Goal: Task Accomplishment & Management: Complete application form

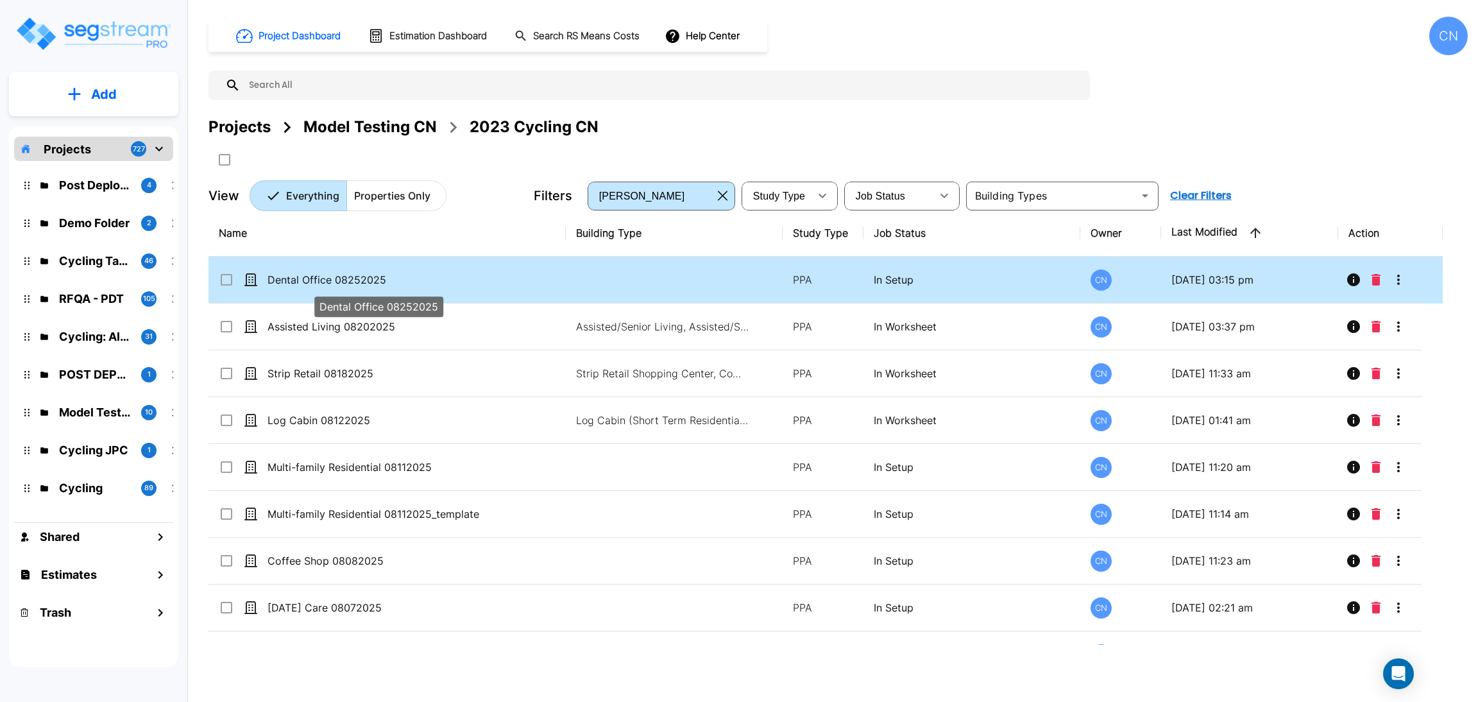
drag, startPoint x: 417, startPoint y: 275, endPoint x: 1453, endPoint y: 310, distance: 1036.4
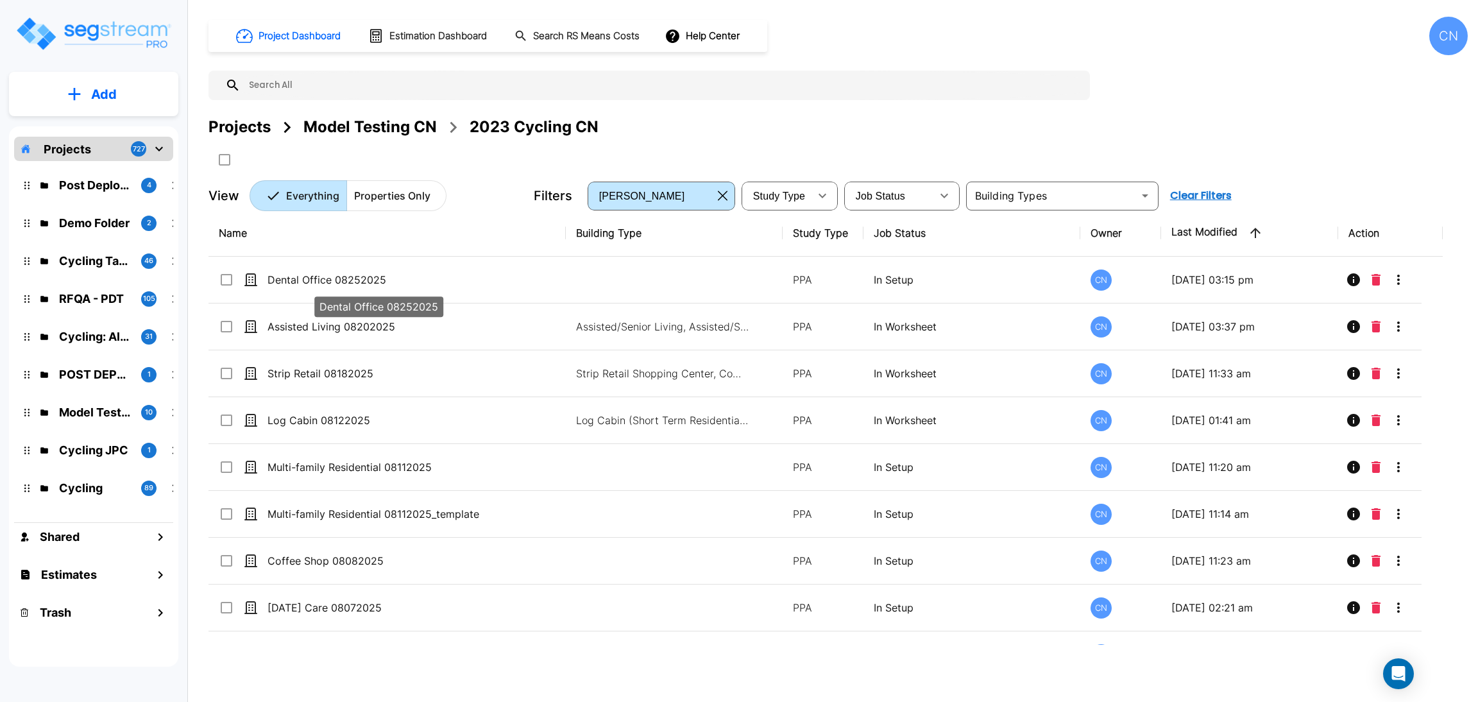
click at [417, 275] on p "Dental Office 08252025" at bounding box center [377, 279] width 221 height 15
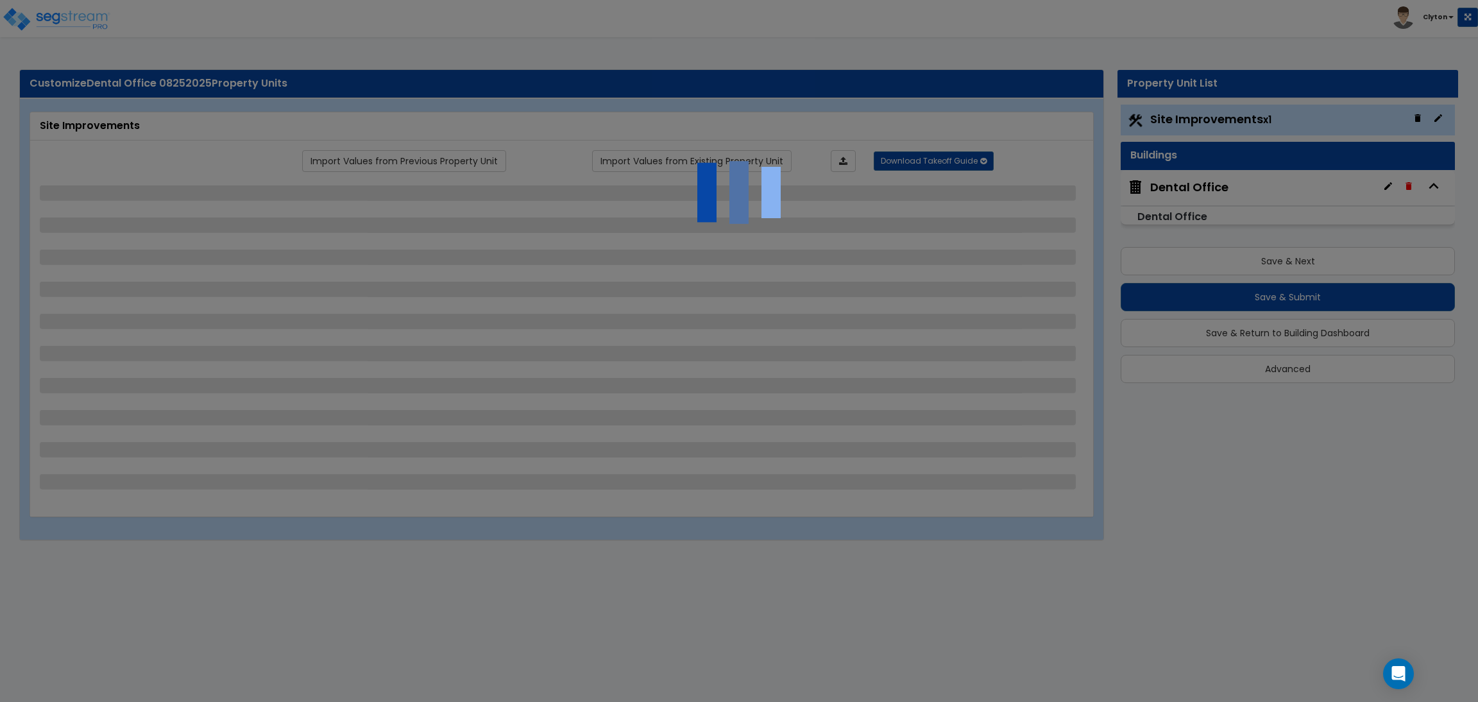
select select "2"
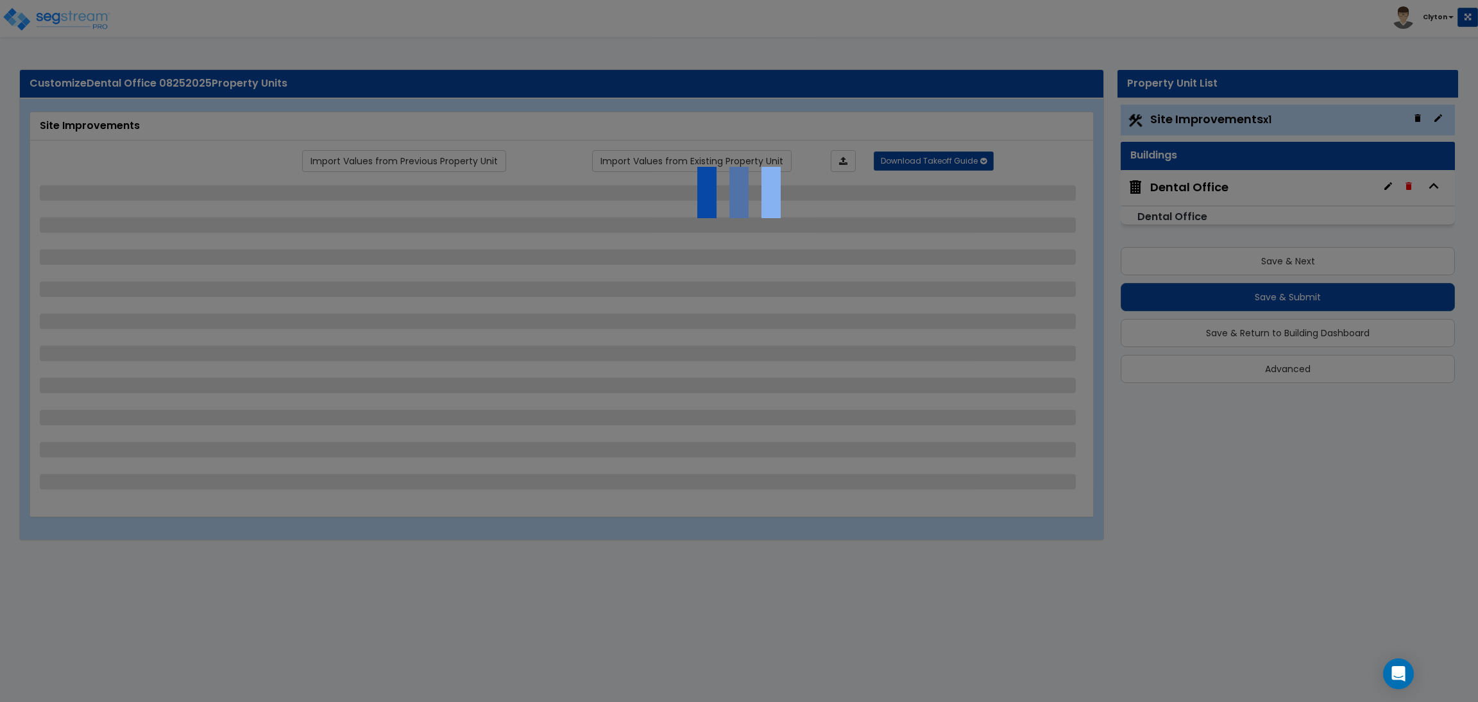
select select "1"
select select "2"
select select "3"
select select "1"
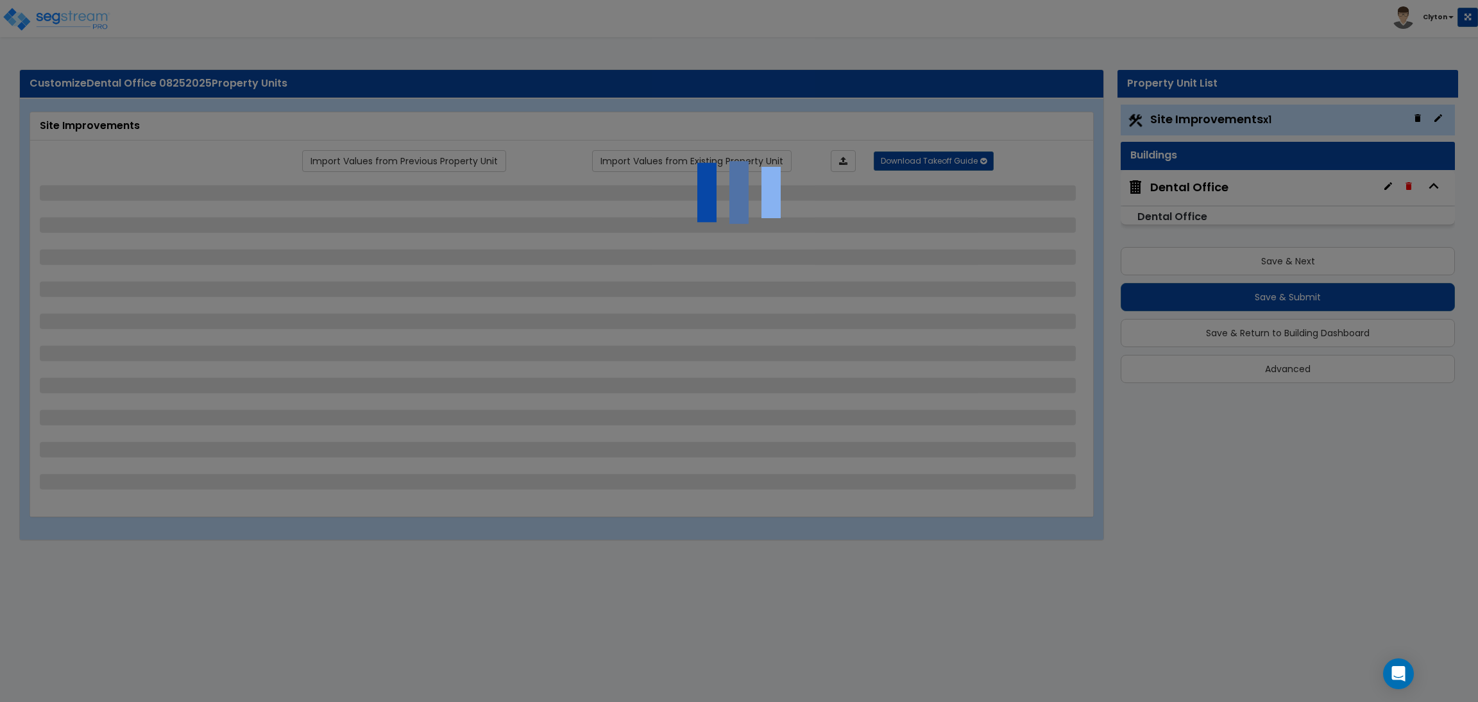
select select "1"
select select "2"
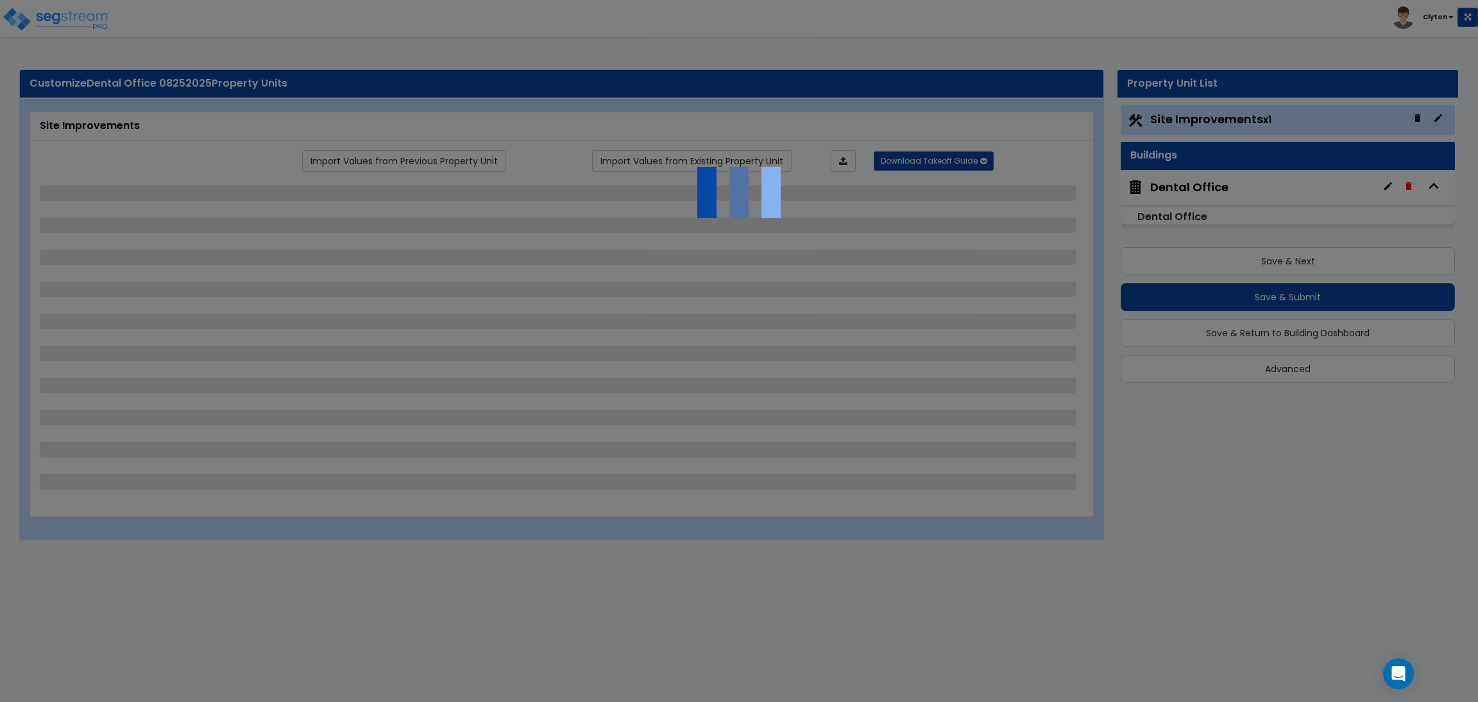
select select "1"
select select "2"
select select "1"
select select "2"
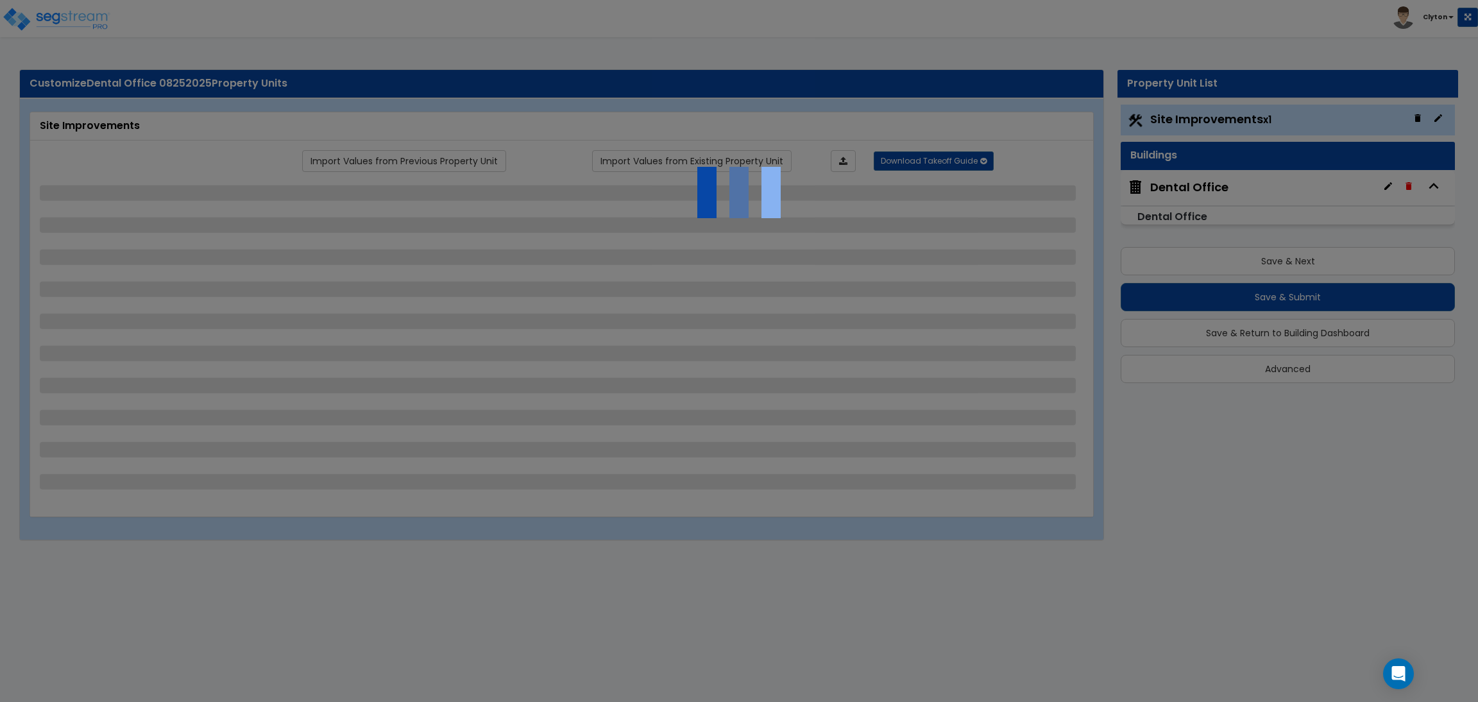
select select "2"
select select "4"
select select "1"
select select "2"
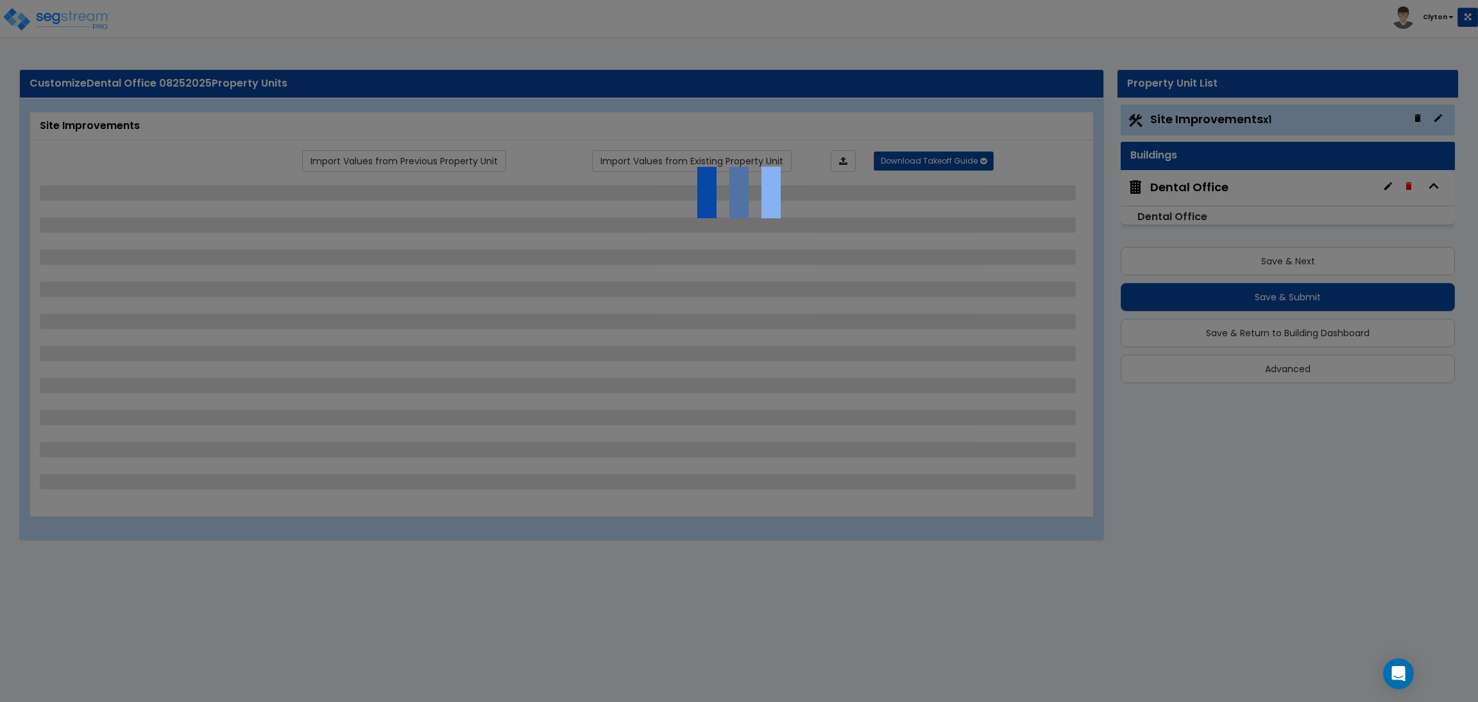
select select "3"
select select "2"
select select "1"
select select "2"
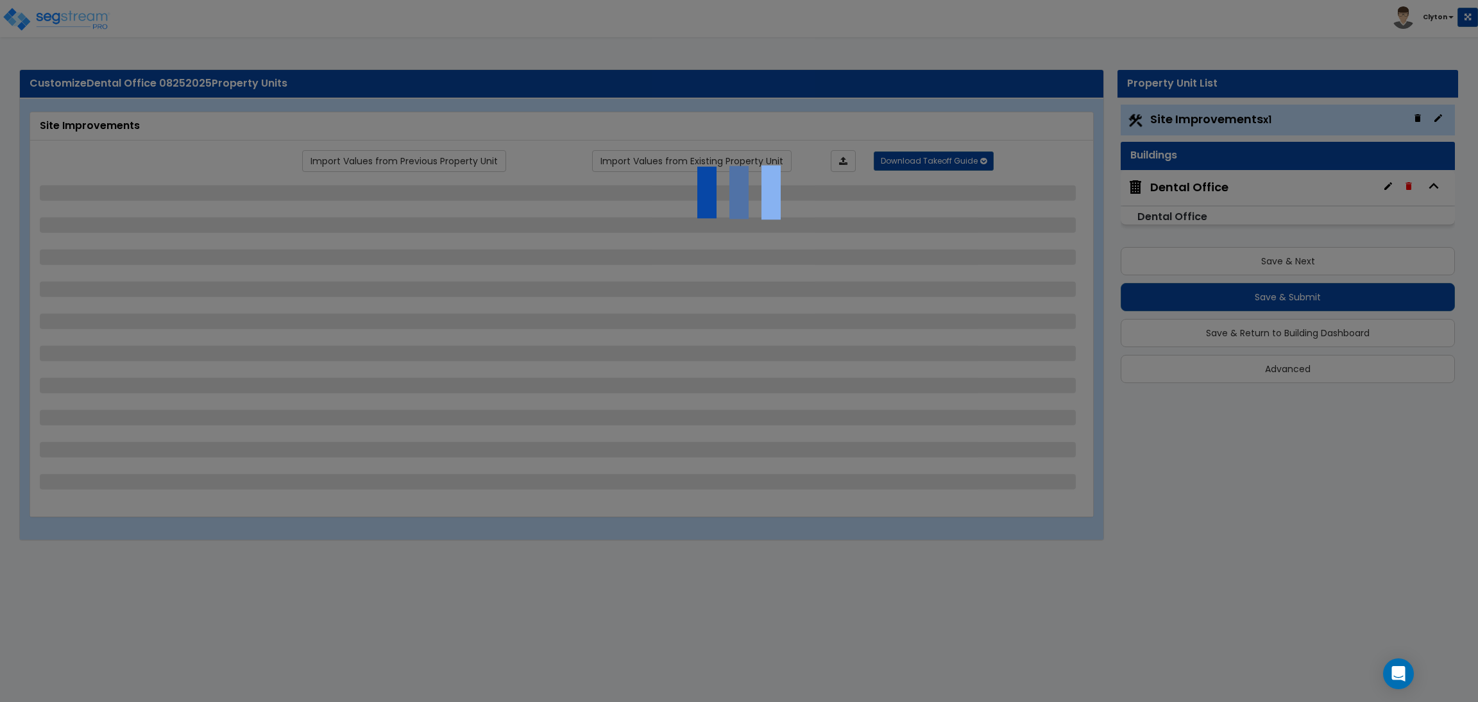
select select "3"
select select "6"
select select "10"
select select "8"
select select "3"
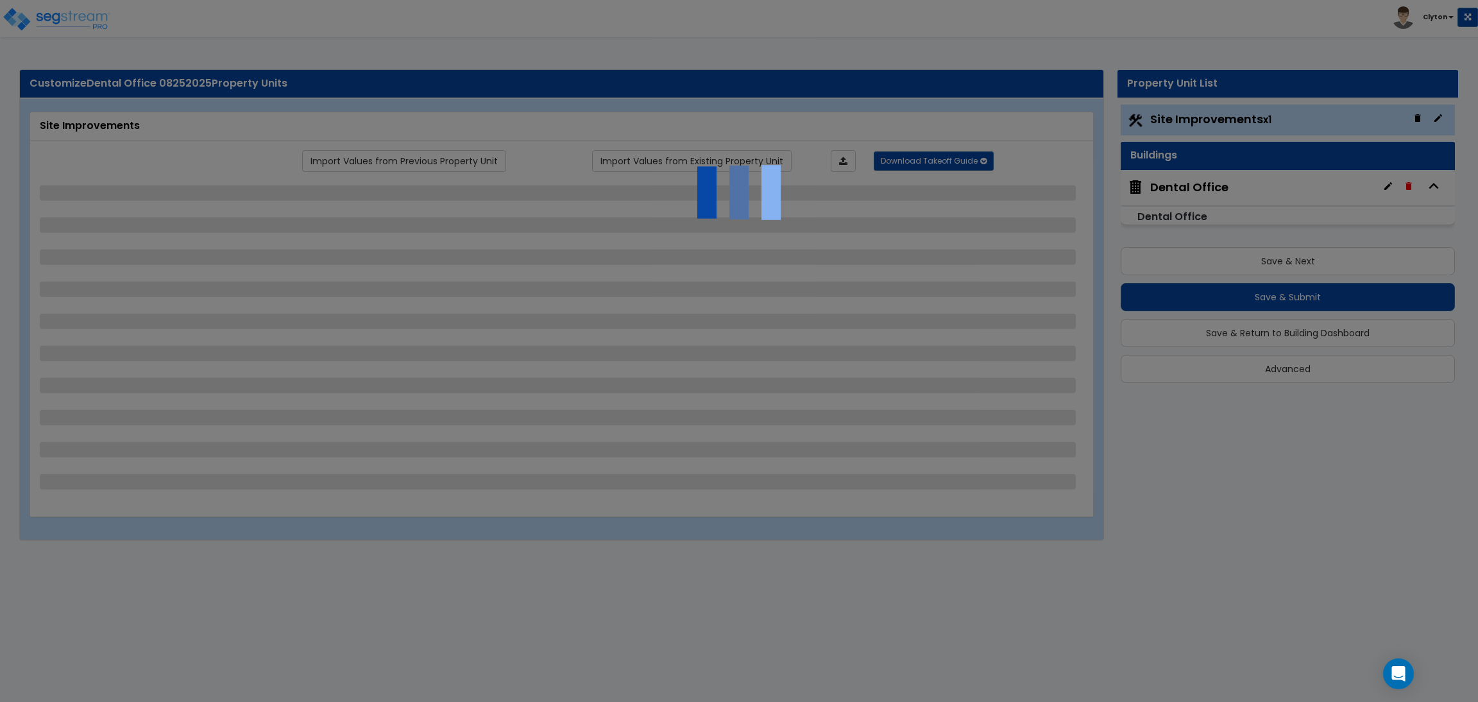
select select "1"
select select "2"
select select "3"
select select "1"
select select "3"
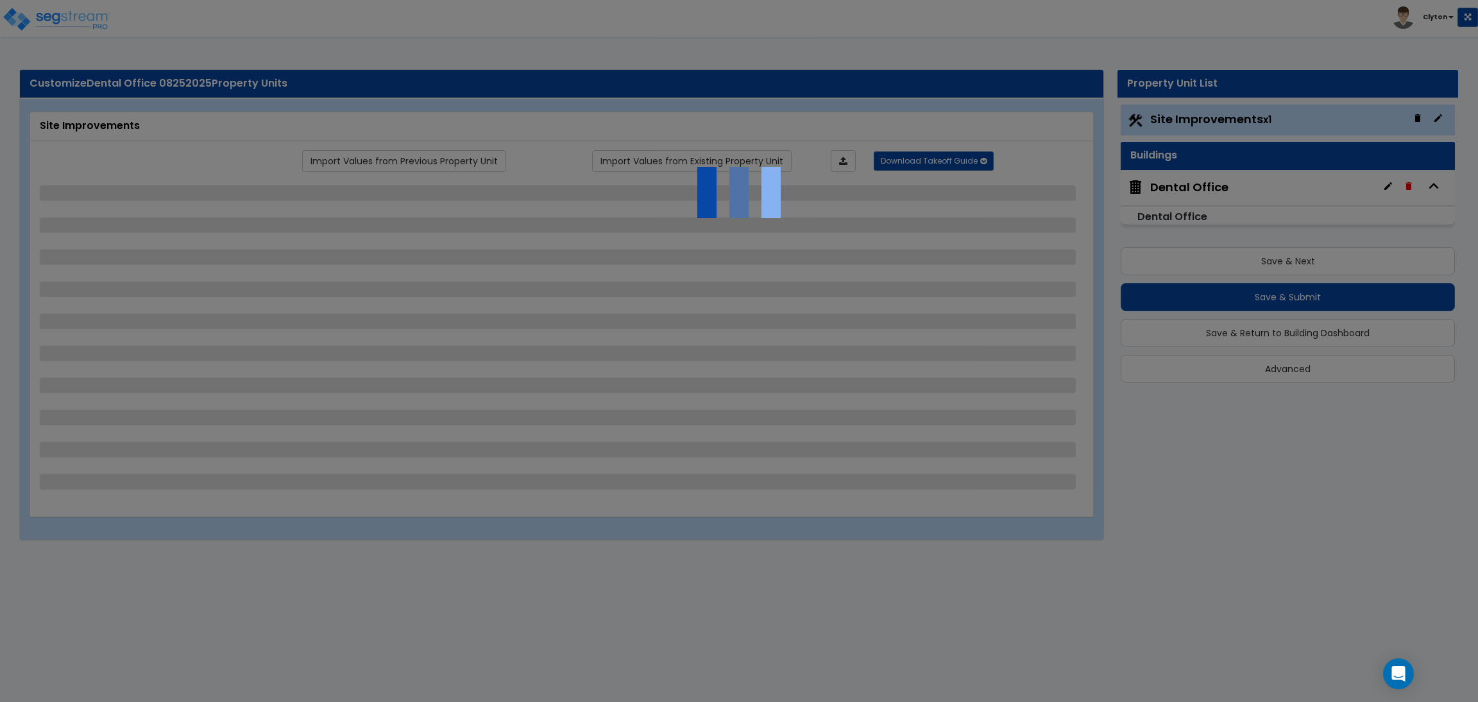
select select "2"
select select "1"
select select "2"
select select "7"
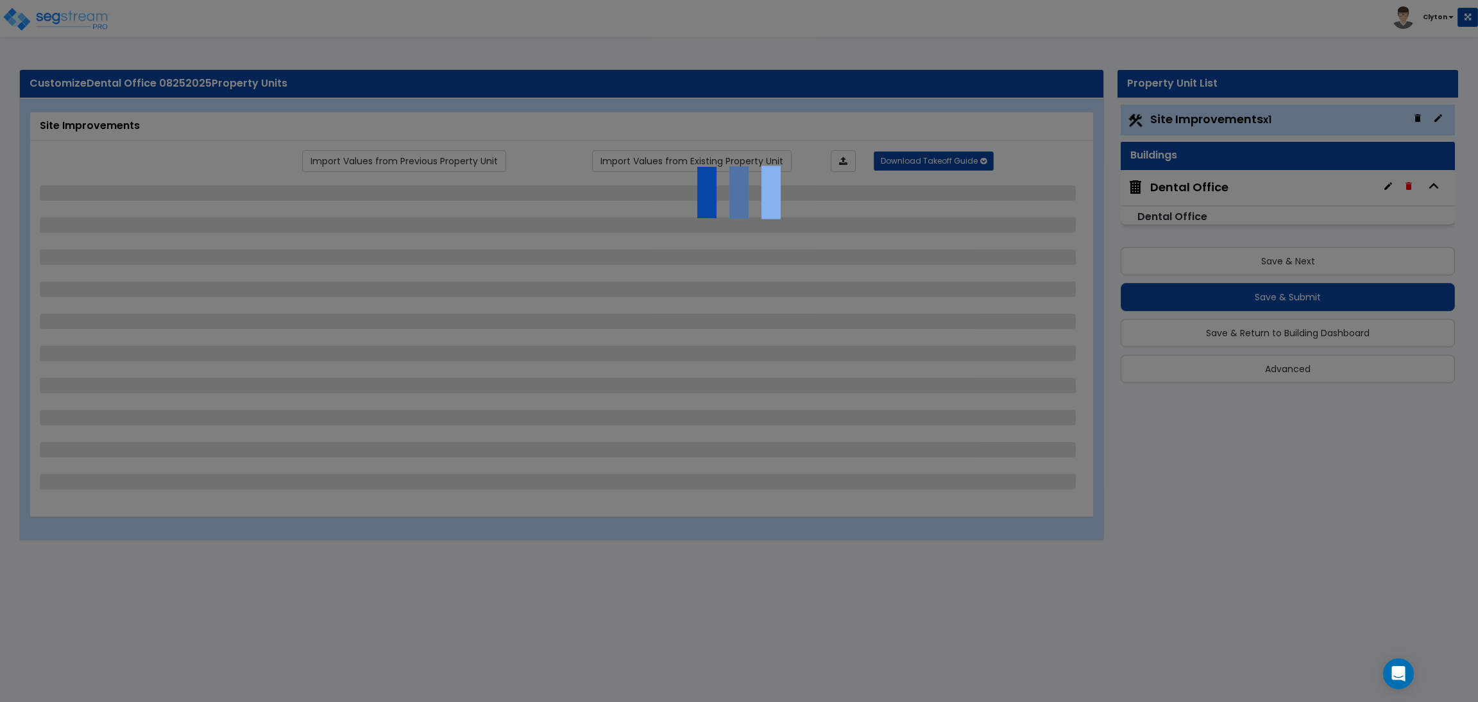
select select "1"
select select "2"
select select "4"
select select "1"
select select "13"
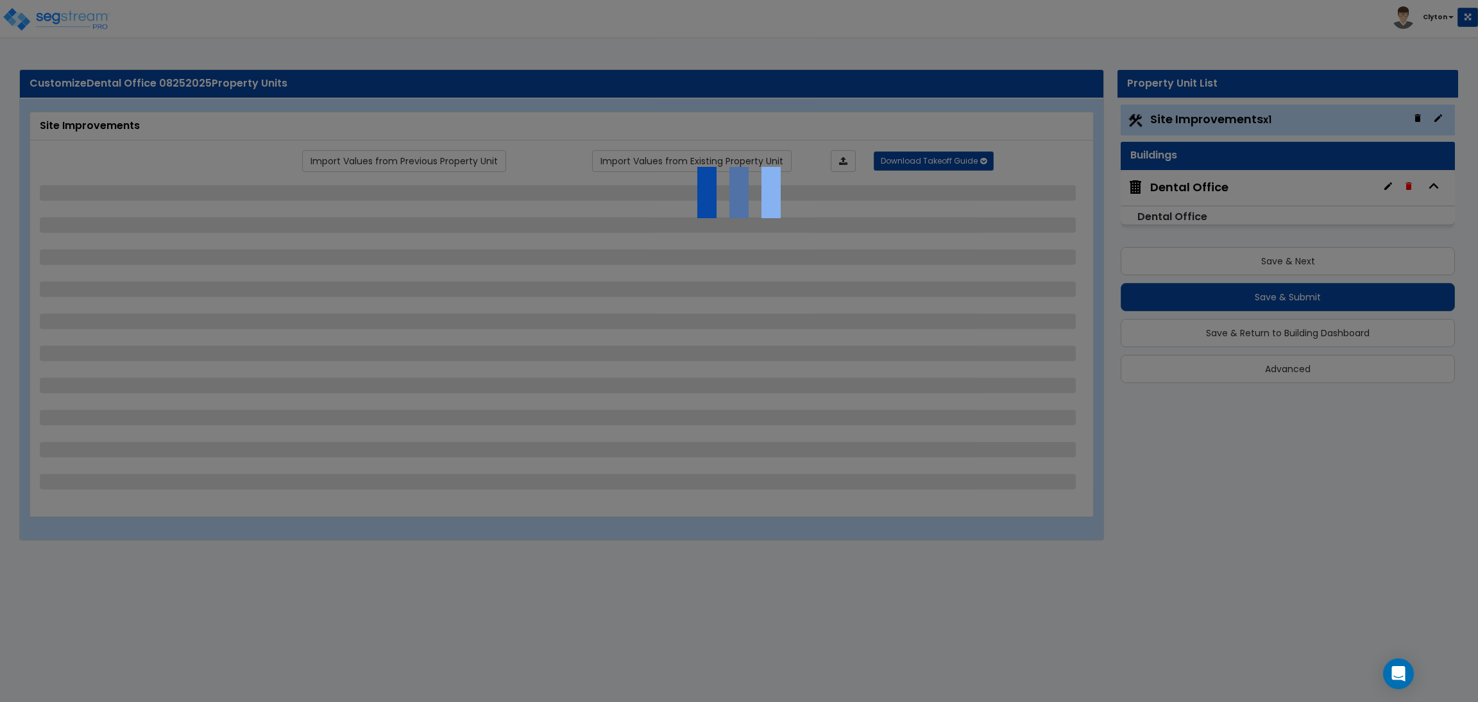
select select "2"
select select "1"
select select "4"
select select "1"
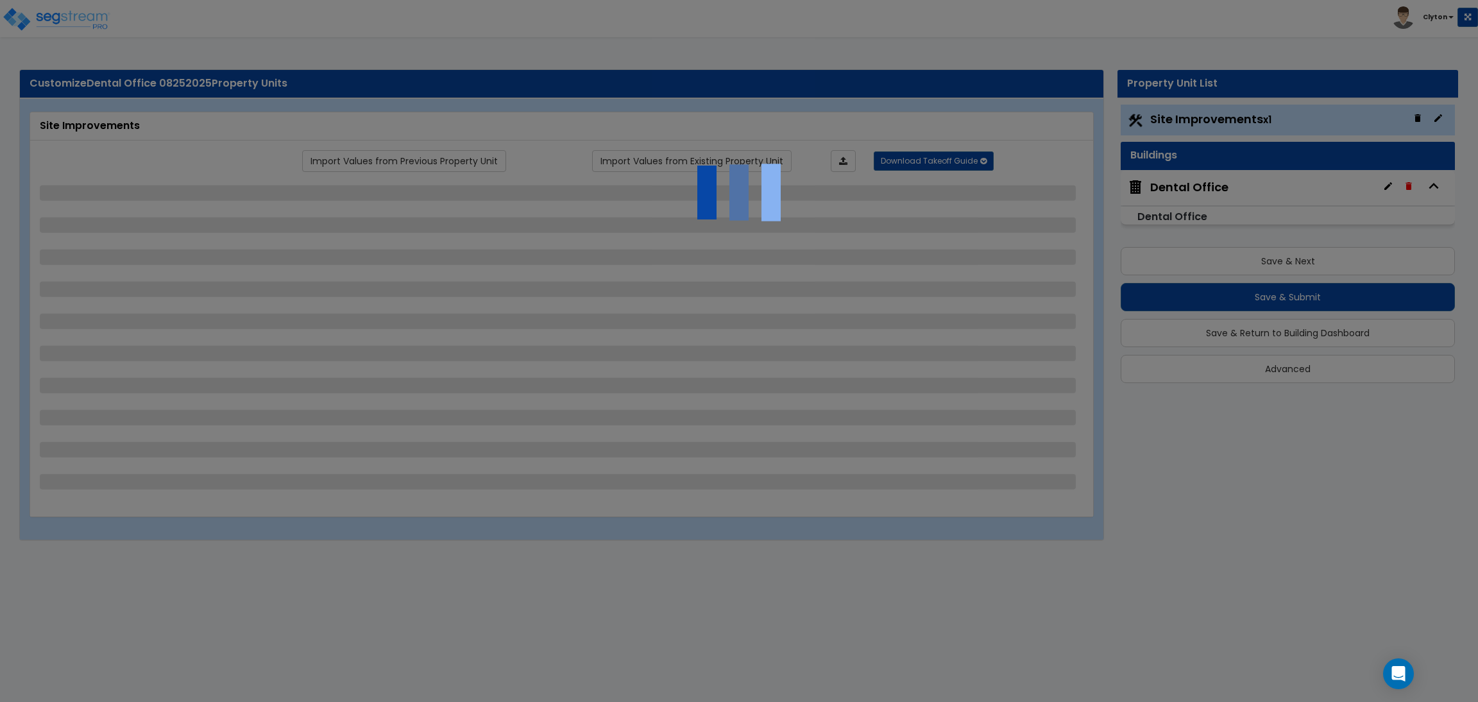
select select "1"
select select "2"
select select "3"
select select "2"
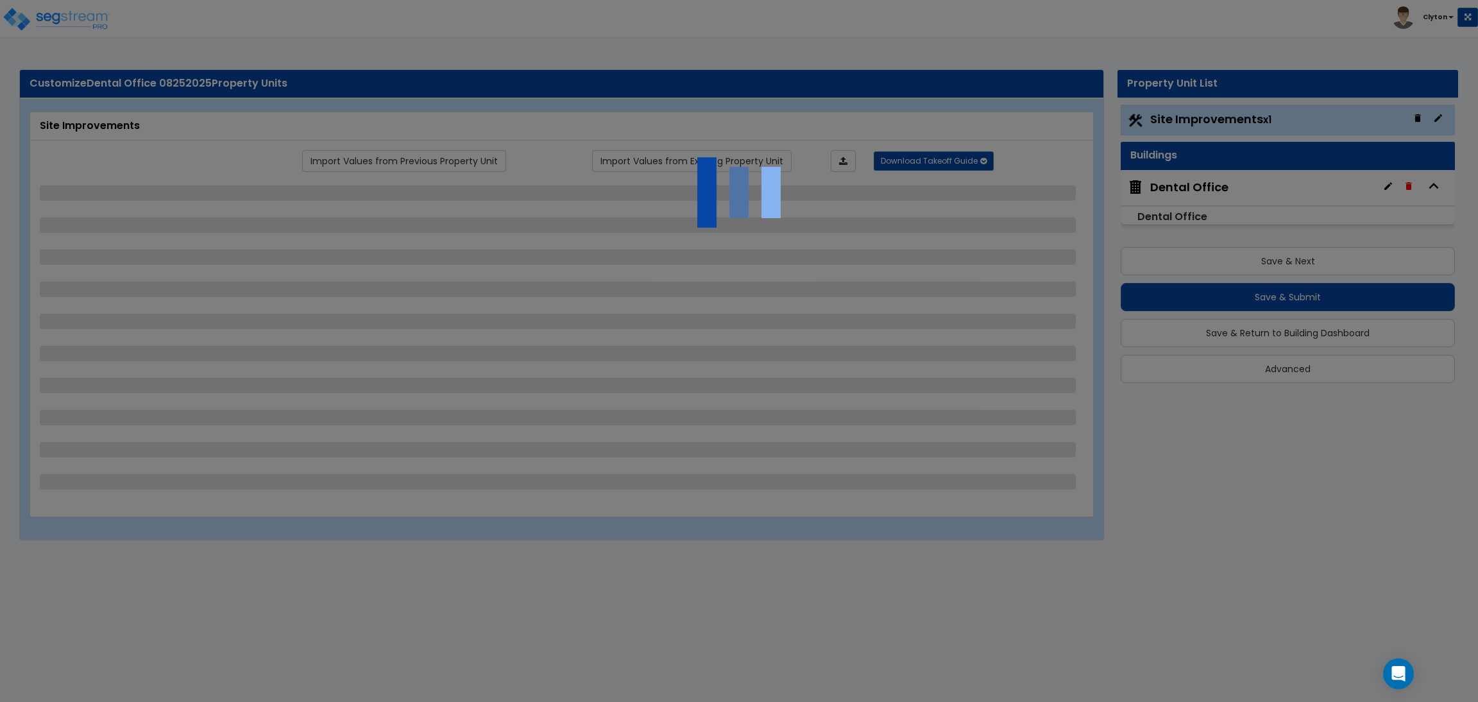
select select "1"
select select "2"
select select "1"
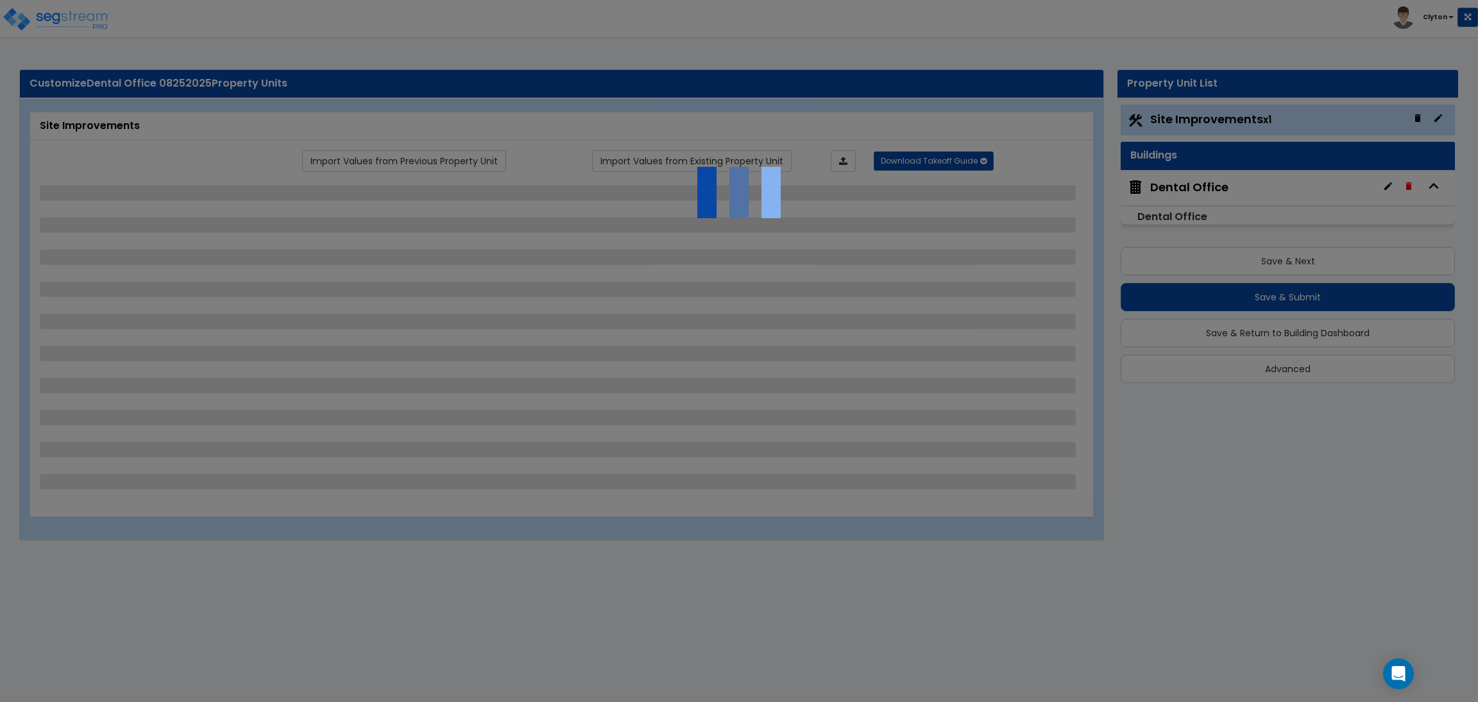
select select "2"
select select "3"
select select "11"
select select "8"
select select "5"
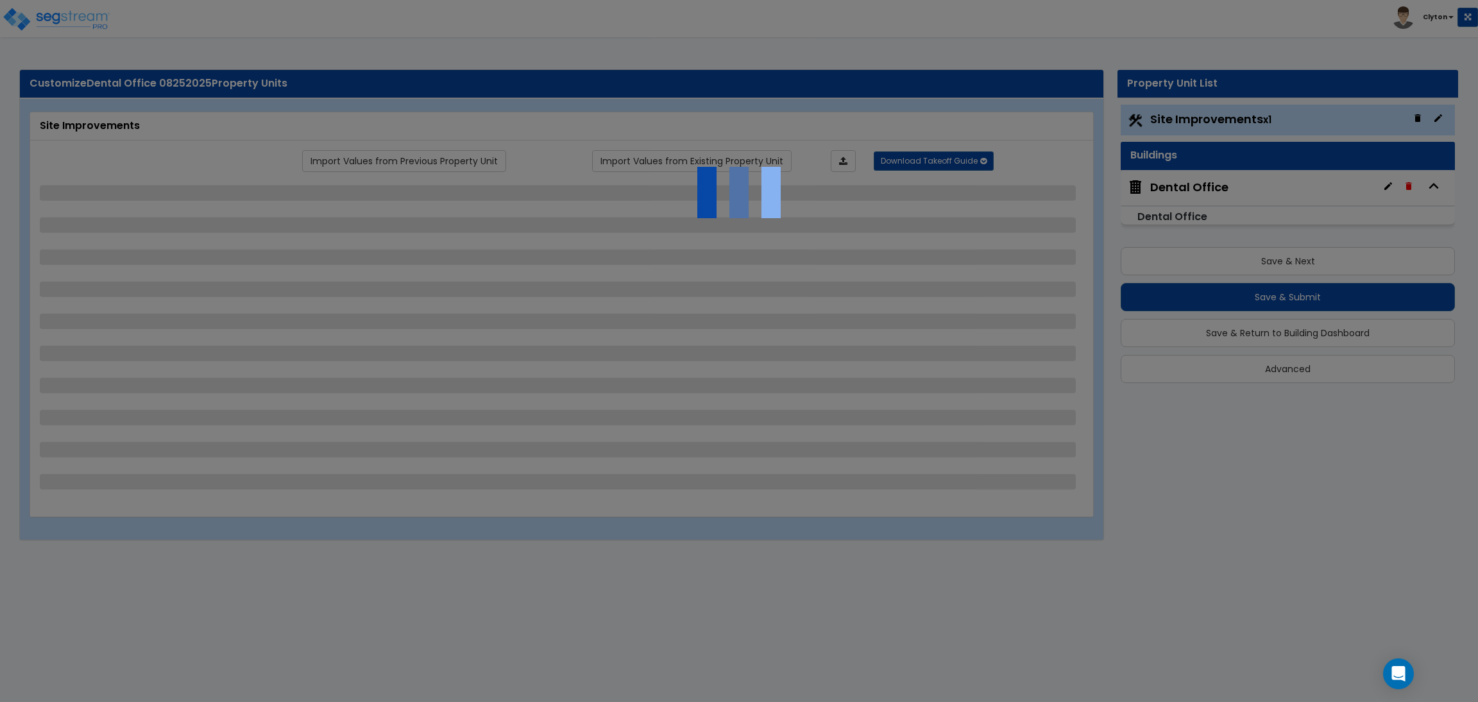
select select "3"
select select "1"
select select "5"
select select "7"
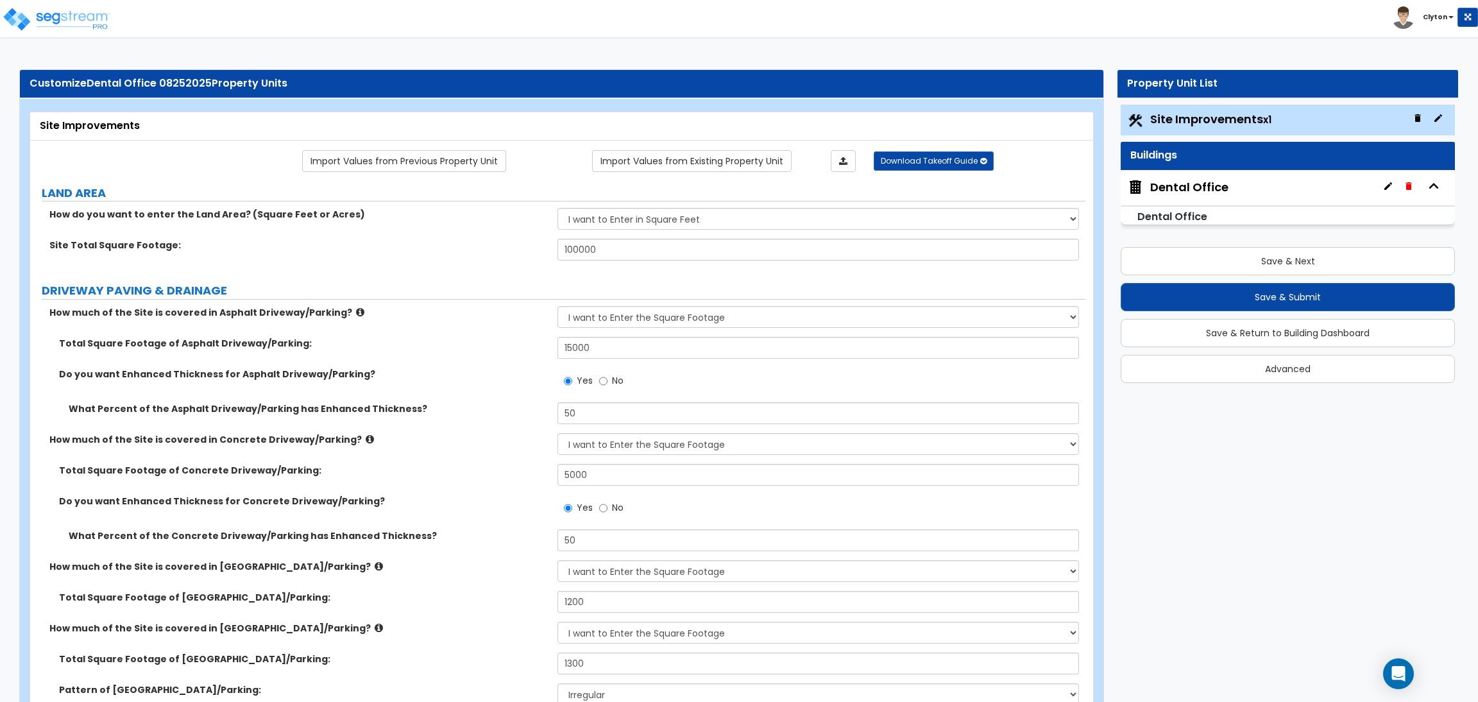
click at [428, 492] on div "Total Square Footage of Concrete Driveway/Parking: 5000" at bounding box center [557, 479] width 1055 height 31
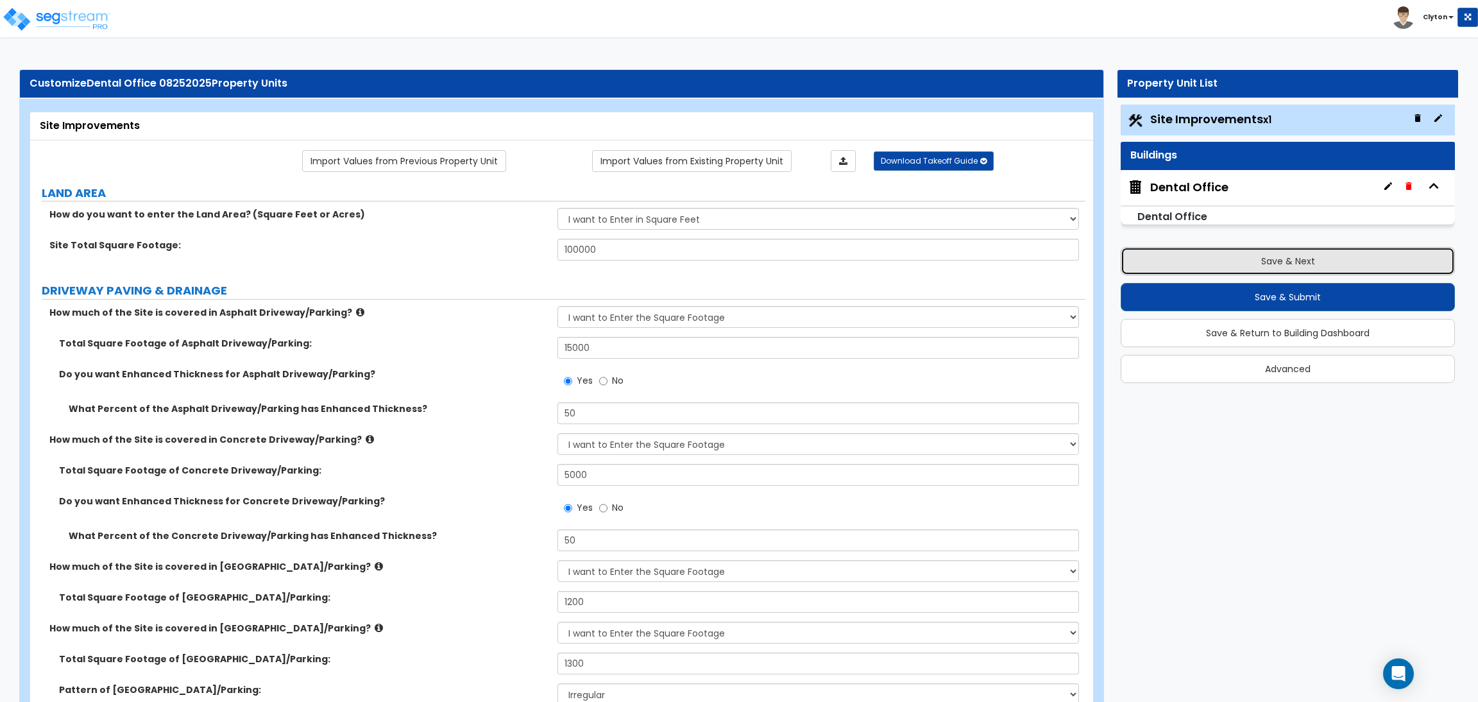
click at [1233, 263] on button "Save & Next" at bounding box center [1287, 261] width 334 height 28
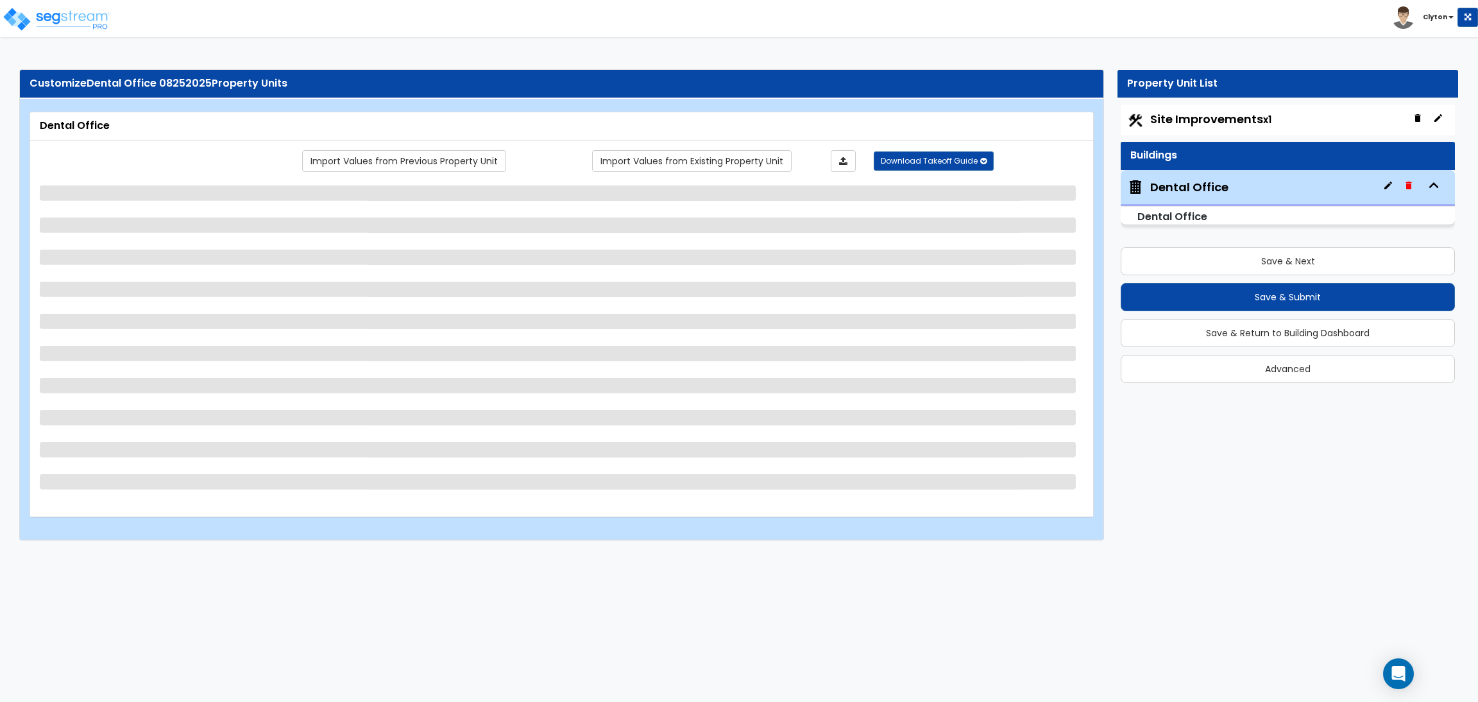
select select "3"
select select "1"
select select "7"
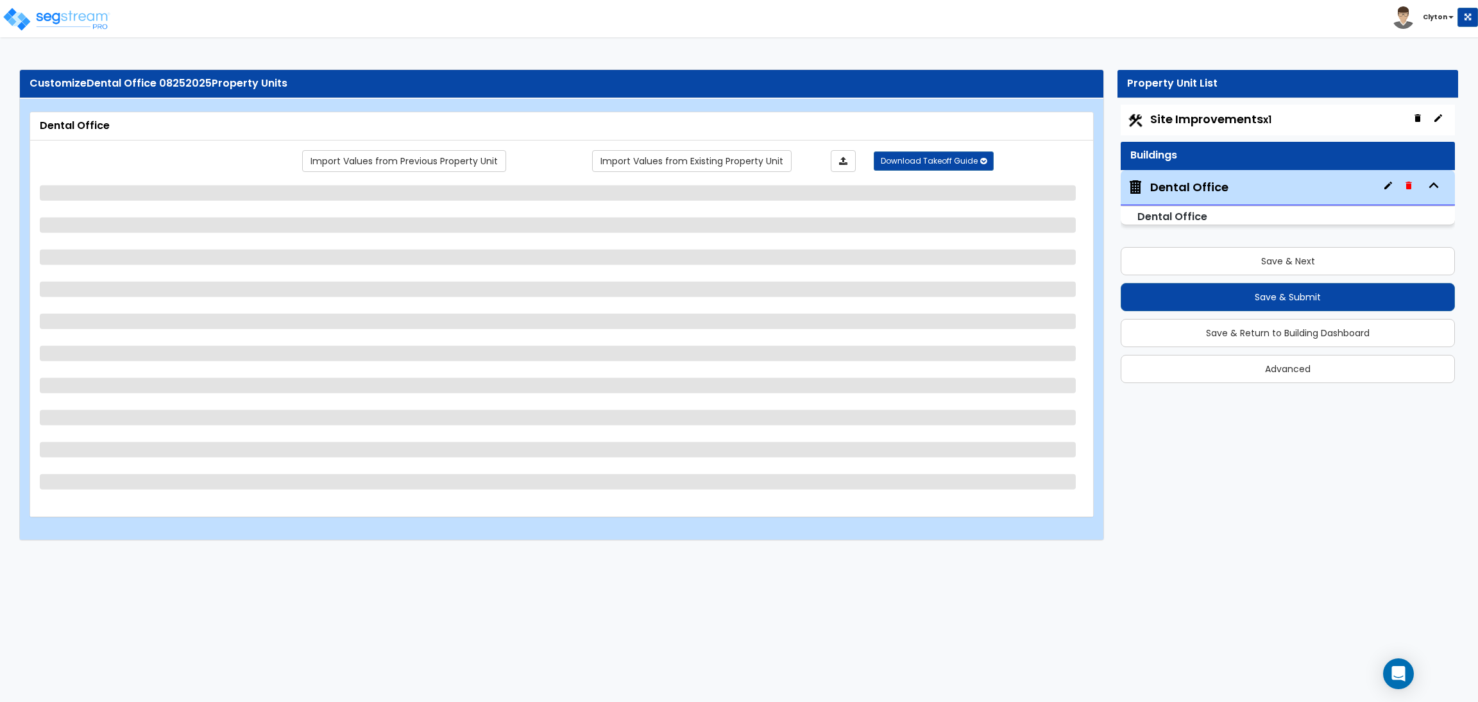
select select "2"
select select "4"
select select "1"
select select "2"
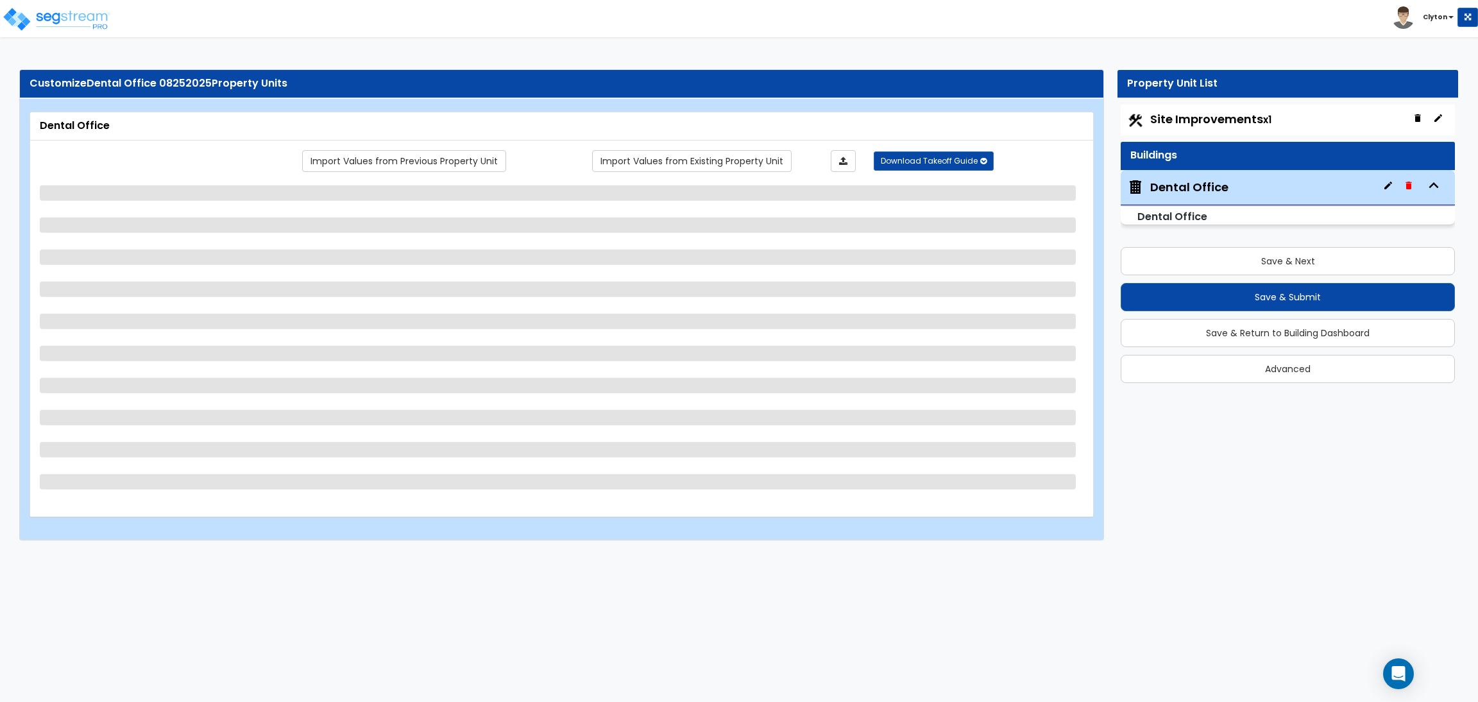
select select "2"
select select "1"
select select "2"
select select "1"
select select "2"
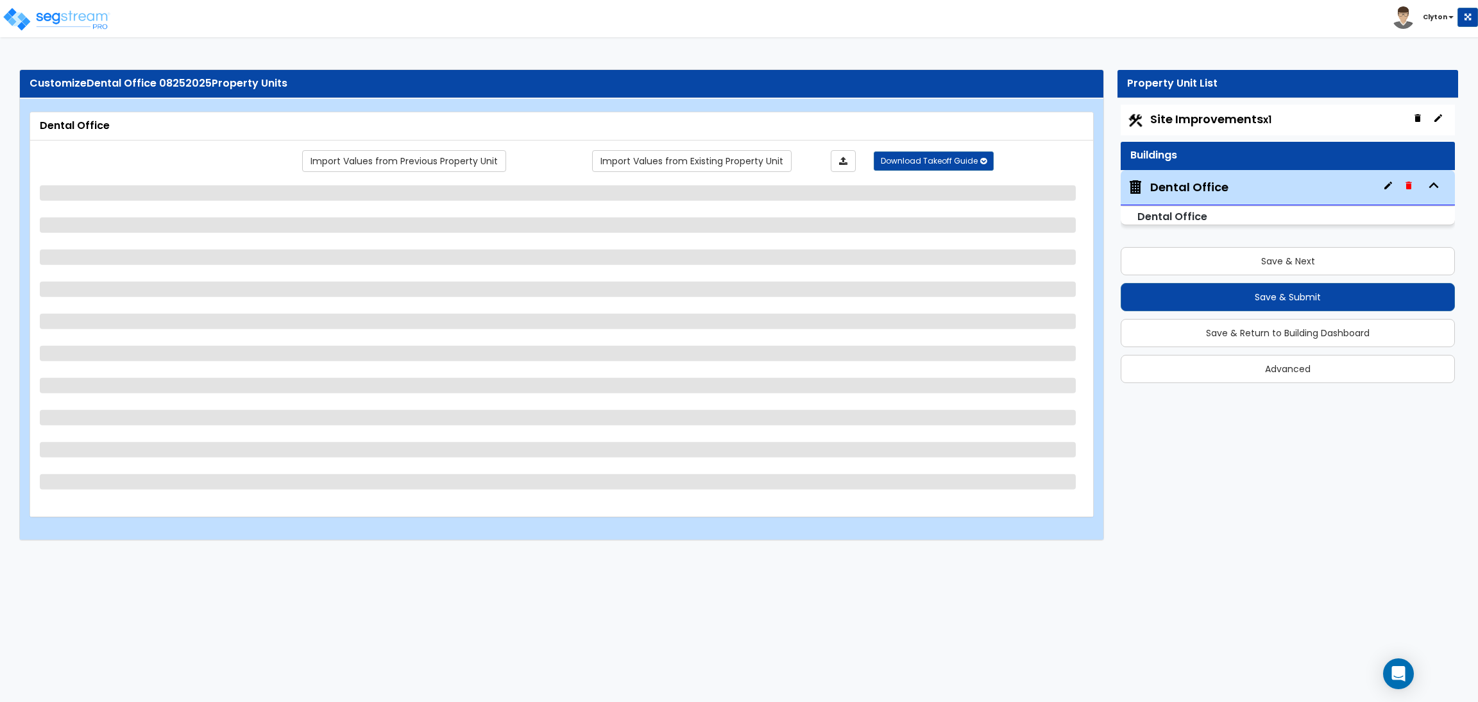
select select "1"
select select "2"
select select "1"
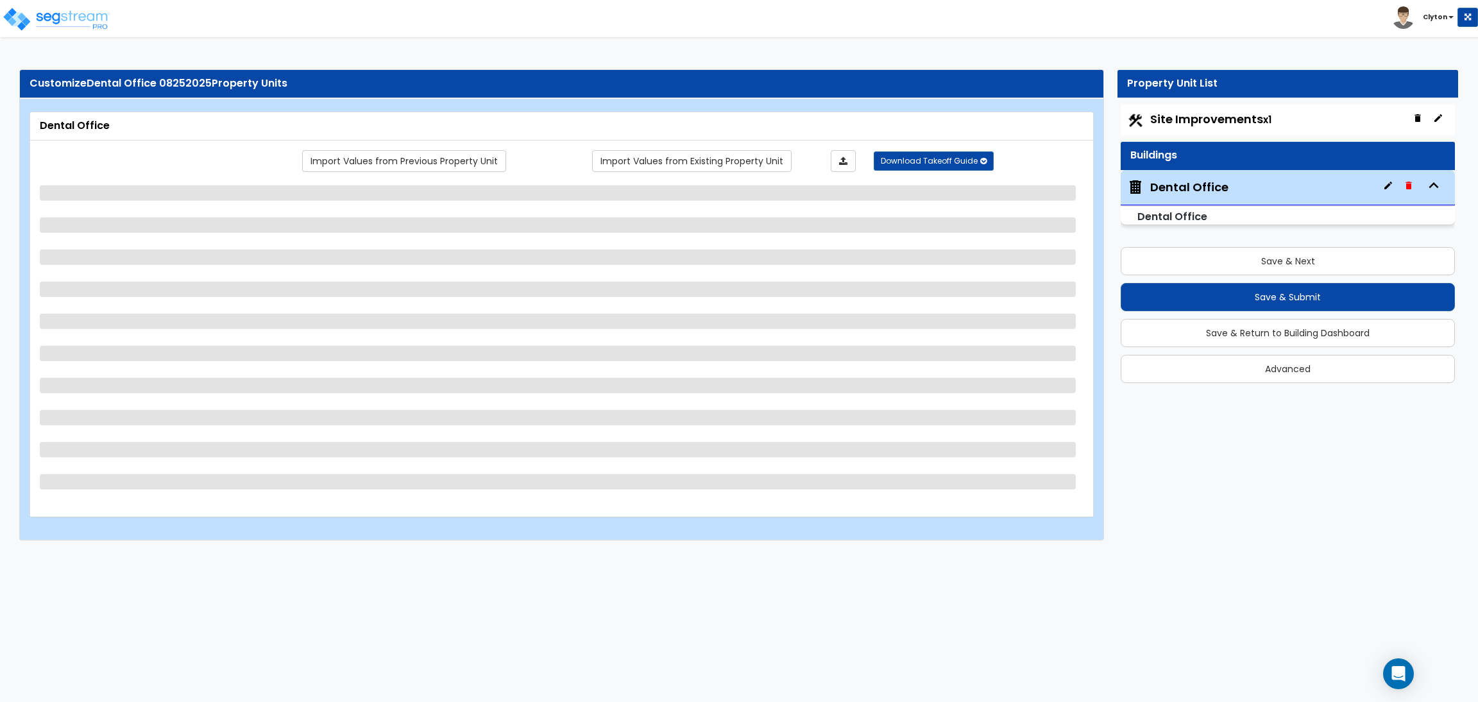
select select "2"
select select "1"
select select "3"
select select "2"
select select "5"
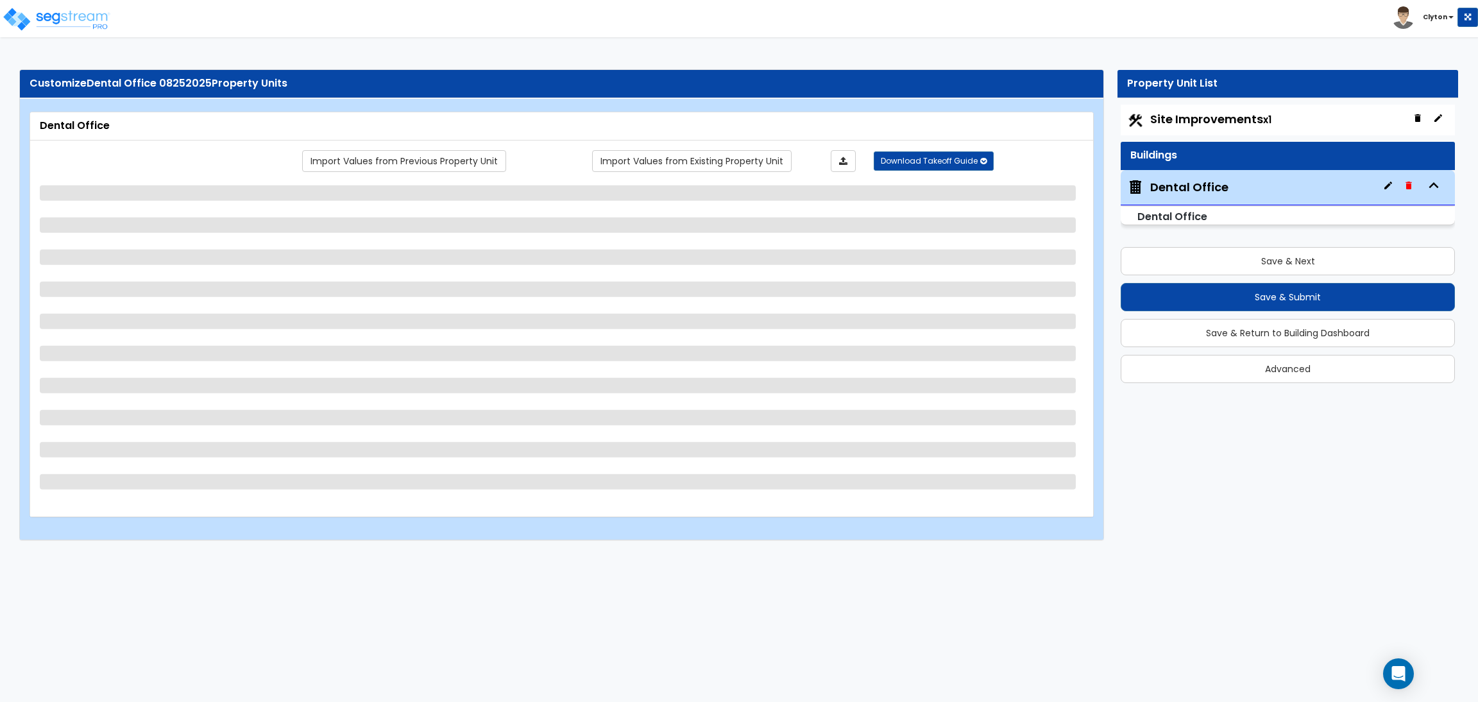
select select "5"
select select "2"
select select "1"
select select "2"
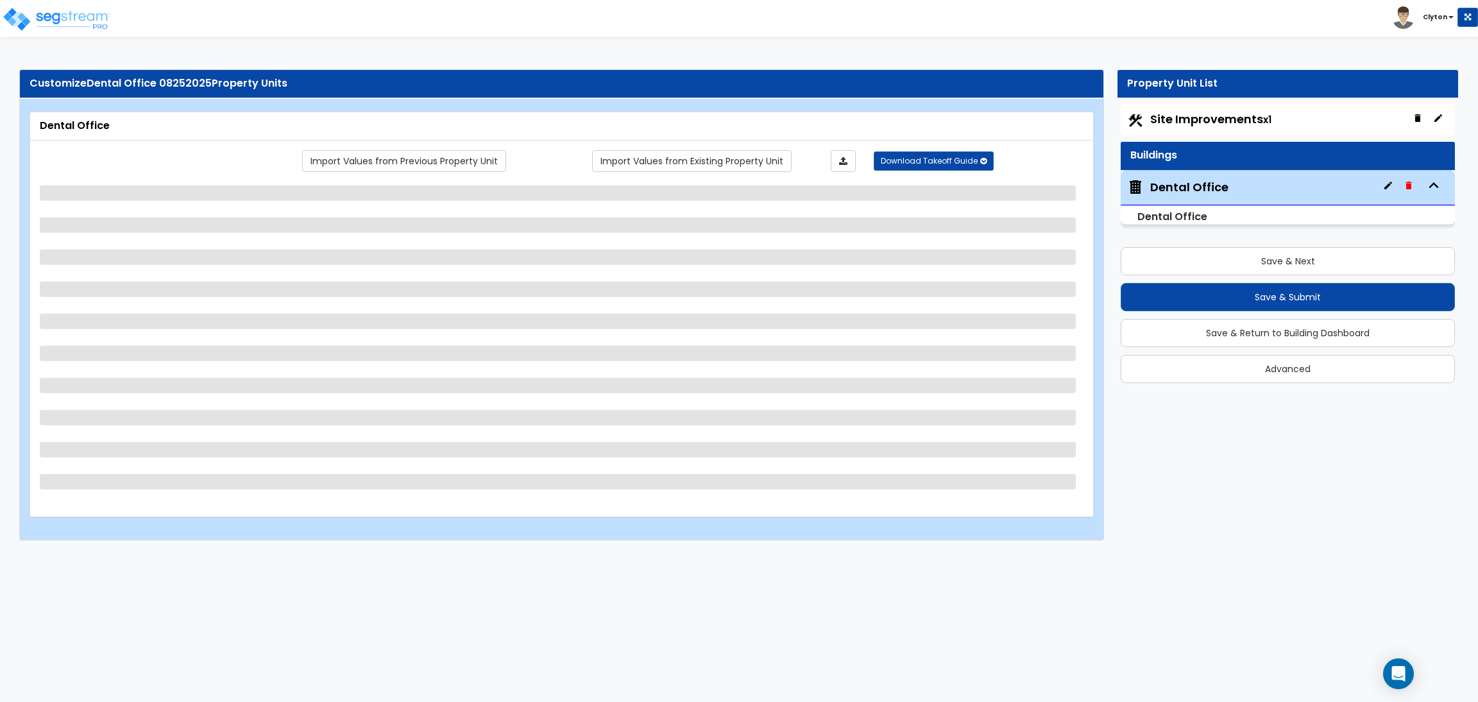
select select "4"
select select "2"
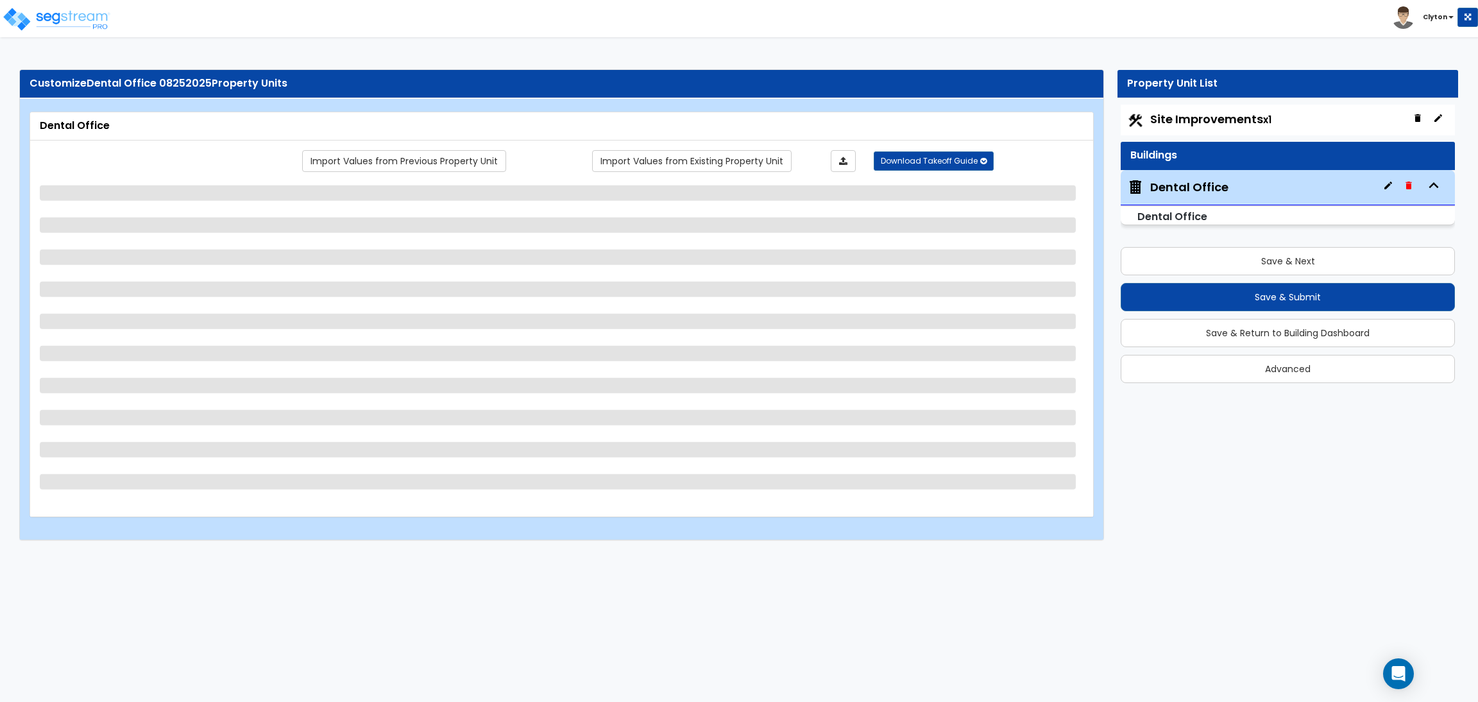
select select "4"
select select "2"
select select "1"
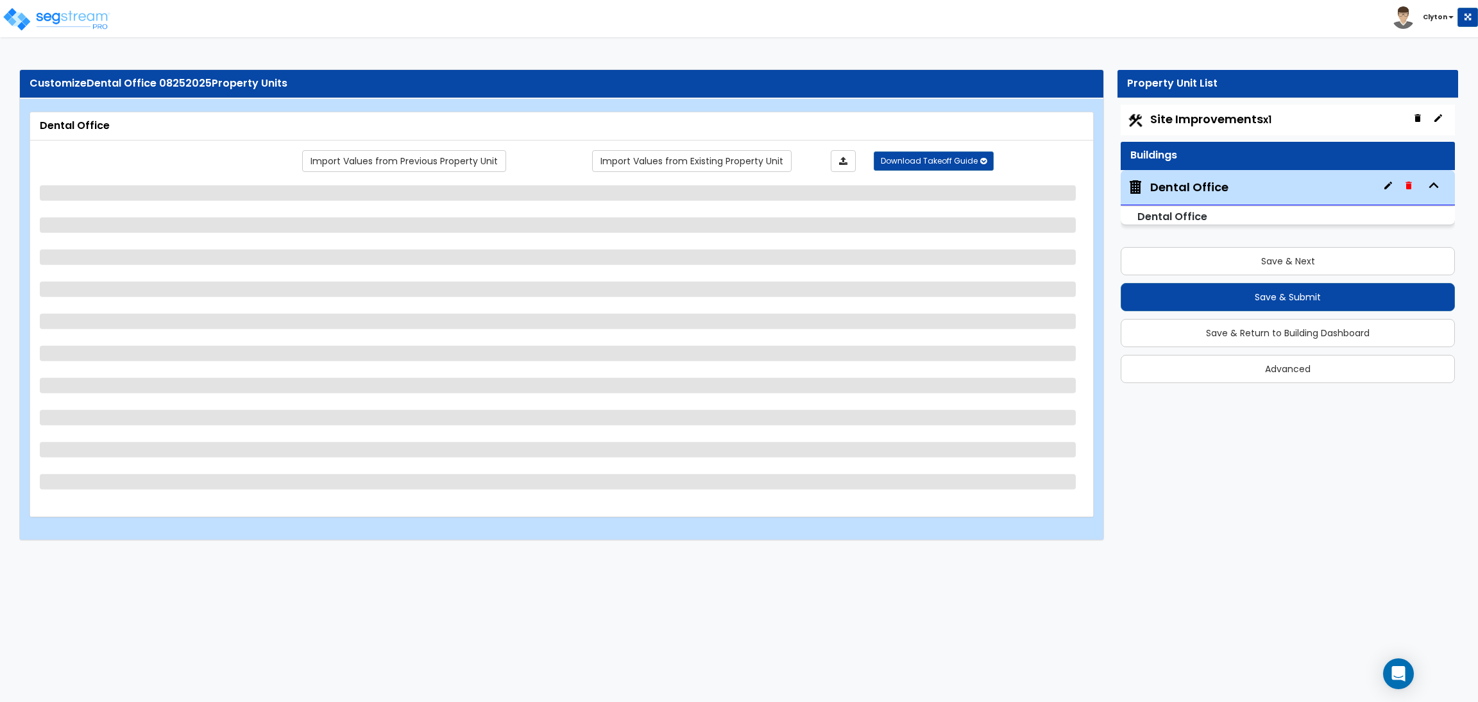
select select "2"
select select "1"
select select "3"
select select "2"
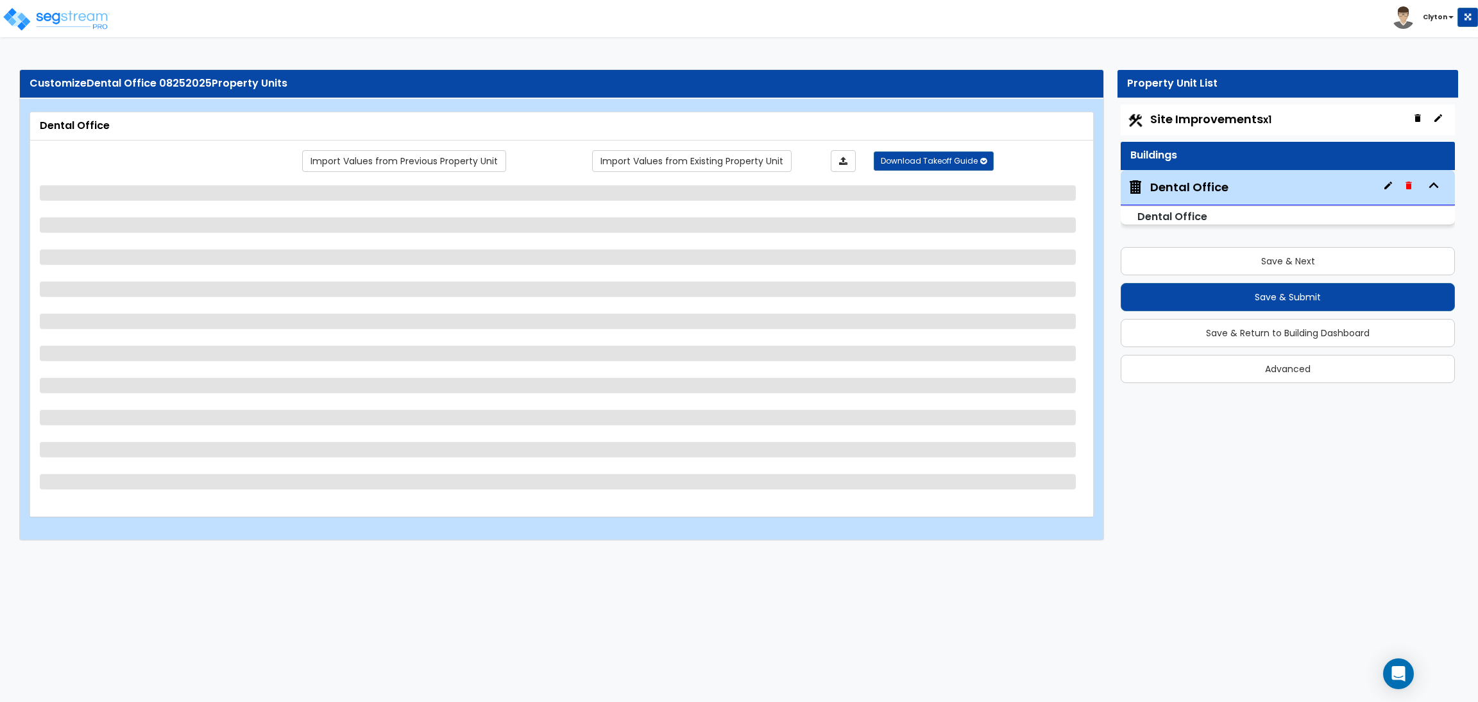
select select "1"
select select "2"
select select "1"
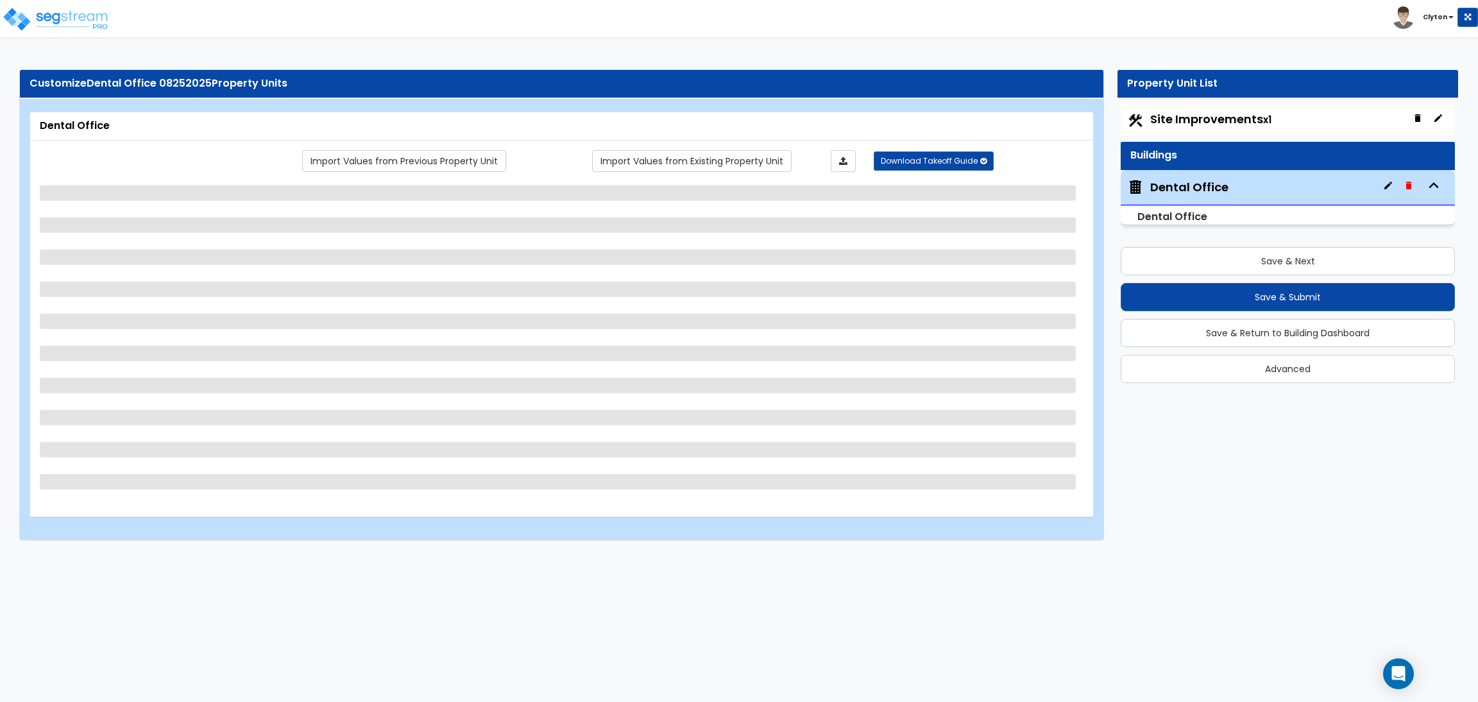
select select "5"
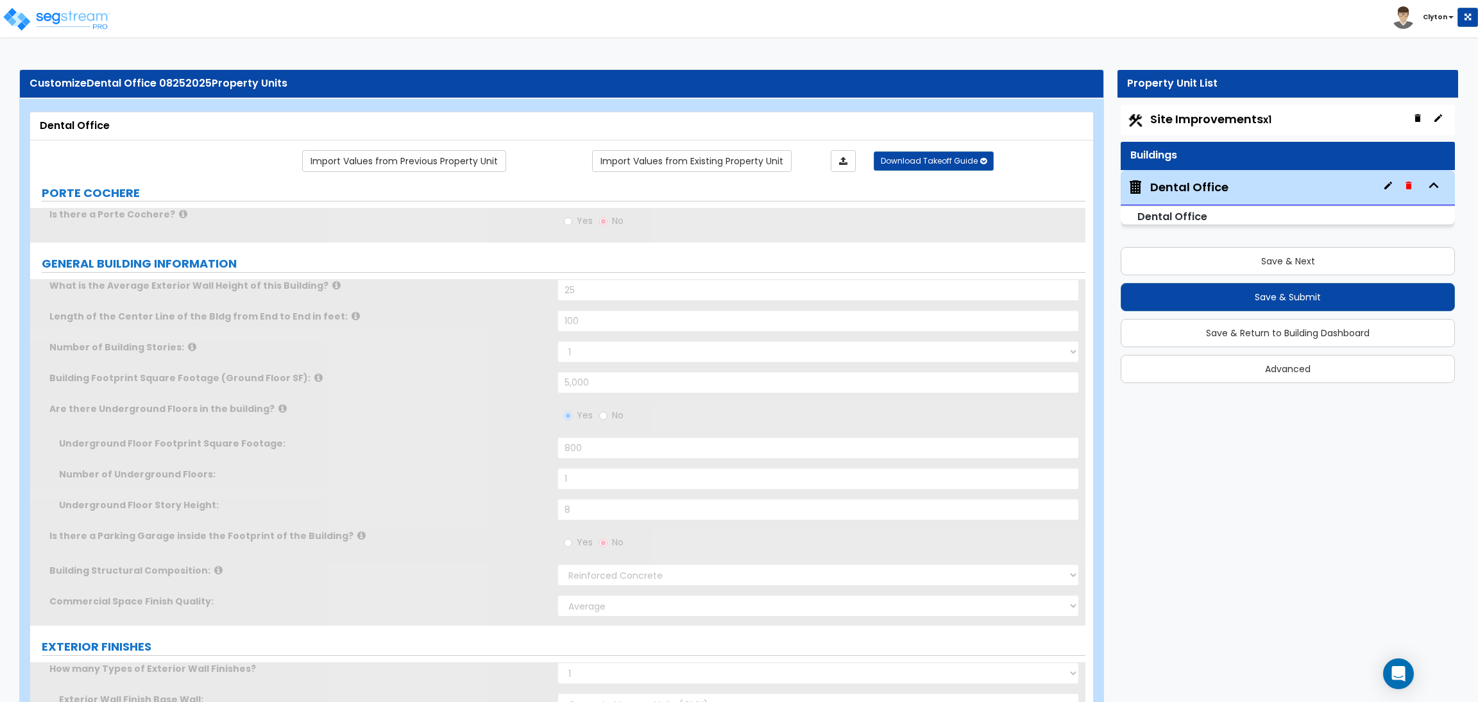
select select "1"
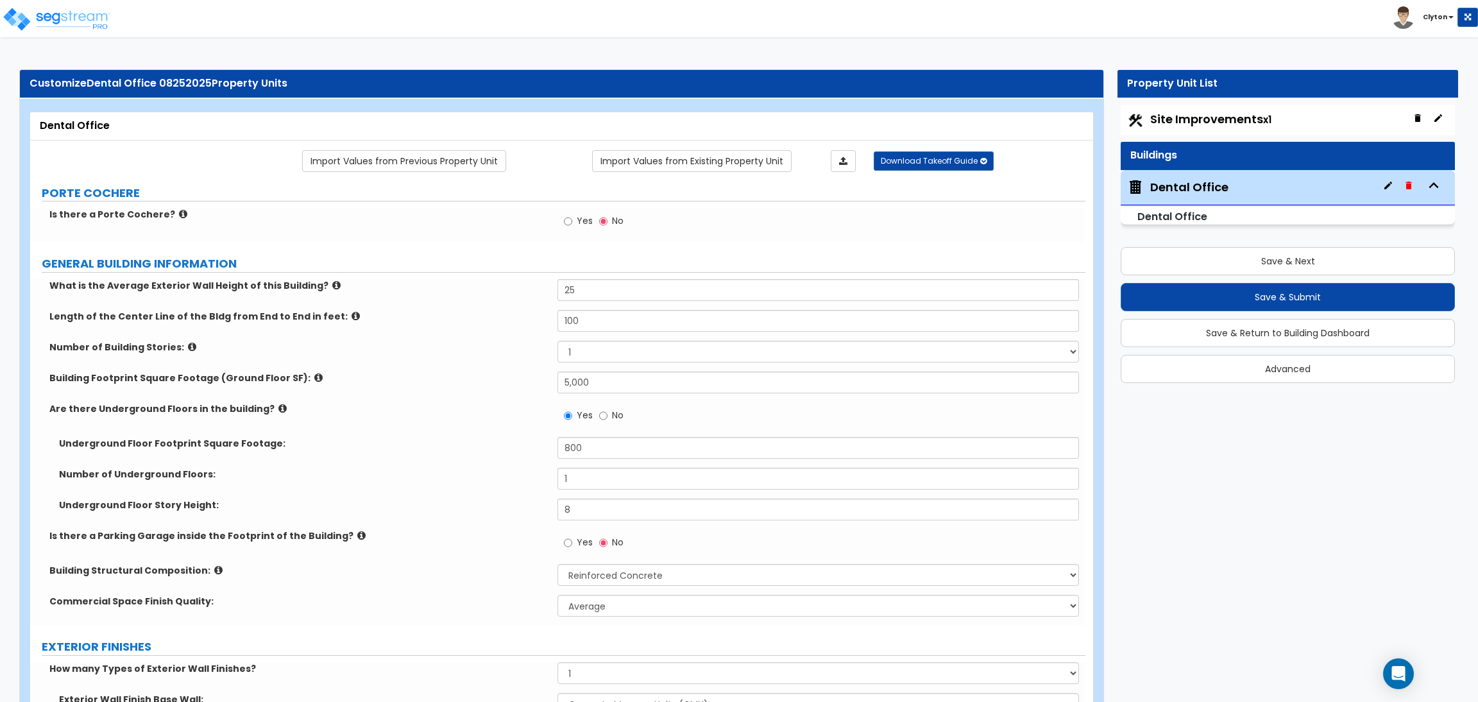
click at [444, 408] on label "Are there Underground Floors in the building?" at bounding box center [298, 408] width 498 height 13
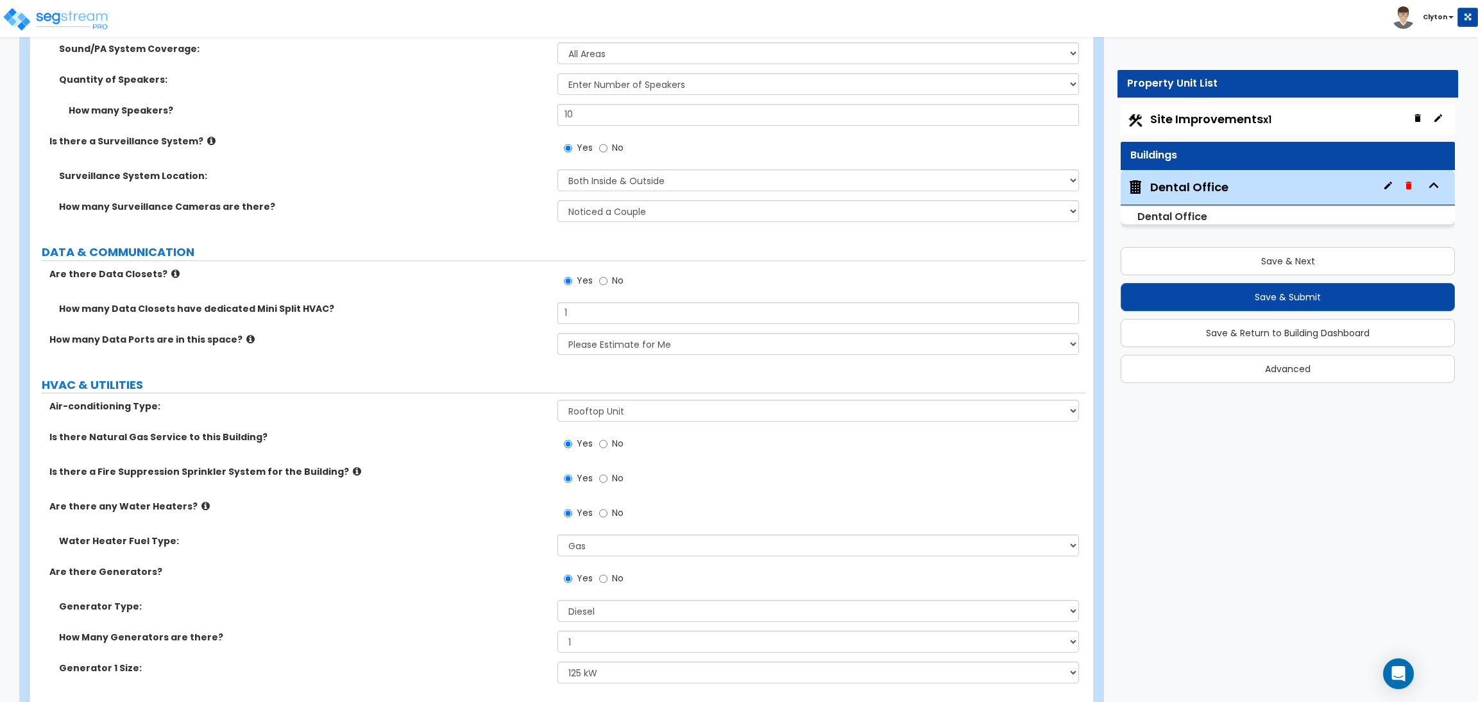
scroll to position [8369, 0]
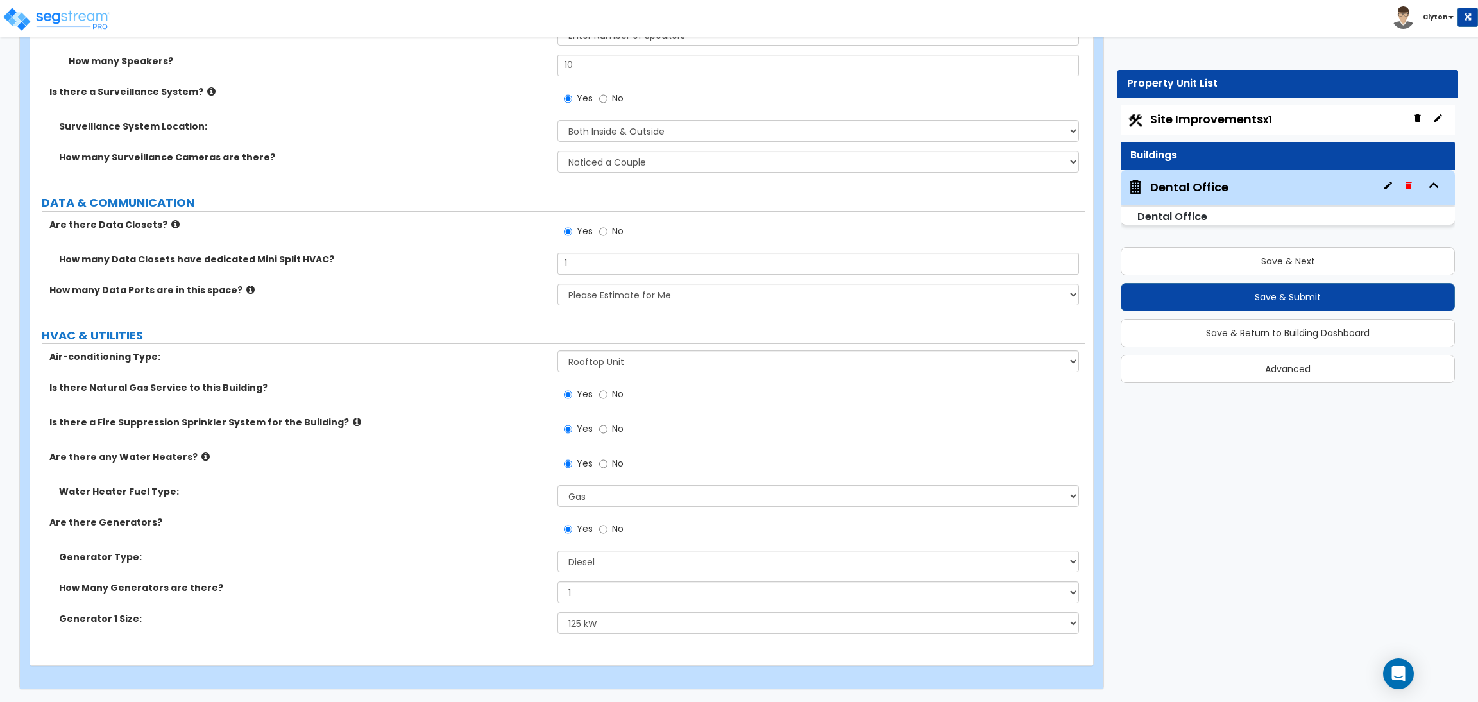
click at [468, 462] on label "Are there any Water Heaters?" at bounding box center [298, 456] width 498 height 13
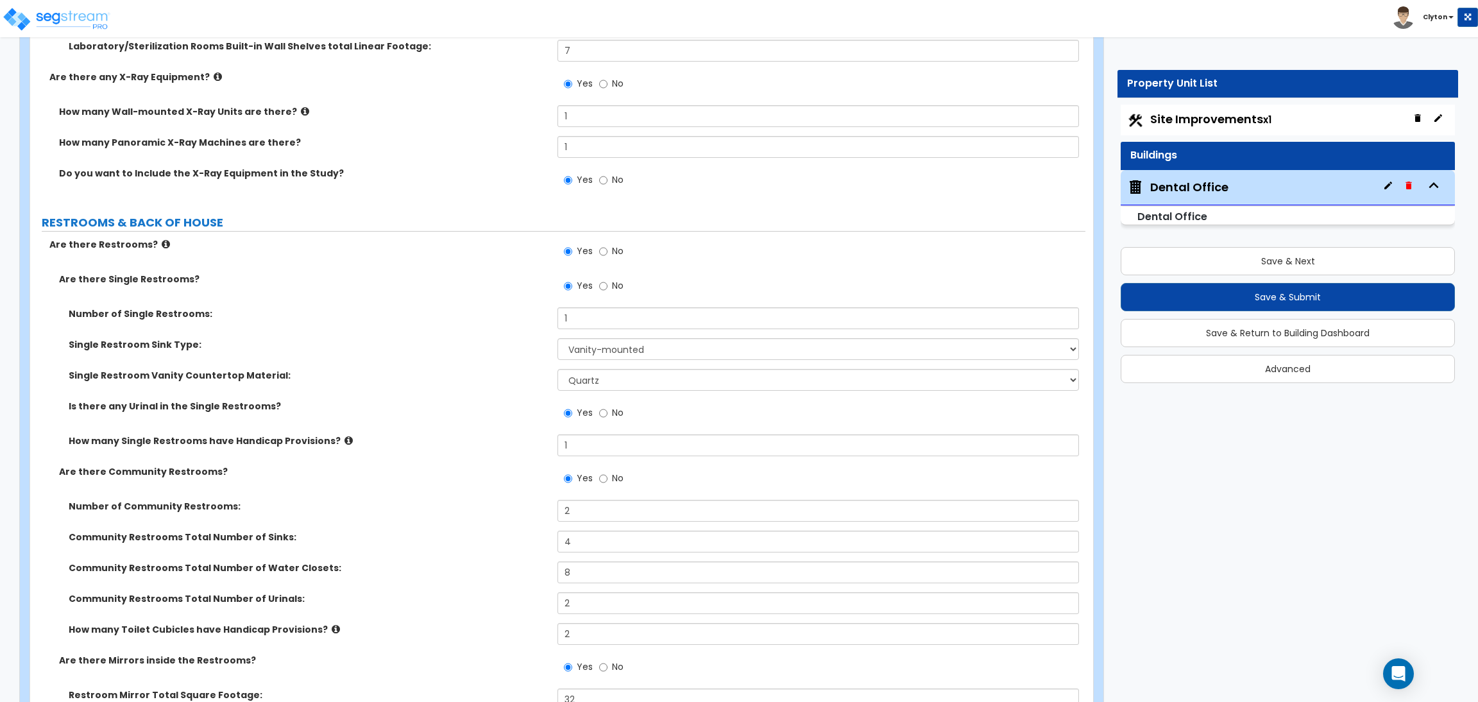
scroll to position [6252, 0]
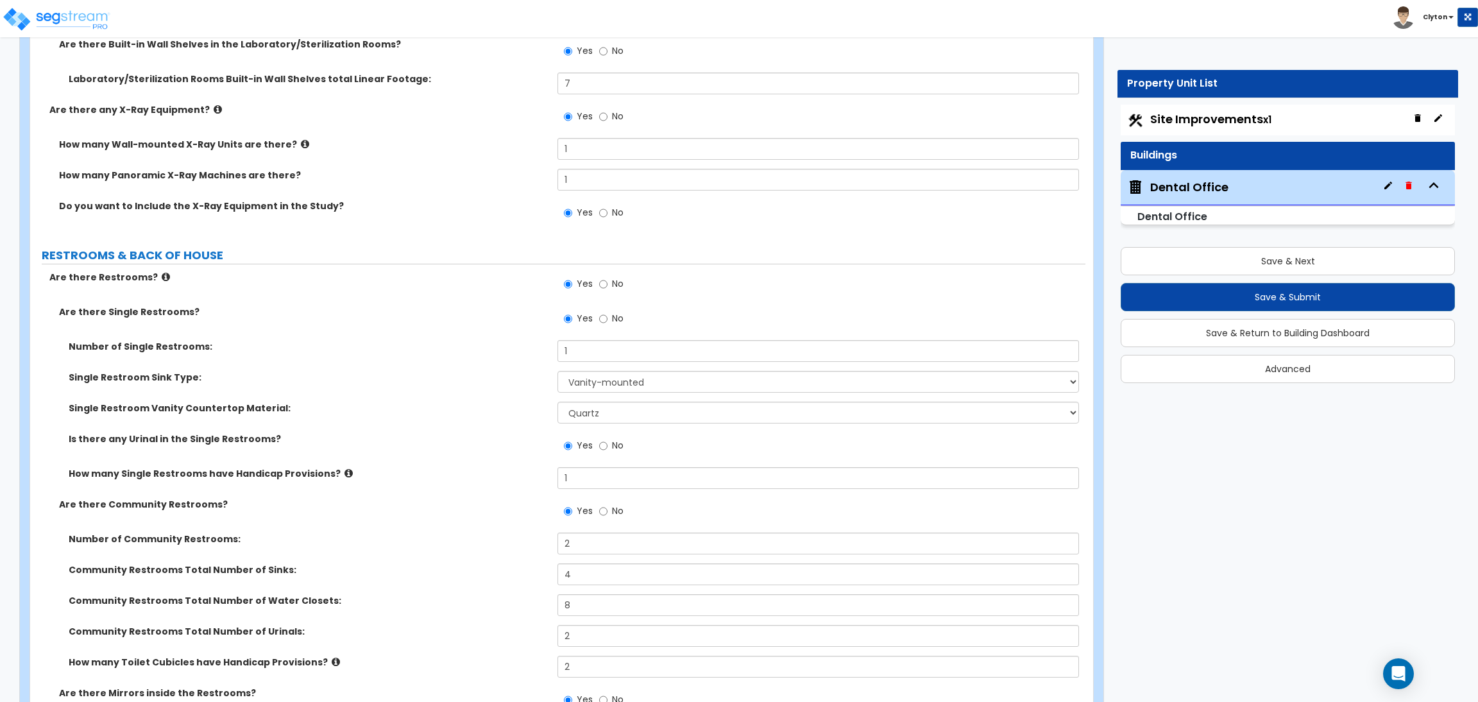
click at [528, 362] on div "Number of Single Restrooms: 1" at bounding box center [557, 355] width 1055 height 31
click at [407, 406] on label "Single Restroom Vanity Countertop Material:" at bounding box center [308, 408] width 479 height 13
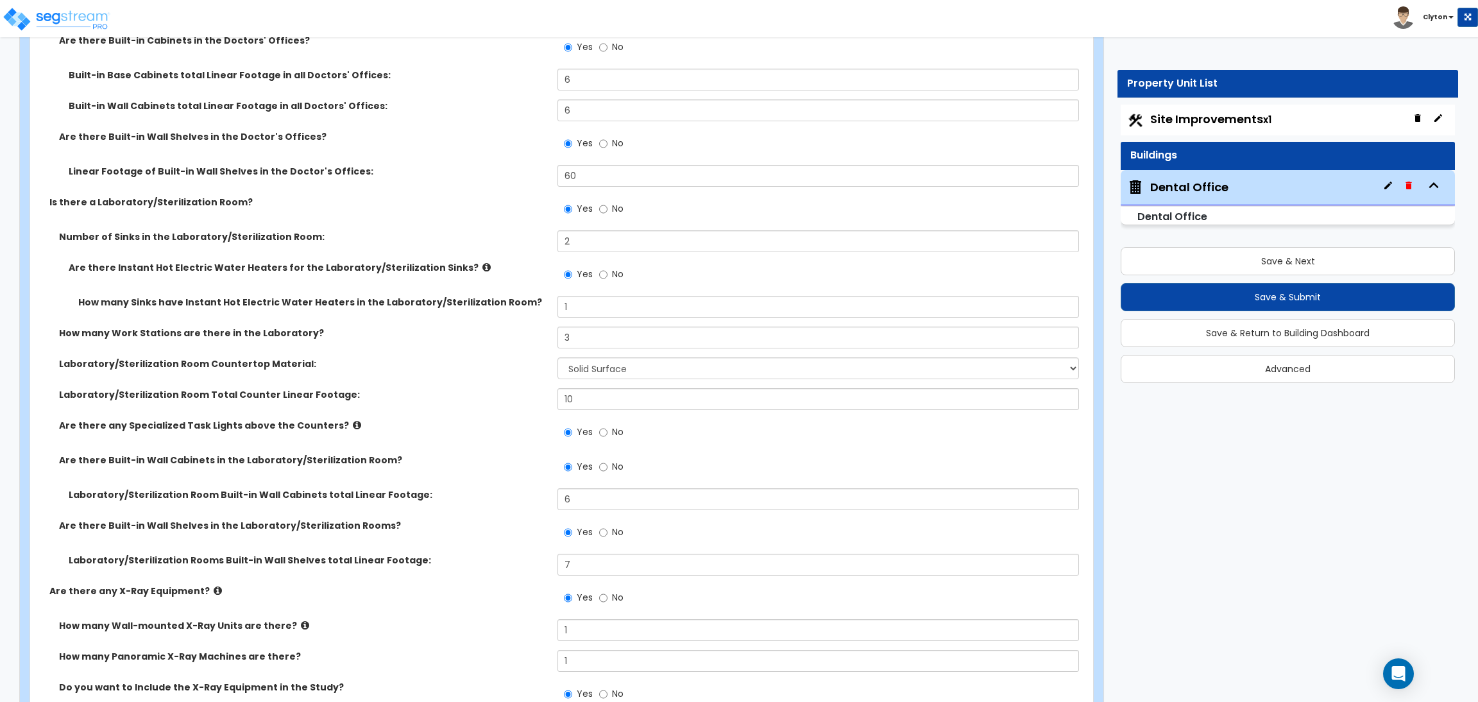
scroll to position [5675, 0]
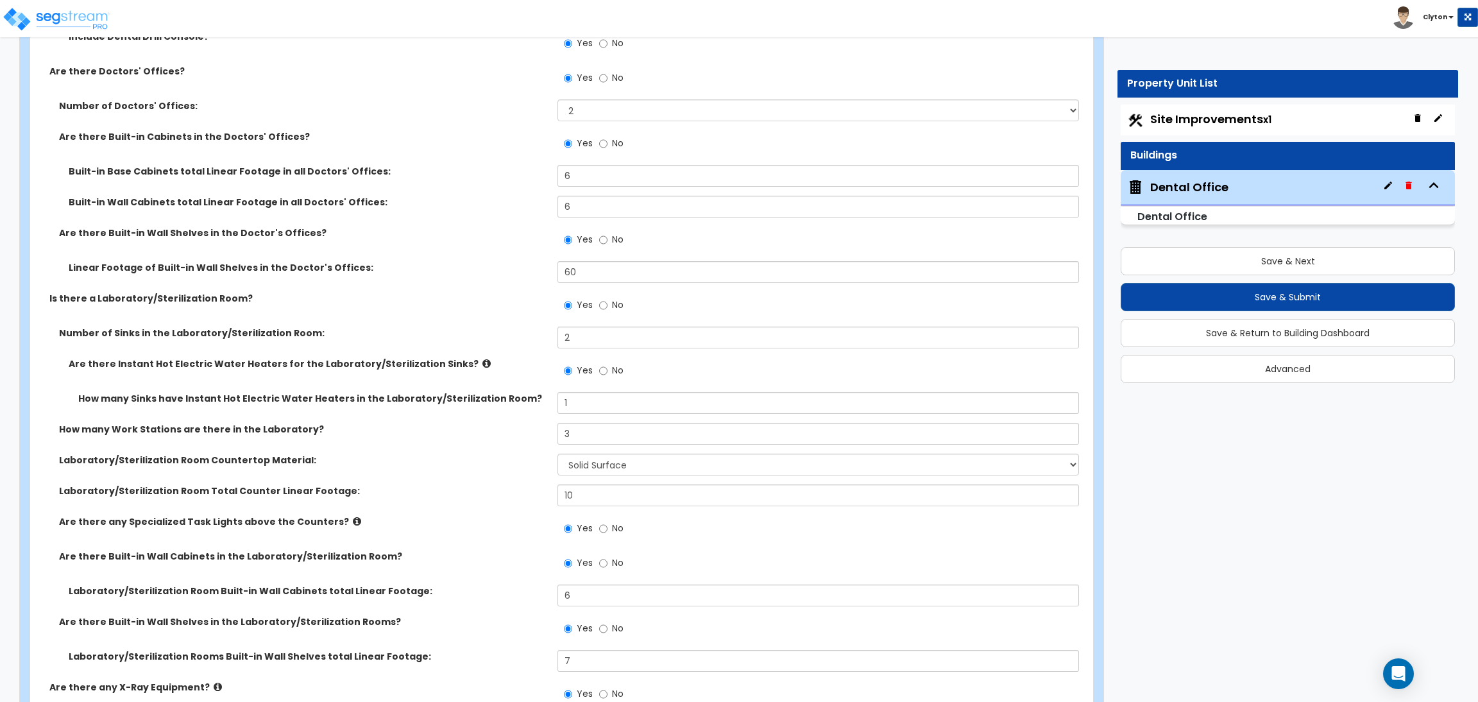
click at [436, 511] on div "Laboratory/Sterilization Room Total Counter Linear Footage: 10" at bounding box center [557, 499] width 1055 height 31
click at [400, 502] on div "Laboratory/Sterilization Room Total Counter Linear Footage: 10" at bounding box center [557, 499] width 1055 height 31
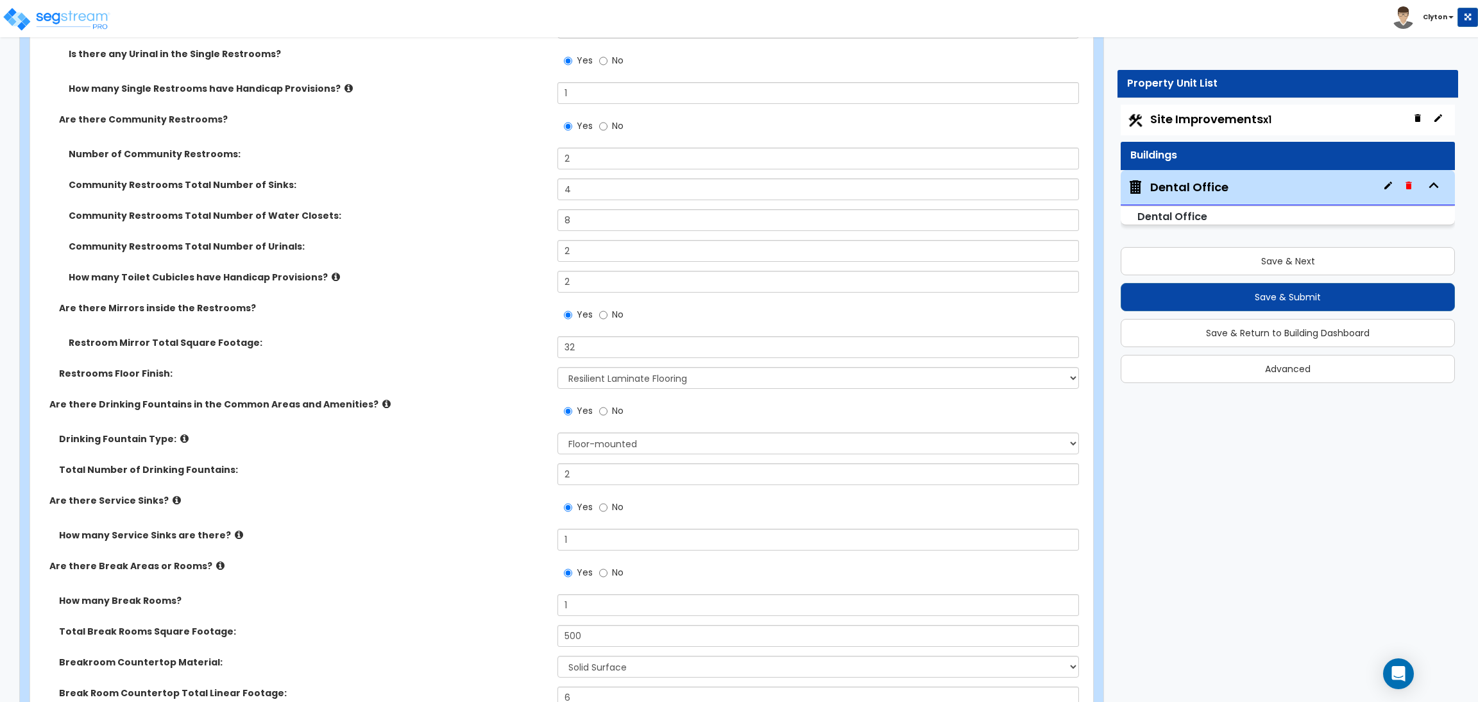
scroll to position [6445, 0]
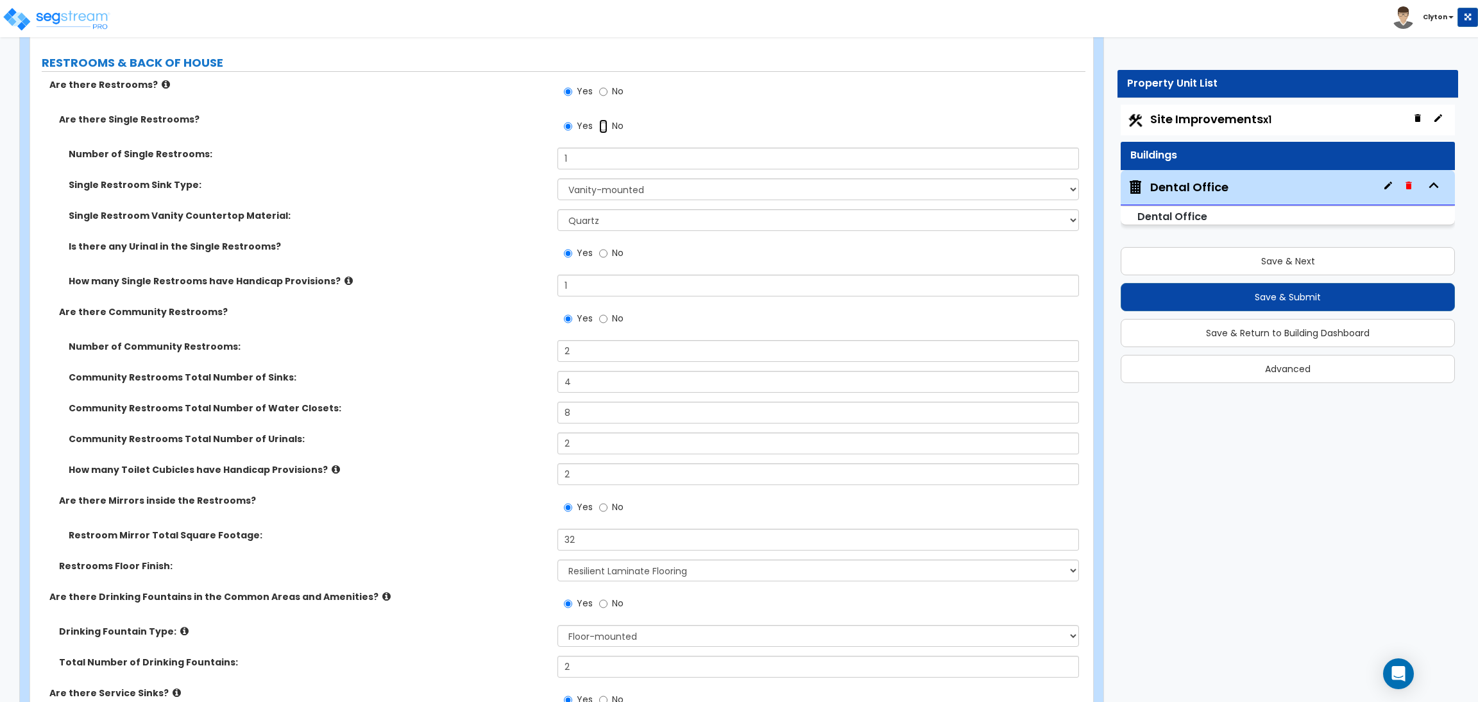
click at [602, 125] on input "No" at bounding box center [603, 126] width 8 height 14
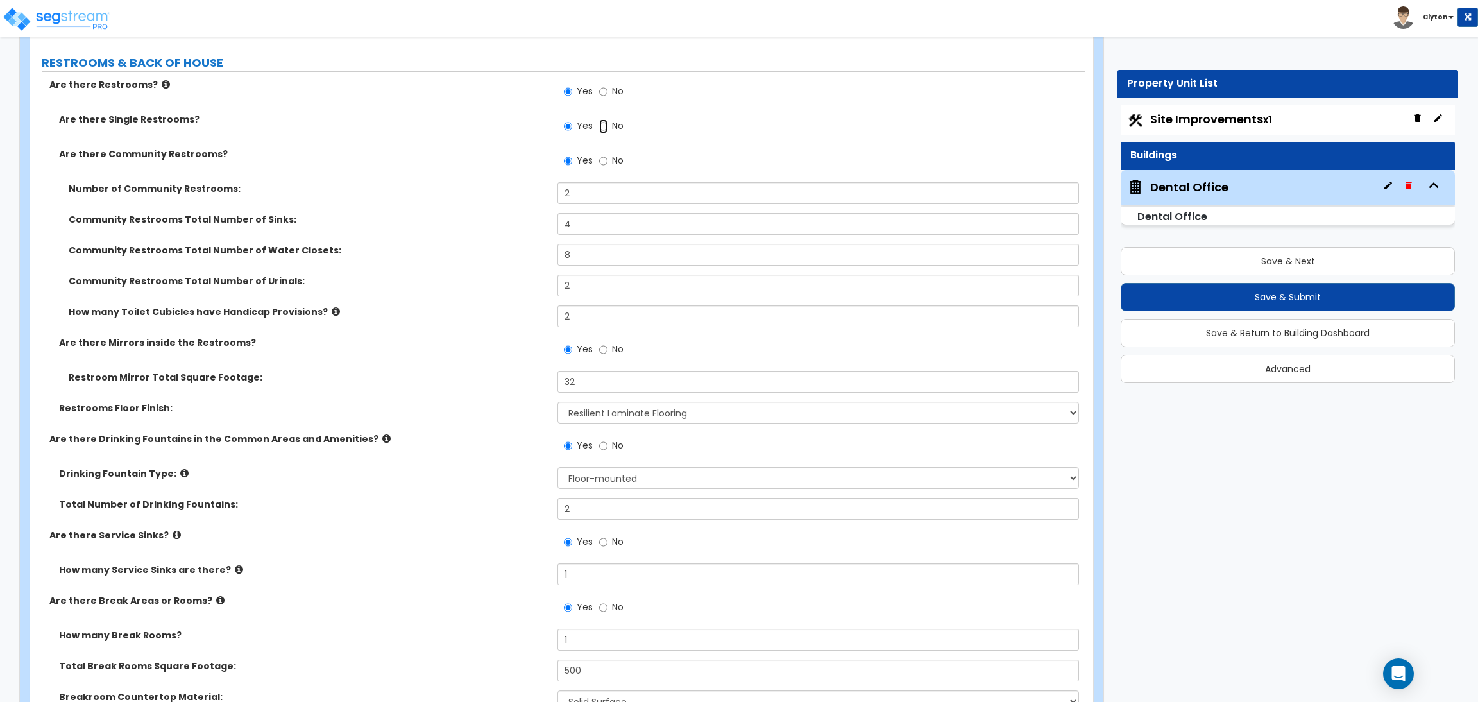
radio input "false"
radio input "true"
click at [491, 300] on div "Community Restrooms Total Number of Urinals: 2" at bounding box center [557, 290] width 1055 height 31
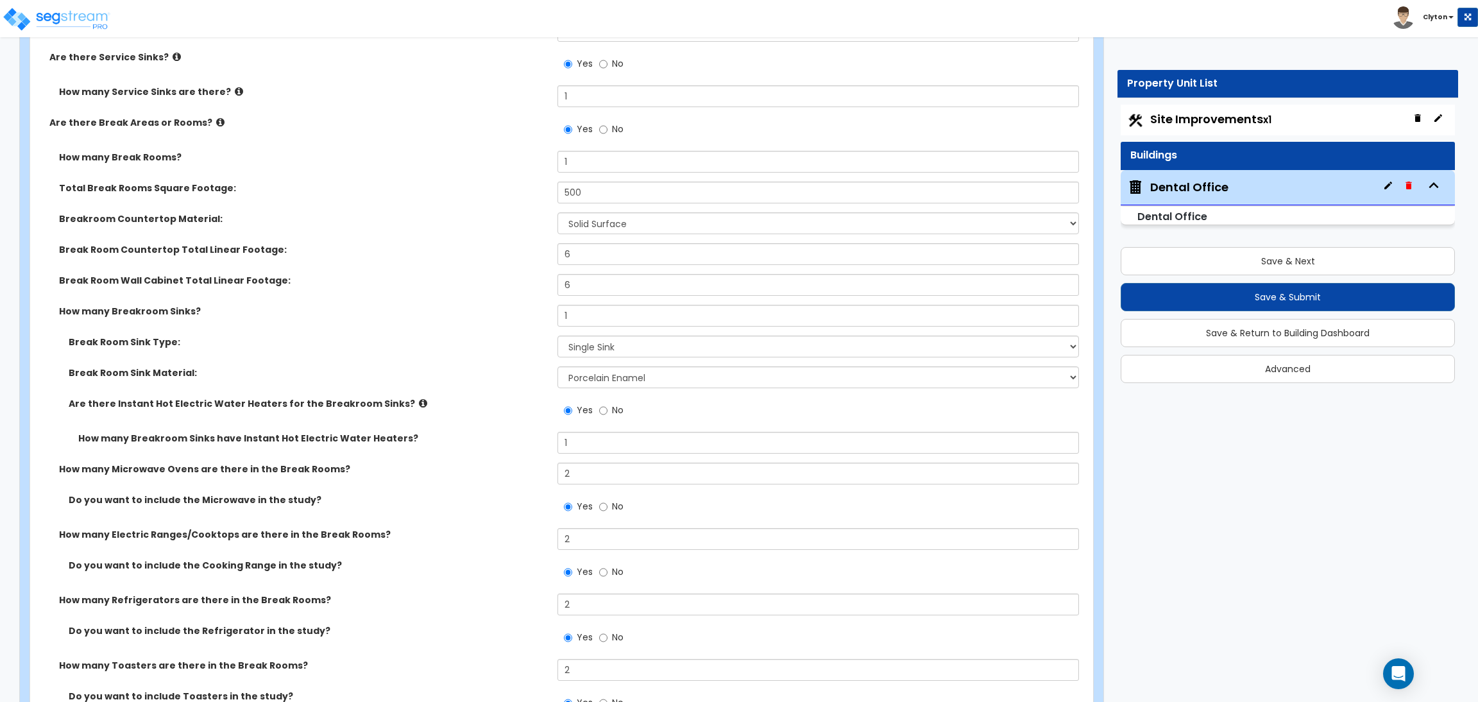
scroll to position [6926, 0]
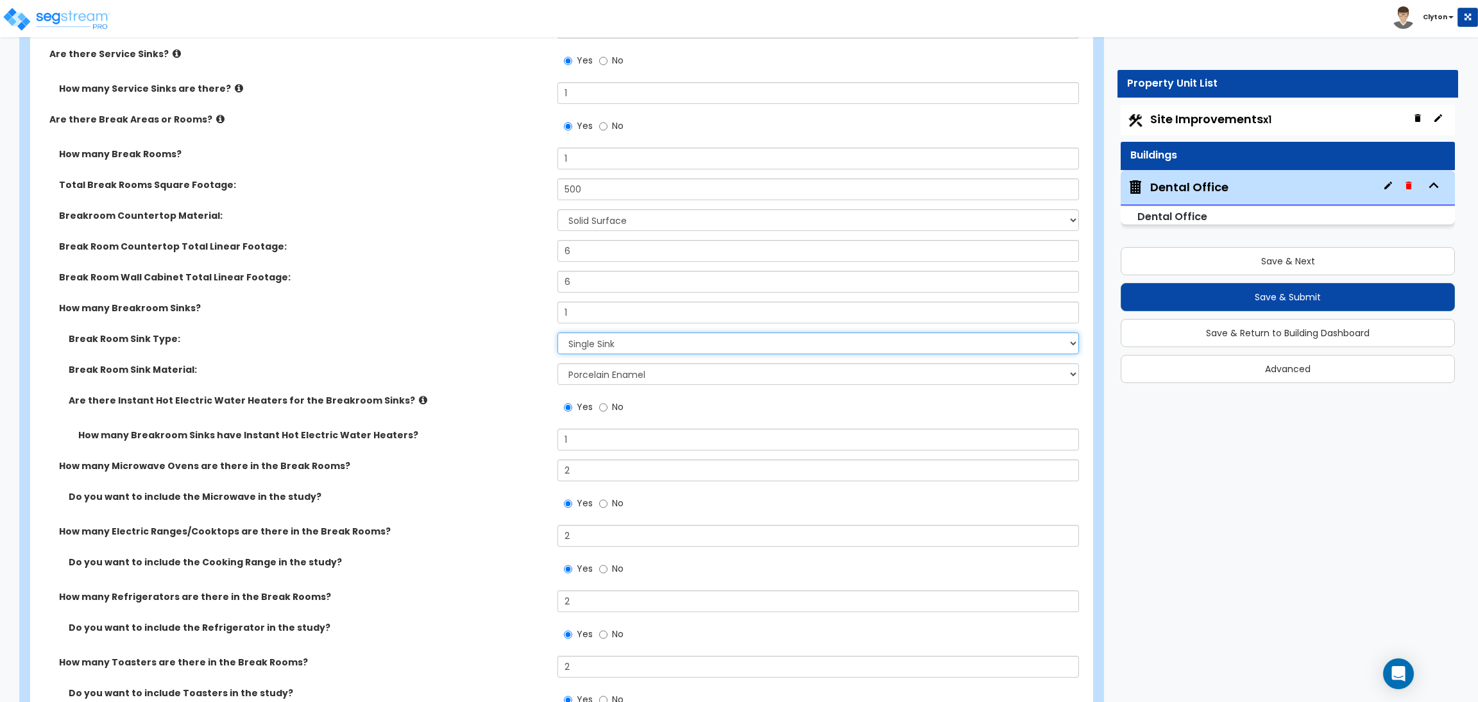
click at [600, 351] on select "Please Choose One Single Sink Double Sink" at bounding box center [817, 343] width 521 height 22
click at [515, 351] on div "Break Room Sink Type: Please Choose One Single Sink Double Sink" at bounding box center [557, 347] width 1055 height 31
drag, startPoint x: 430, startPoint y: 440, endPoint x: 1448, endPoint y: 459, distance: 1018.0
click at [430, 440] on label "How many Breakroom Sinks have Instant Hot Electric Water Heaters?" at bounding box center [312, 434] width 469 height 13
click at [469, 384] on div "Break Room Sink Material: Please Choose One Stainless Steel Porcelain Enamel Ca…" at bounding box center [557, 378] width 1055 height 31
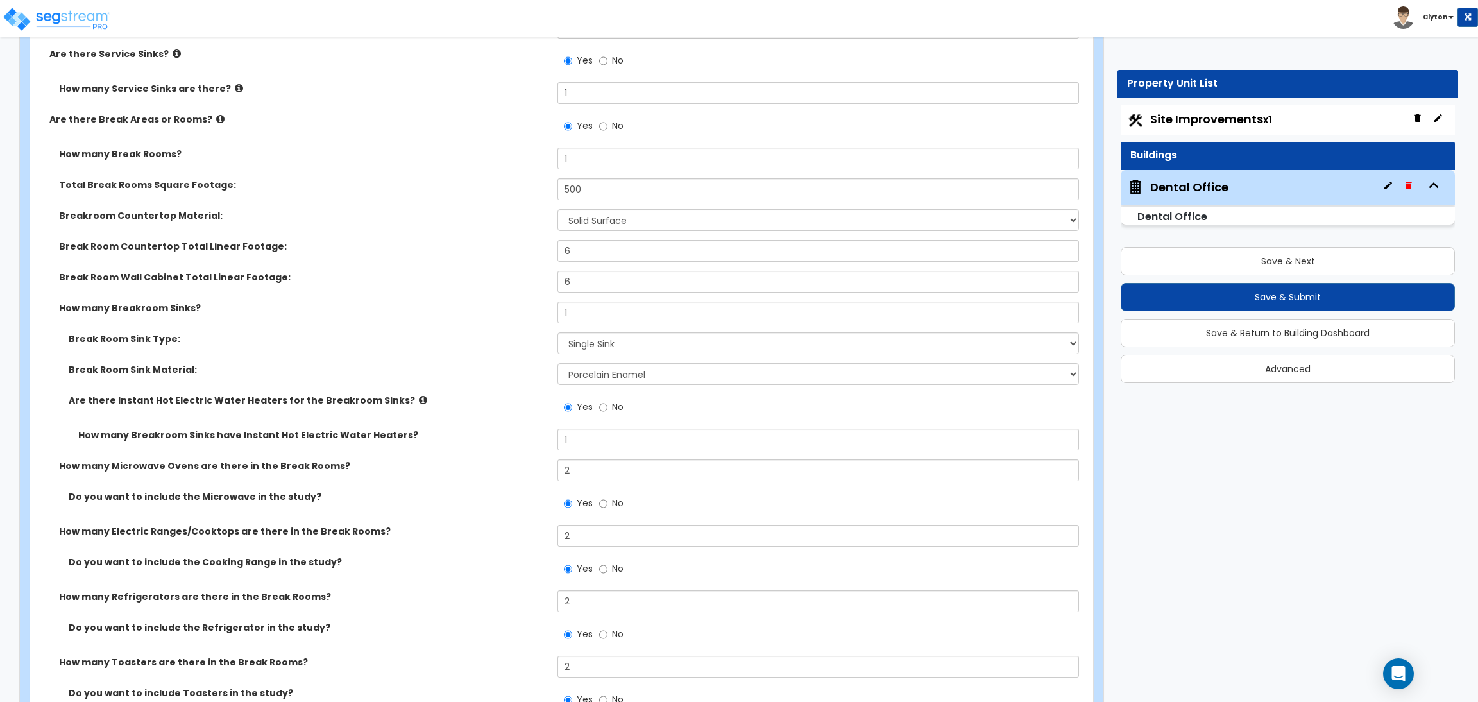
click at [491, 376] on label "Break Room Sink Material:" at bounding box center [308, 369] width 479 height 13
click at [495, 419] on div "Are there Instant Hot Electric Water Heaters for the Breakroom Sinks? Yes No" at bounding box center [557, 411] width 1055 height 35
click at [419, 252] on label "Break Room Countertop Total Linear Footage:" at bounding box center [303, 246] width 489 height 13
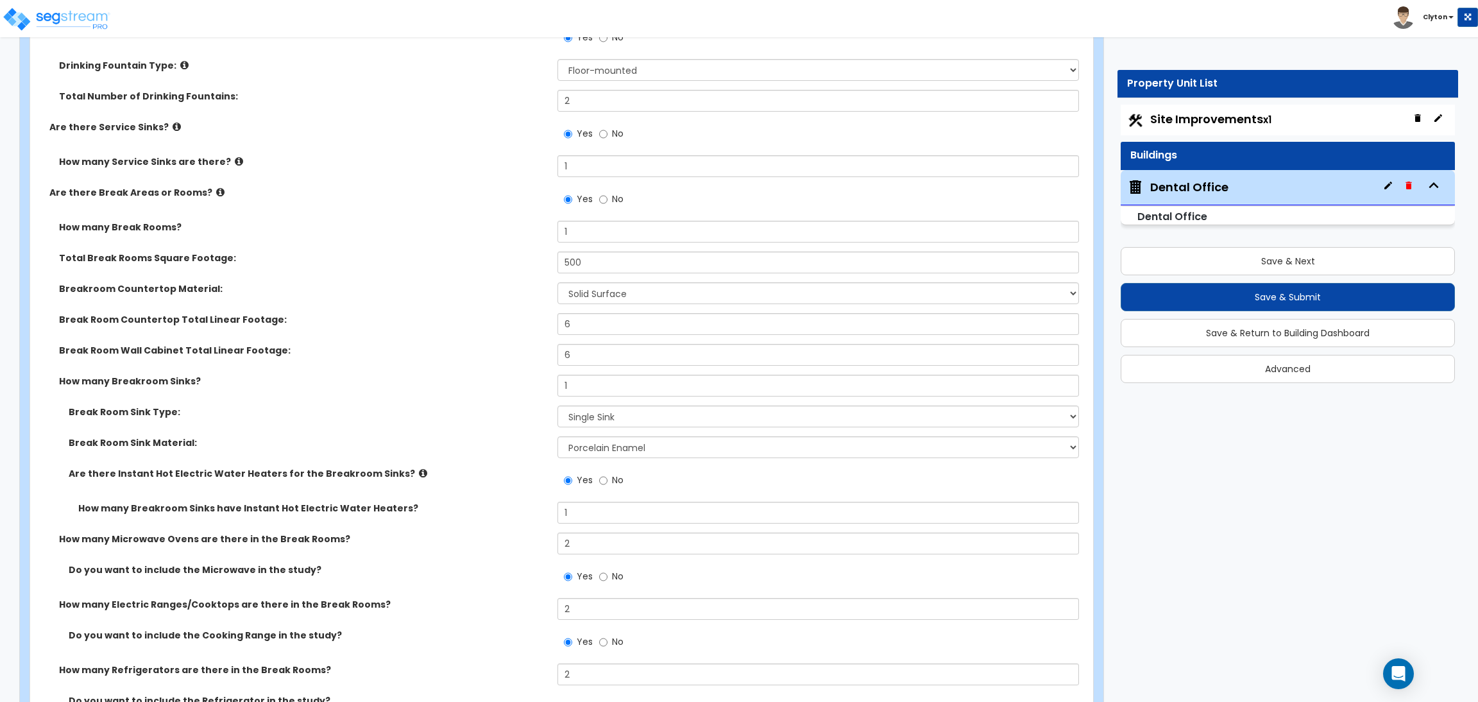
scroll to position [6733, 0]
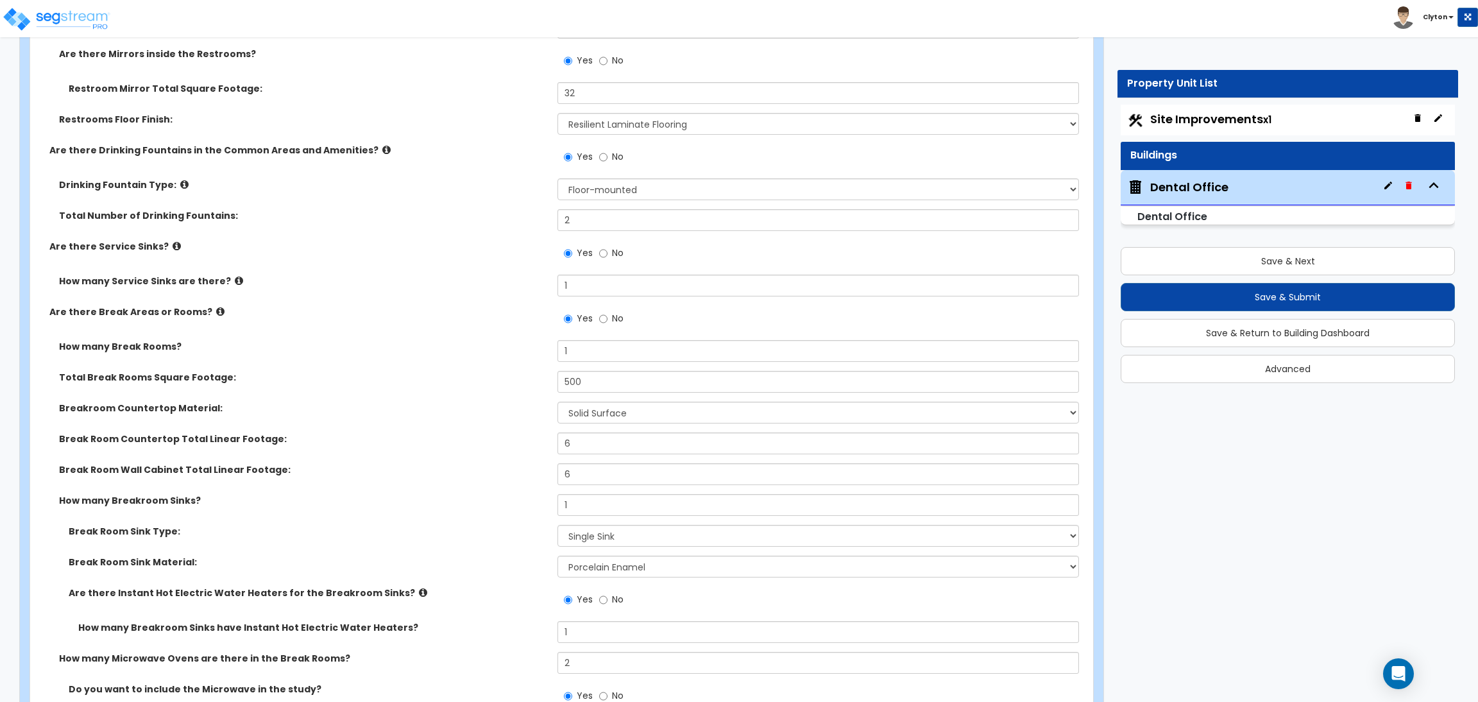
drag, startPoint x: 443, startPoint y: 266, endPoint x: 809, endPoint y: 502, distance: 434.8
click at [442, 267] on div "Are there Service Sinks? Yes No" at bounding box center [557, 257] width 1055 height 35
click at [421, 323] on div "Are there Break Areas or Rooms? Yes No" at bounding box center [557, 322] width 1055 height 35
click at [468, 171] on div "Are there Drinking Fountains in the Common Areas and Amenities? Yes No" at bounding box center [557, 161] width 1055 height 35
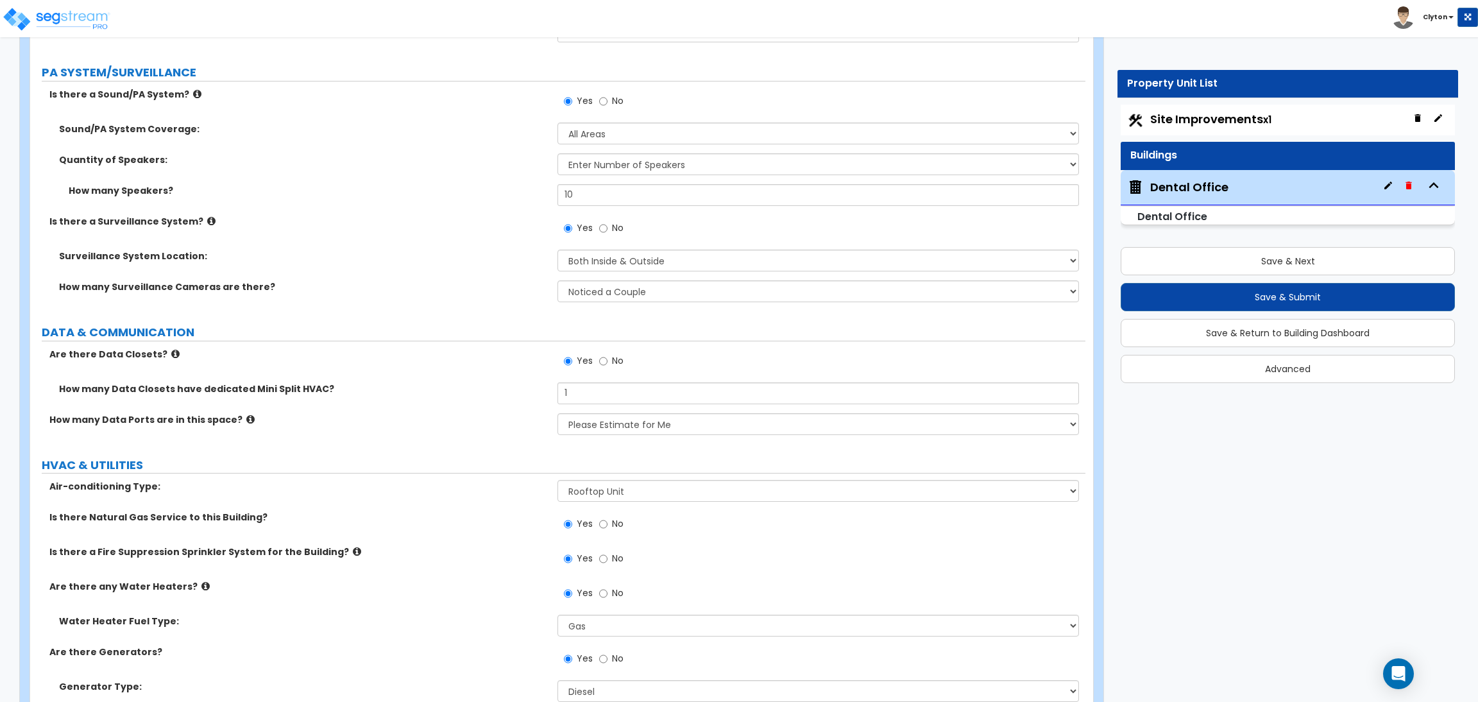
scroll to position [4198, 0]
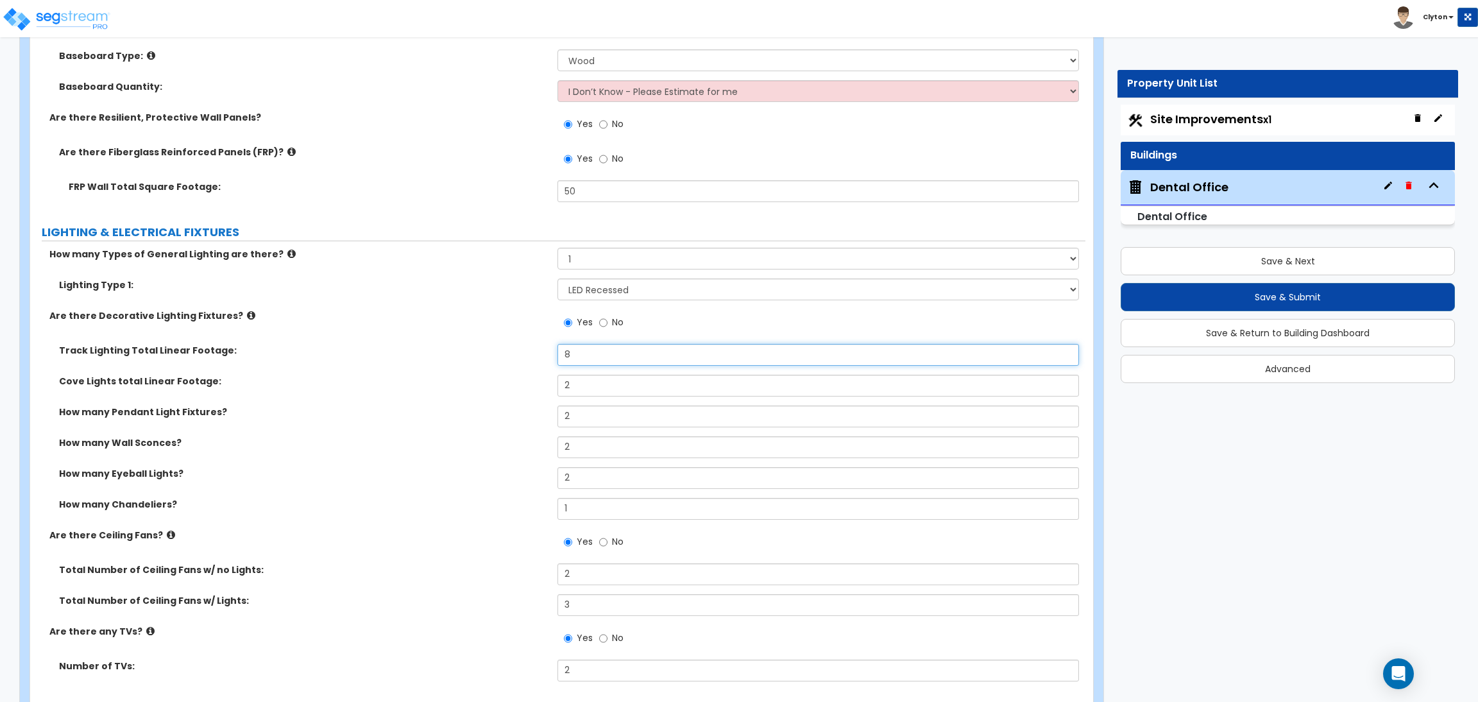
drag, startPoint x: 580, startPoint y: 354, endPoint x: 509, endPoint y: 352, distance: 71.2
click at [509, 352] on div "Track Lighting Total Linear Footage: 8" at bounding box center [557, 359] width 1055 height 31
type input "10"
click at [474, 373] on div "Track Lighting Total Linear Footage: 10" at bounding box center [557, 359] width 1055 height 31
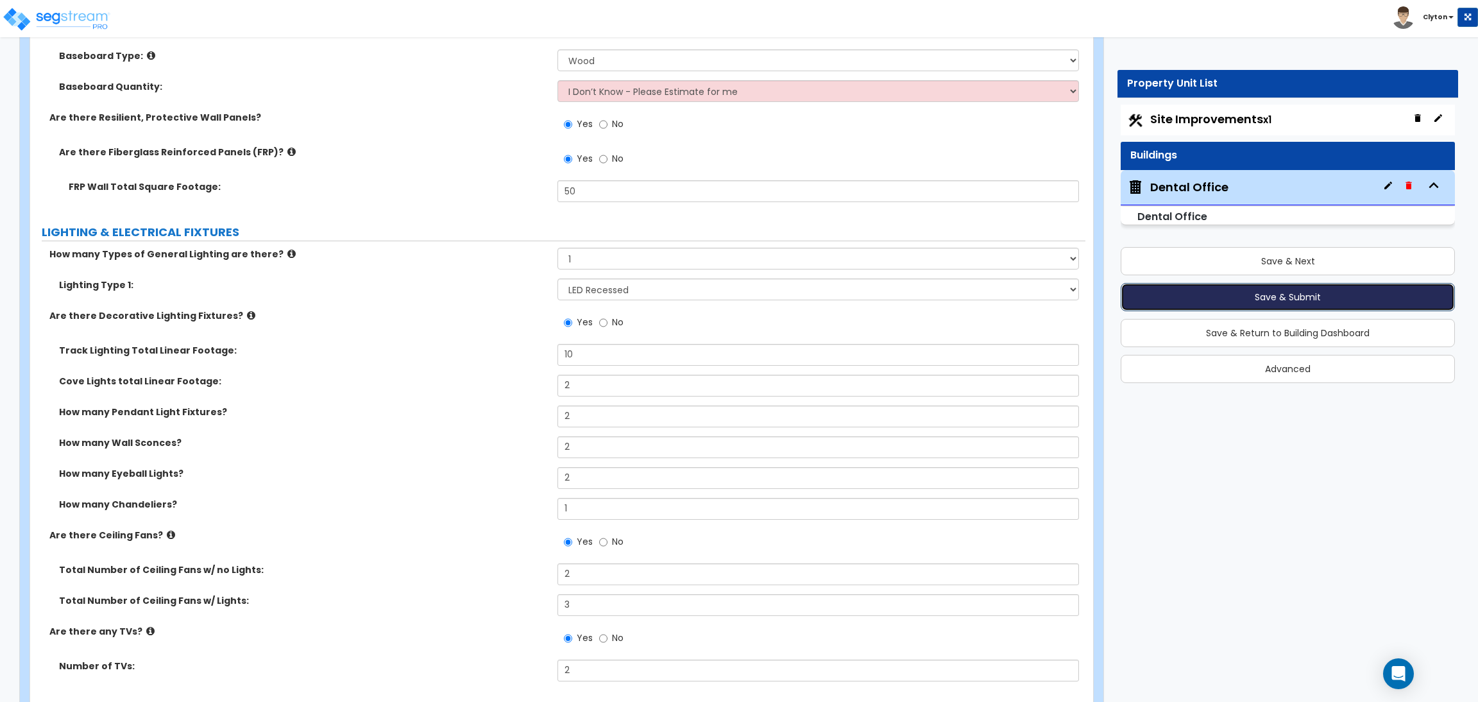
click at [1328, 294] on button "Save & Submit" at bounding box center [1287, 297] width 334 height 28
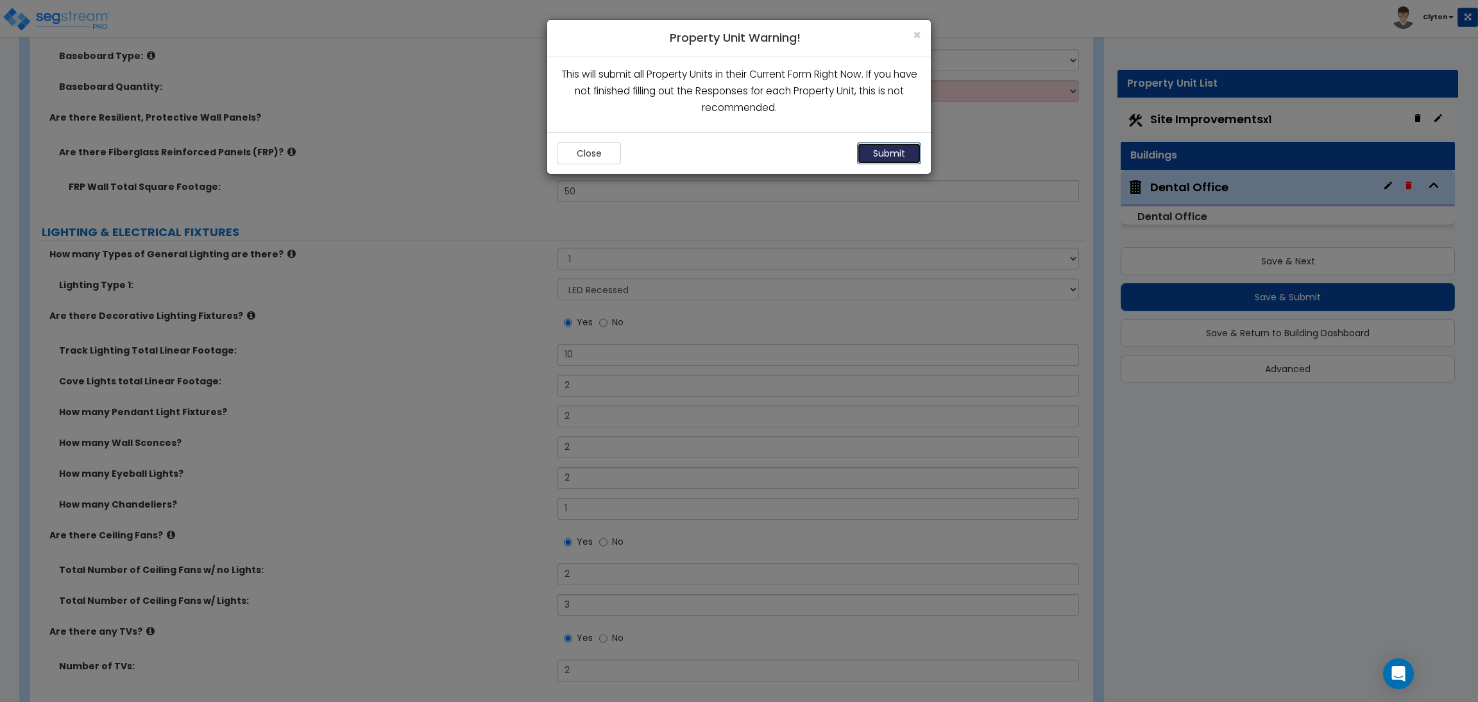
click at [899, 150] on button "Submit" at bounding box center [889, 153] width 64 height 22
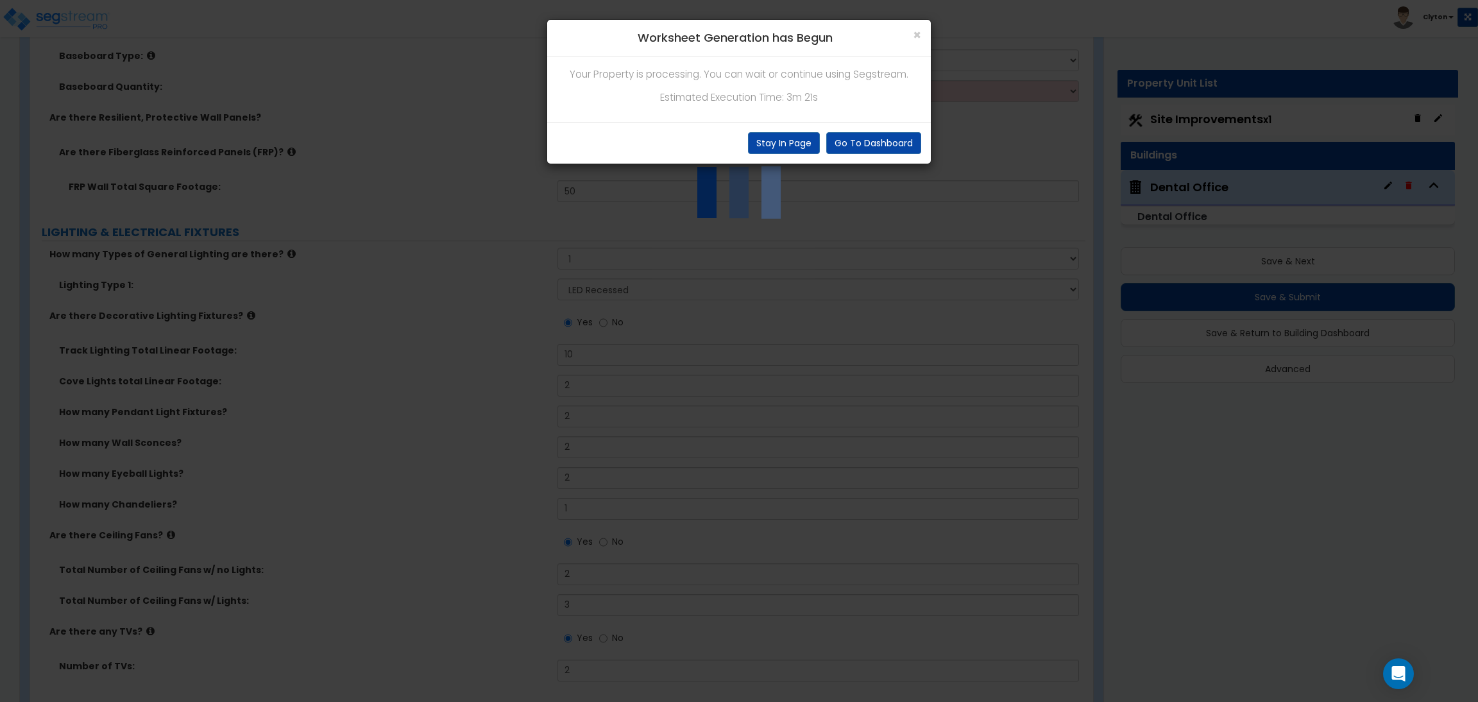
click at [468, 294] on div "× Worksheet Generation has Begun Your Property is processing. You can wait or c…" at bounding box center [739, 351] width 1478 height 702
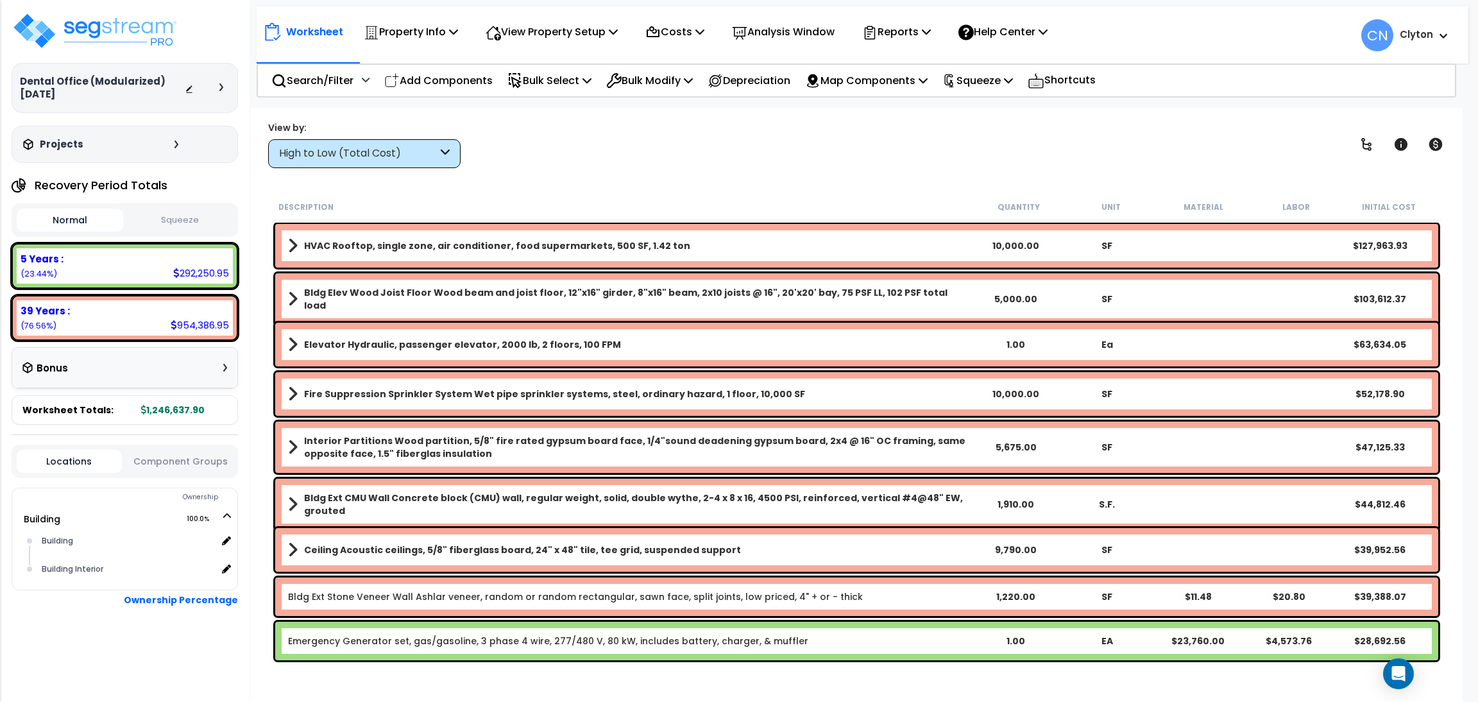
click at [788, 144] on div "View by: High to Low (Total Cost) High to Low (Total Cost)" at bounding box center [857, 144] width 1186 height 47
click at [1099, 139] on div "View by: High to Low (Total Cost) High to Low (Total Cost)" at bounding box center [857, 144] width 1186 height 47
click at [574, 38] on p "View Property Setup" at bounding box center [552, 31] width 132 height 17
click at [544, 80] on link "View Questionnaire" at bounding box center [542, 88] width 127 height 26
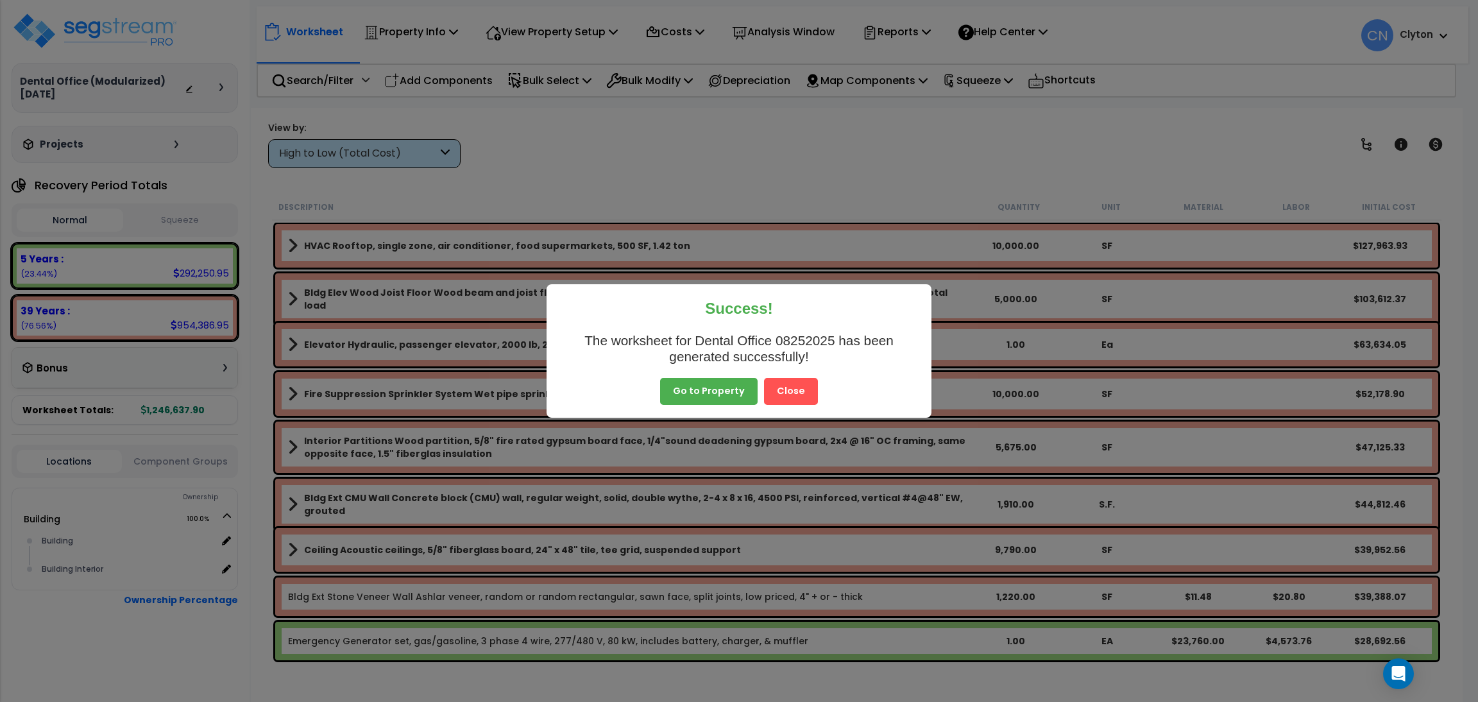
click at [786, 402] on button "Close" at bounding box center [791, 391] width 54 height 27
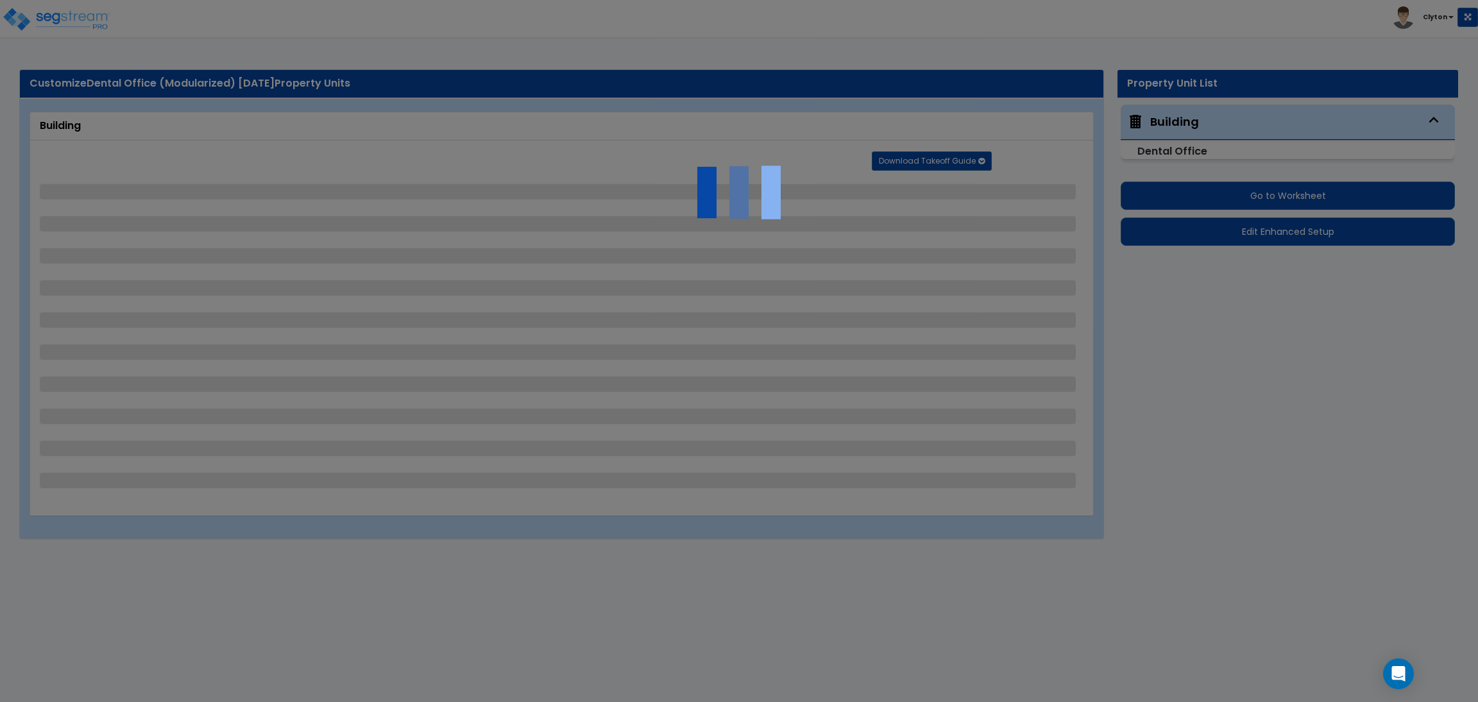
click at [751, 556] on div at bounding box center [739, 351] width 1478 height 702
select select "2"
select select "6"
select select "3"
select select "6"
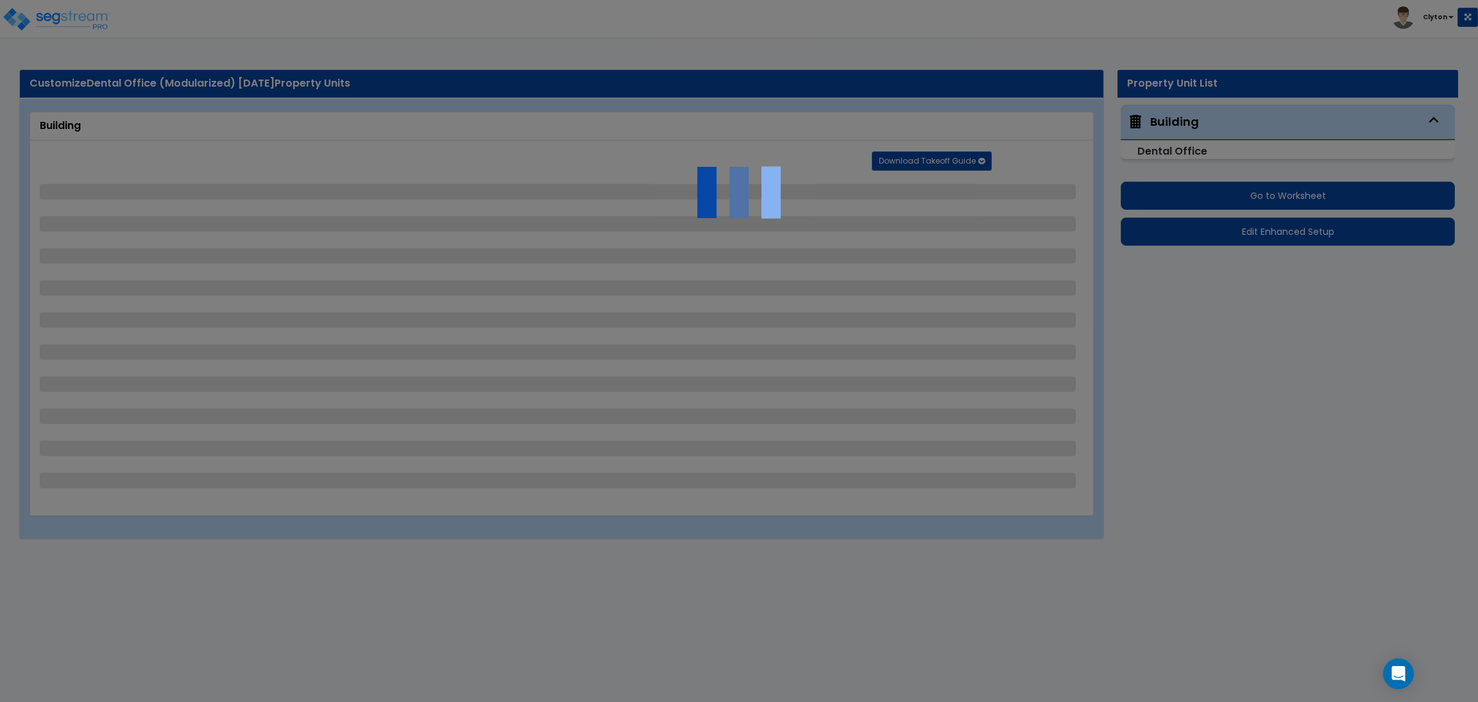
select select "8"
select select "3"
select select "1"
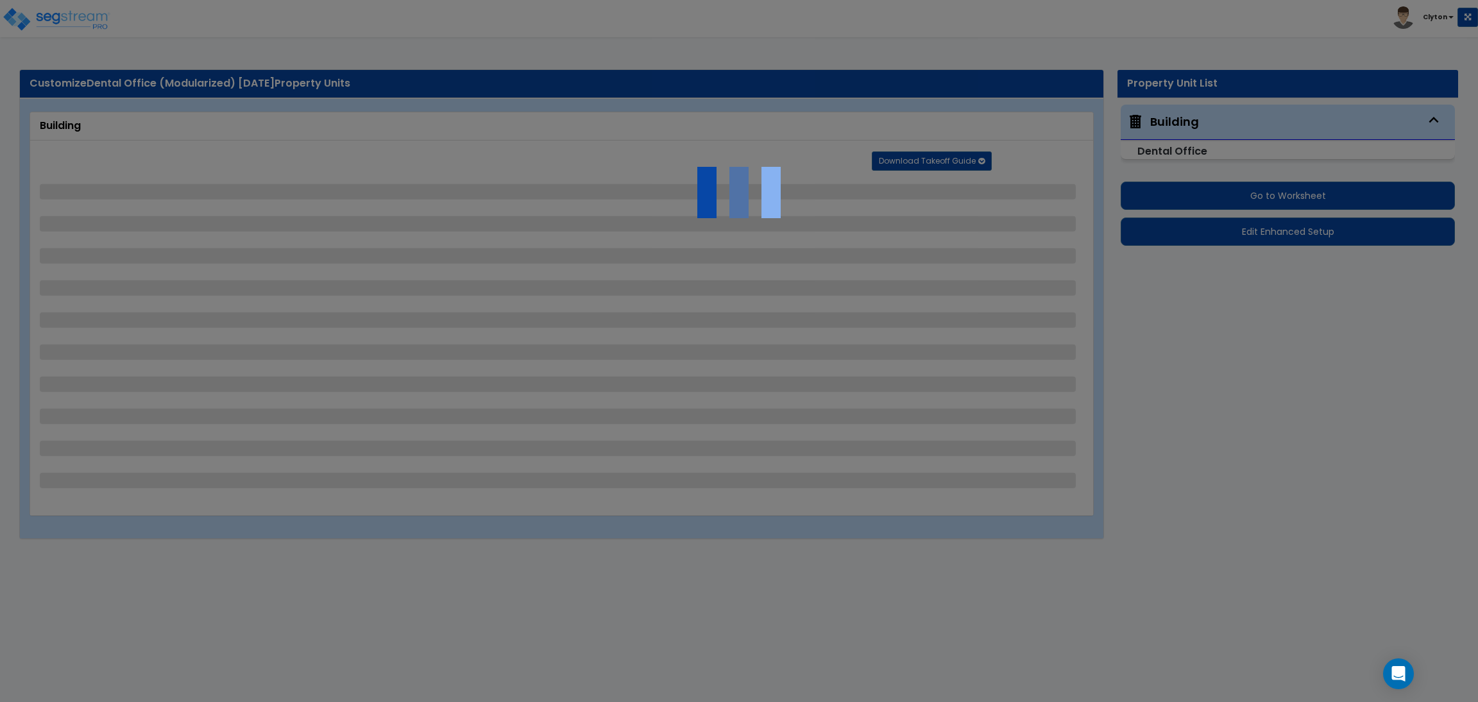
select select "1"
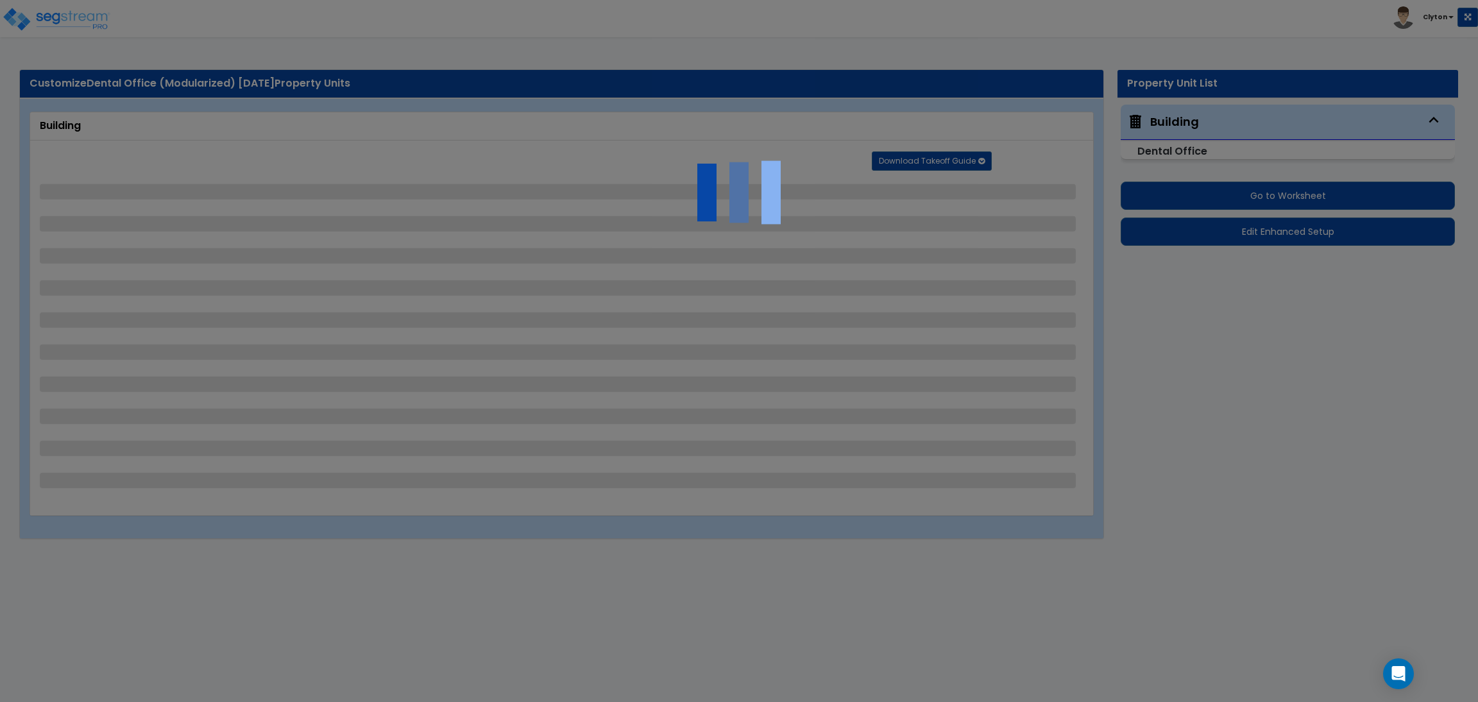
select select "1"
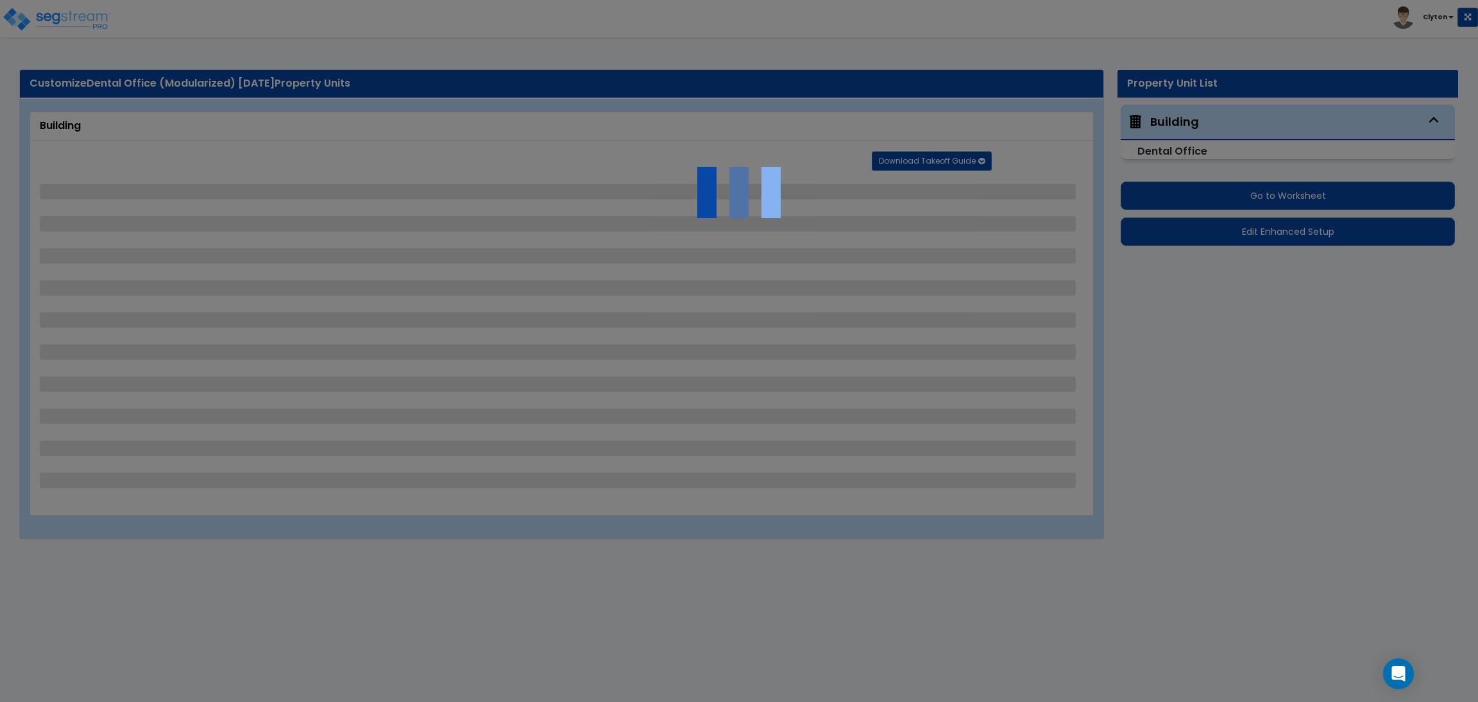
select select "1"
select select "2"
select select "1"
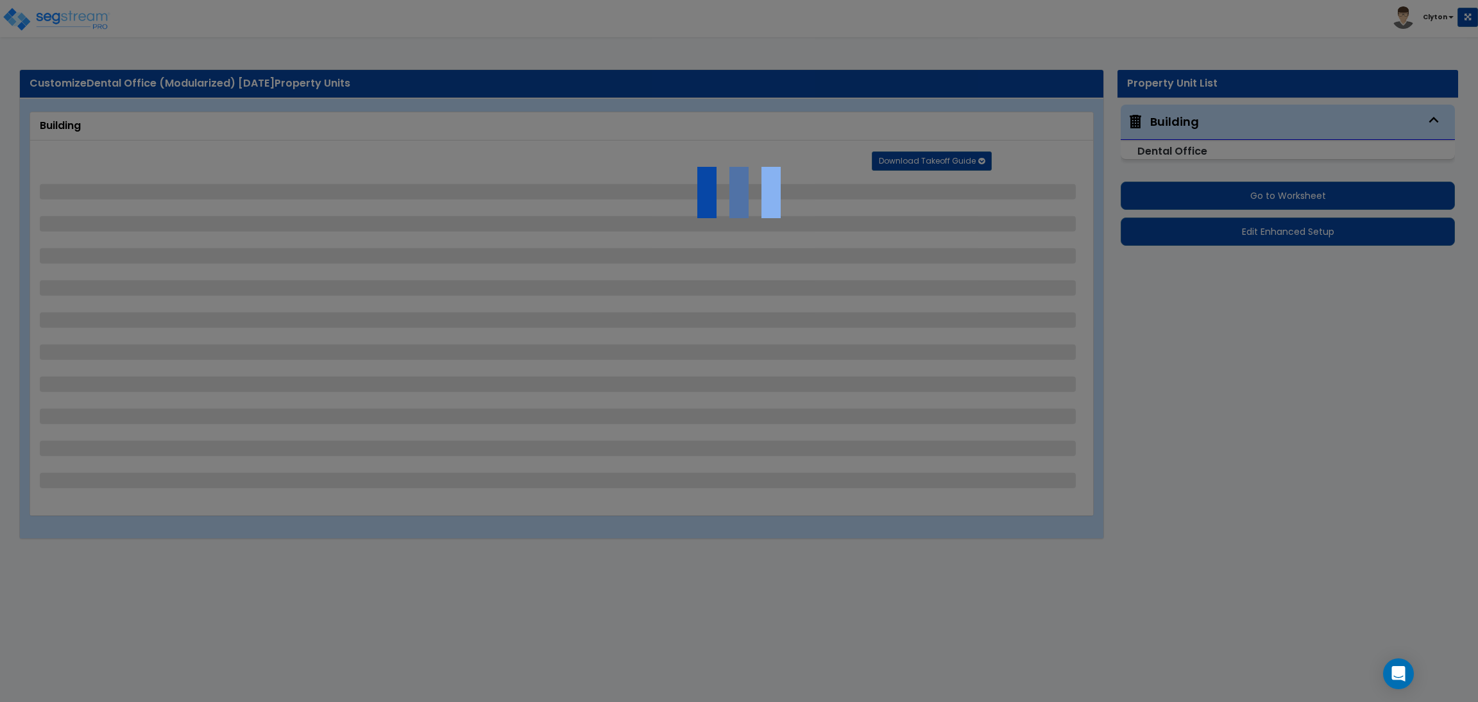
select select "1"
select select "3"
select select "1"
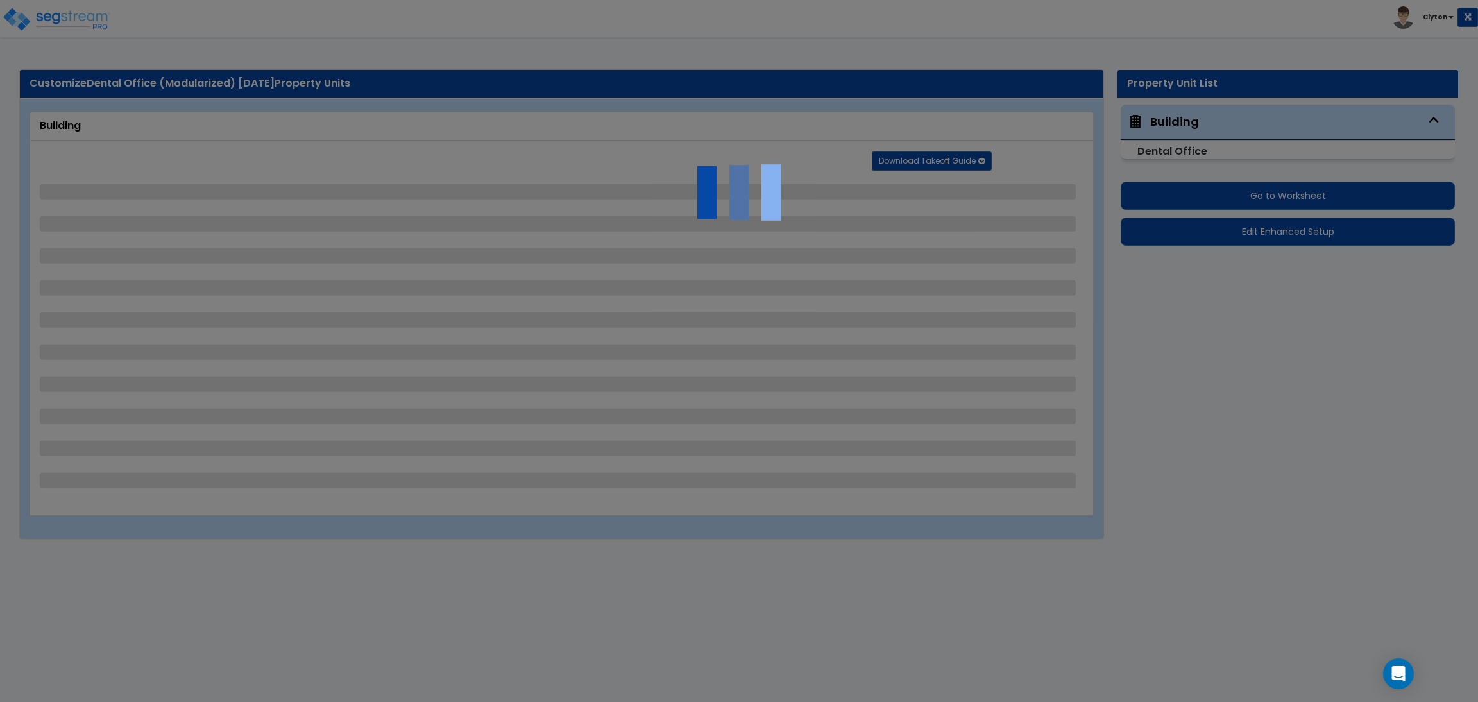
select select "1"
select select "2"
select select "5"
select select "4"
select select "1"
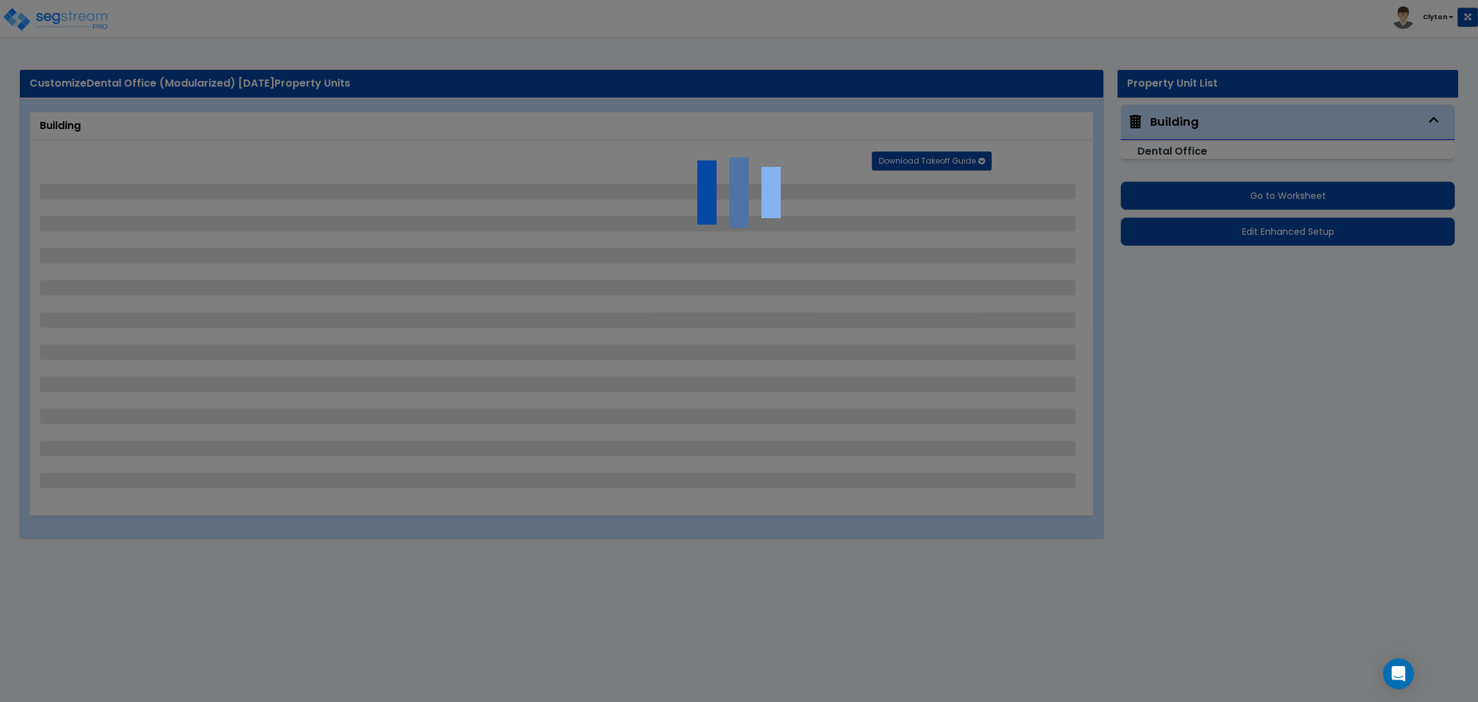
select select "1"
select select "3"
select select "1"
select select "2"
select select "1"
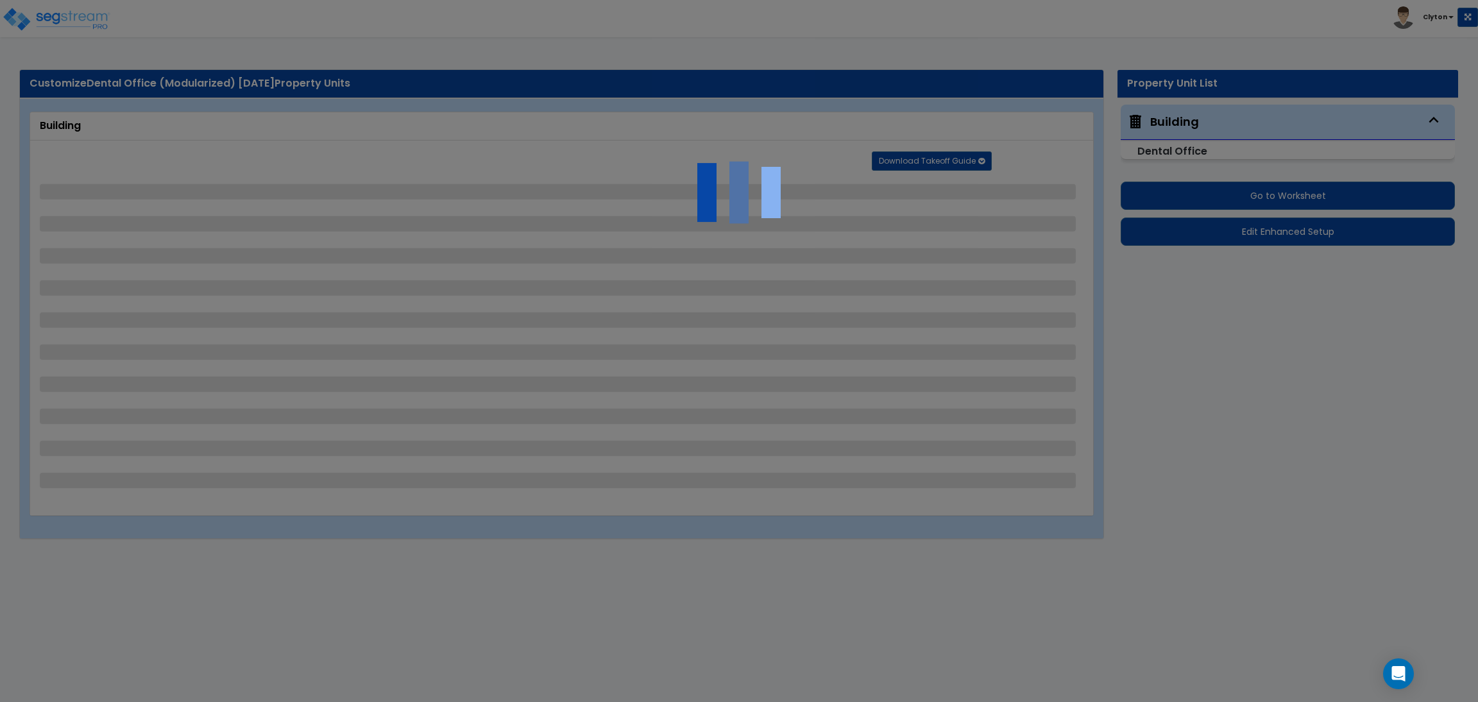
select select "4"
select select "5"
select select "1"
select select "6"
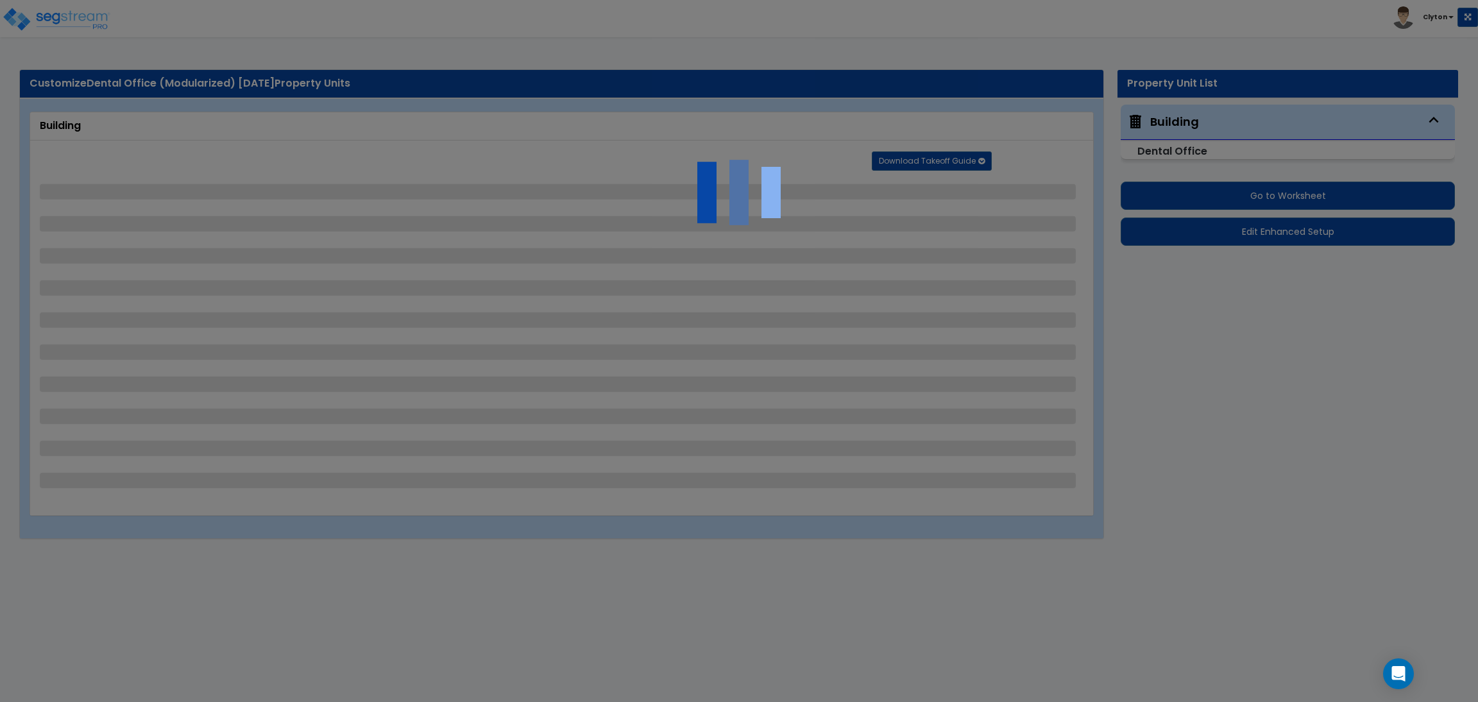
select select "1"
select select "2"
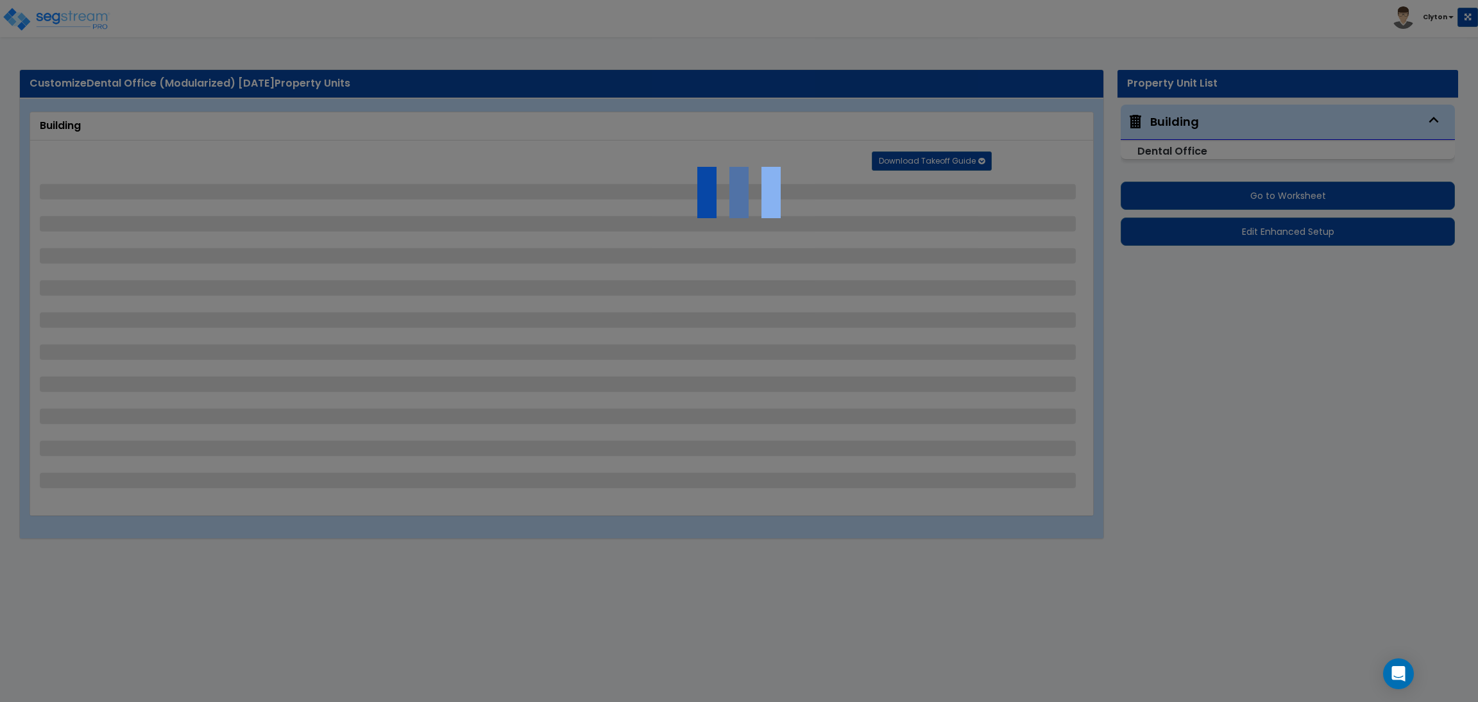
select select "1"
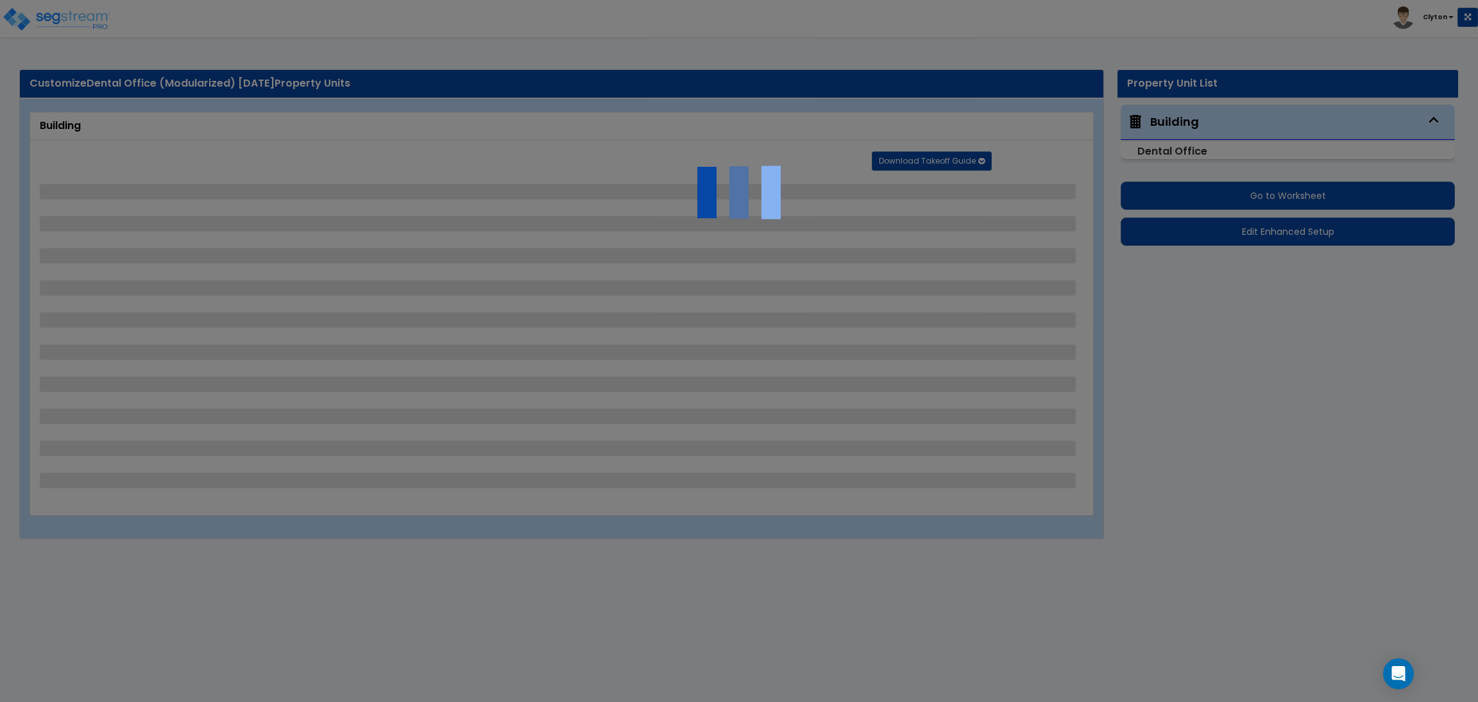
select select "3"
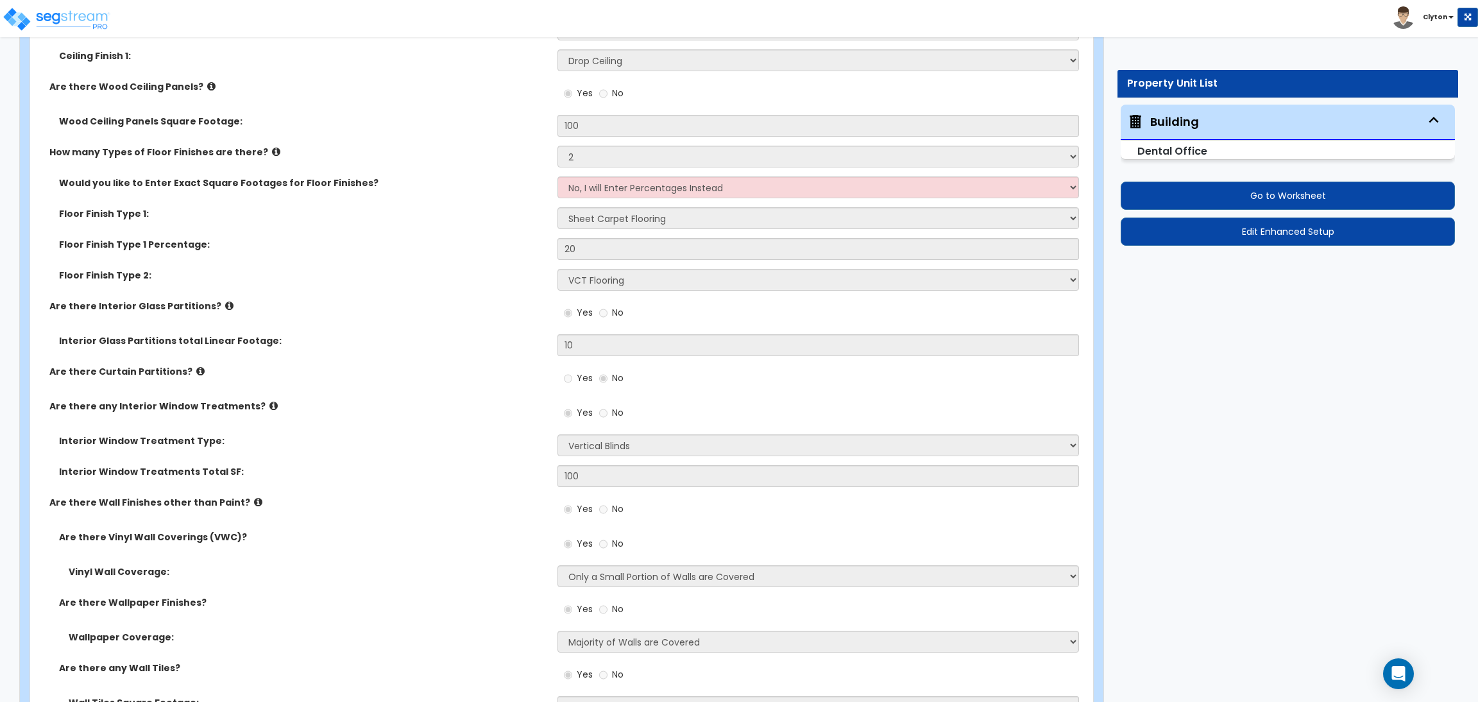
scroll to position [3751, 0]
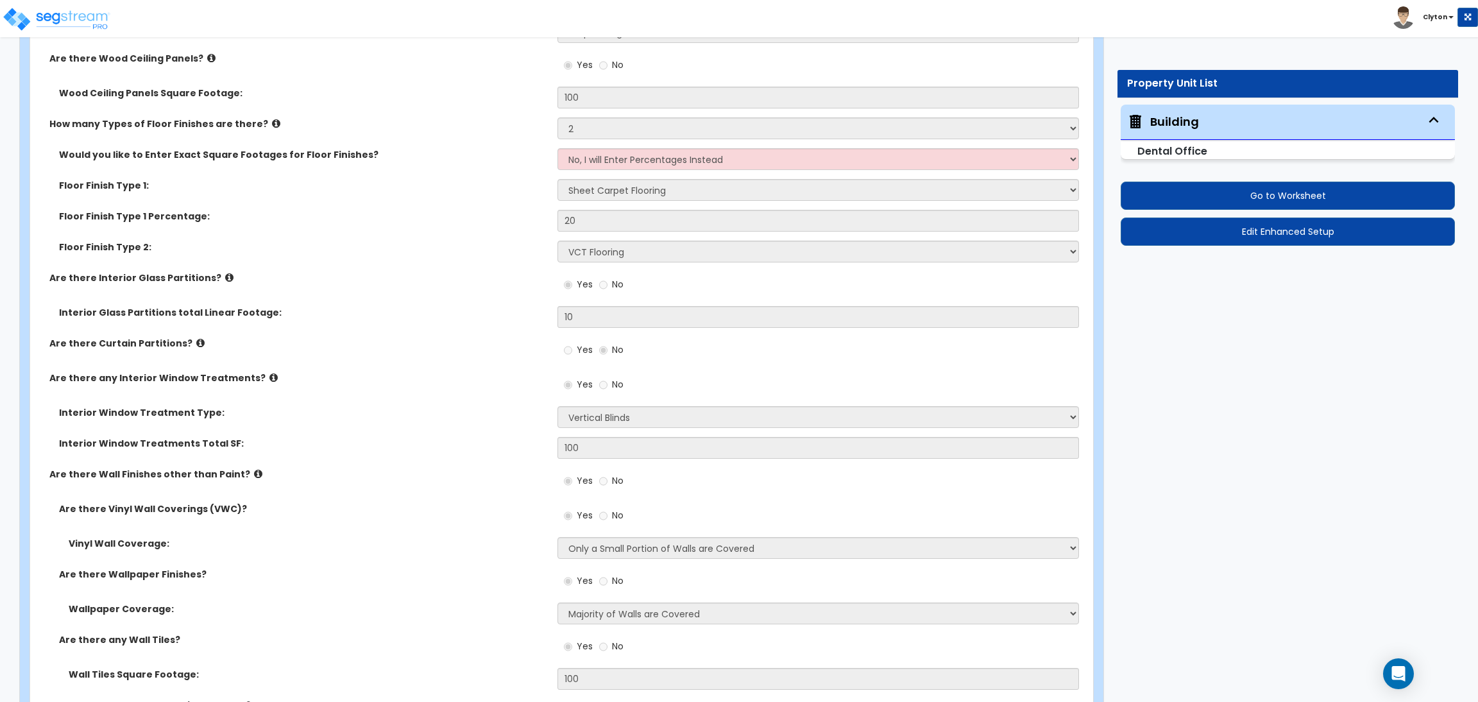
click at [421, 403] on div "Are there any Interior Window Treatments? Yes No" at bounding box center [557, 388] width 1055 height 35
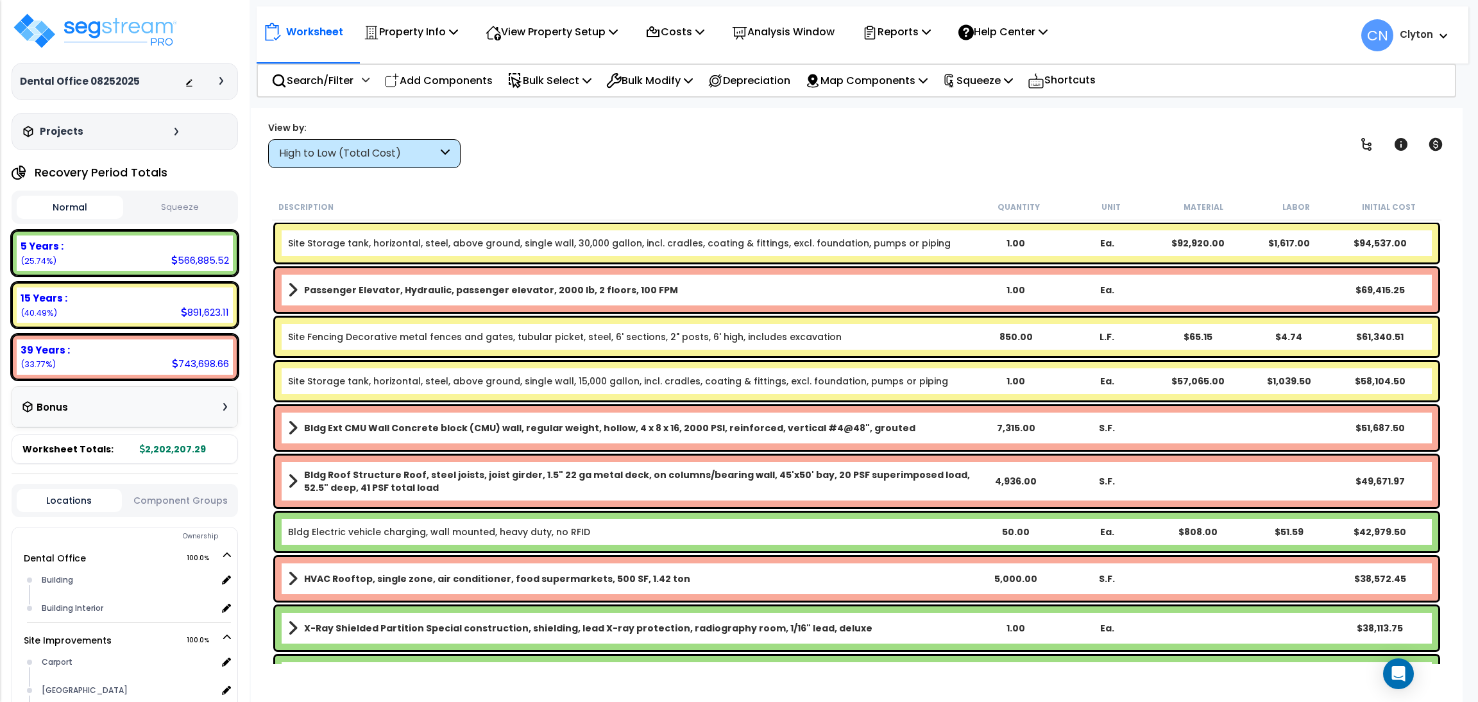
click at [875, 170] on div "Worksheet Property Info Property Setup Add Property Unit Template property Clon…" at bounding box center [857, 459] width 1212 height 702
click at [386, 146] on div "High to Low (Total Cost)" at bounding box center [358, 153] width 158 height 15
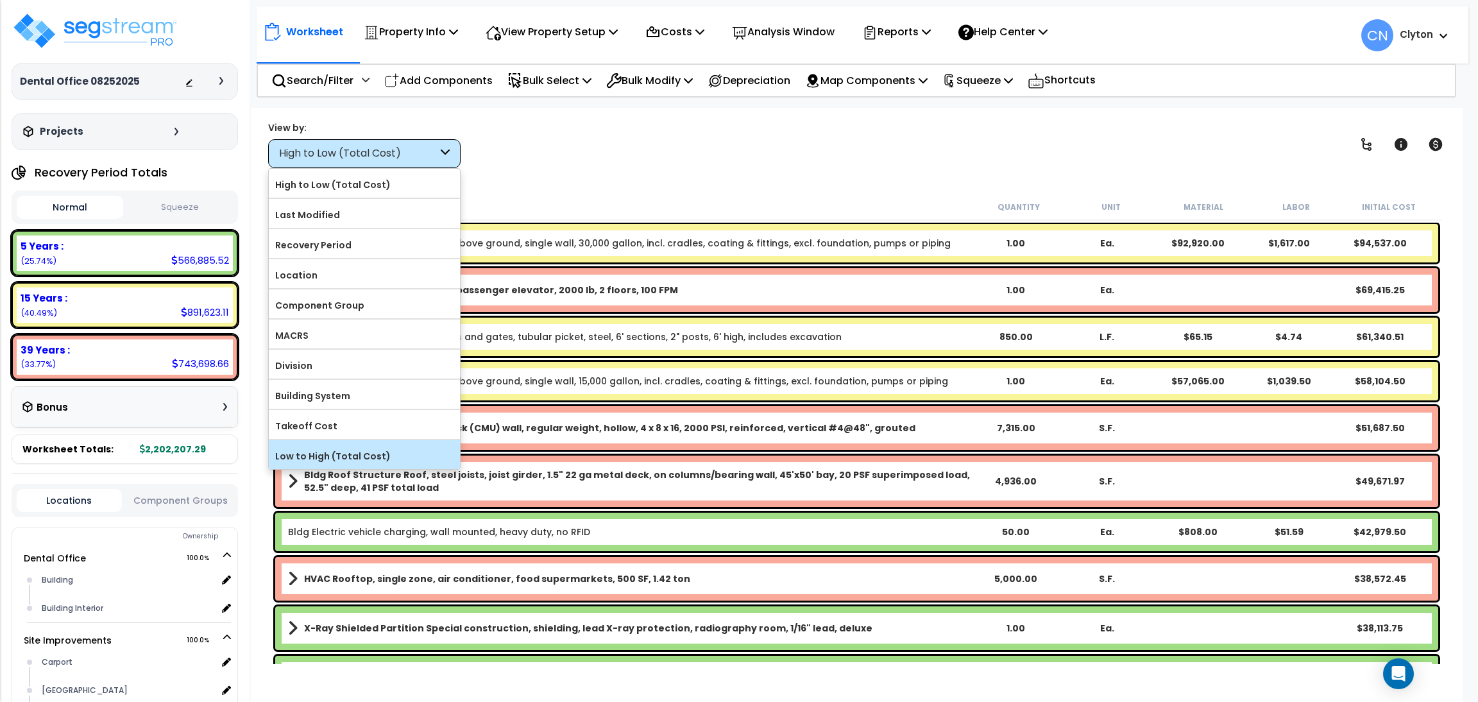
click at [352, 451] on label "Low to High (Total Cost)" at bounding box center [364, 455] width 191 height 19
click at [0, 0] on input "Low to High (Total Cost)" at bounding box center [0, 0] width 0 height 0
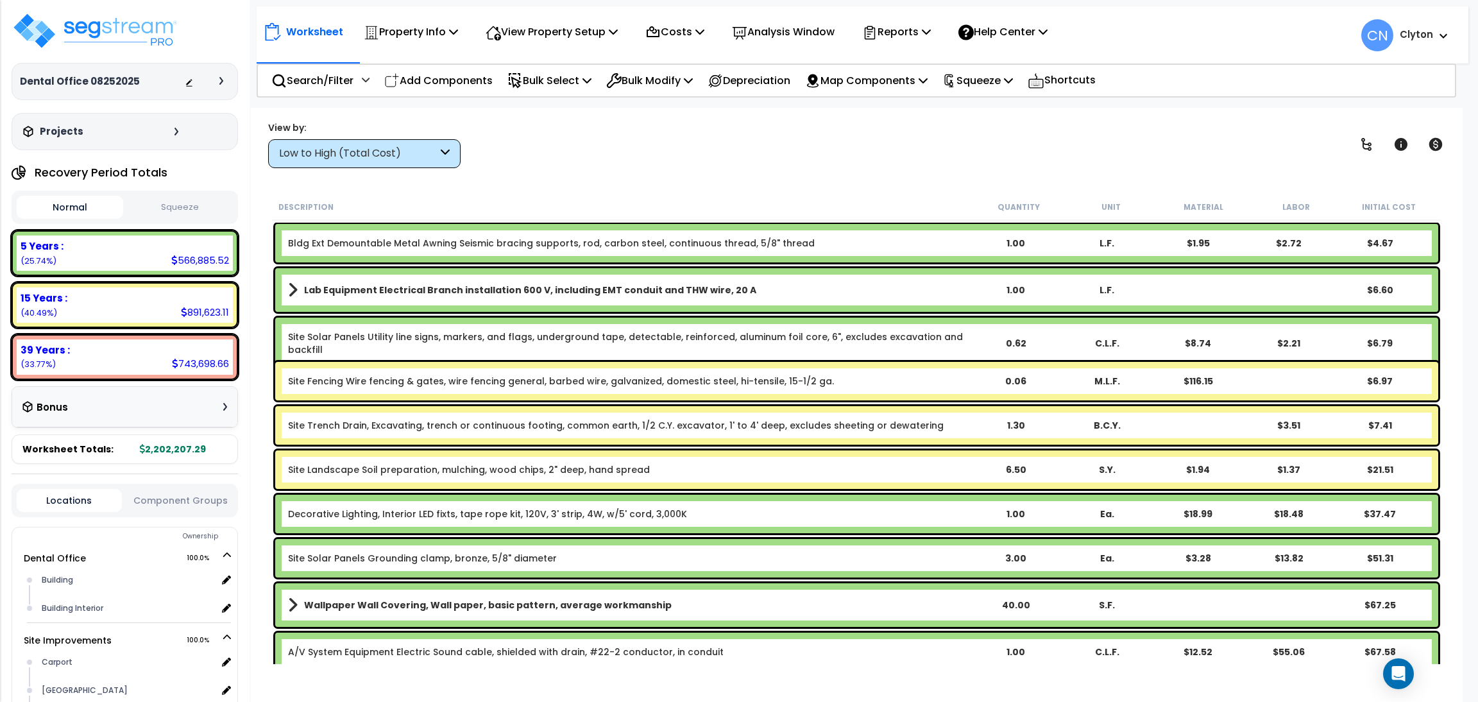
click at [387, 151] on div "Low to High (Total Cost)" at bounding box center [358, 153] width 158 height 15
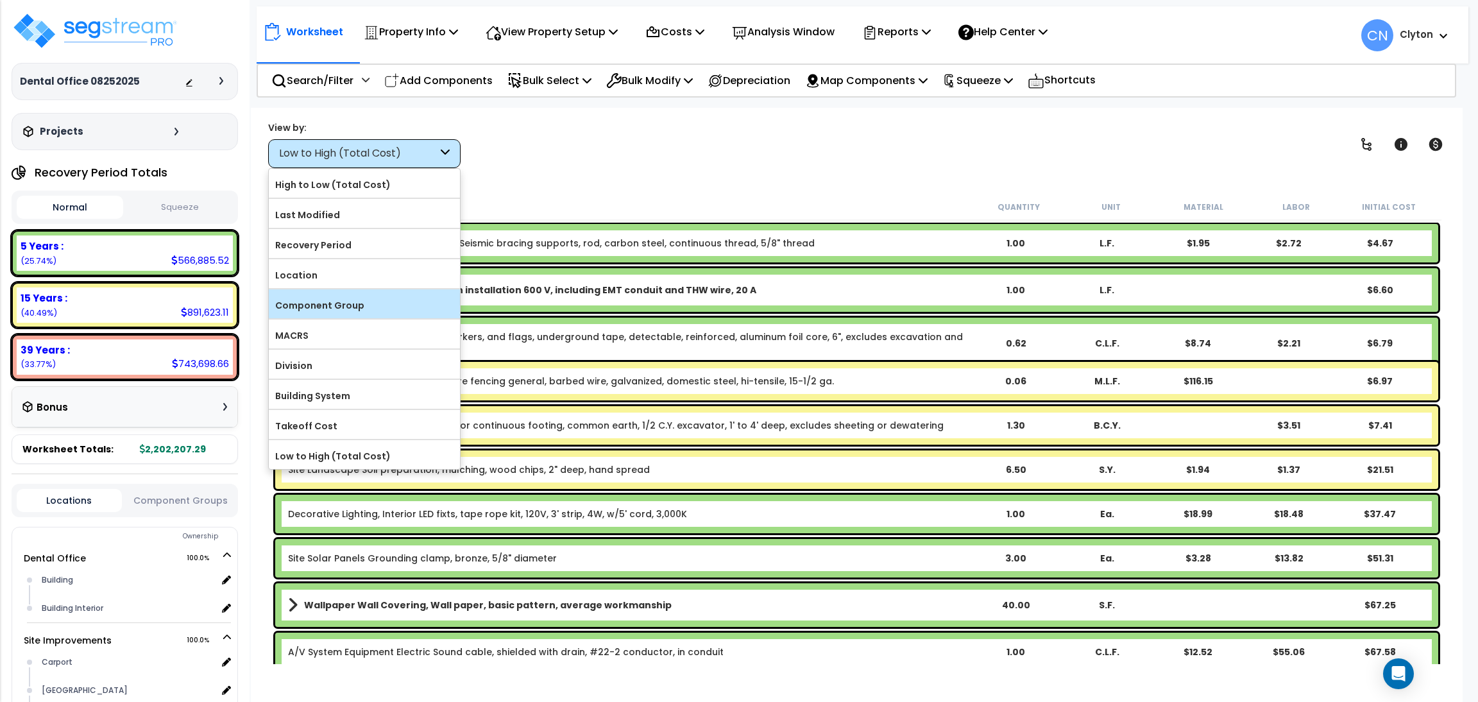
click at [375, 310] on label "Component Group" at bounding box center [364, 305] width 191 height 19
click at [0, 0] on input "Component Group" at bounding box center [0, 0] width 0 height 0
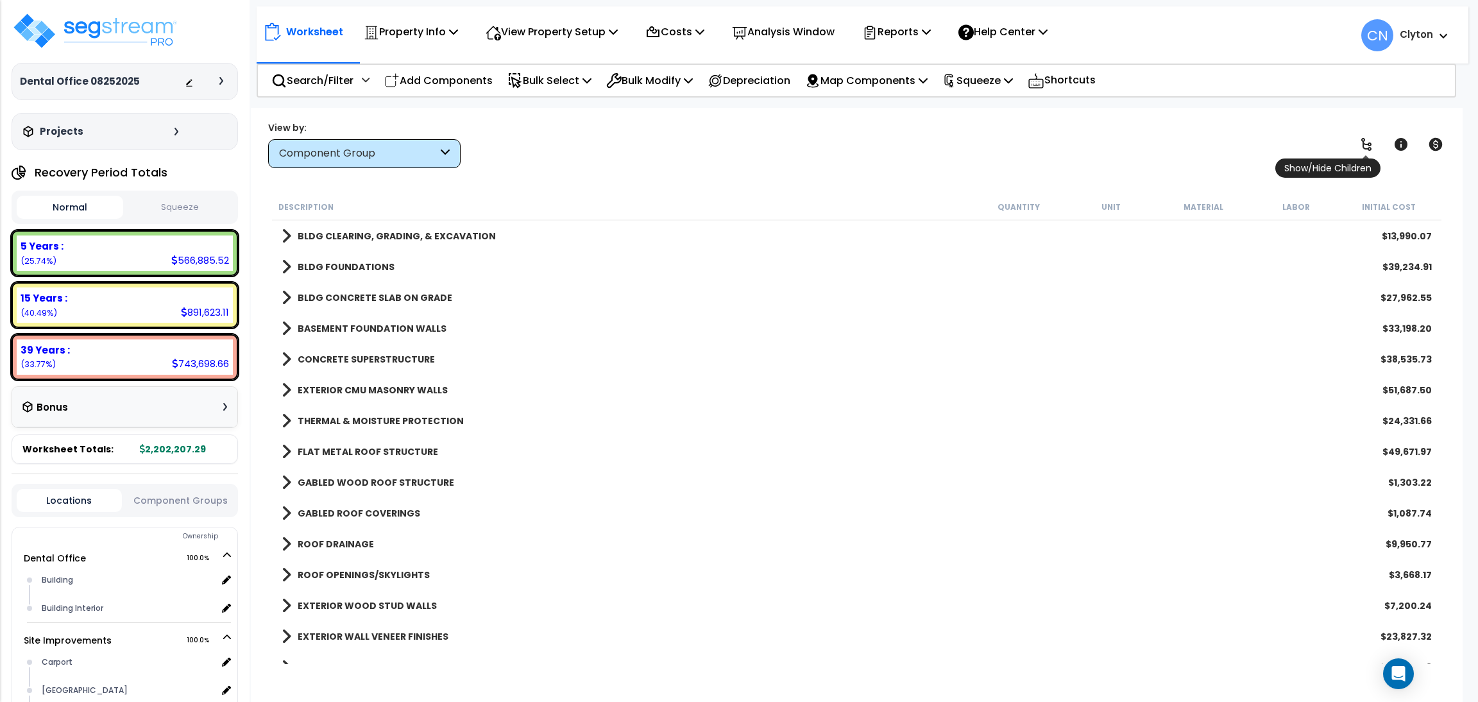
click at [1376, 143] on link at bounding box center [1366, 144] width 28 height 28
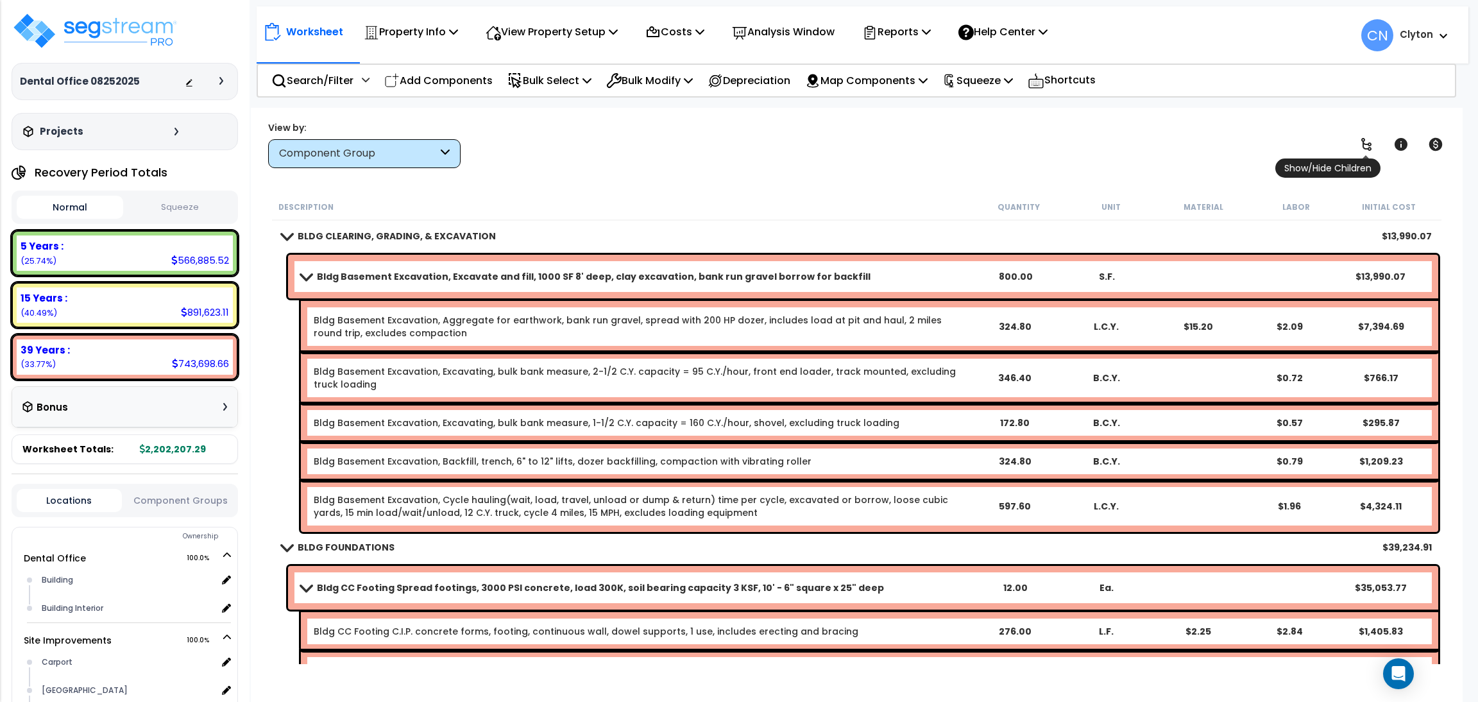
click at [1365, 146] on icon at bounding box center [1365, 144] width 15 height 15
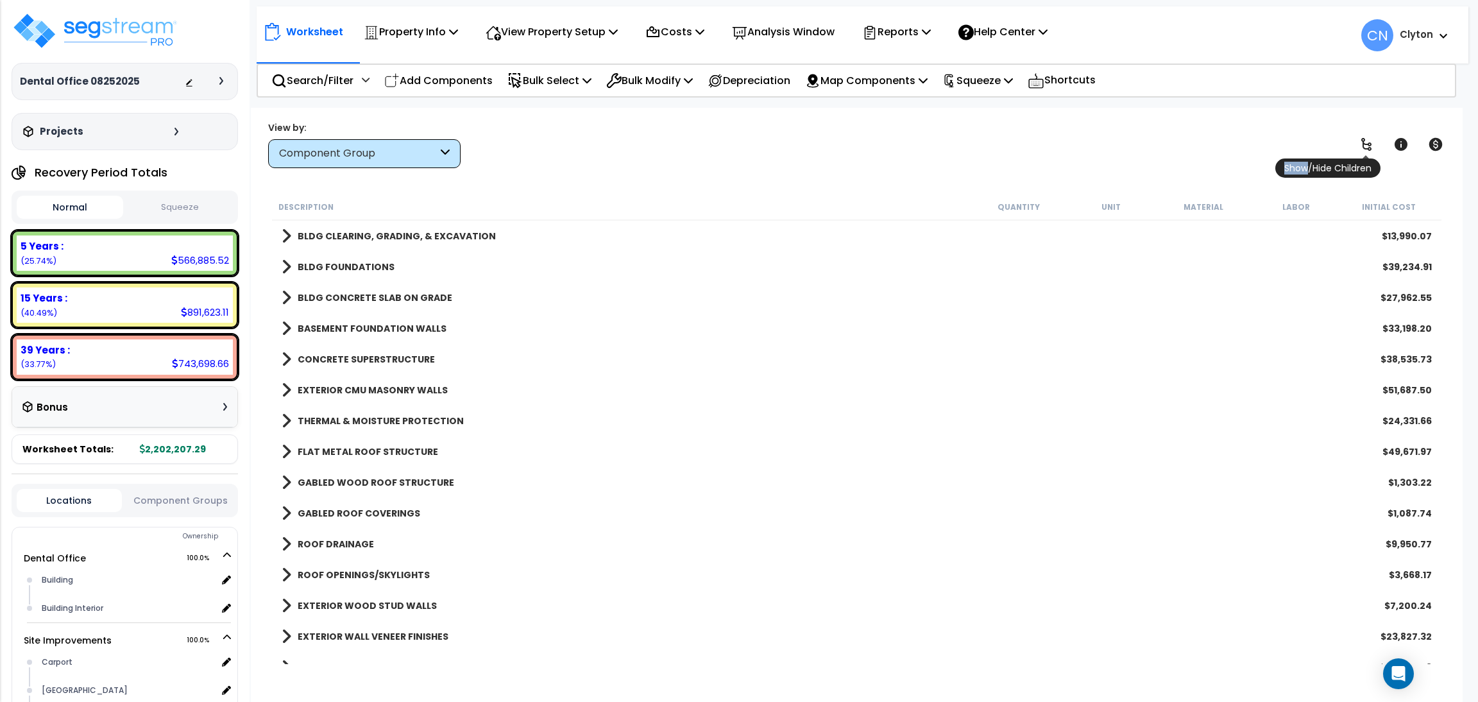
click at [1365, 146] on icon at bounding box center [1365, 144] width 15 height 15
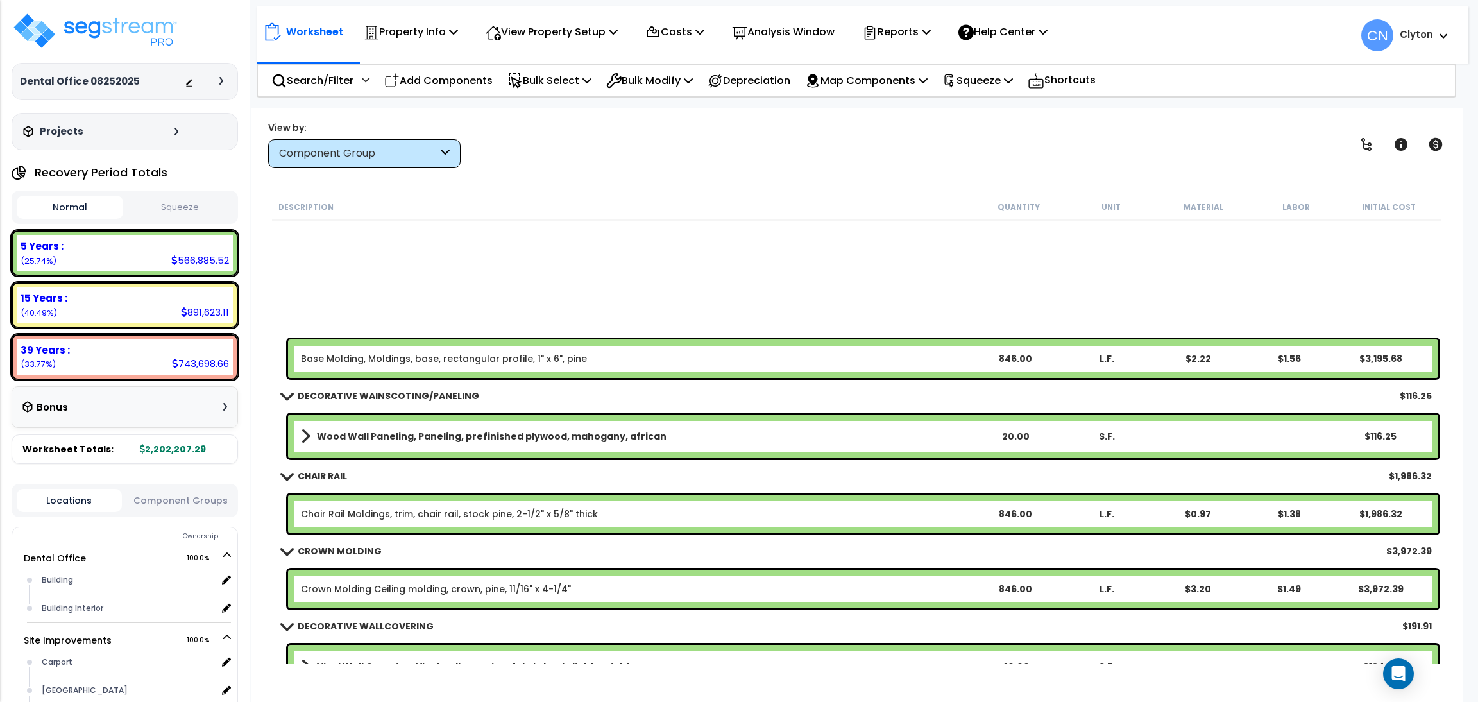
scroll to position [5291, 0]
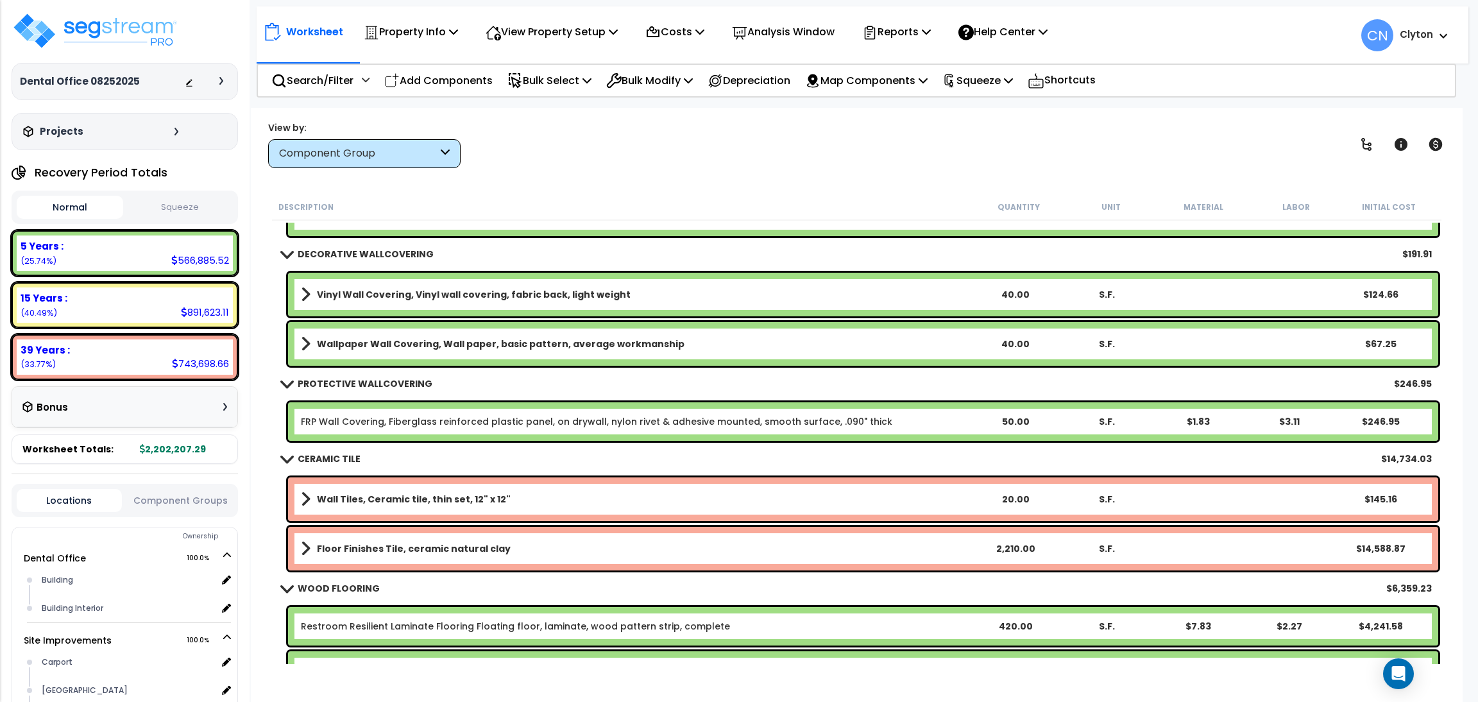
click at [1020, 158] on div "View by: Component Group High to Low (Total Cost)" at bounding box center [857, 144] width 1186 height 47
click at [769, 190] on div "Worksheet Property Info Property Setup Add Property Unit Template property Clon…" at bounding box center [857, 459] width 1212 height 702
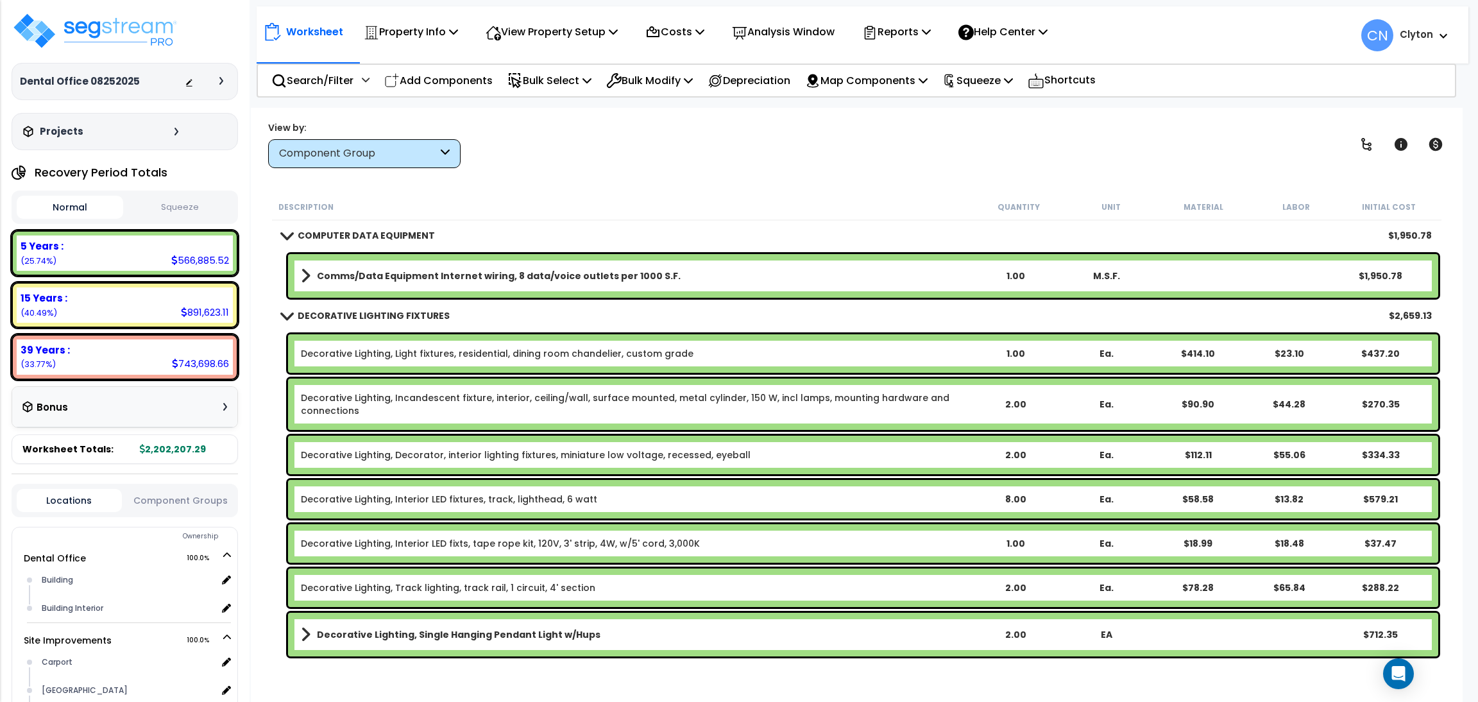
scroll to position [10197, 0]
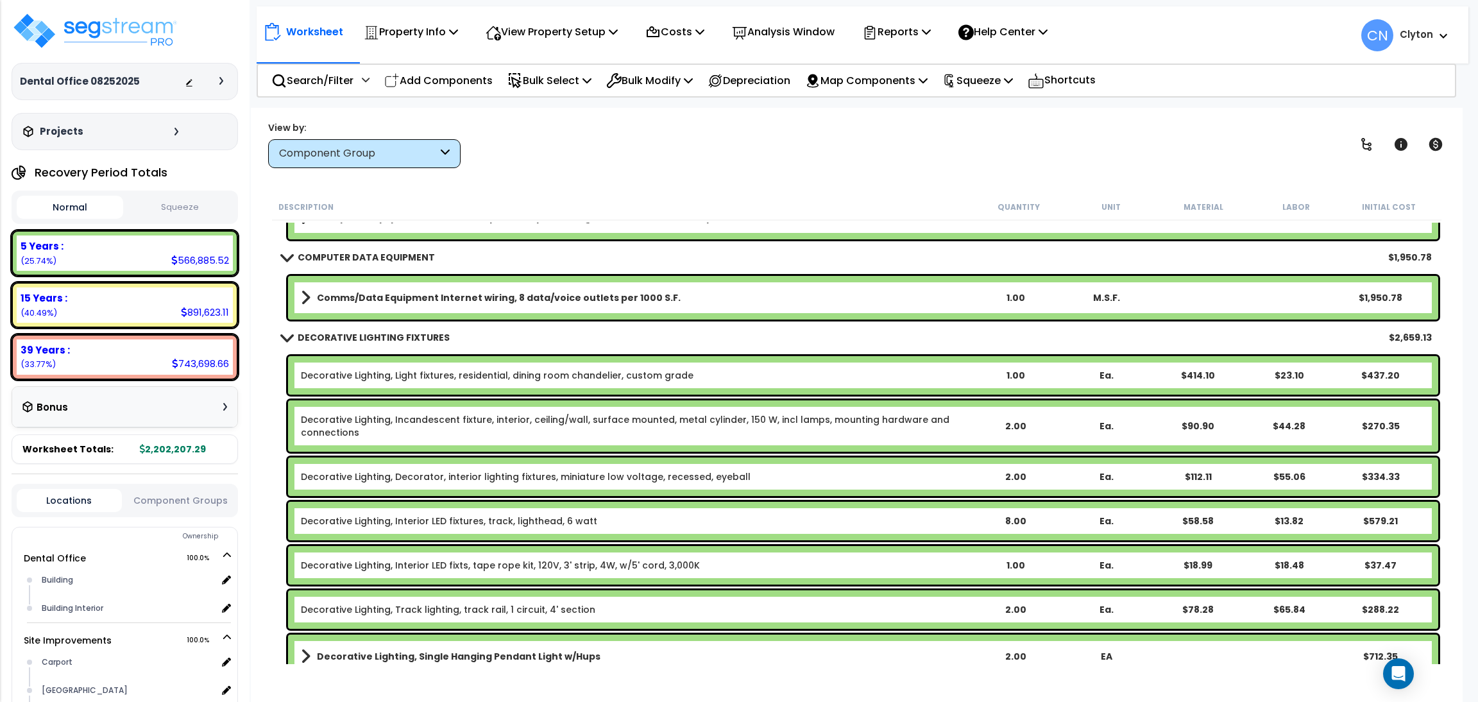
click at [793, 177] on div "Worksheet Property Info Property Setup Add Property Unit Template property Clon…" at bounding box center [857, 459] width 1212 height 702
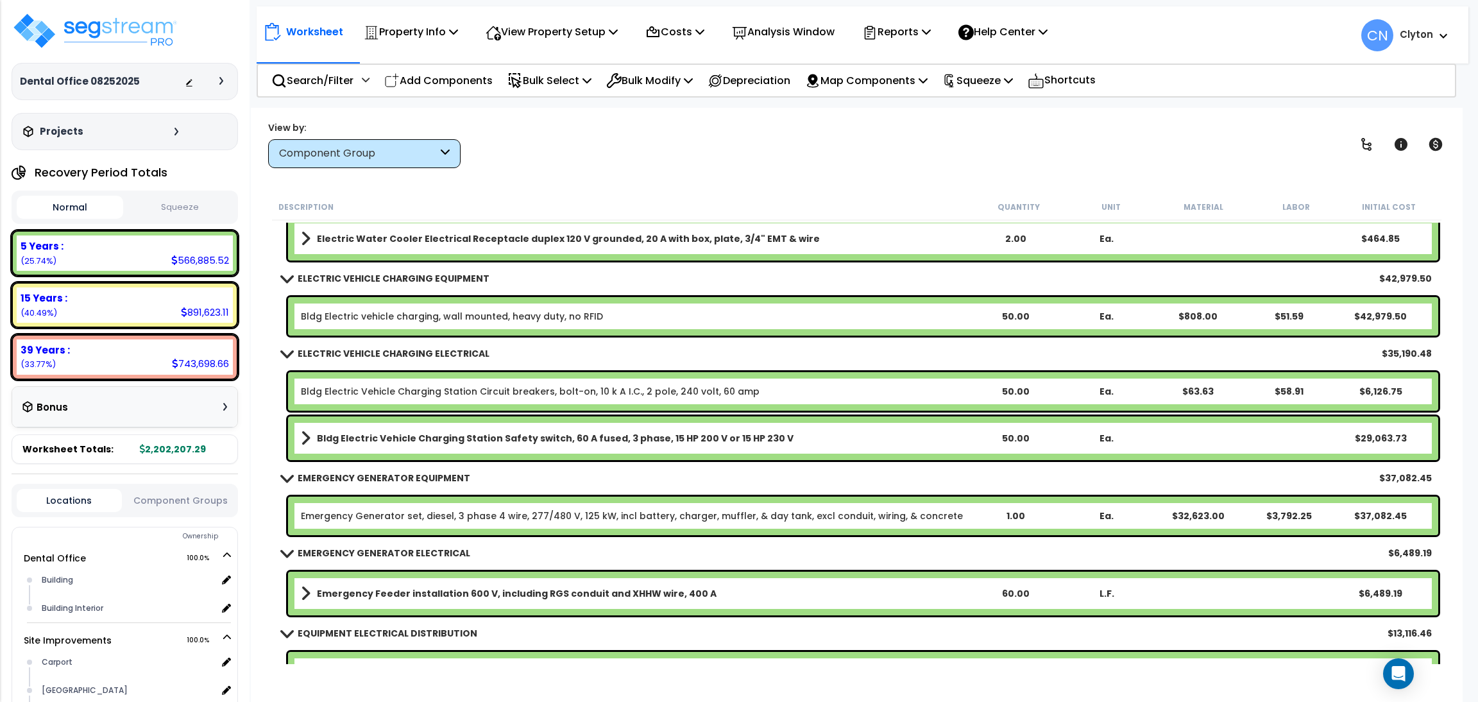
scroll to position [10967, 0]
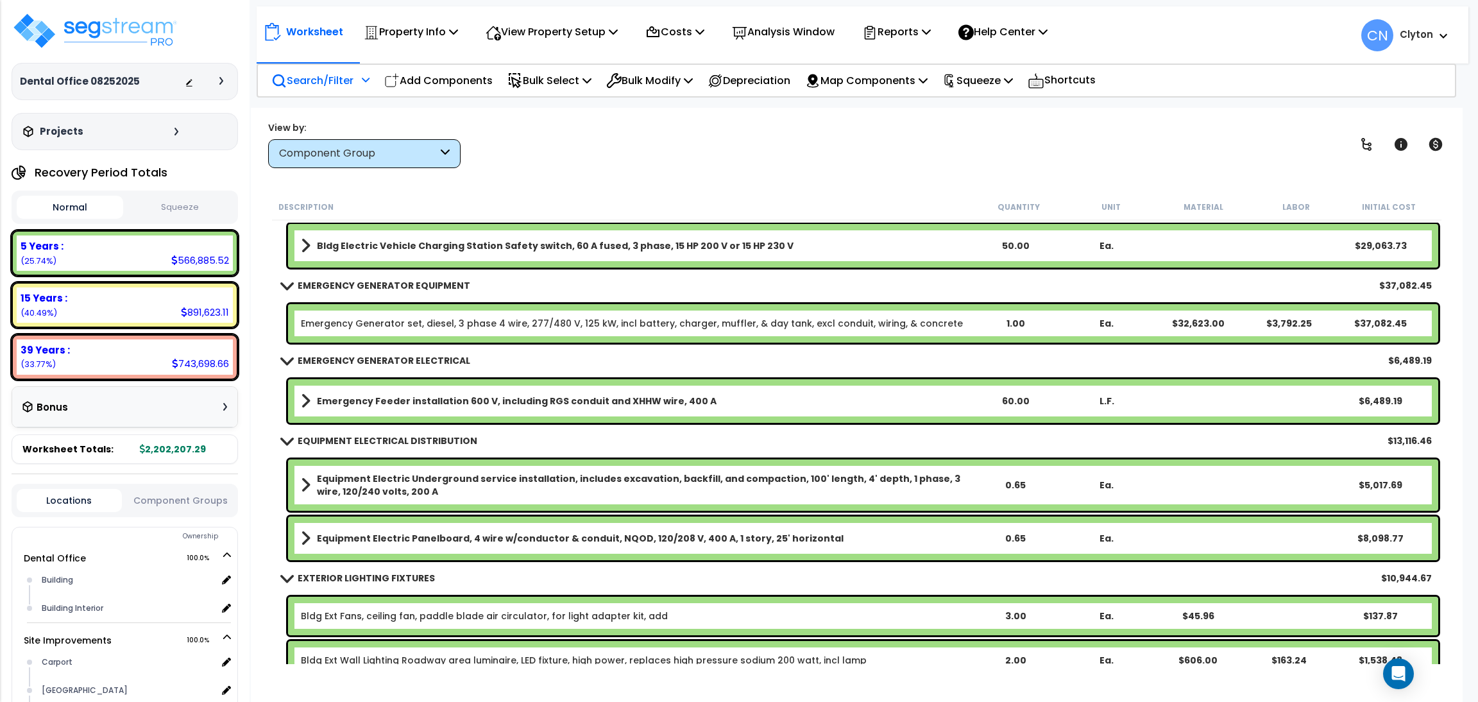
click at [313, 83] on p "Search/Filter" at bounding box center [312, 80] width 82 height 17
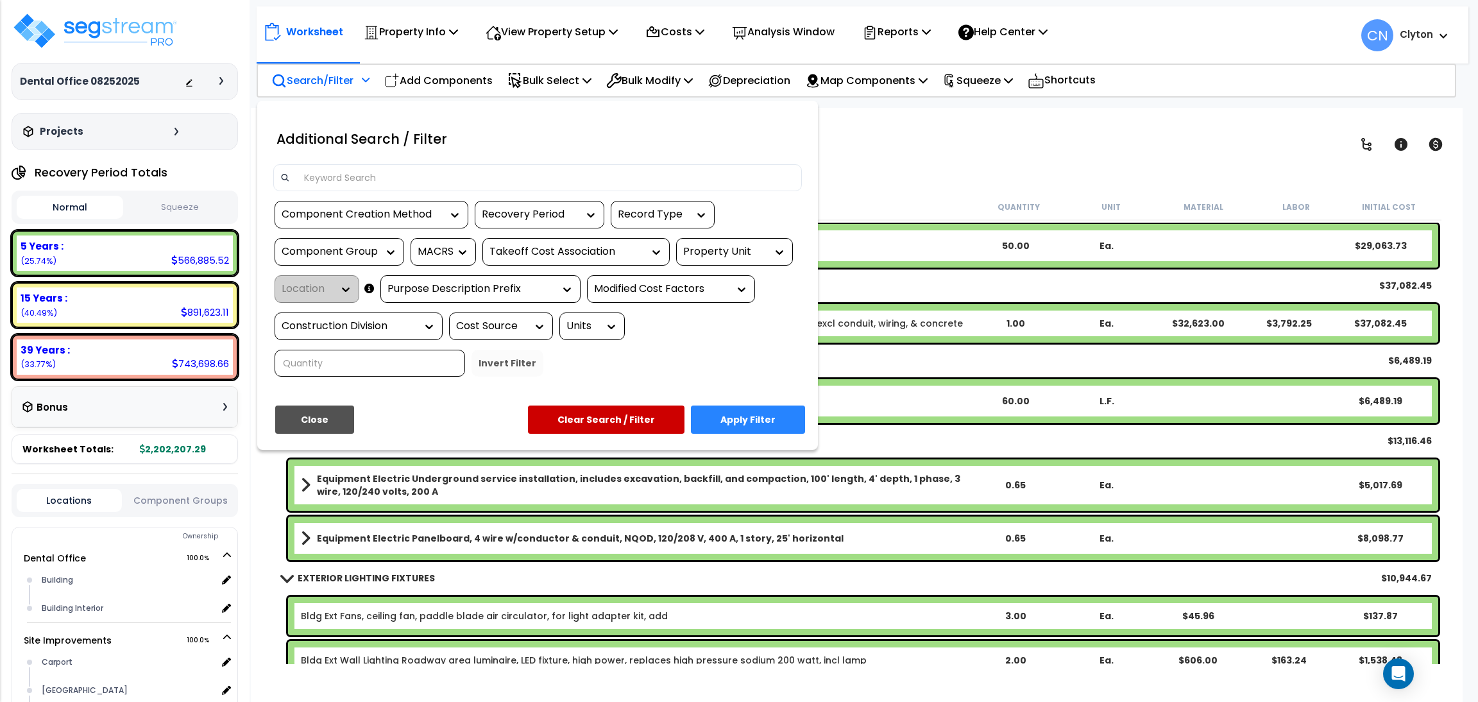
click at [412, 171] on input at bounding box center [545, 177] width 498 height 19
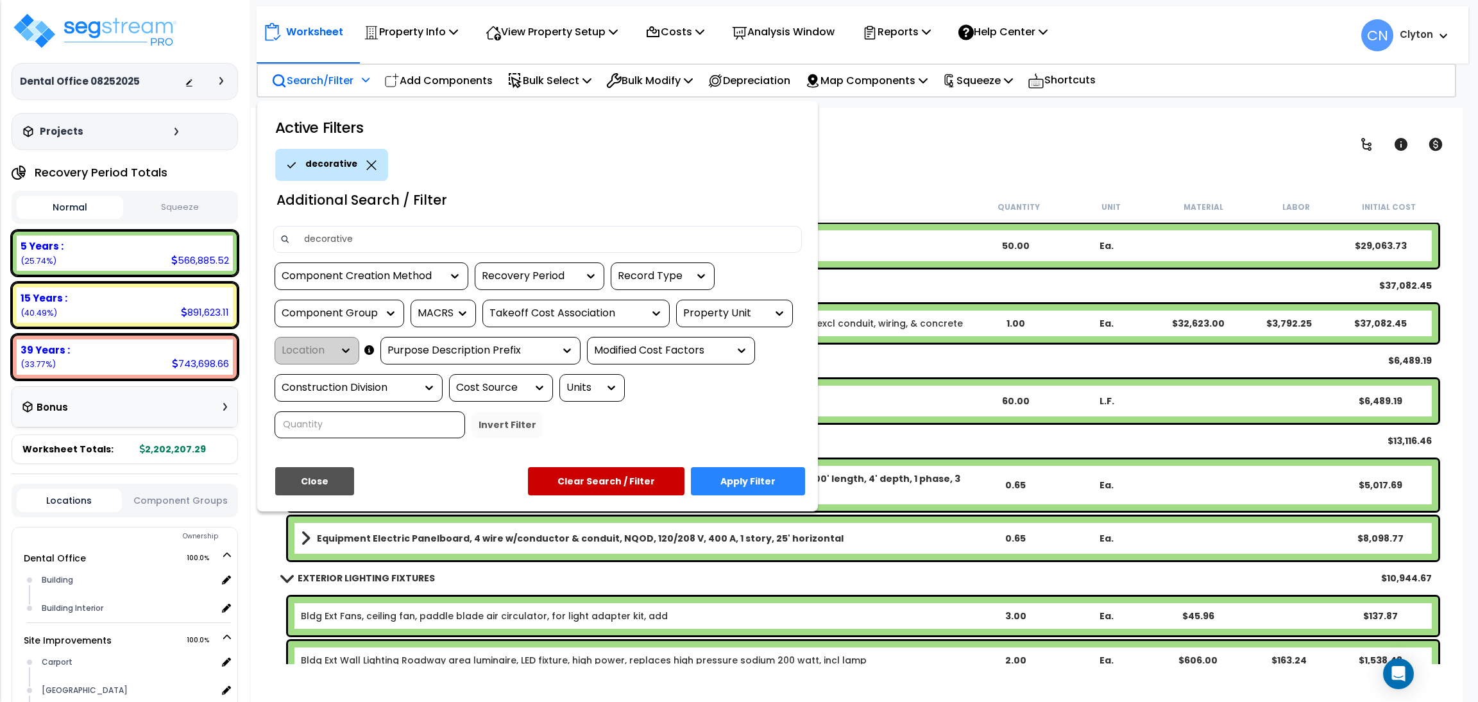
type input "decorative"
click at [748, 470] on button "Apply Filter" at bounding box center [748, 481] width 114 height 28
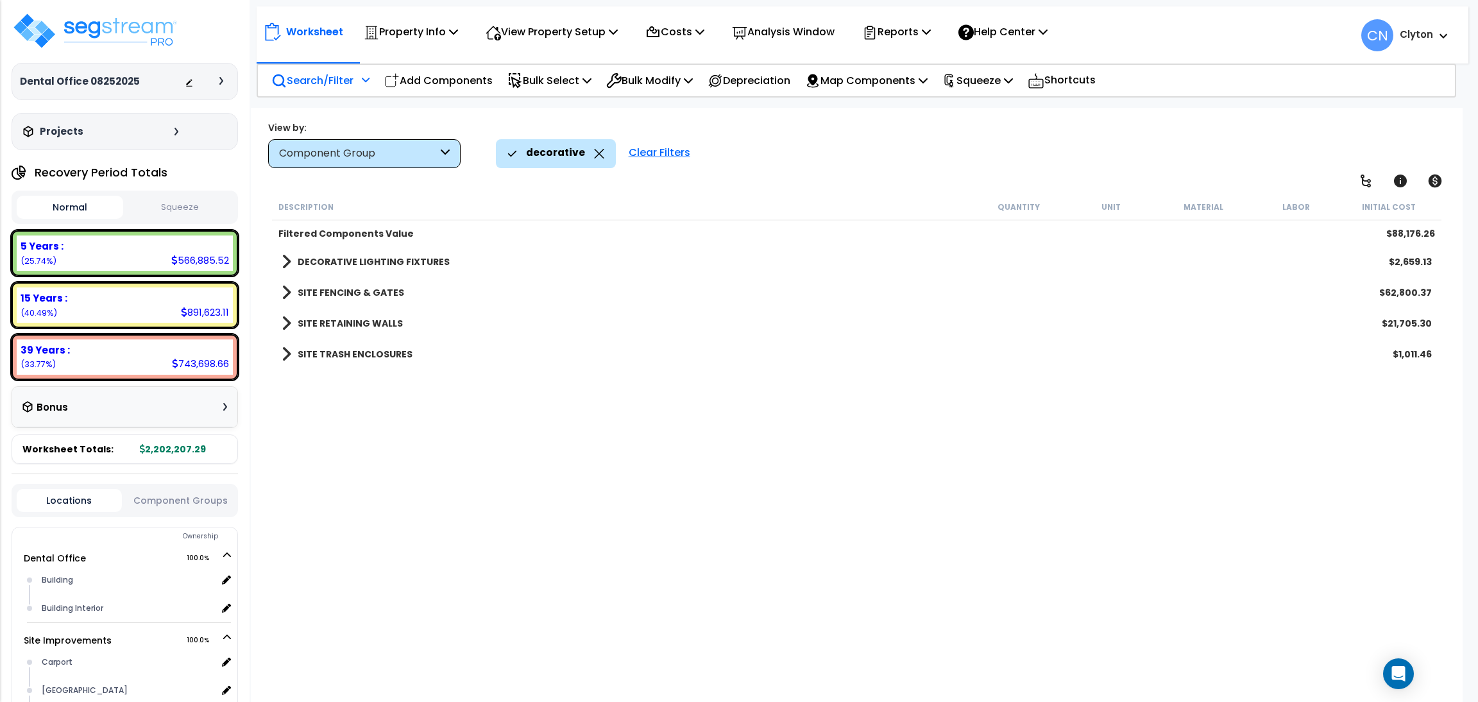
scroll to position [0, 0]
click at [418, 259] on b "DECORATIVE LIGHTING FIXTURES" at bounding box center [374, 261] width 152 height 13
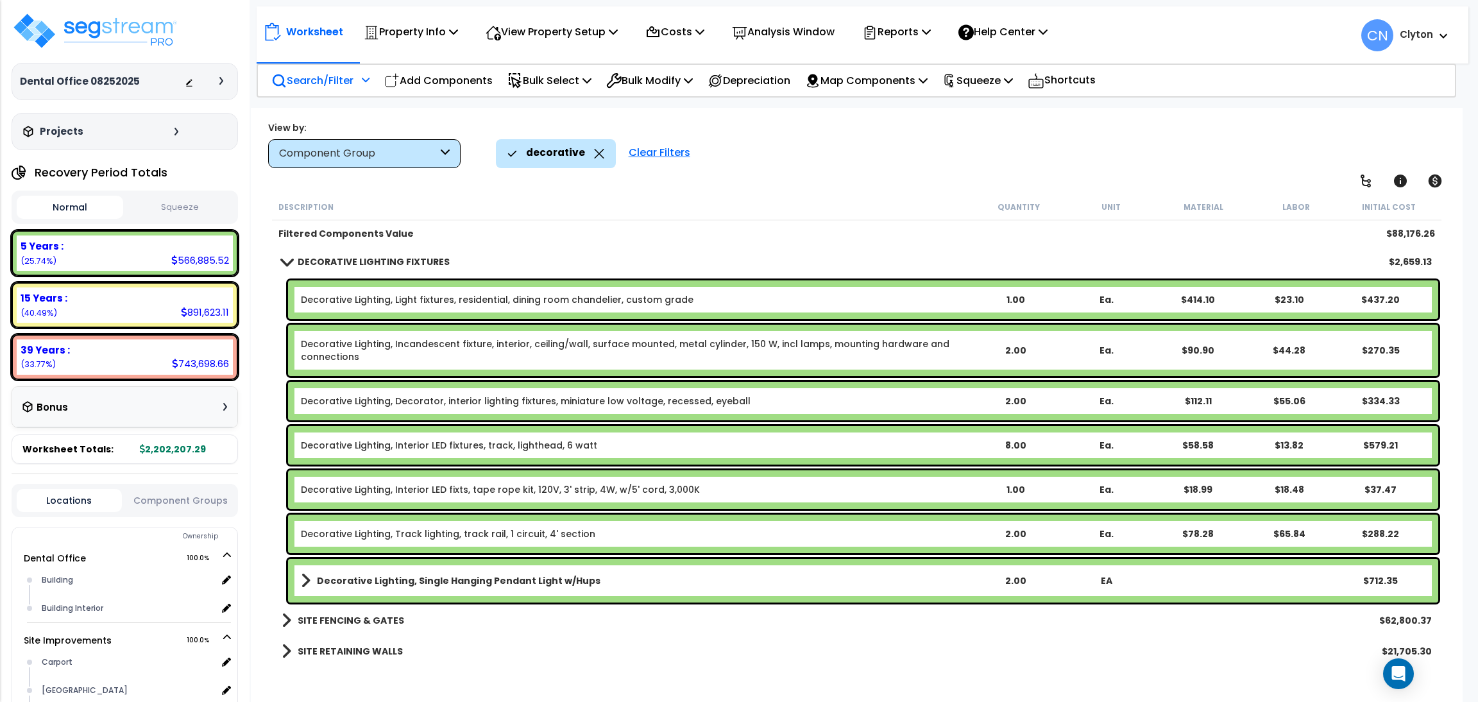
click at [595, 152] on icon at bounding box center [599, 154] width 10 height 10
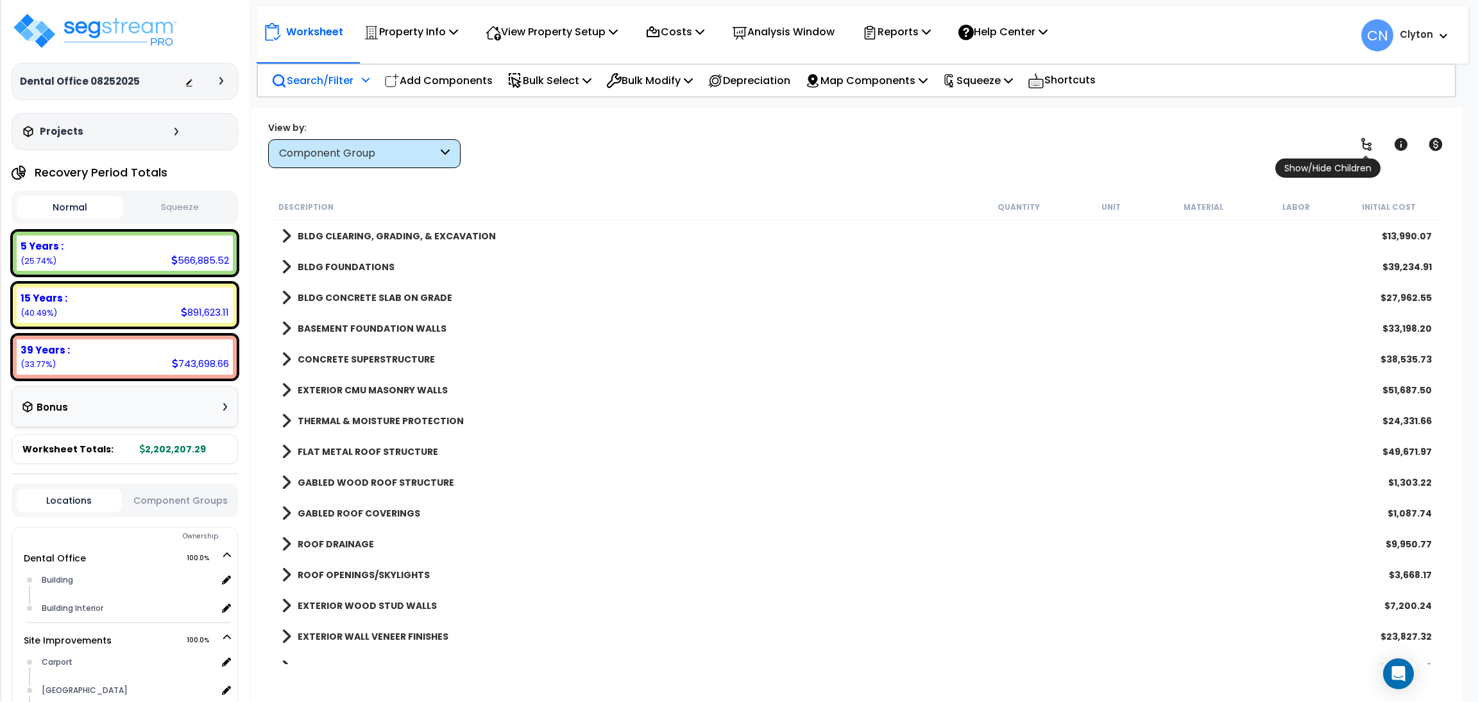
click at [1367, 143] on icon at bounding box center [1366, 144] width 10 height 13
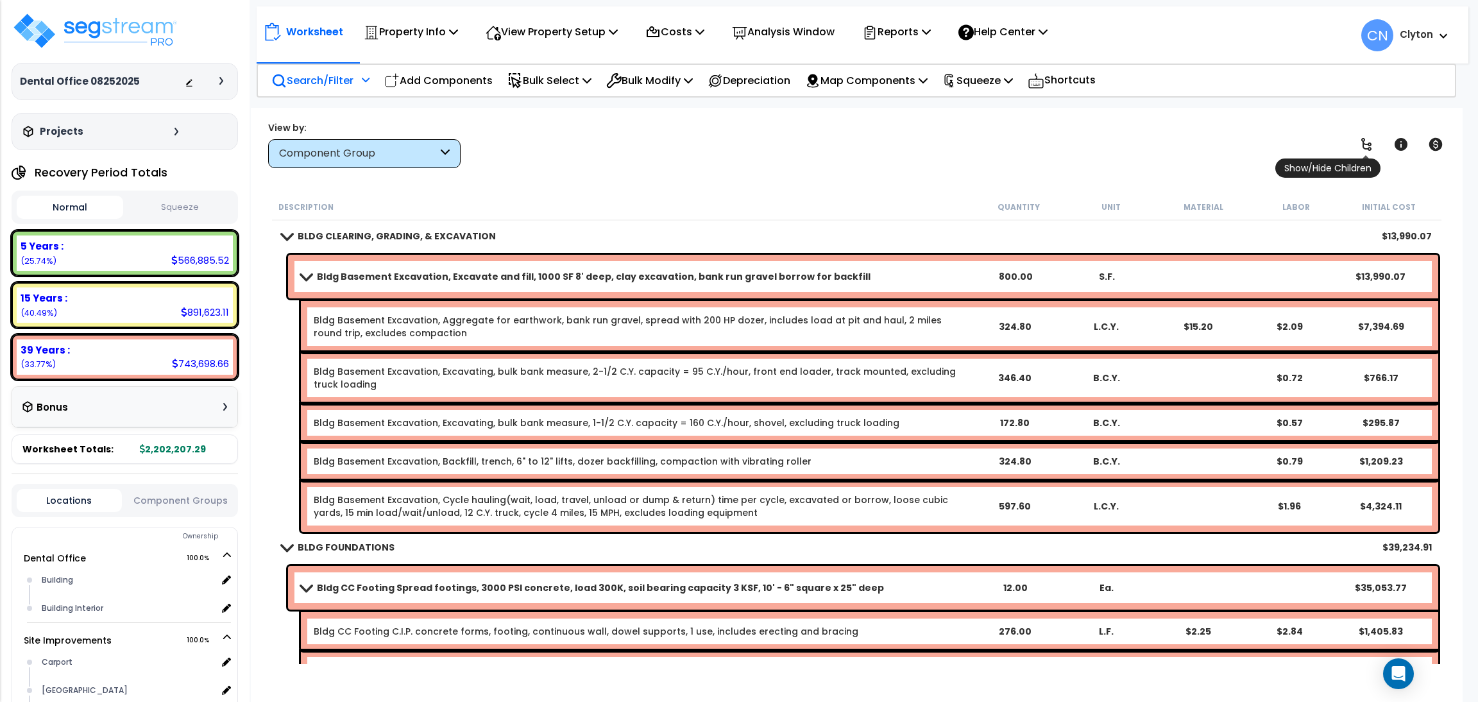
click at [1367, 143] on icon at bounding box center [1366, 144] width 10 height 13
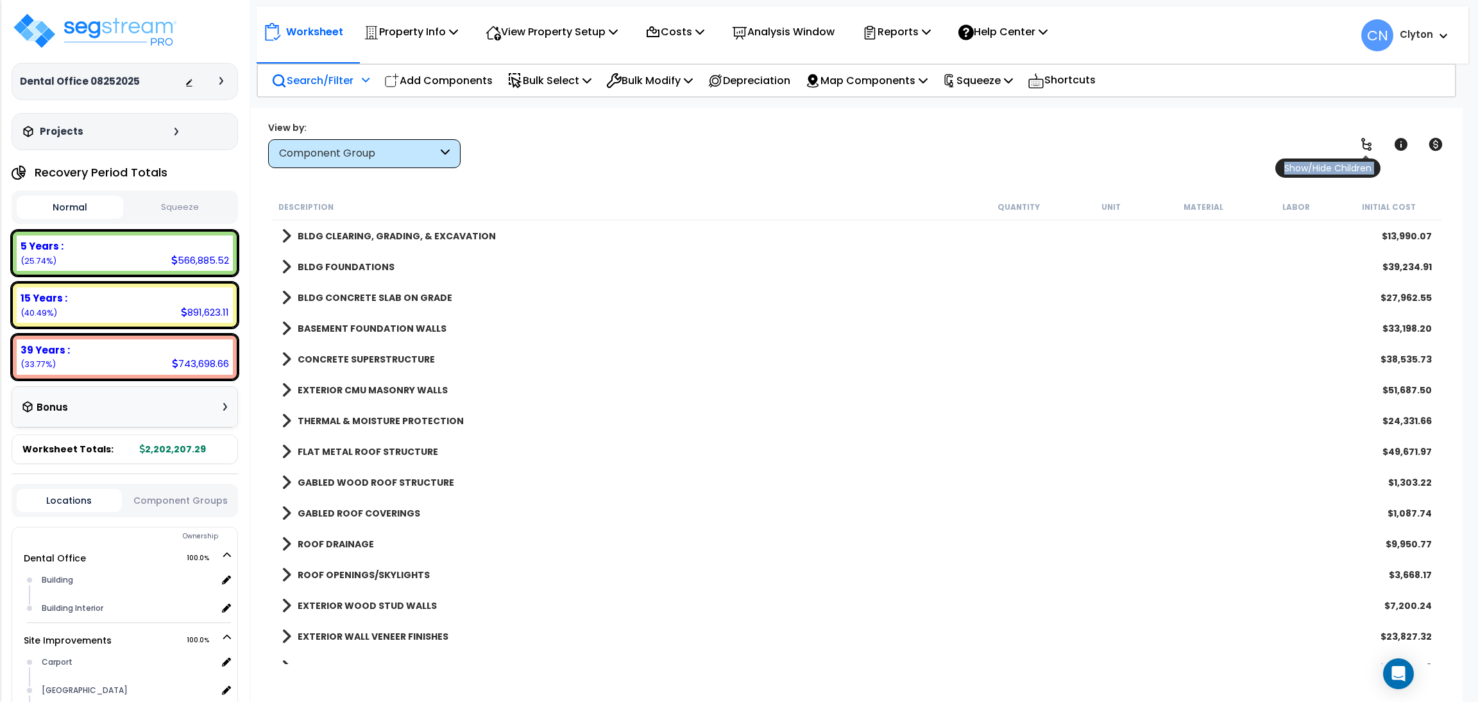
click at [1367, 143] on icon at bounding box center [1366, 144] width 10 height 13
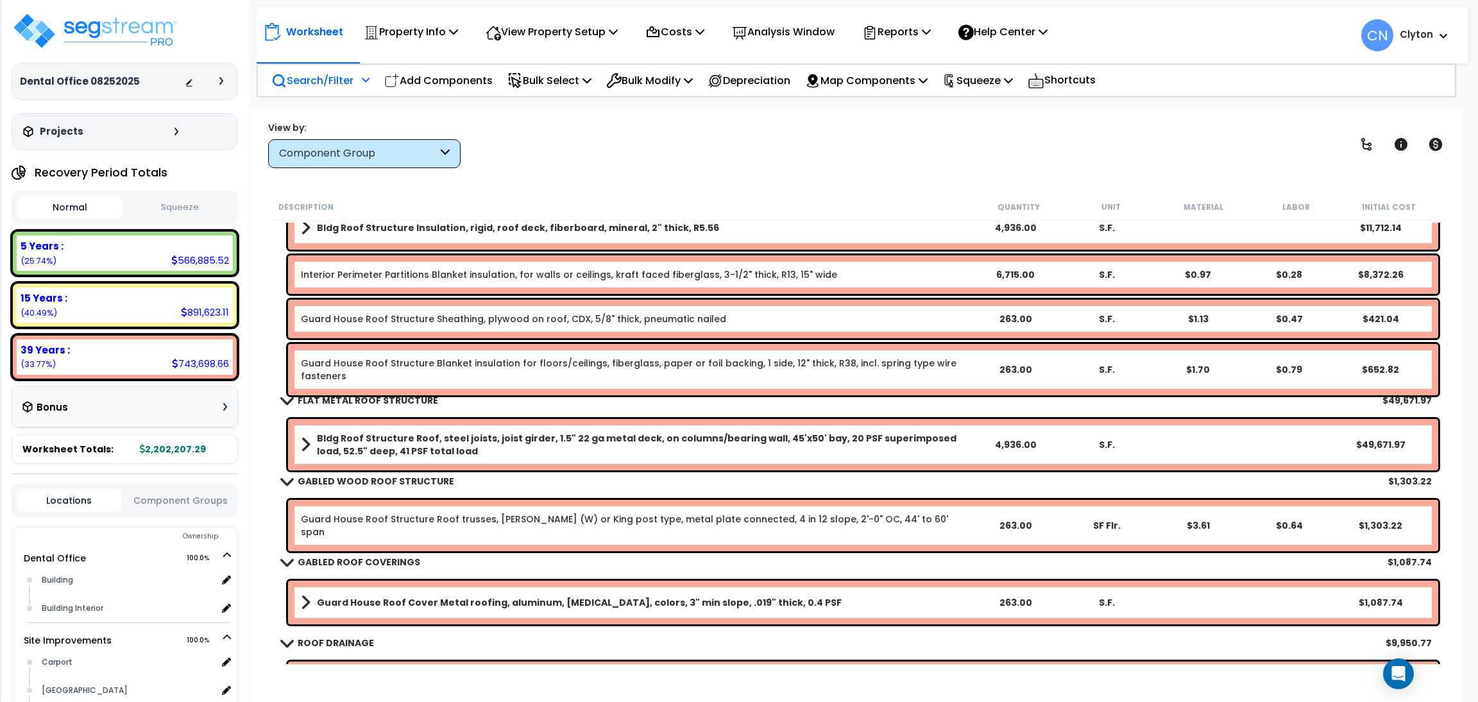
scroll to position [961, 0]
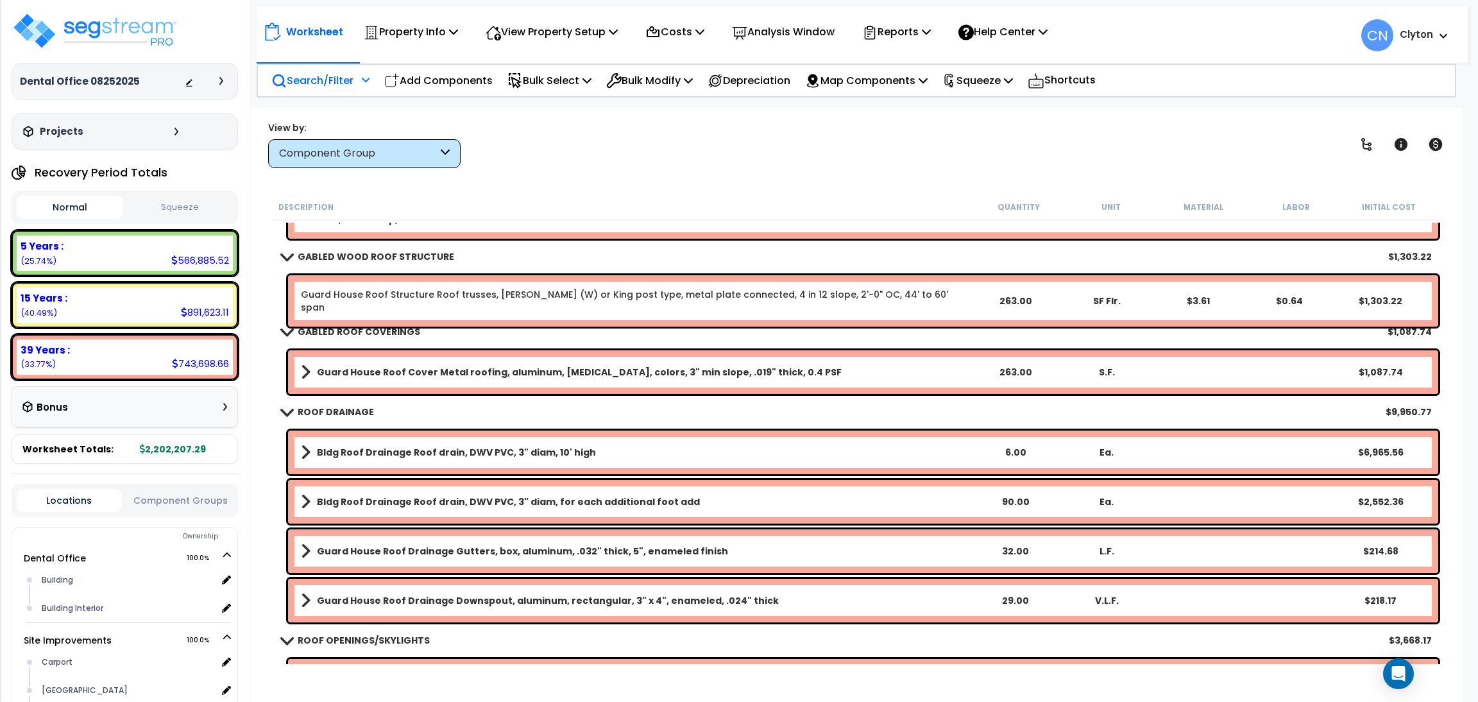
click at [841, 167] on div "View by: Component Group High to Low (Total Cost)" at bounding box center [857, 144] width 1186 height 47
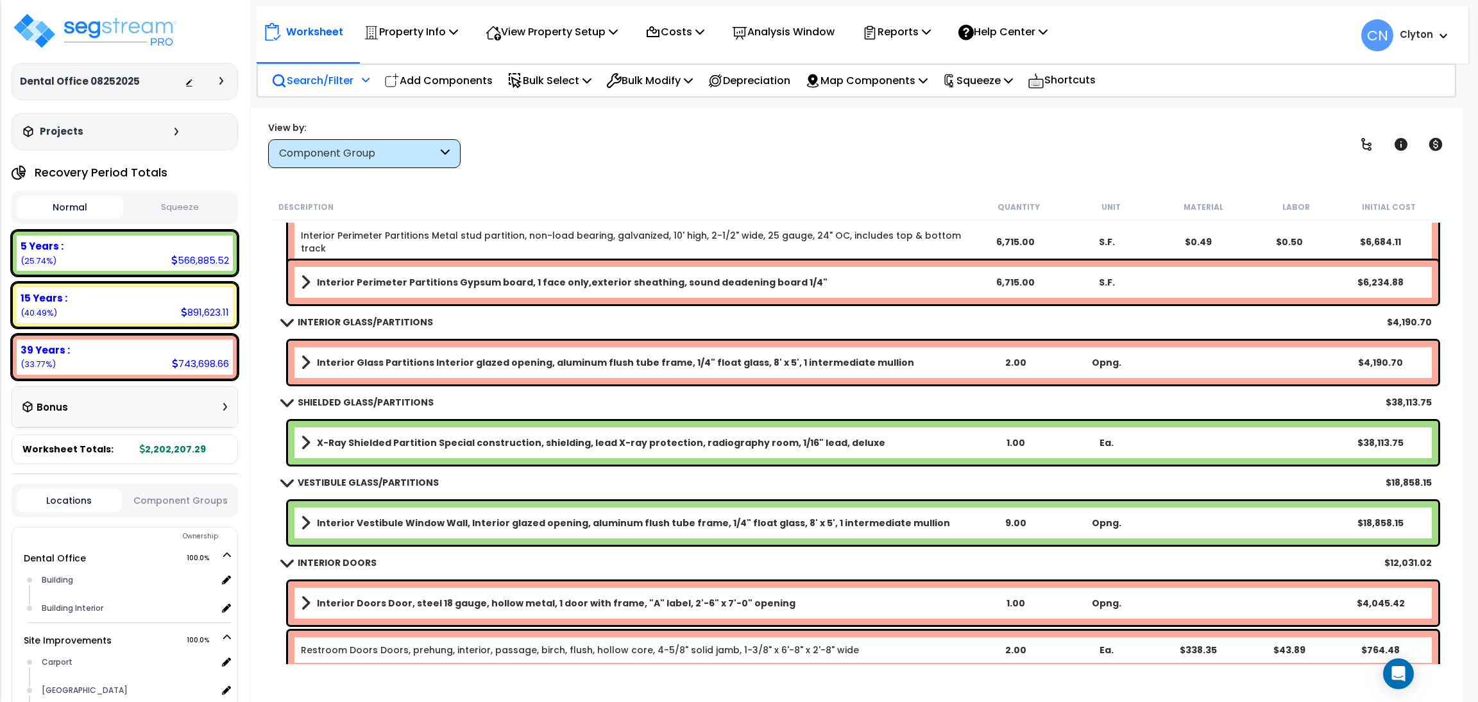
scroll to position [2694, 0]
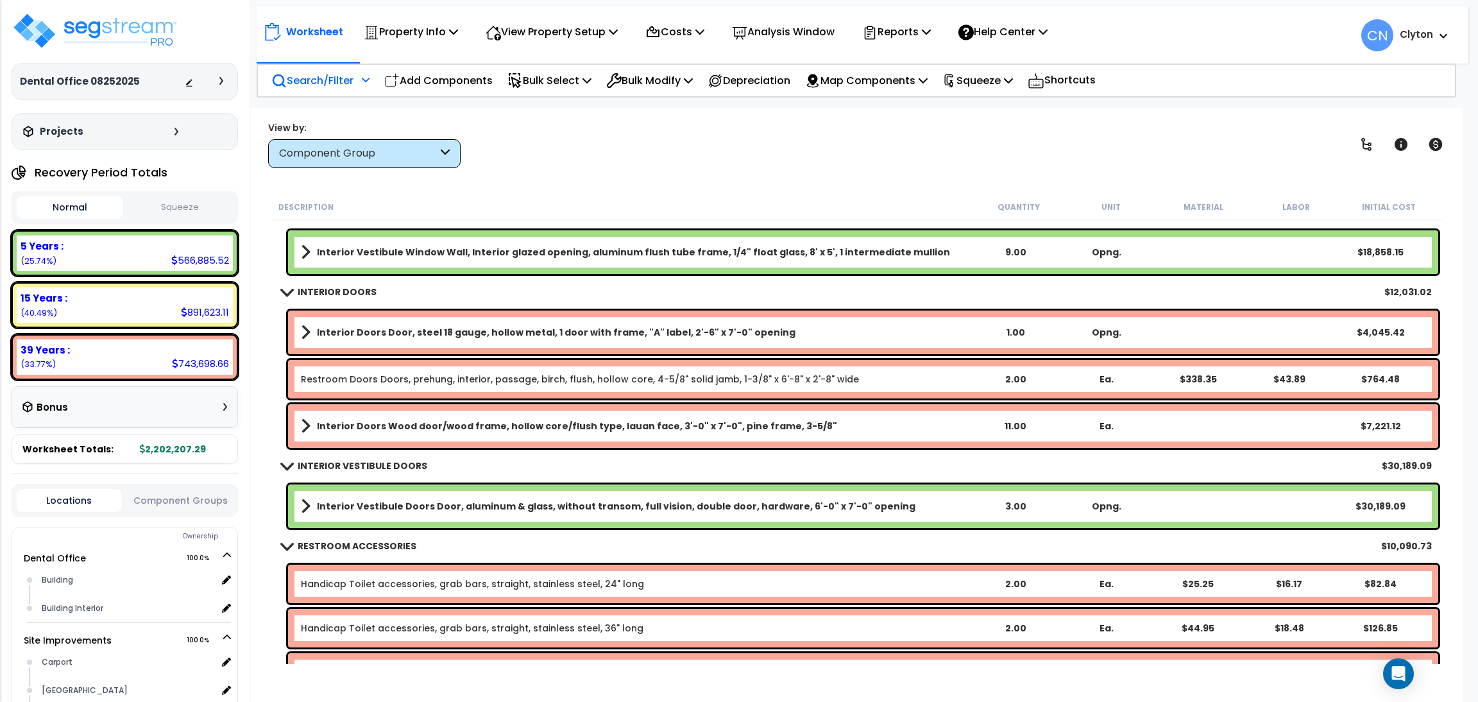
click at [956, 138] on div "View by: Component Group High to Low (Total Cost)" at bounding box center [857, 144] width 1186 height 47
click at [305, 73] on p "Search/Filter" at bounding box center [312, 80] width 82 height 17
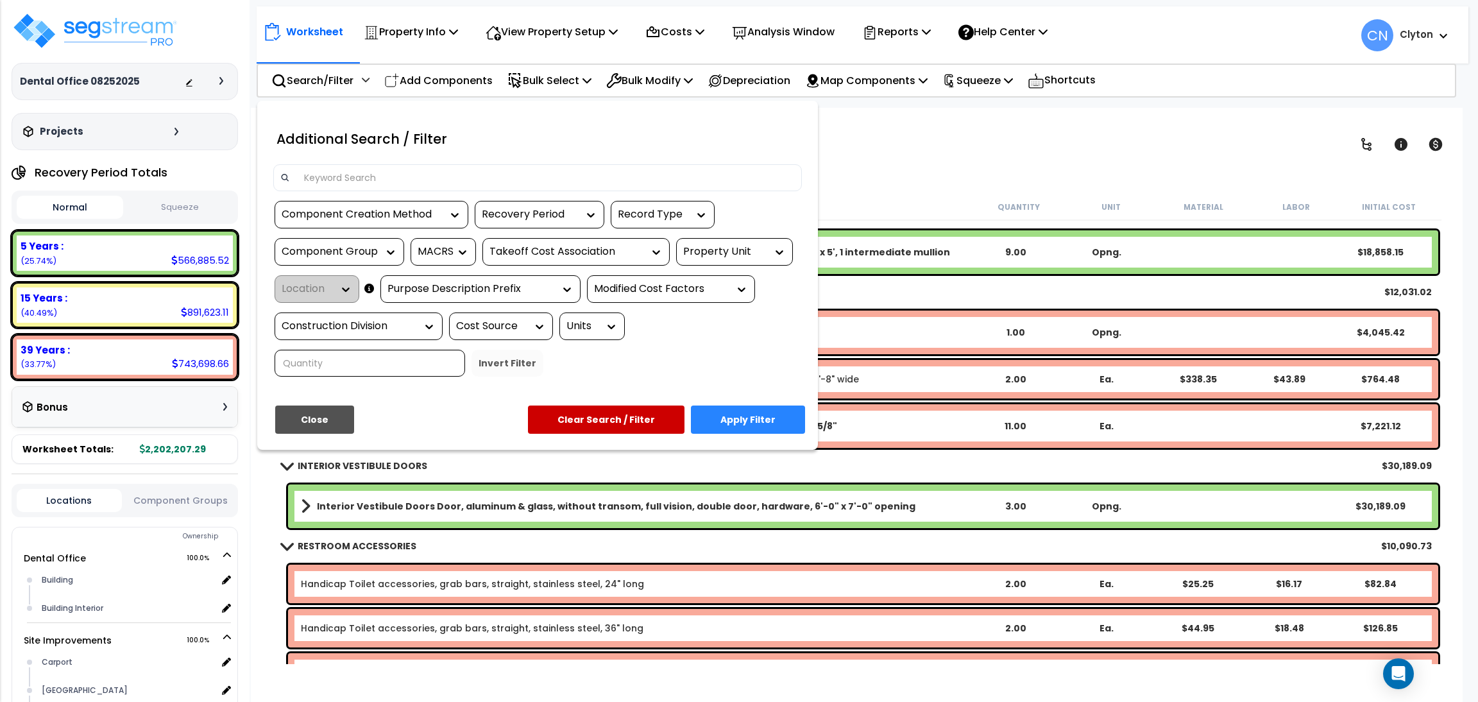
click at [387, 181] on input at bounding box center [545, 177] width 498 height 19
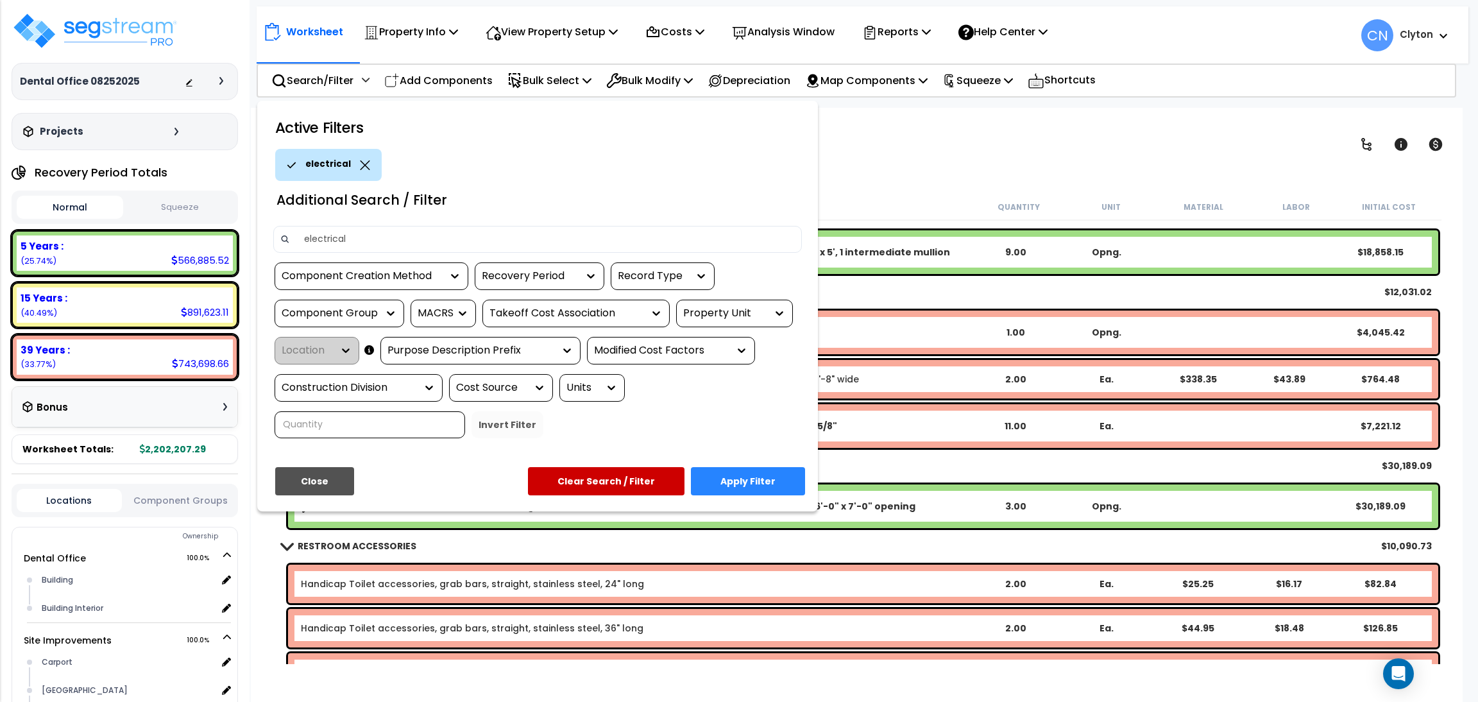
type input "electrical"
click at [738, 474] on button "Apply Filter" at bounding box center [748, 481] width 114 height 28
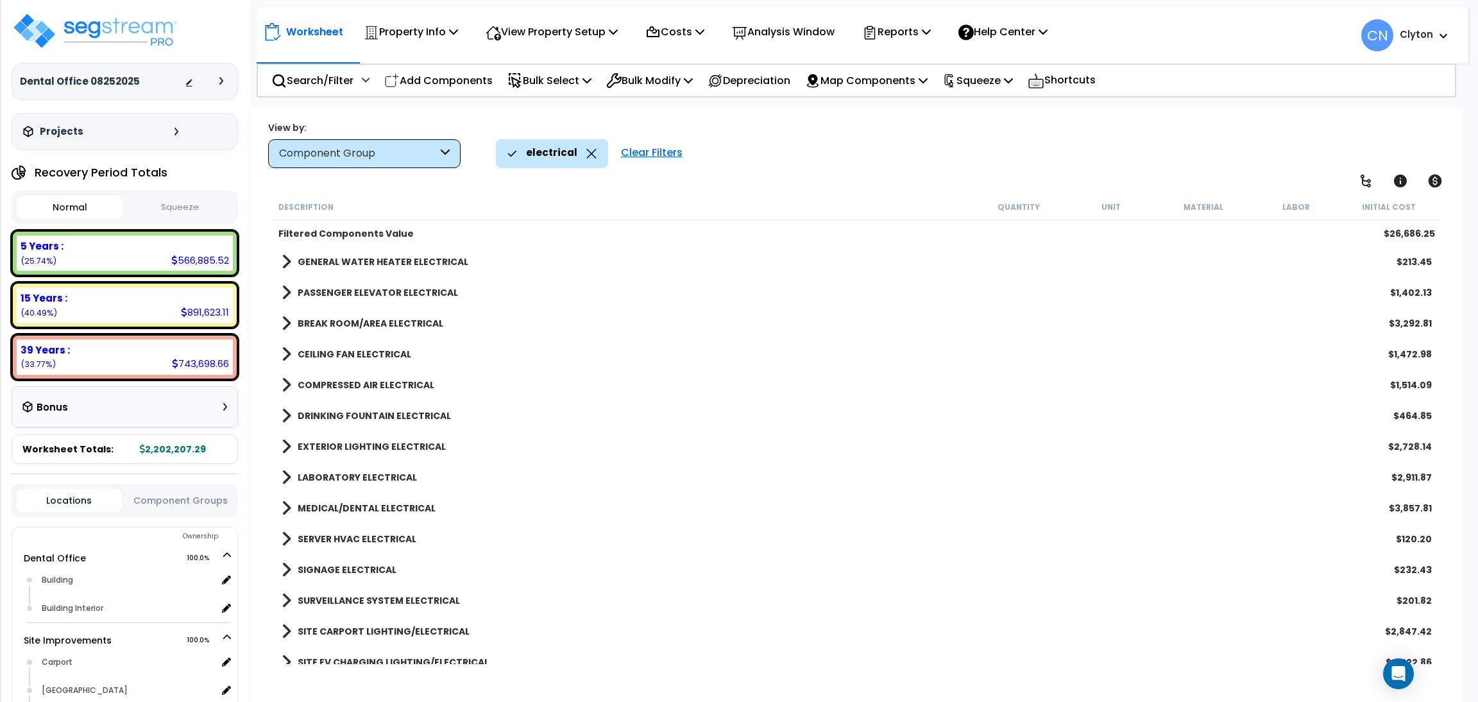
scroll to position [0, 0]
click at [587, 31] on p "View Property Setup" at bounding box center [552, 31] width 132 height 17
click at [524, 85] on link "View Questionnaire" at bounding box center [542, 88] width 127 height 26
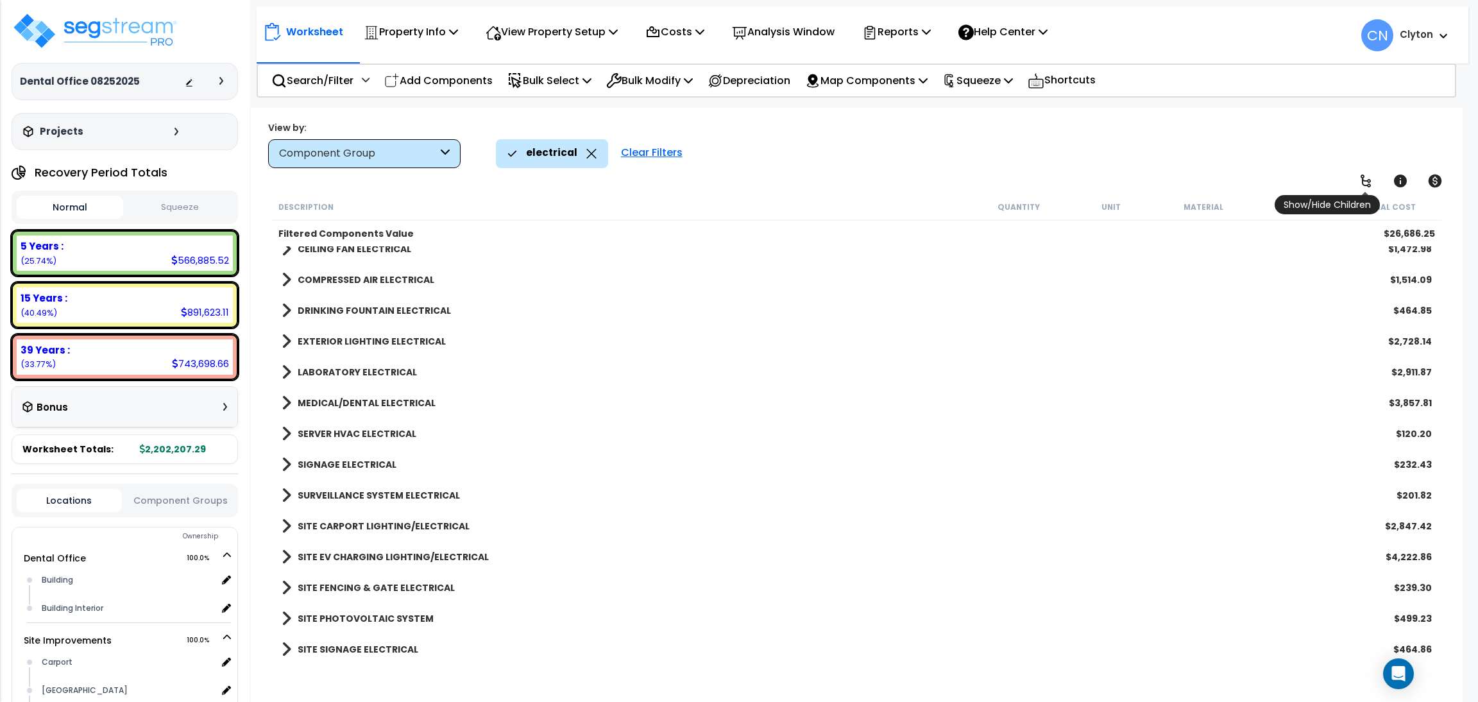
click at [1369, 181] on icon at bounding box center [1365, 180] width 15 height 15
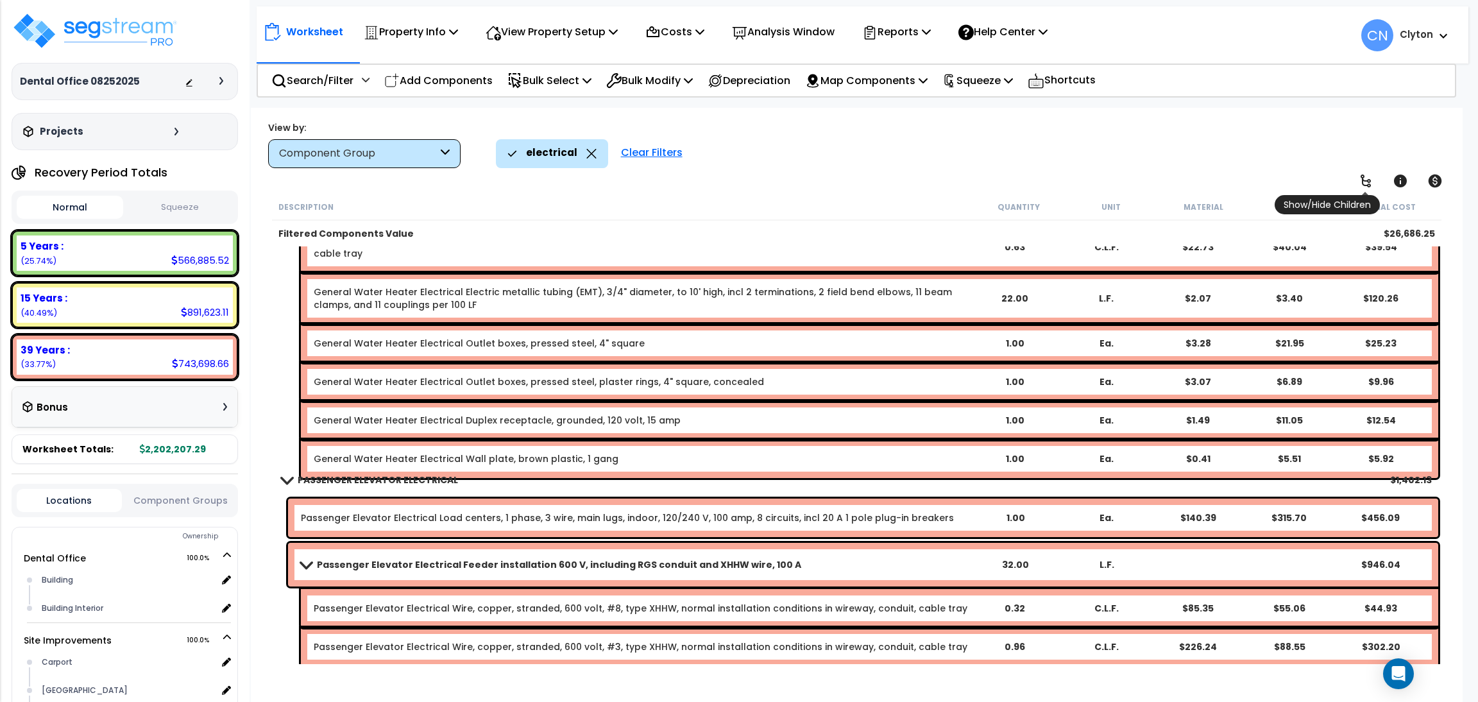
click at [1362, 179] on icon at bounding box center [1365, 180] width 10 height 13
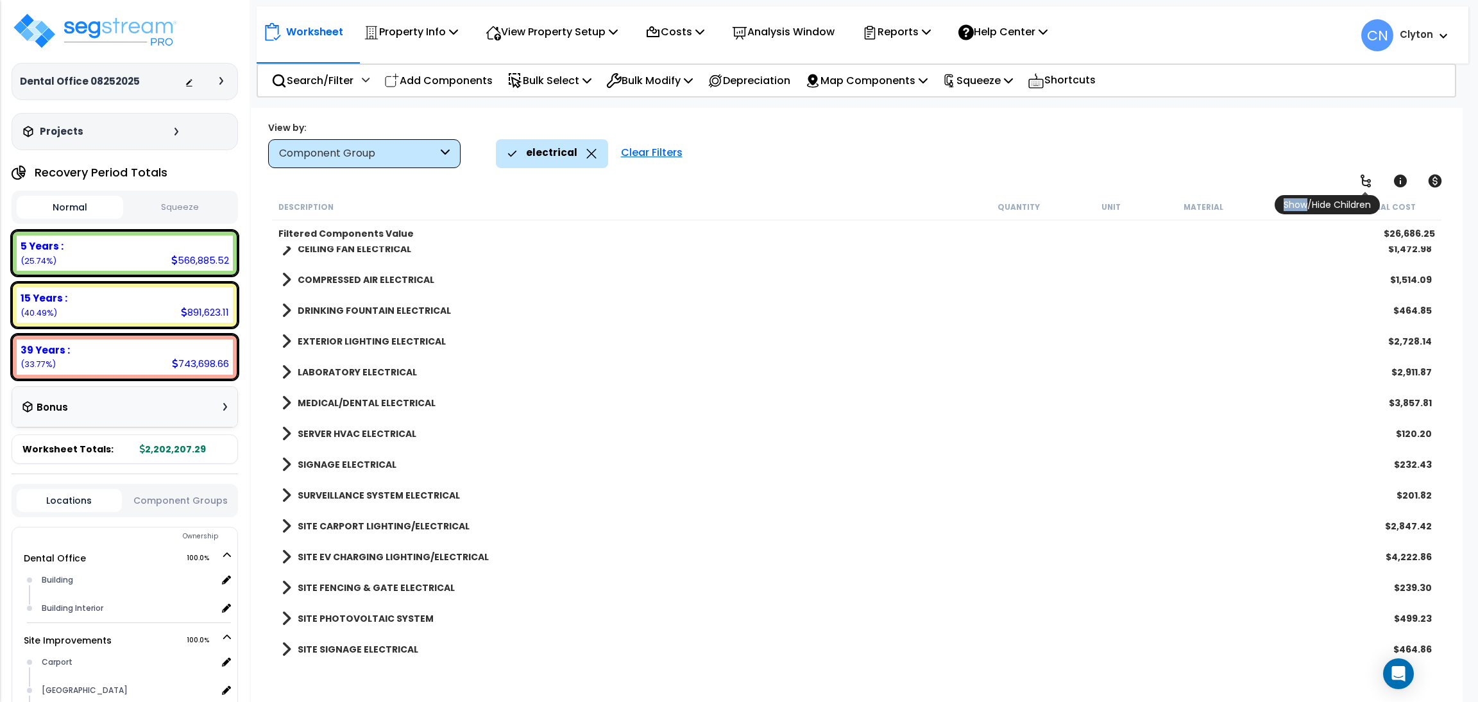
click at [1362, 179] on icon at bounding box center [1365, 180] width 10 height 13
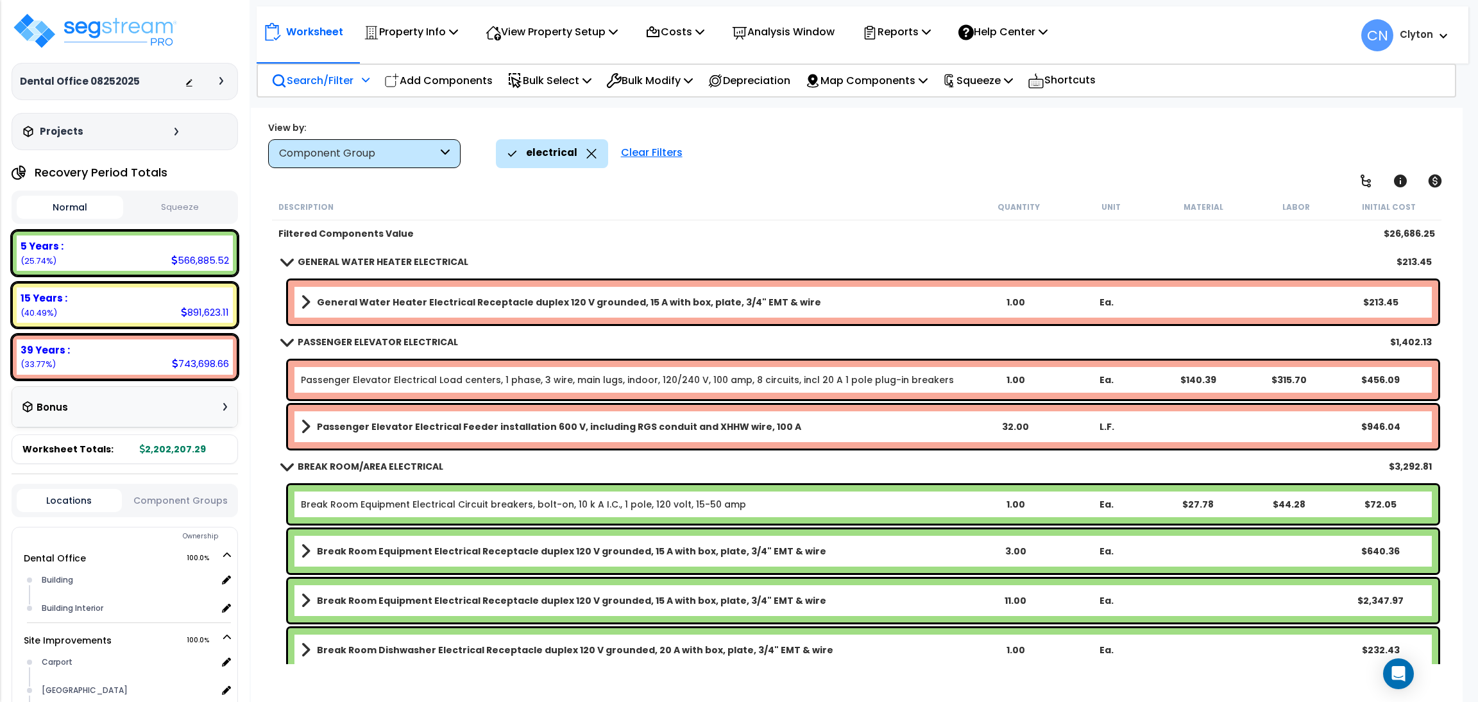
click at [307, 85] on p "Search/Filter" at bounding box center [312, 80] width 82 height 17
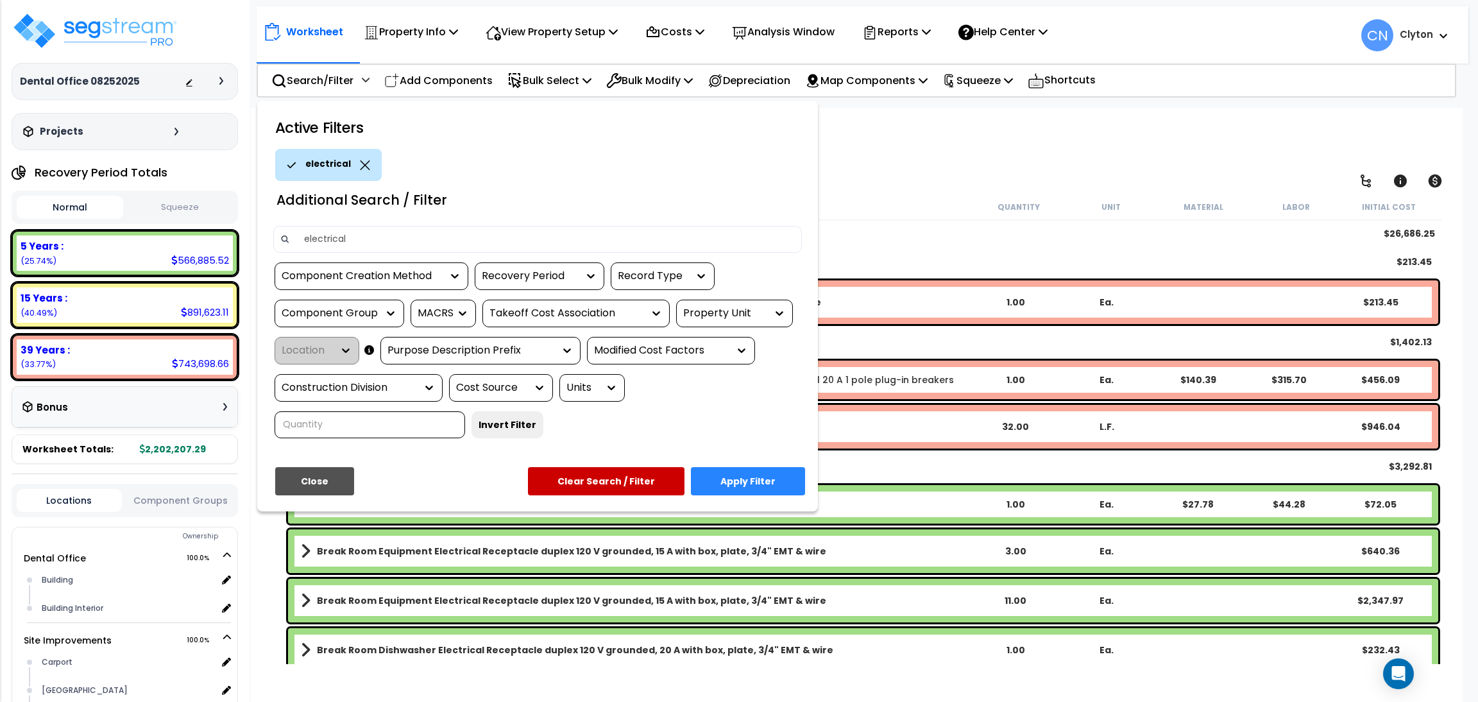
drag, startPoint x: 390, startPoint y: 232, endPoint x: 260, endPoint y: 234, distance: 130.2
click at [260, 234] on div "Active Filters electrical Additional Search / Filter electrical Component Creat…" at bounding box center [537, 306] width 561 height 410
type input "decorative"
click at [771, 473] on button "Apply Filter" at bounding box center [748, 481] width 114 height 28
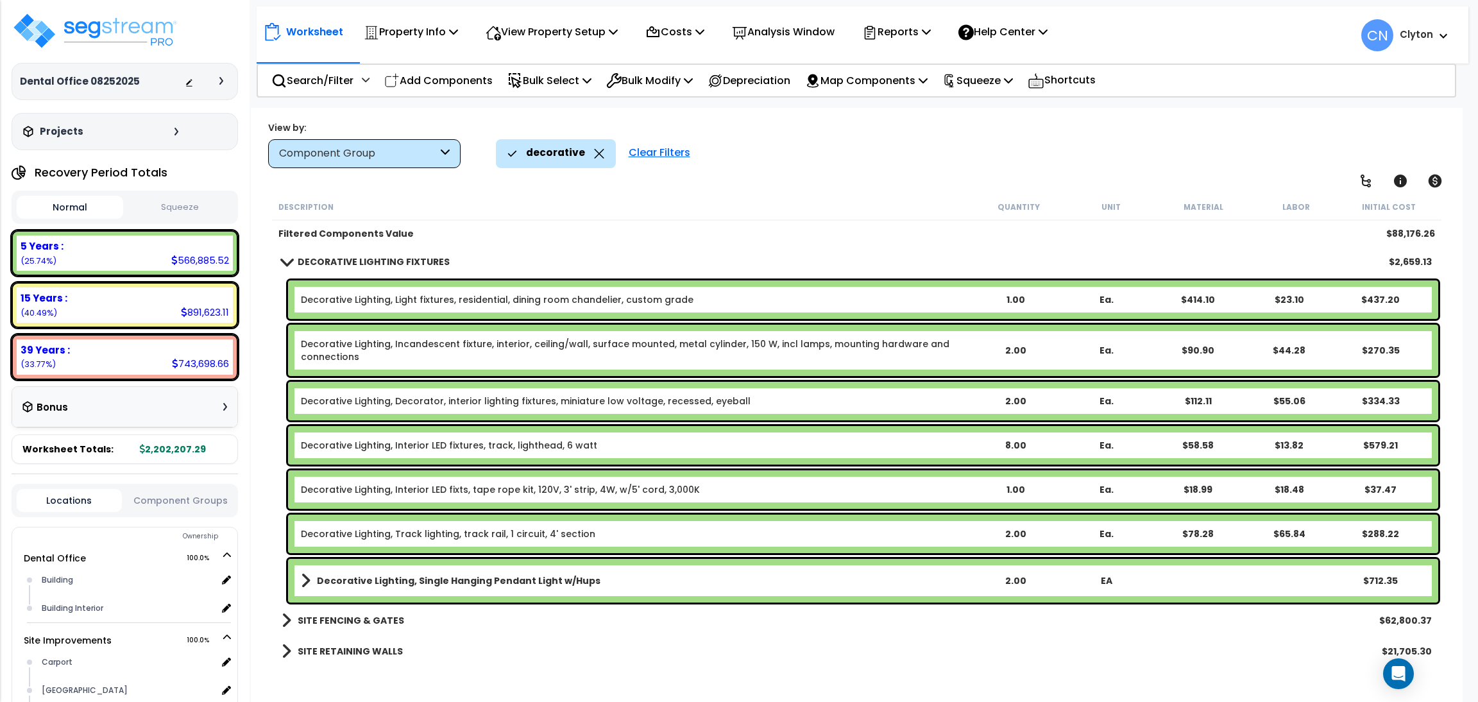
click at [910, 162] on div "decorative Clear Filters" at bounding box center [970, 153] width 949 height 28
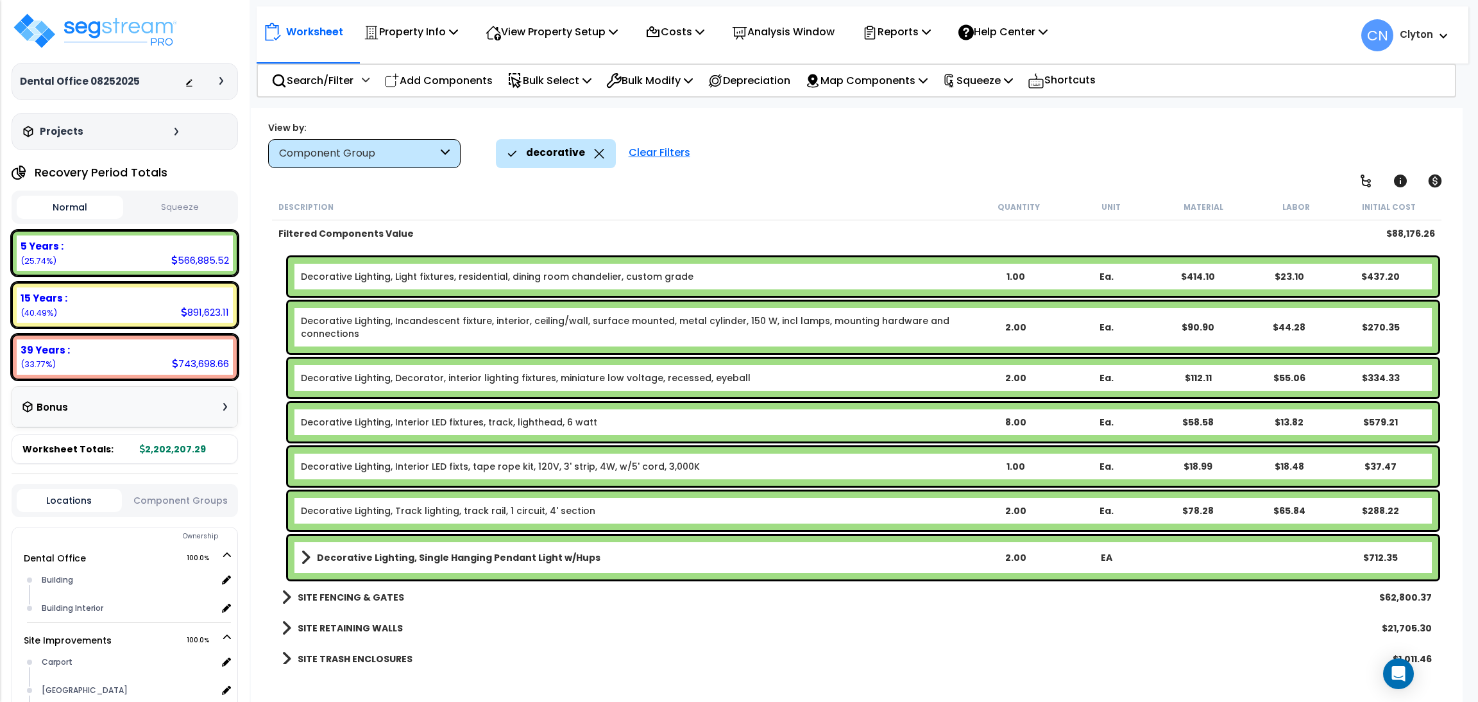
scroll to position [33, 0]
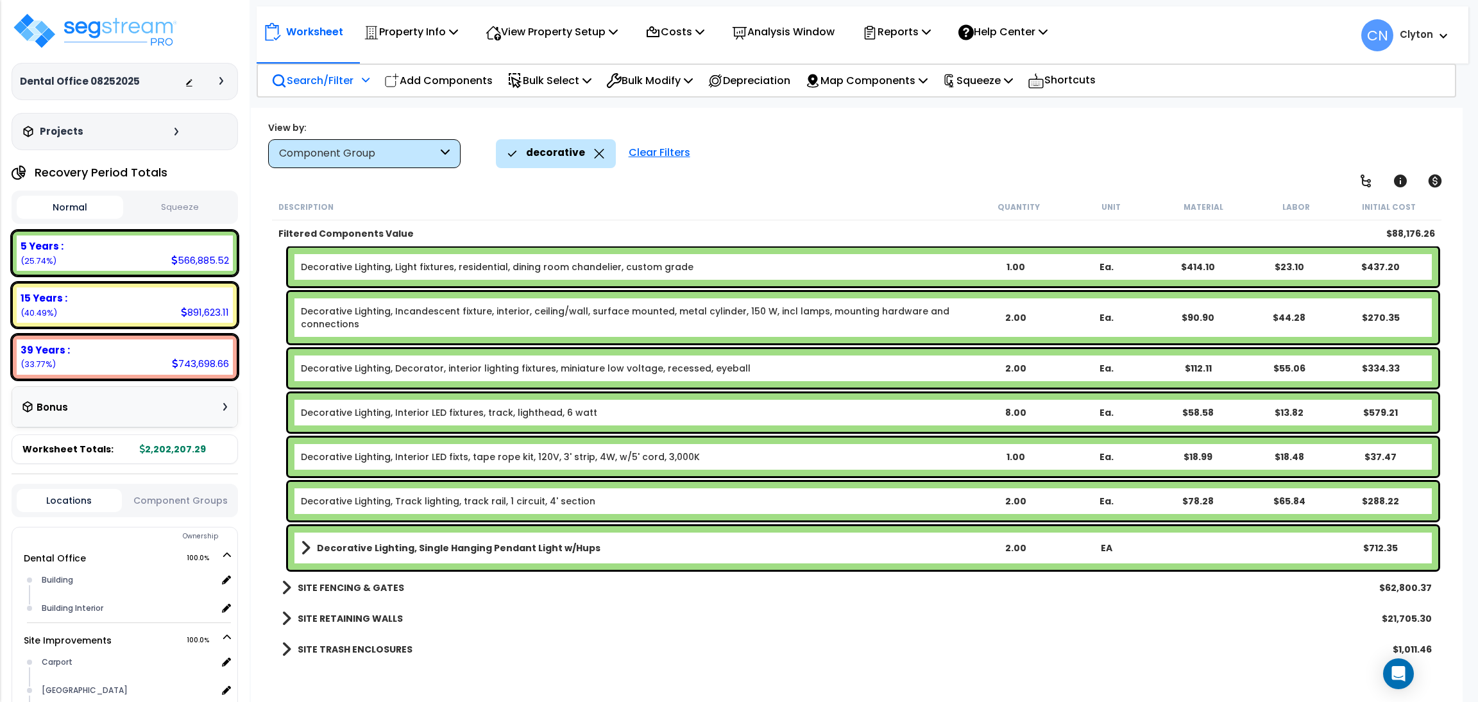
click at [323, 80] on p "Search/Filter" at bounding box center [312, 80] width 82 height 17
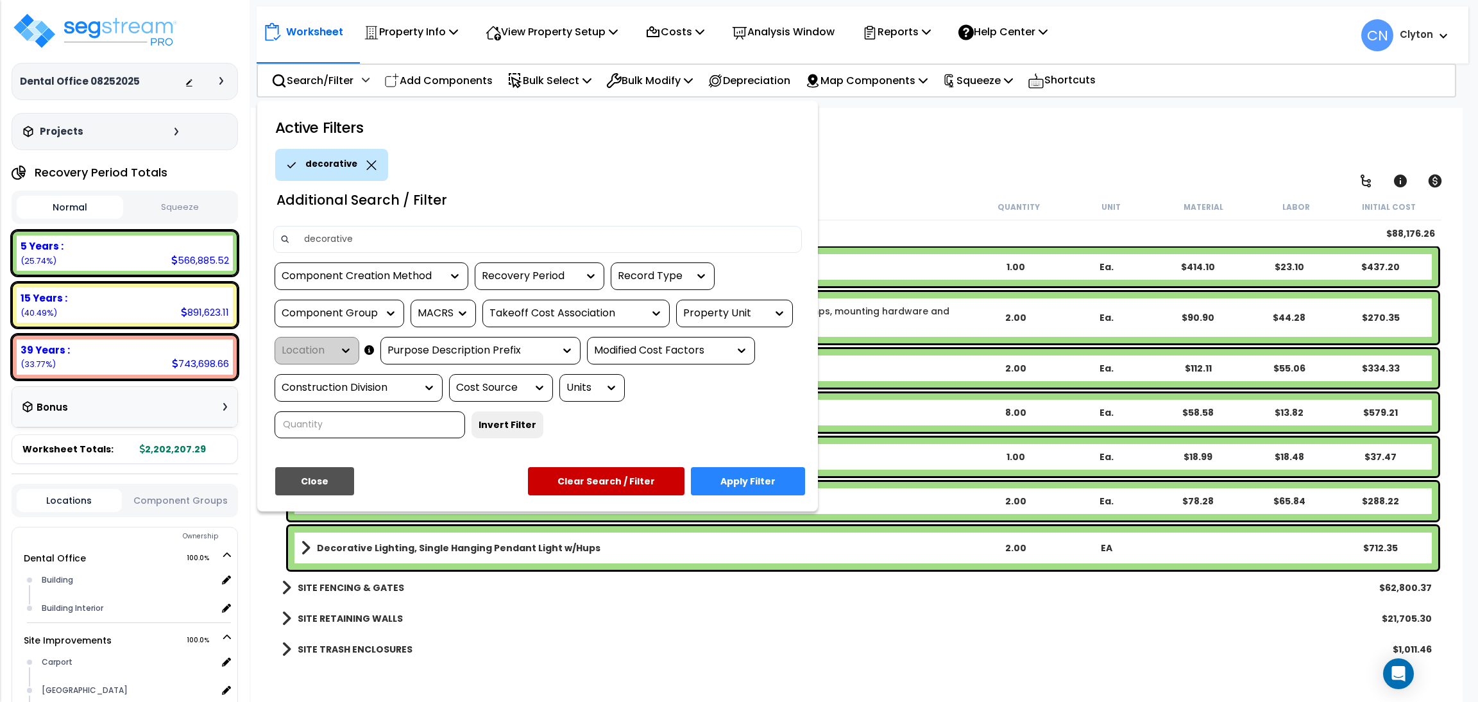
drag, startPoint x: 570, startPoint y: 233, endPoint x: 239, endPoint y: 236, distance: 331.0
click at [239, 52] on div "Property Name DB Costs Setup Indirect Costs Direct Costs Costs Setup Rapid Take…" at bounding box center [739, 26] width 1478 height 51
type input "receptacles"
click at [771, 473] on button "Apply Filter" at bounding box center [748, 481] width 114 height 28
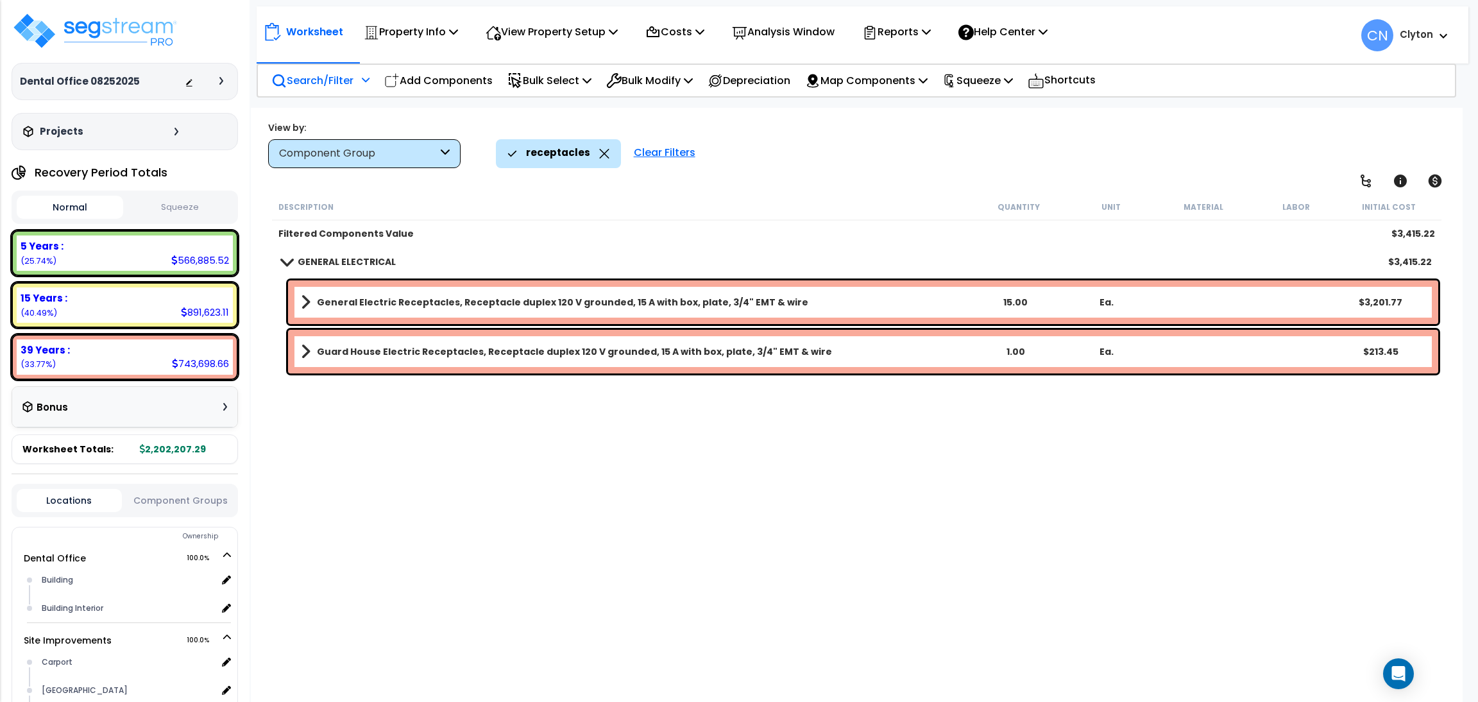
click at [602, 152] on icon at bounding box center [604, 154] width 10 height 10
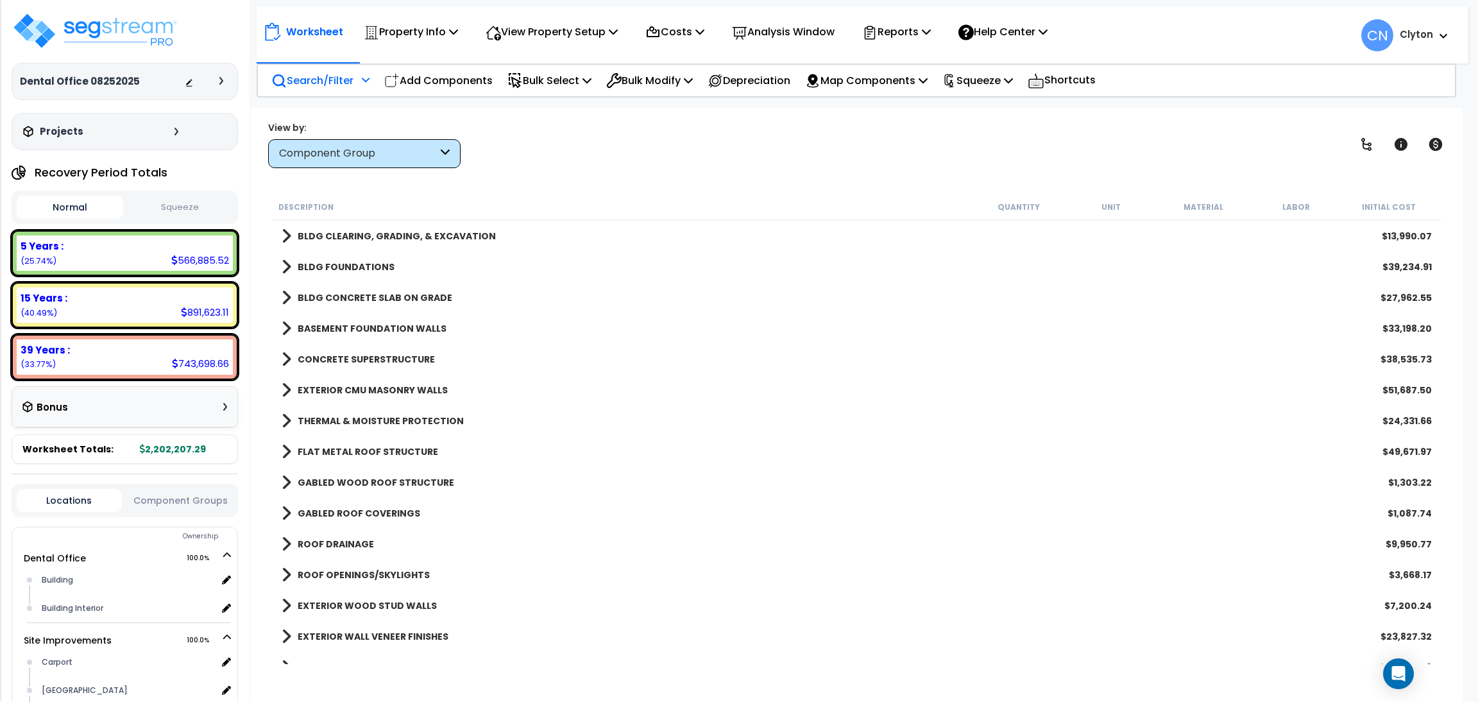
click at [297, 78] on p "Search/Filter" at bounding box center [312, 80] width 82 height 17
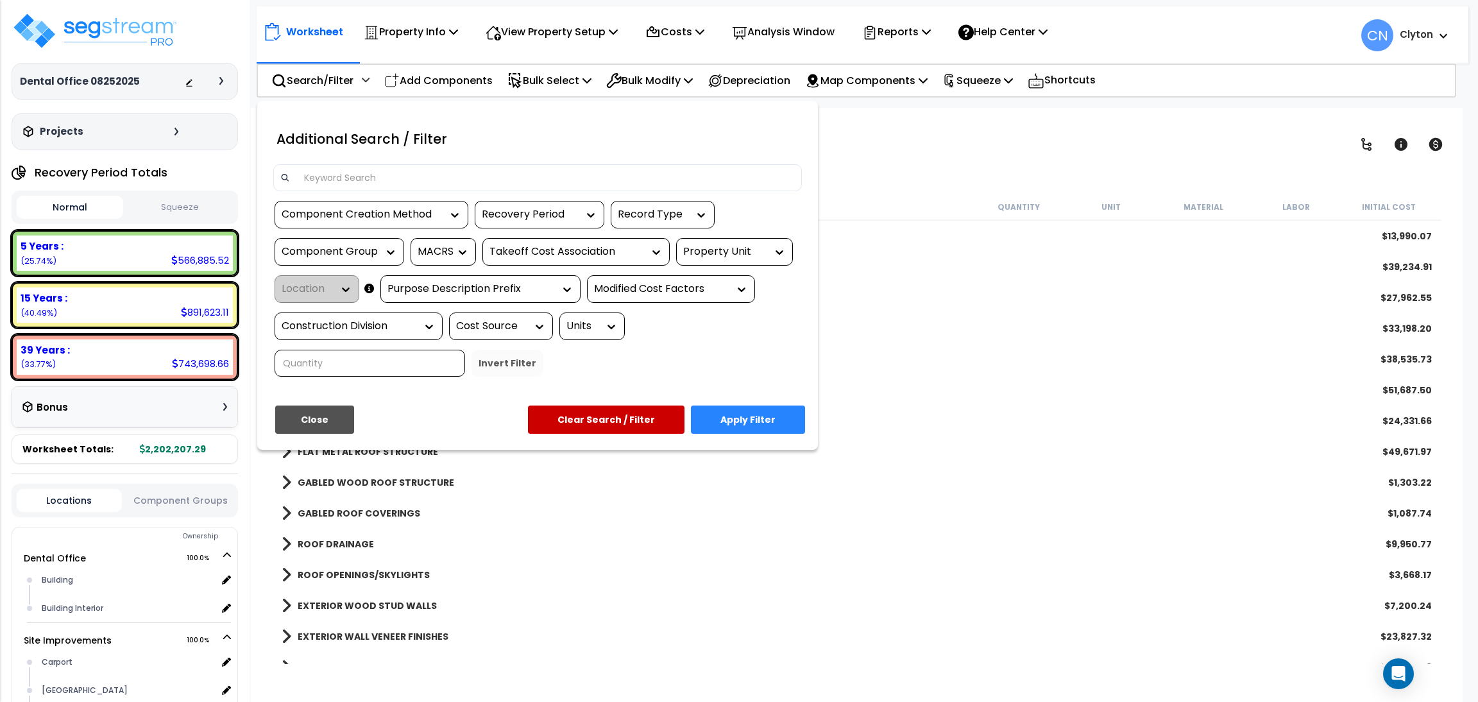
click at [406, 173] on input at bounding box center [545, 177] width 498 height 19
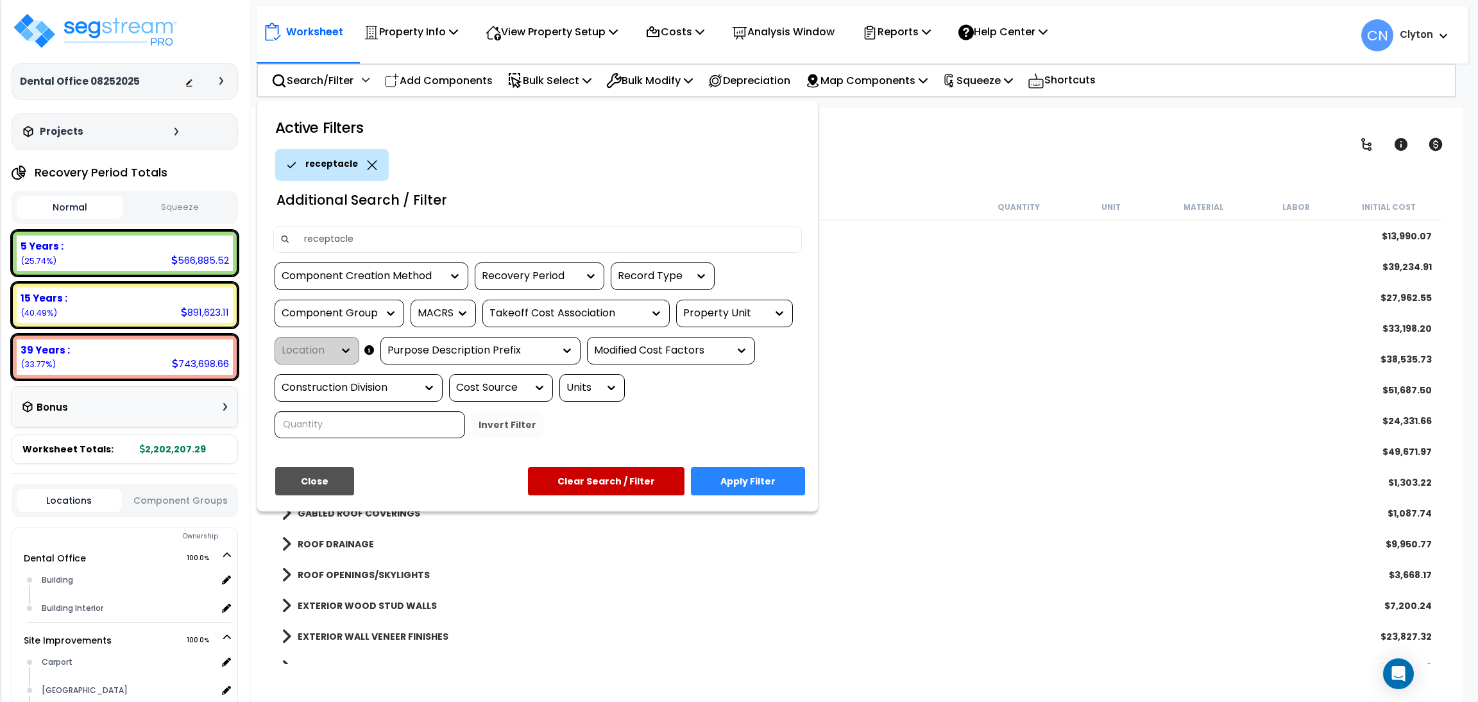
type input "receptacle"
click at [713, 478] on button "Apply Filter" at bounding box center [748, 481] width 114 height 28
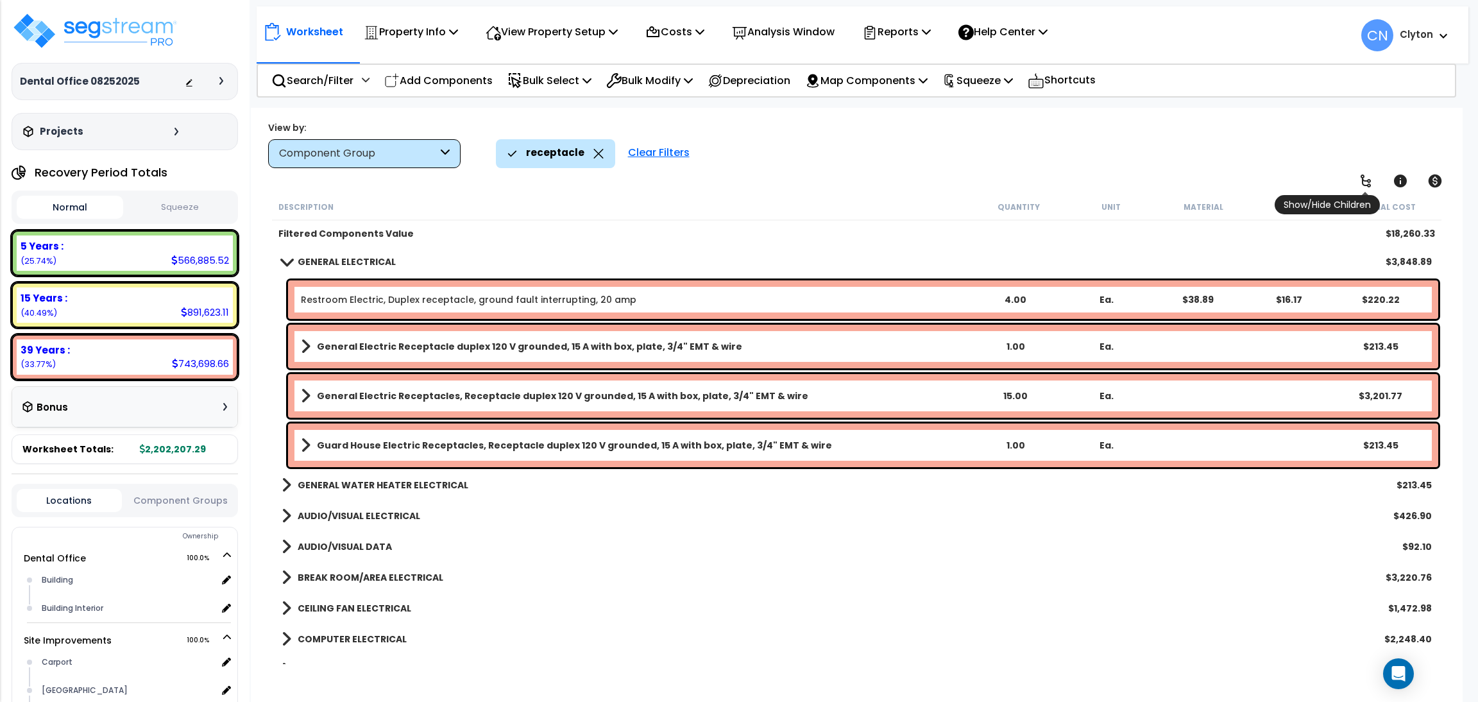
click at [1356, 178] on link at bounding box center [1365, 181] width 28 height 28
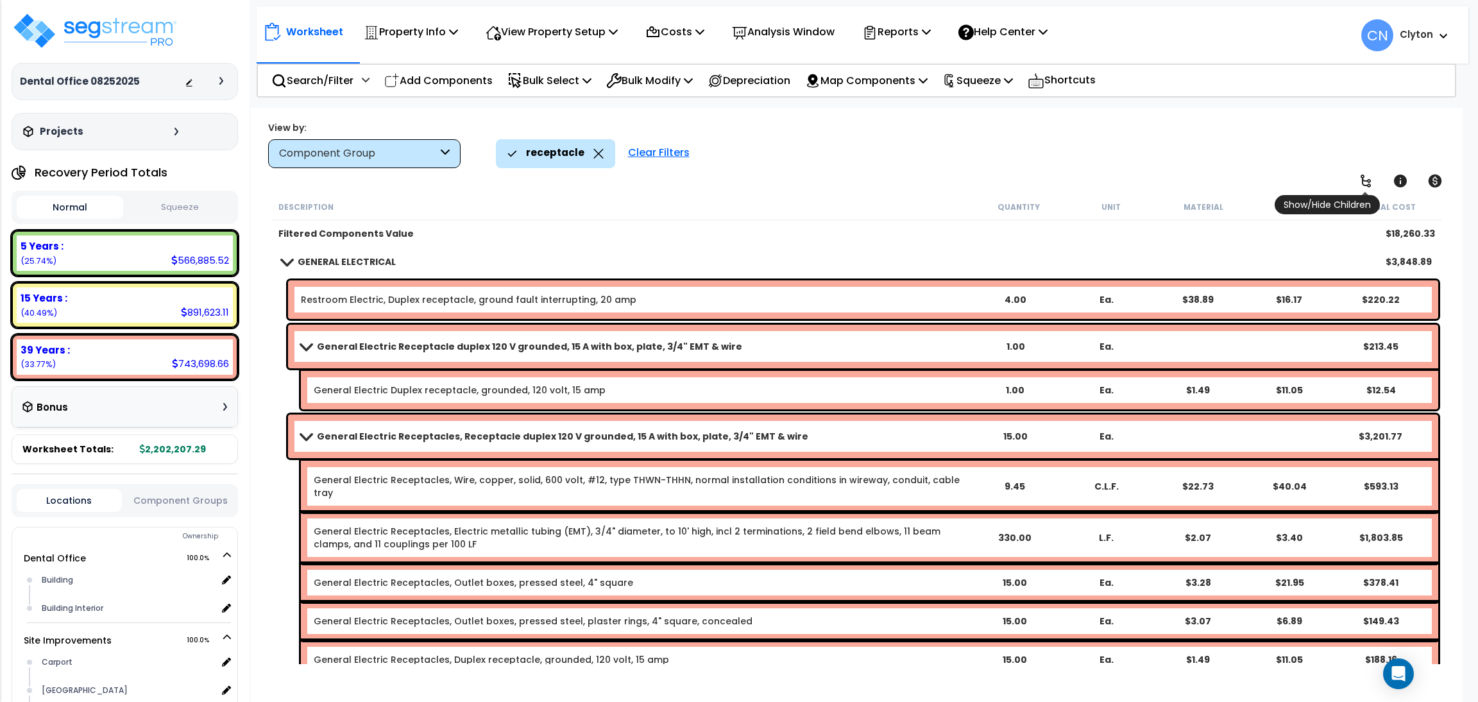
click at [1355, 183] on link at bounding box center [1365, 181] width 28 height 28
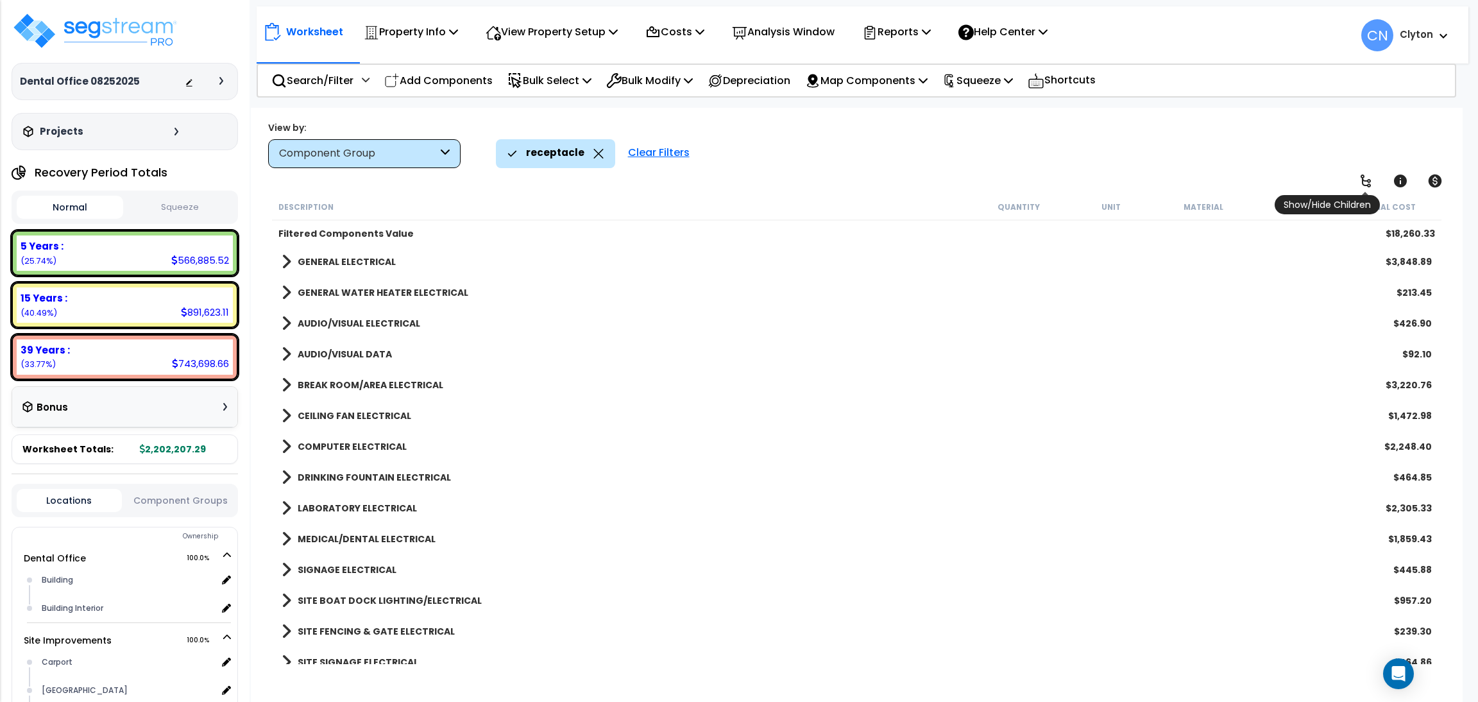
click at [1355, 183] on link at bounding box center [1365, 181] width 28 height 28
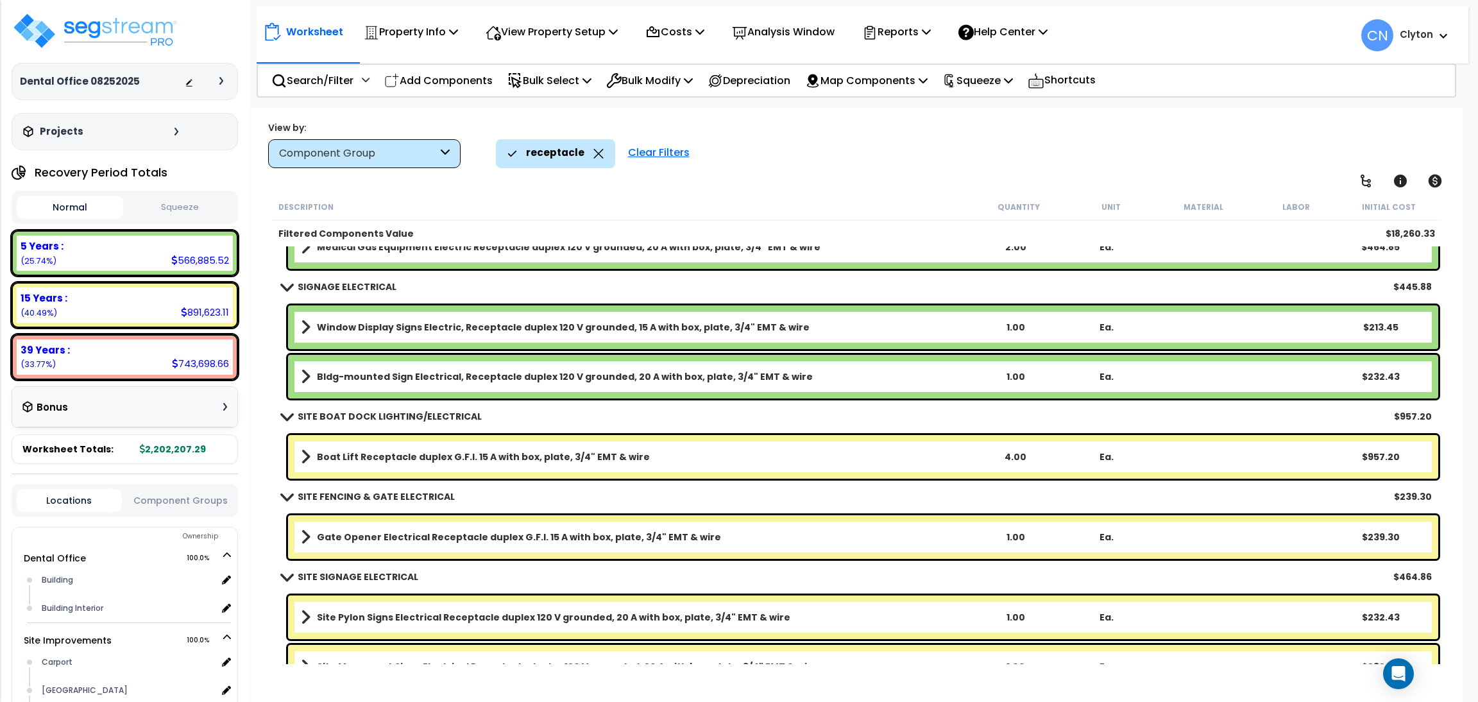
scroll to position [1232, 0]
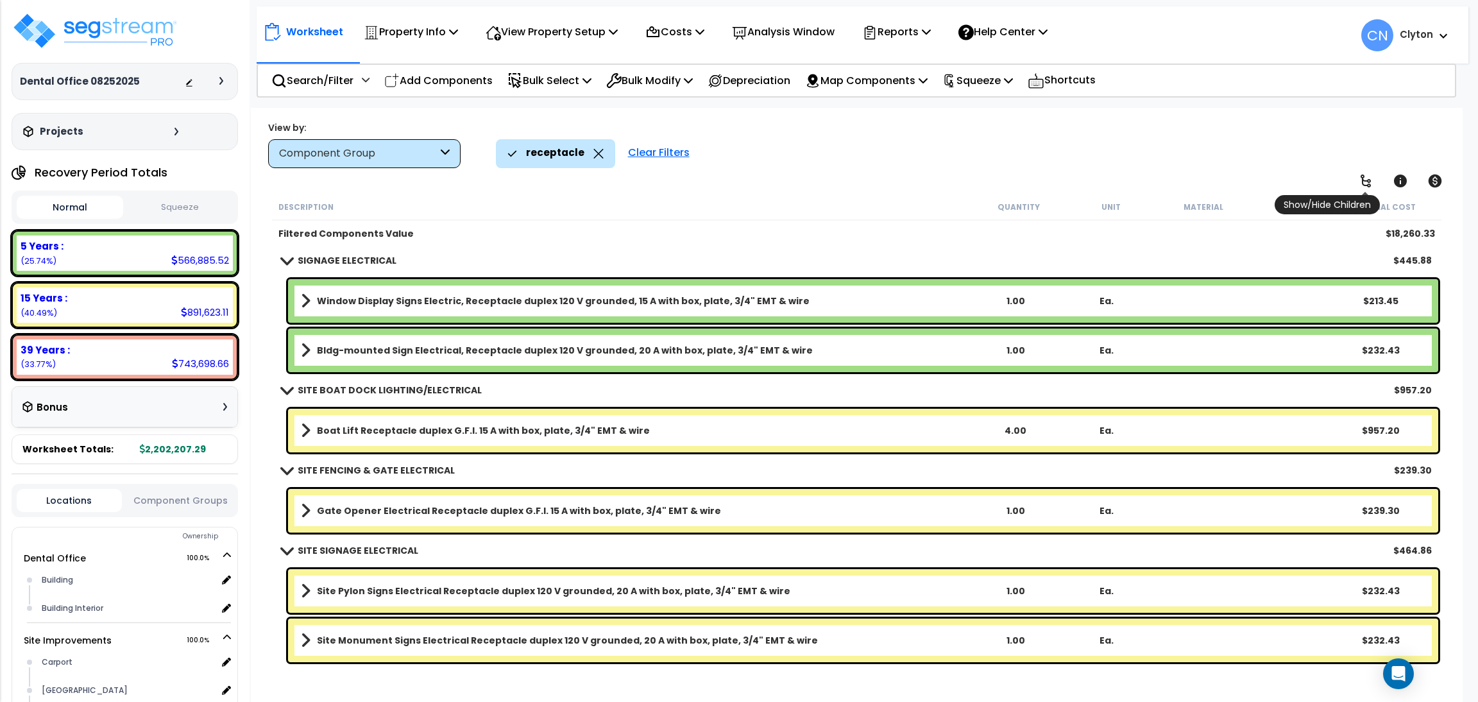
click at [1354, 183] on link at bounding box center [1365, 181] width 28 height 28
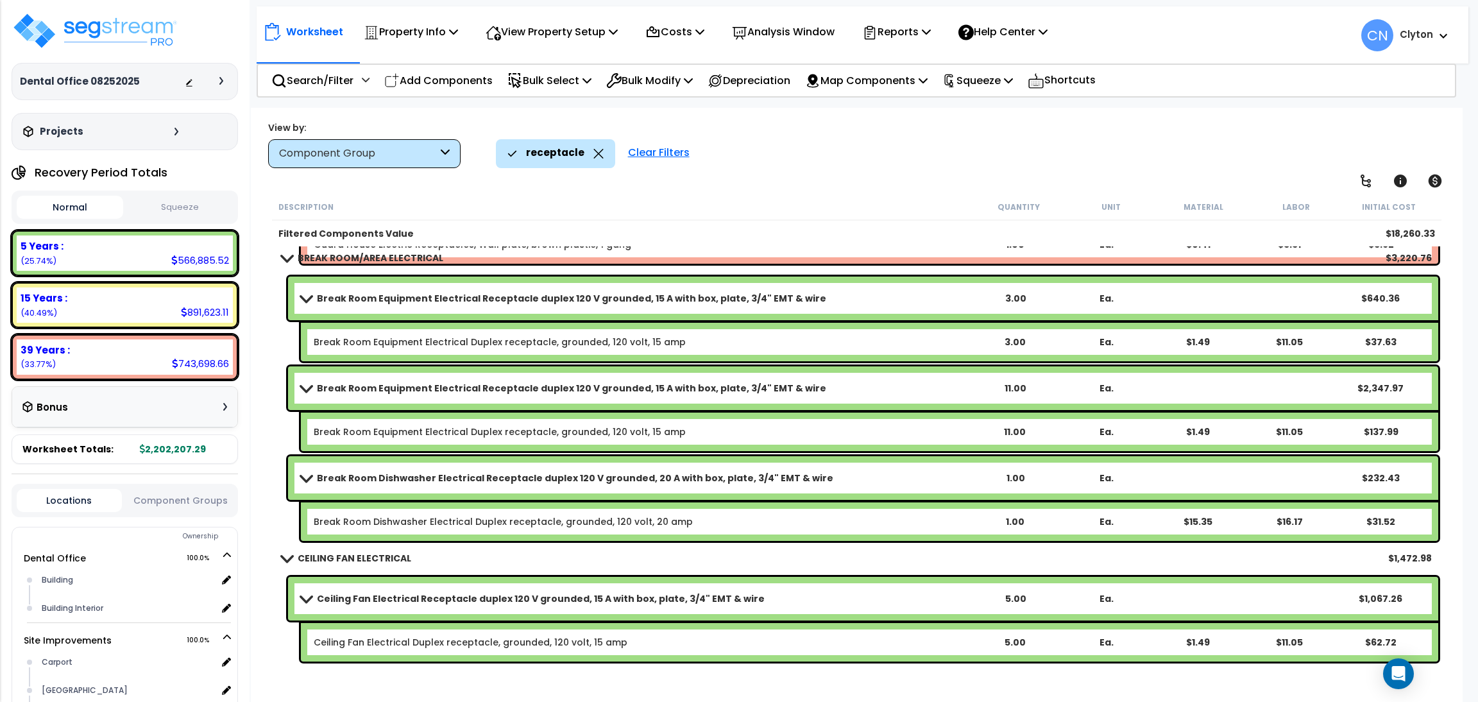
scroll to position [0, 0]
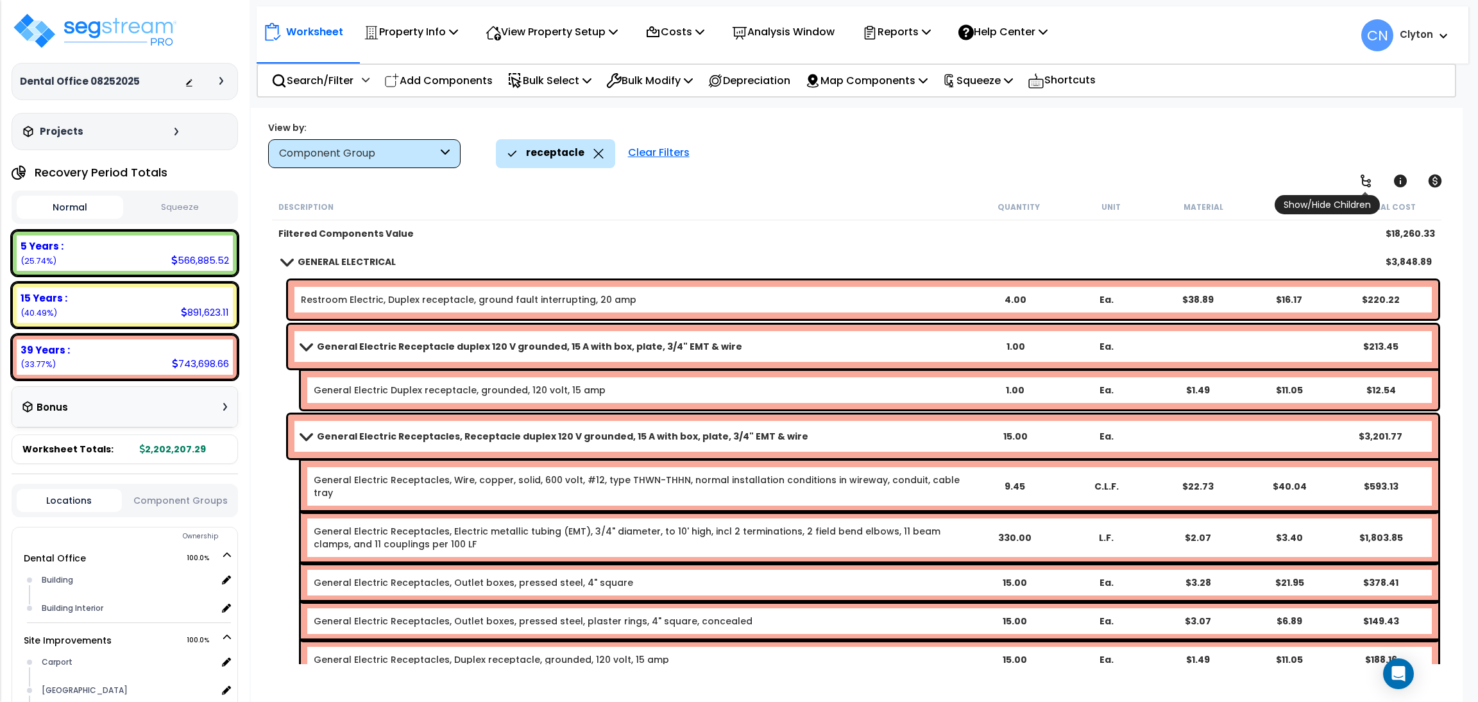
click at [1362, 170] on link at bounding box center [1365, 181] width 28 height 28
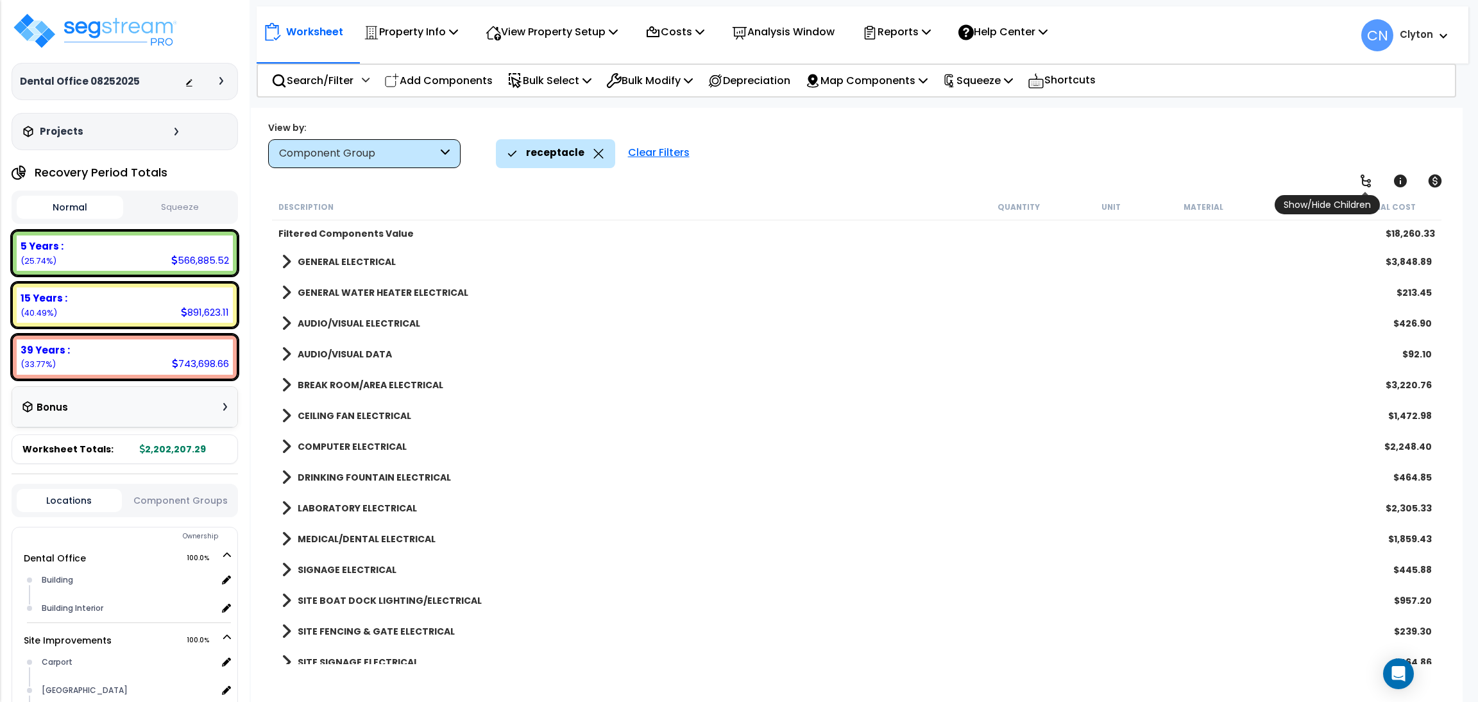
click at [1352, 179] on link at bounding box center [1365, 181] width 28 height 28
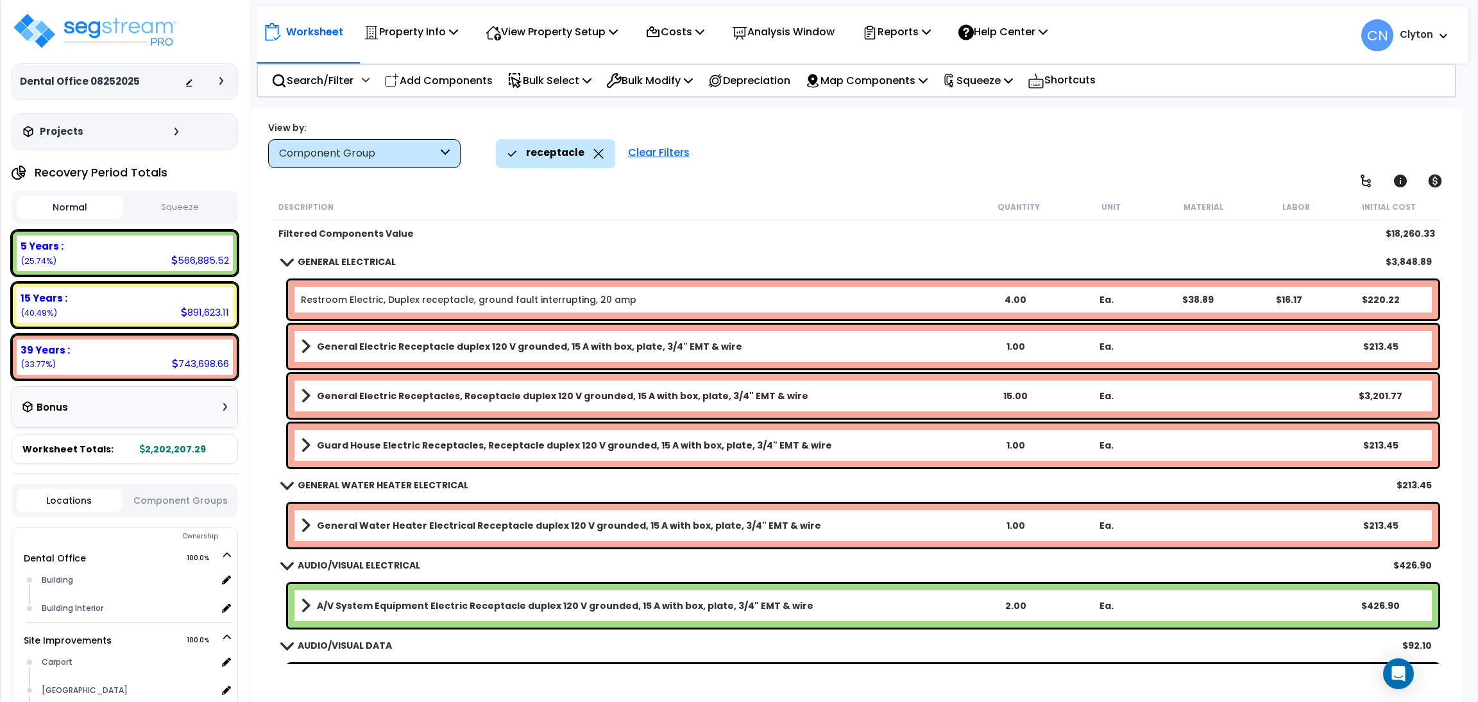
click at [223, 79] on icon at bounding box center [221, 81] width 4 height 8
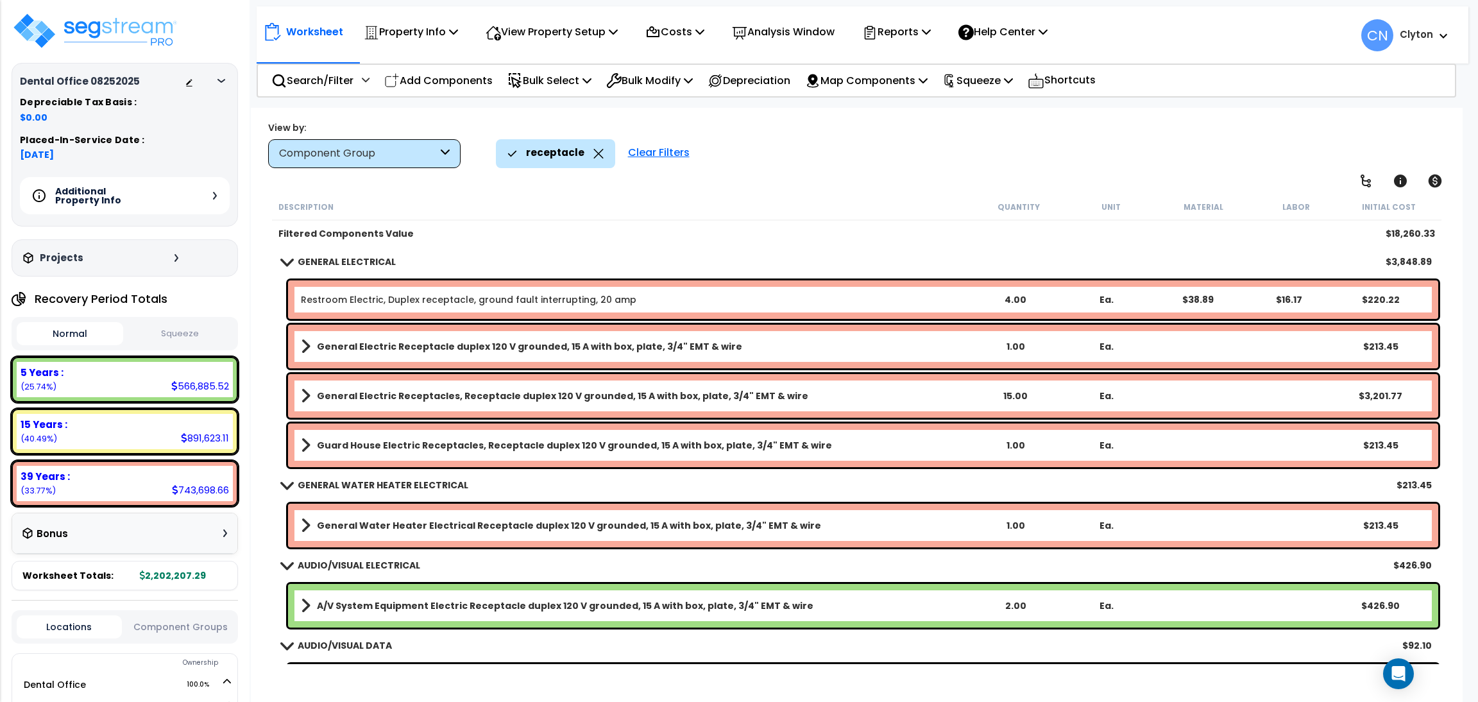
click at [223, 79] on icon at bounding box center [221, 81] width 8 height 4
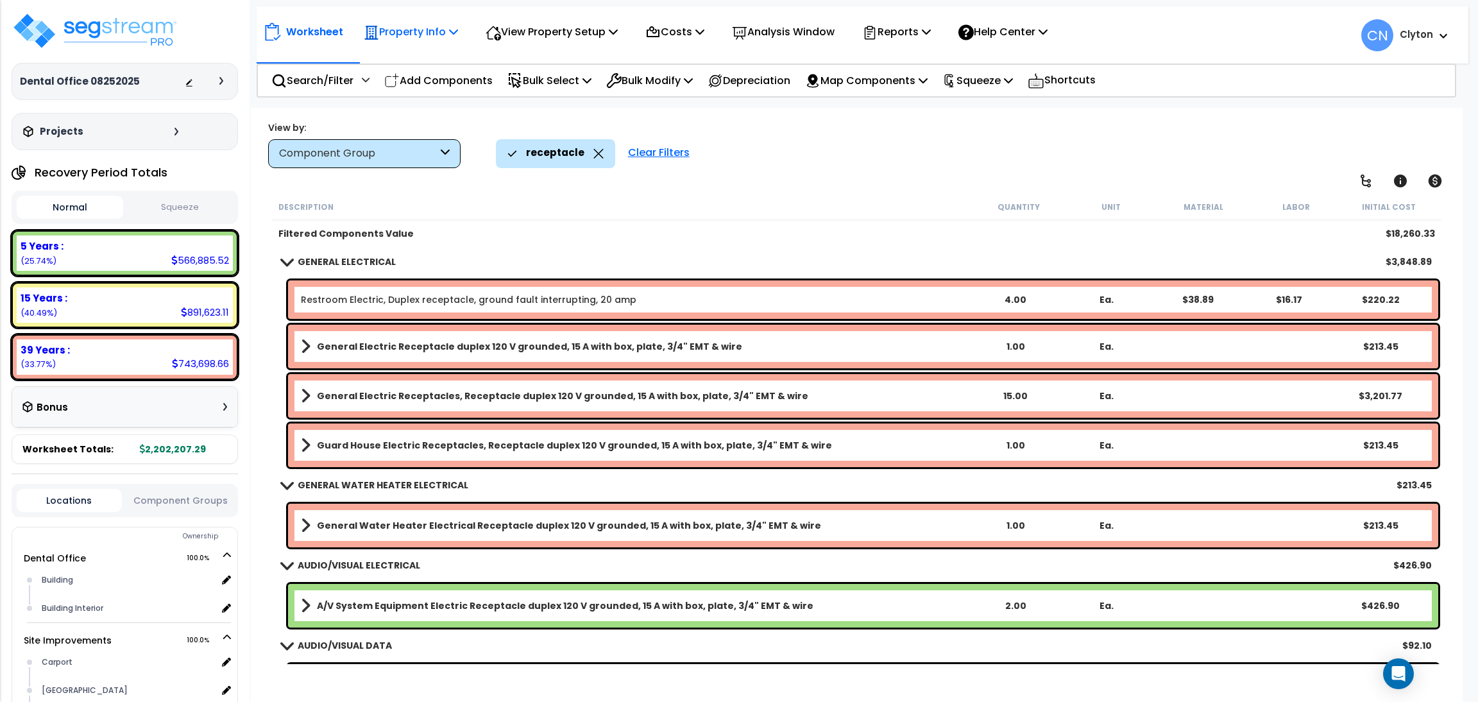
click at [376, 35] on icon at bounding box center [371, 32] width 15 height 15
click at [405, 69] on link "Property Setup" at bounding box center [420, 61] width 127 height 26
click at [450, 27] on p "Property Info" at bounding box center [411, 31] width 94 height 17
click at [174, 131] on icon at bounding box center [176, 132] width 4 height 8
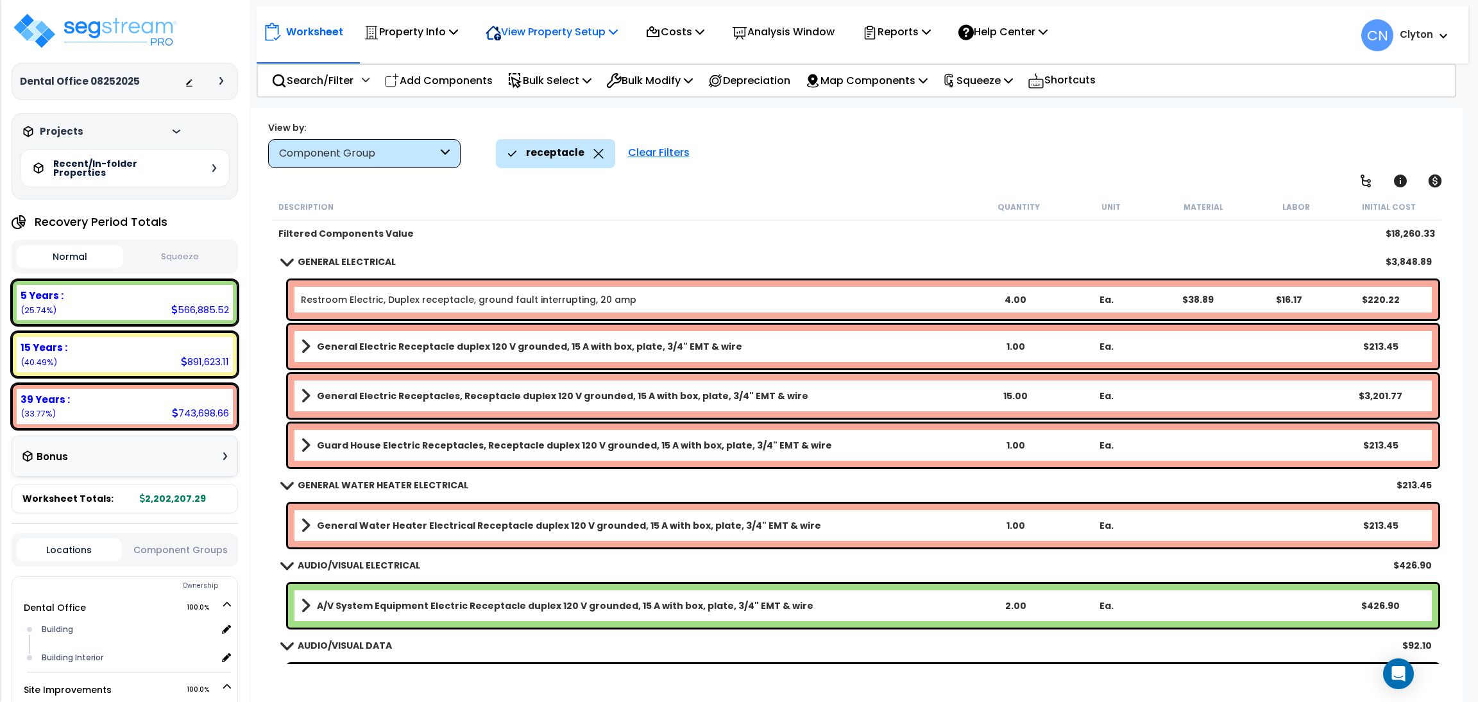
click at [537, 17] on div "View Property Setup" at bounding box center [552, 32] width 132 height 30
click at [534, 57] on link "Building Setup" at bounding box center [542, 61] width 127 height 26
click at [534, 15] on div "Worksheet Property Info Property Setup Add Property Unit Template property Clon…" at bounding box center [863, 28] width 1212 height 45
click at [530, 28] on p "View Property Setup" at bounding box center [552, 31] width 132 height 17
click at [522, 61] on link "Building Setup" at bounding box center [542, 61] width 127 height 26
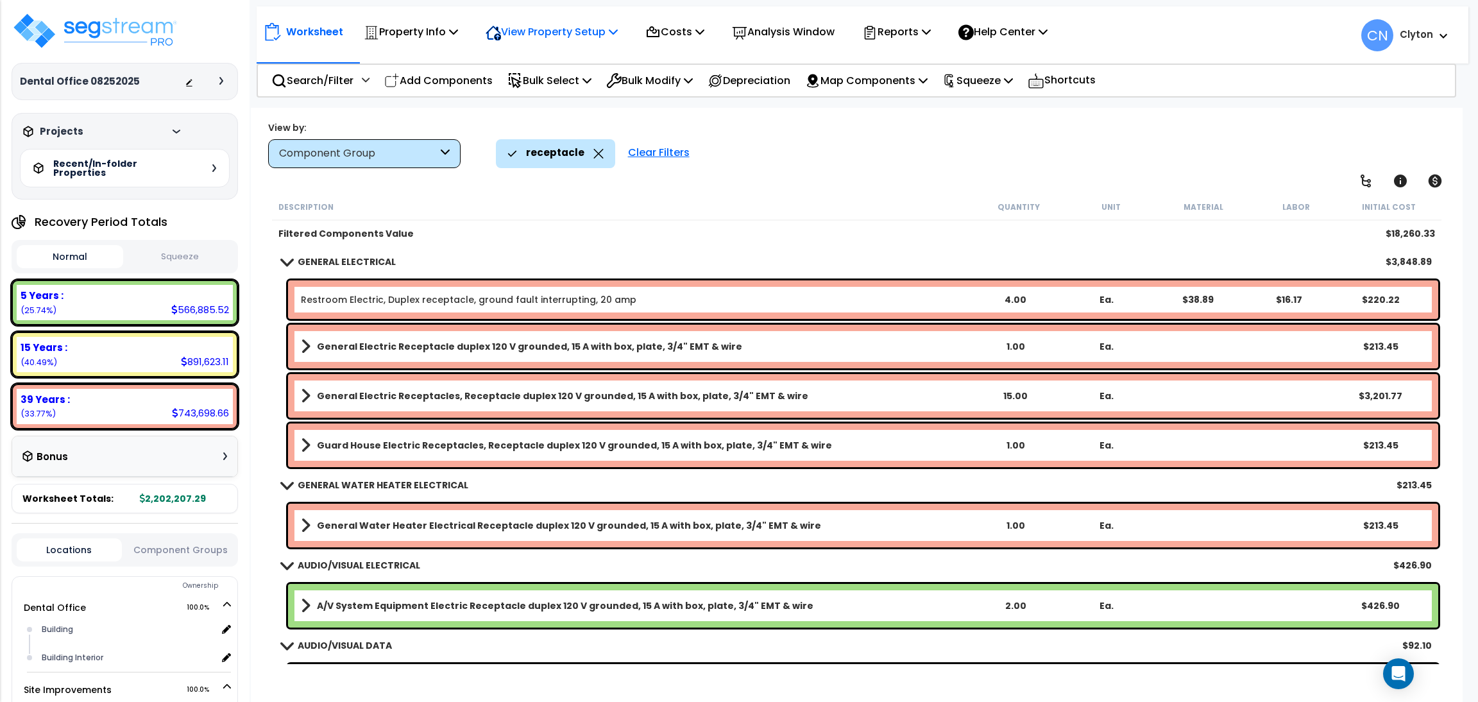
click at [509, 31] on p "View Property Setup" at bounding box center [552, 31] width 132 height 17
click at [521, 94] on link "View Questionnaire" at bounding box center [542, 88] width 127 height 26
click at [595, 153] on icon at bounding box center [598, 154] width 10 height 10
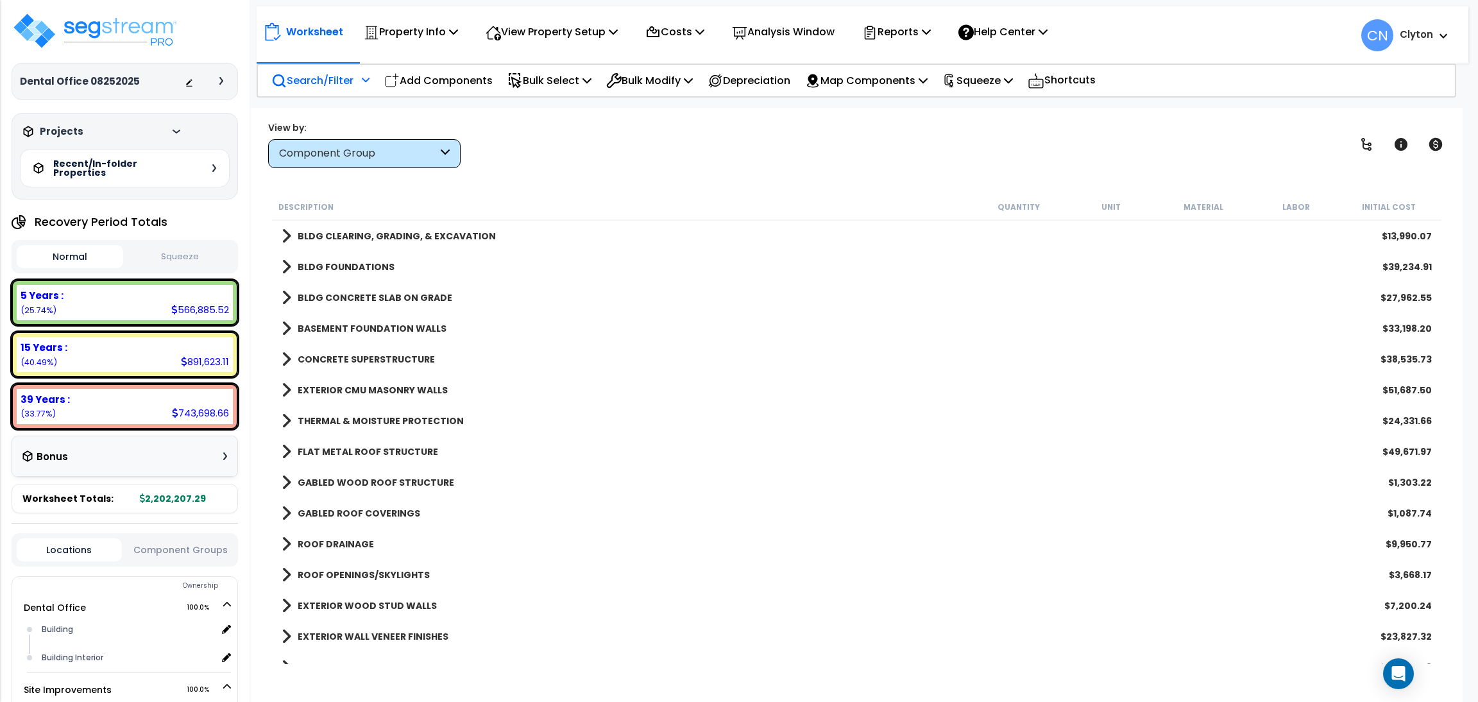
click at [315, 74] on p "Search/Filter" at bounding box center [312, 80] width 82 height 17
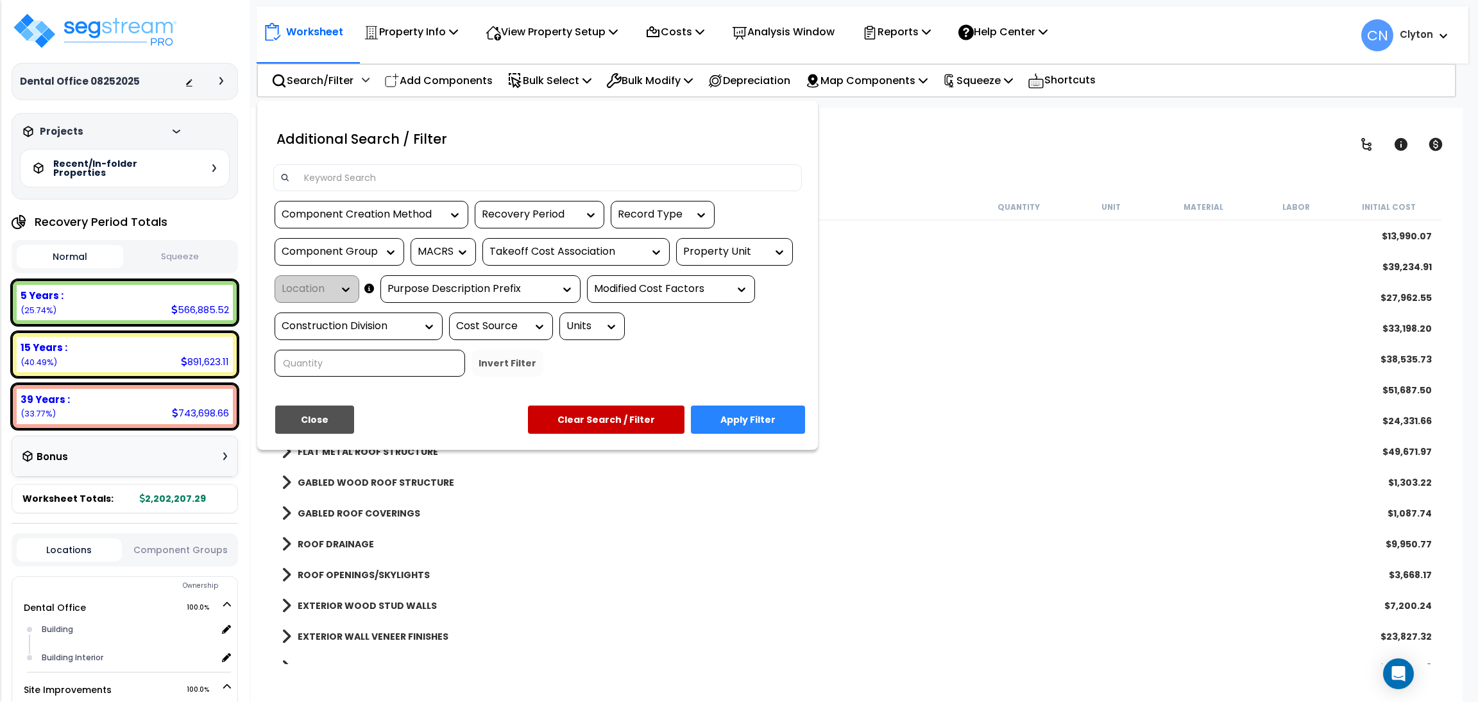
click at [445, 171] on input at bounding box center [545, 177] width 498 height 19
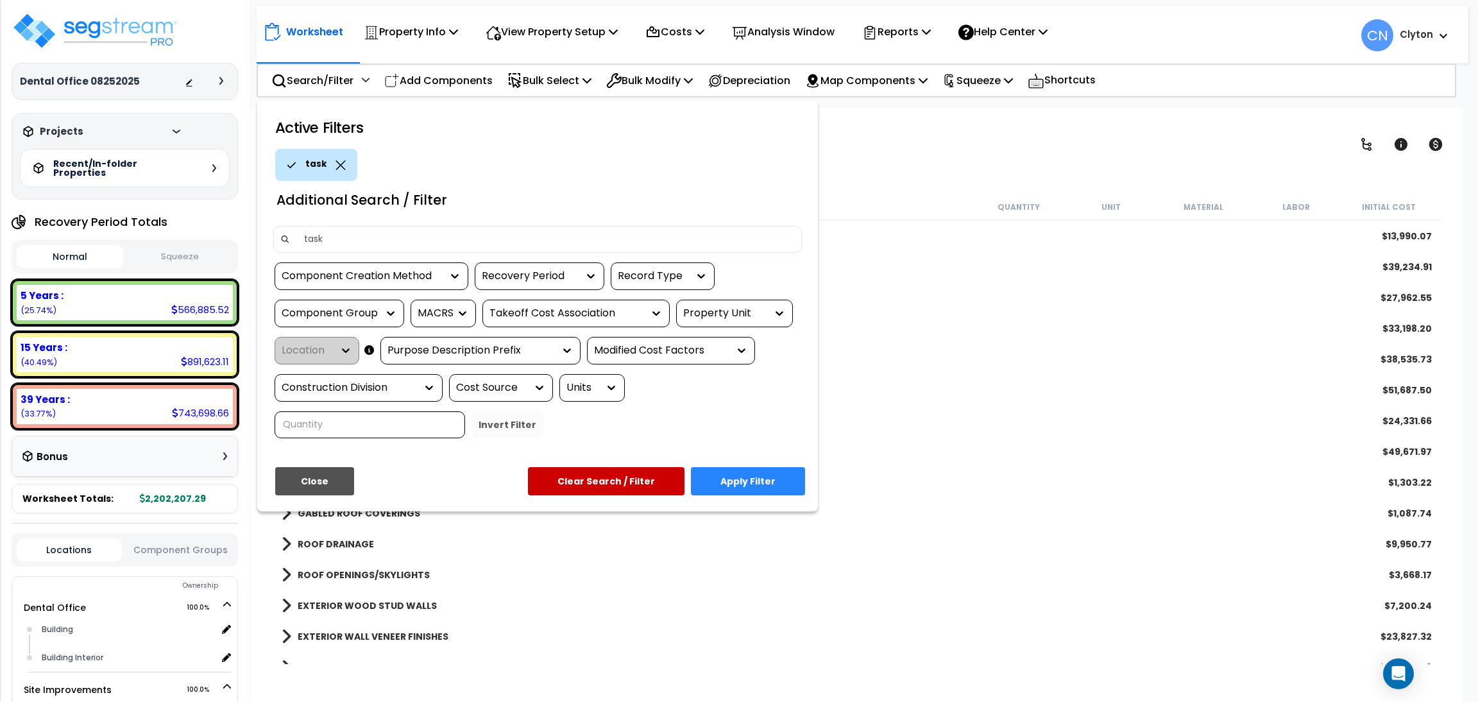
type input "task"
click at [748, 473] on button "Apply Filter" at bounding box center [748, 481] width 114 height 28
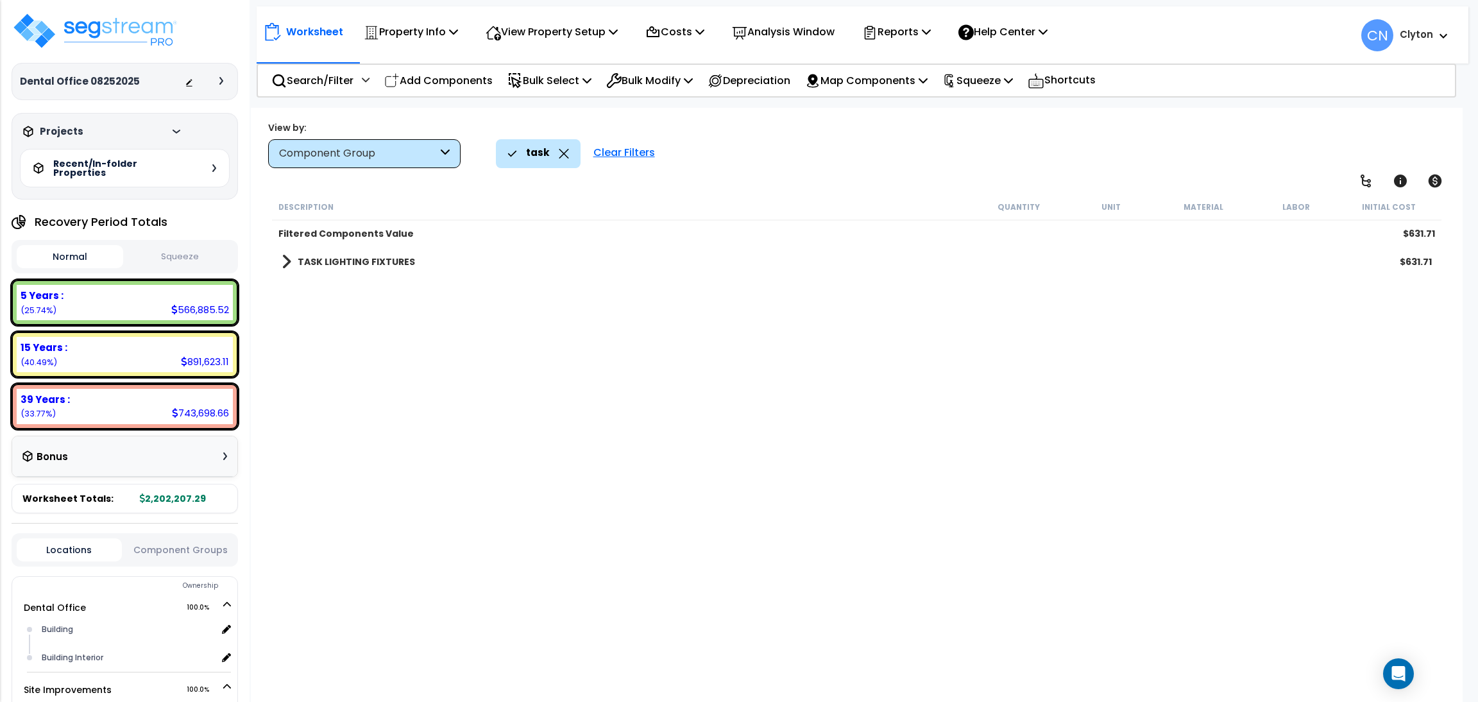
click at [325, 263] on b "TASK LIGHTING FIXTURES" at bounding box center [356, 261] width 117 height 13
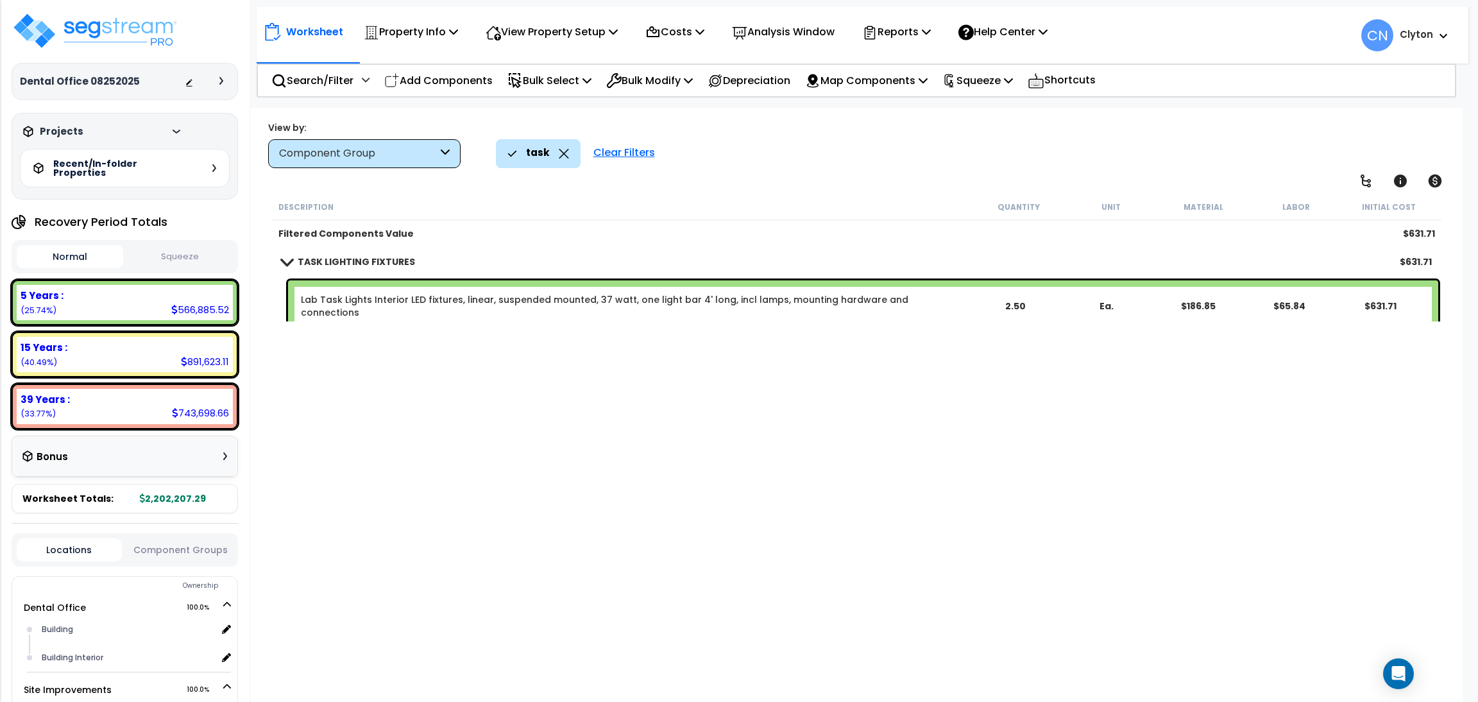
click at [559, 151] on icon at bounding box center [564, 154] width 10 height 10
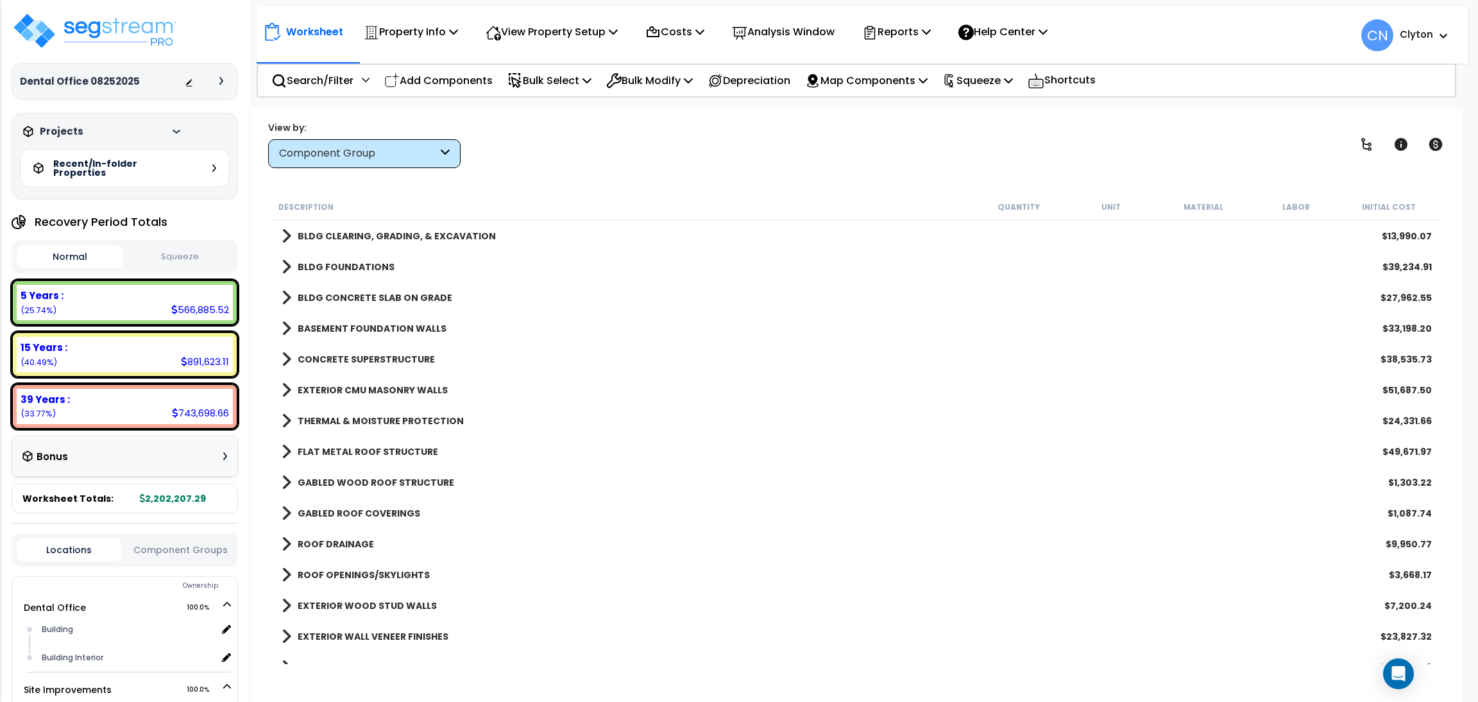
click at [1157, 130] on div "View by: Component Group High to Low (Total Cost)" at bounding box center [857, 144] width 1186 height 47
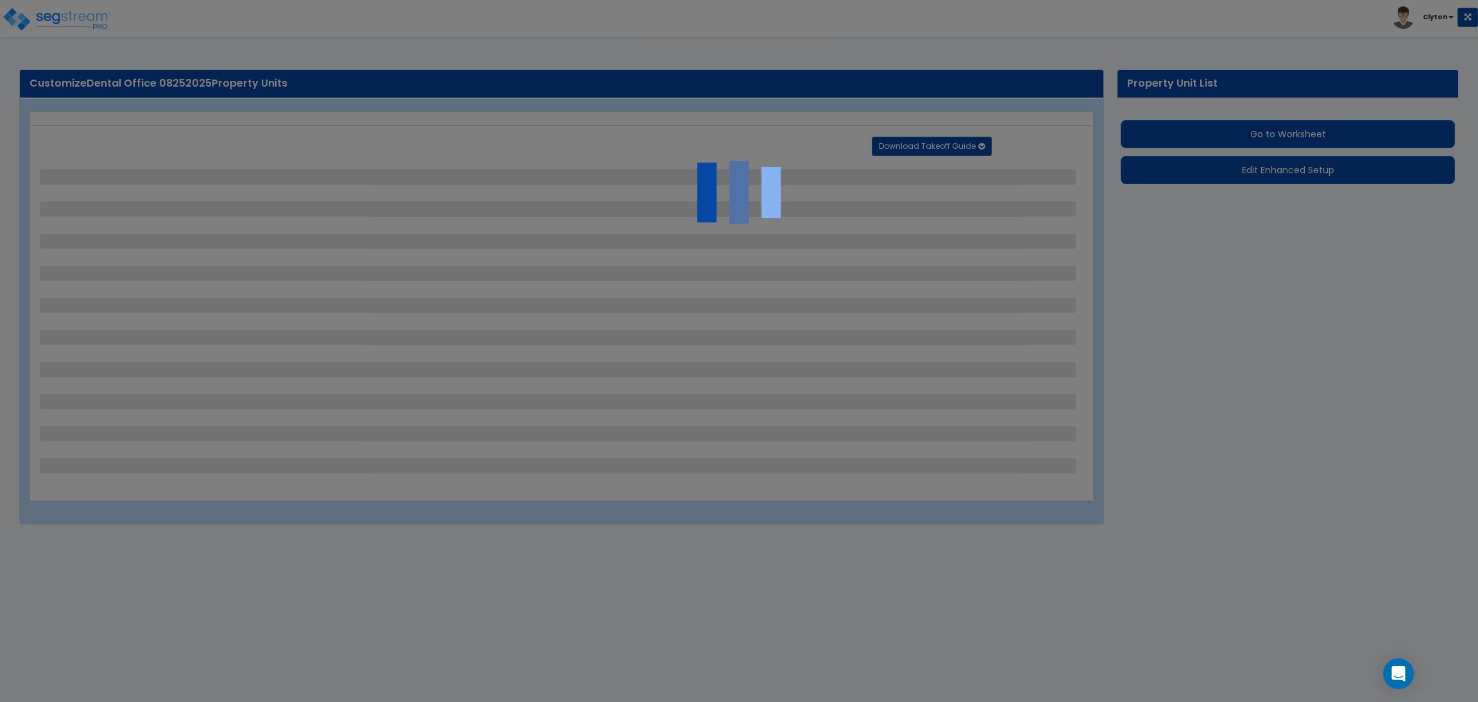
select select "2"
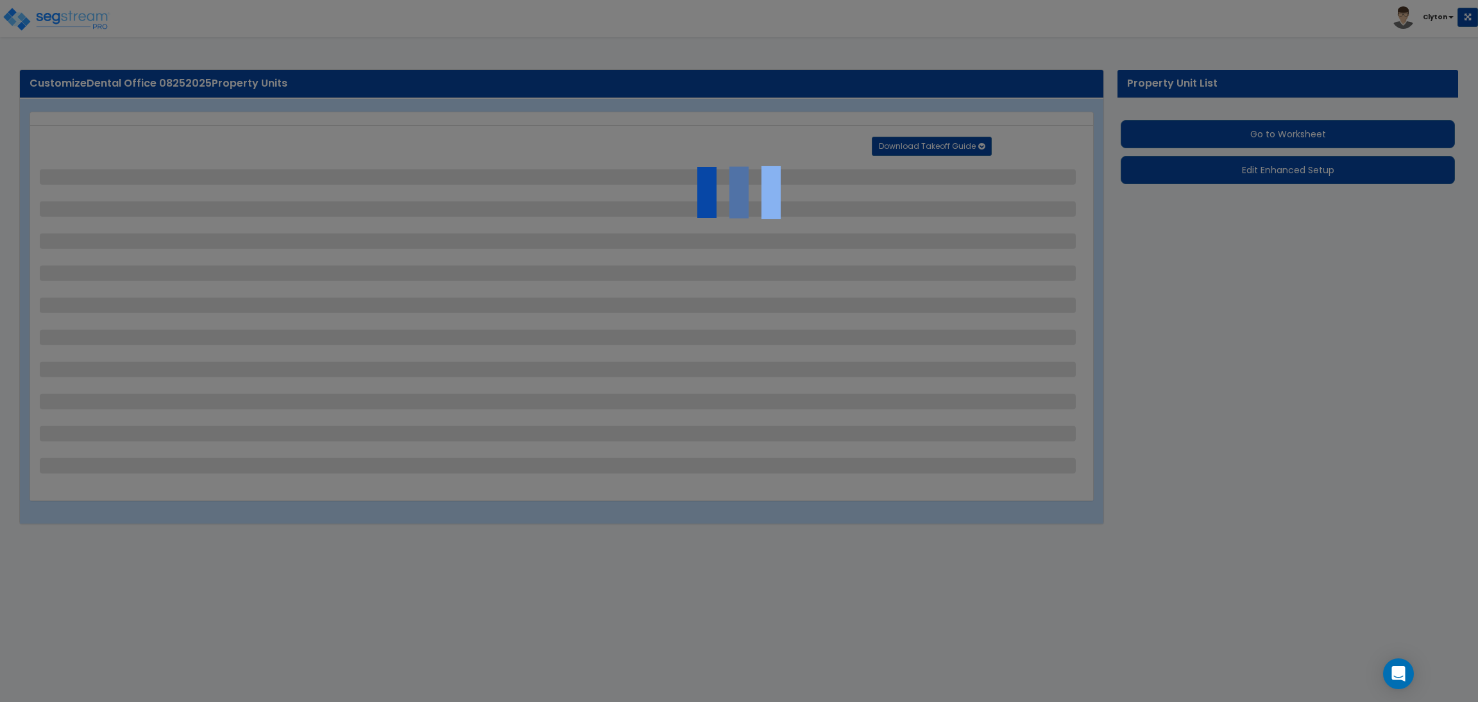
select select "1"
select select "2"
select select "3"
select select "1"
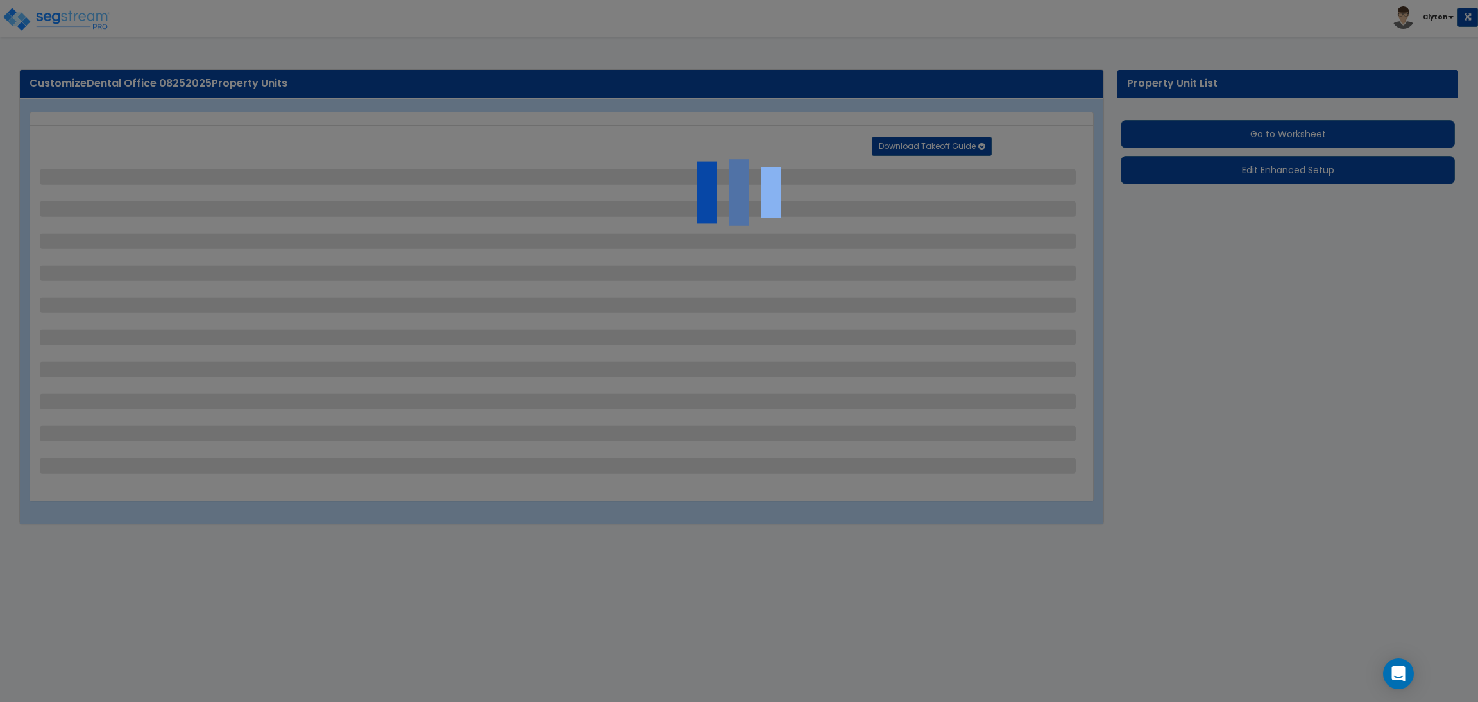
select select "1"
select select "2"
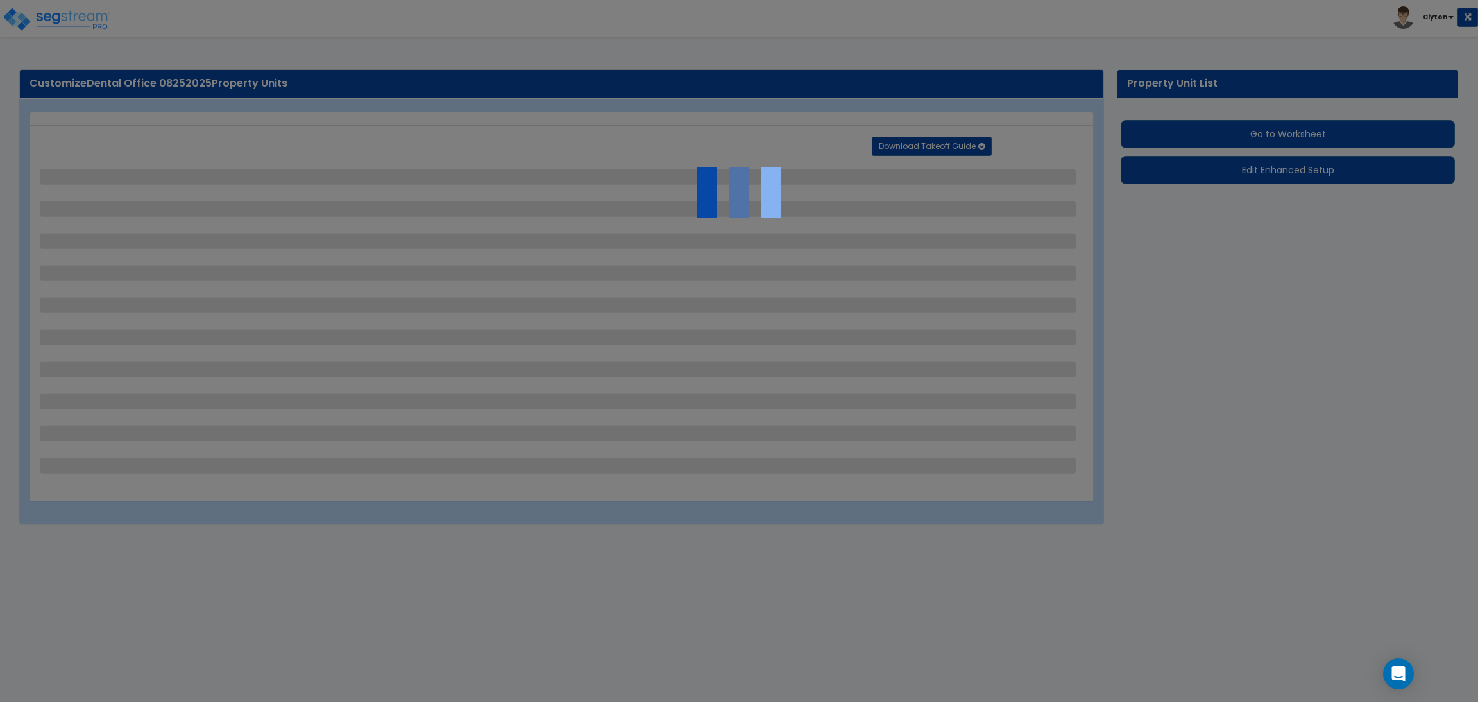
select select "1"
select select "2"
select select "1"
select select "2"
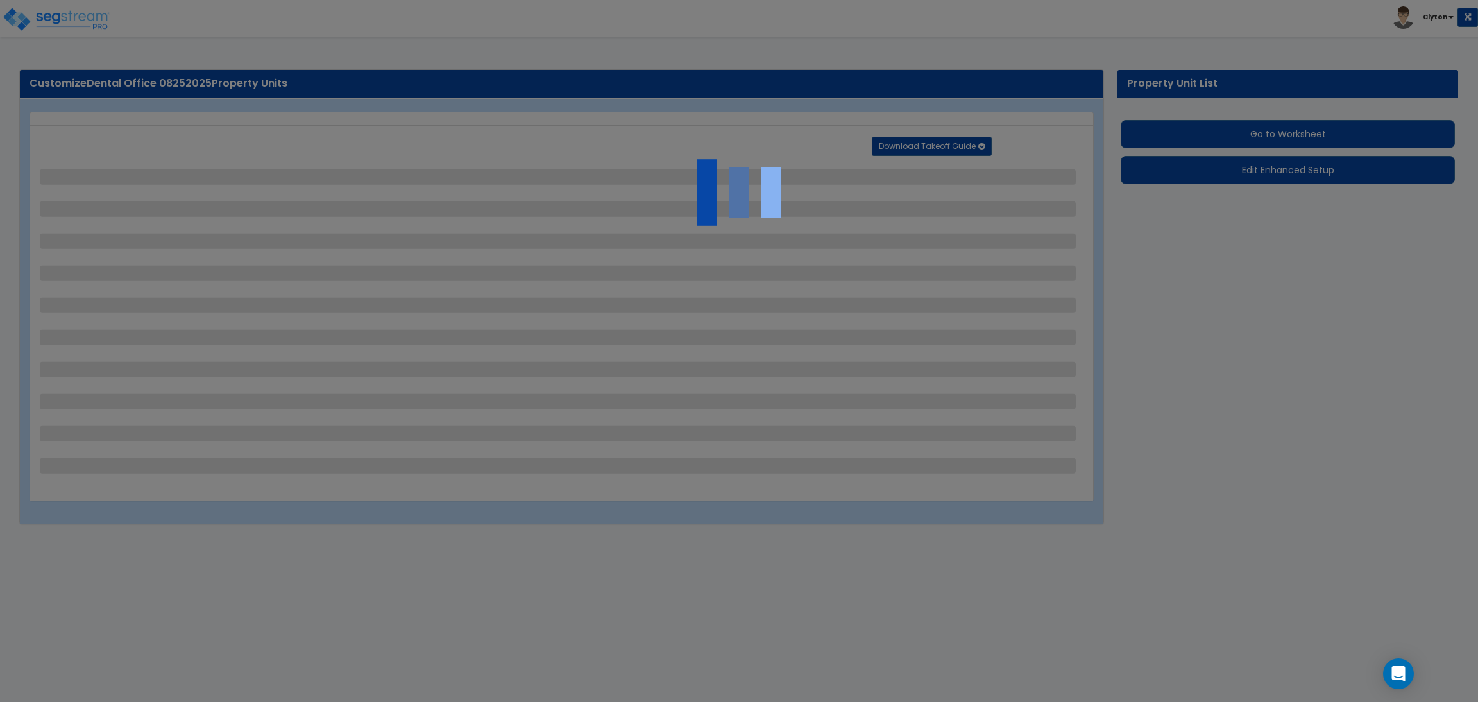
select select "2"
select select "4"
select select "1"
select select "2"
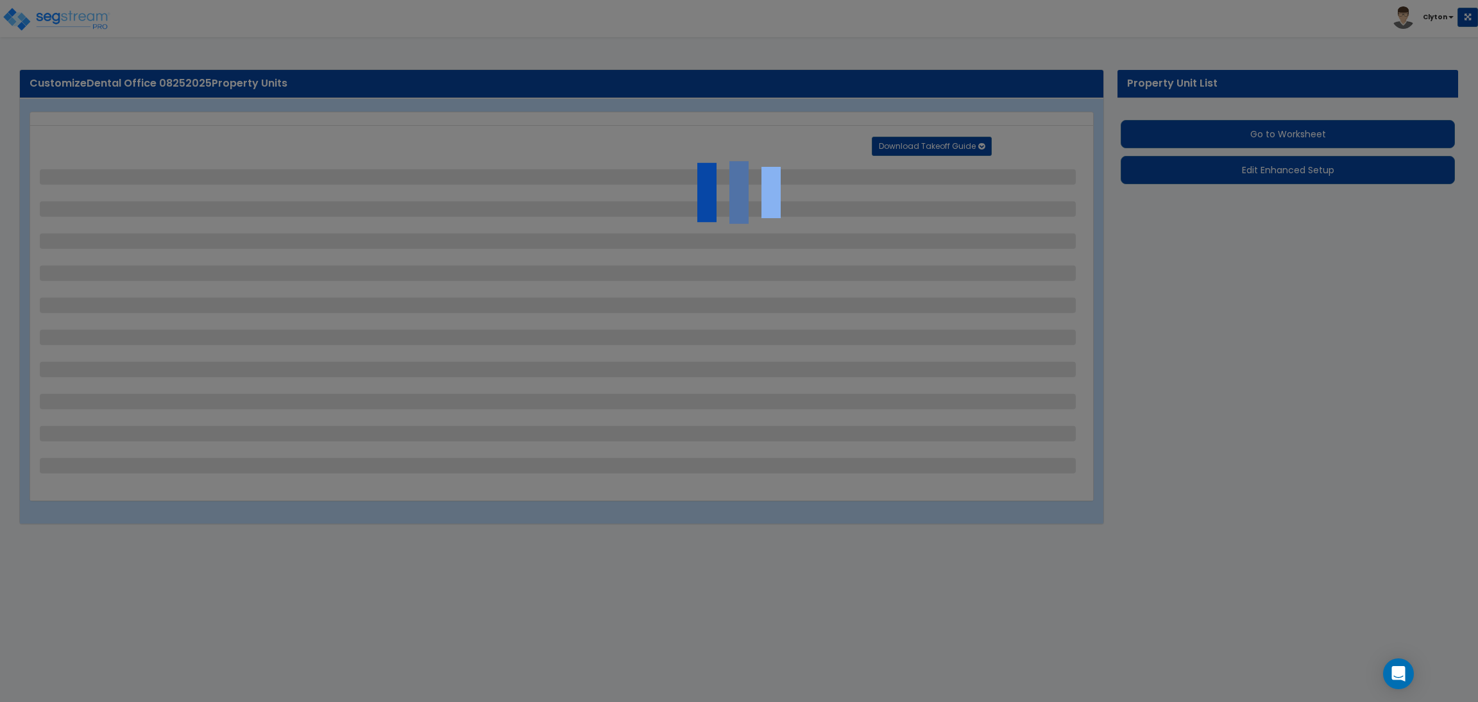
select select "3"
select select "2"
select select "1"
select select "2"
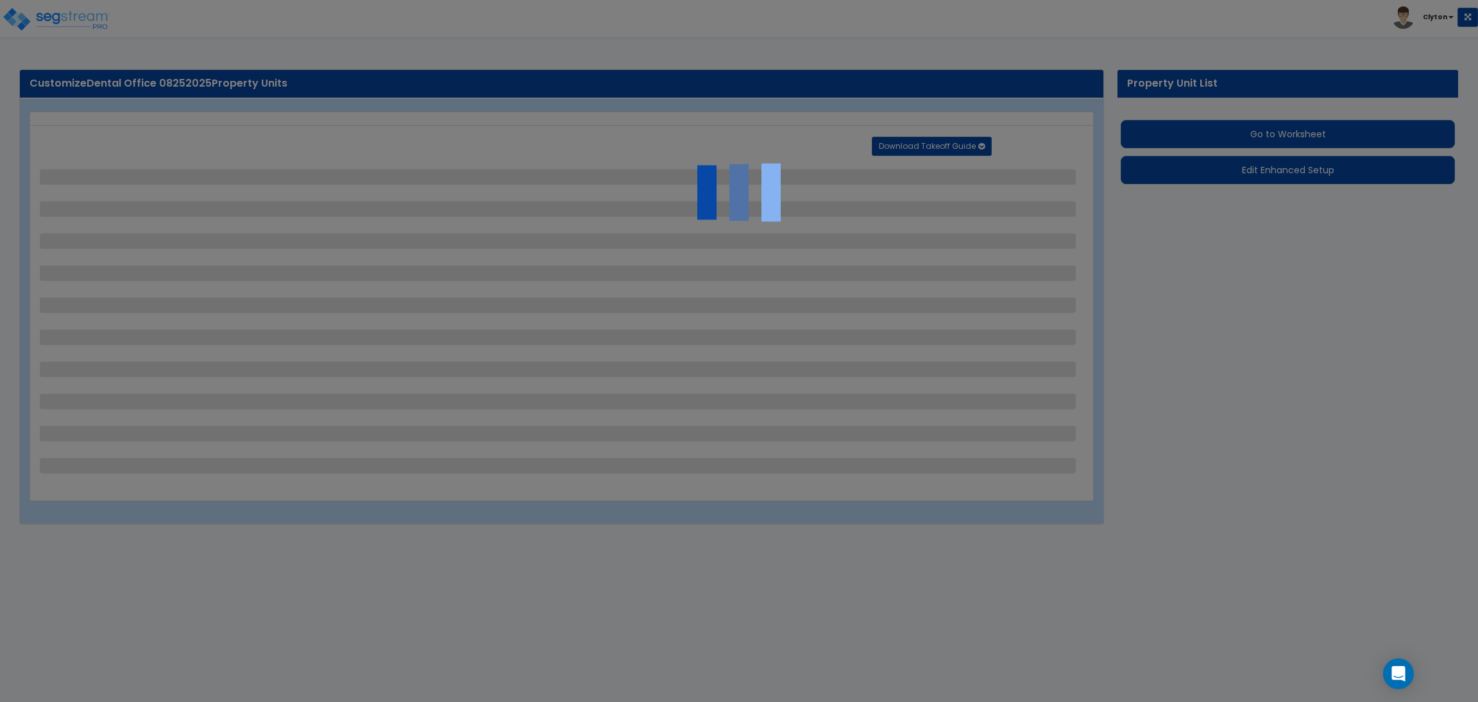
select select "3"
select select "6"
select select "10"
select select "8"
select select "3"
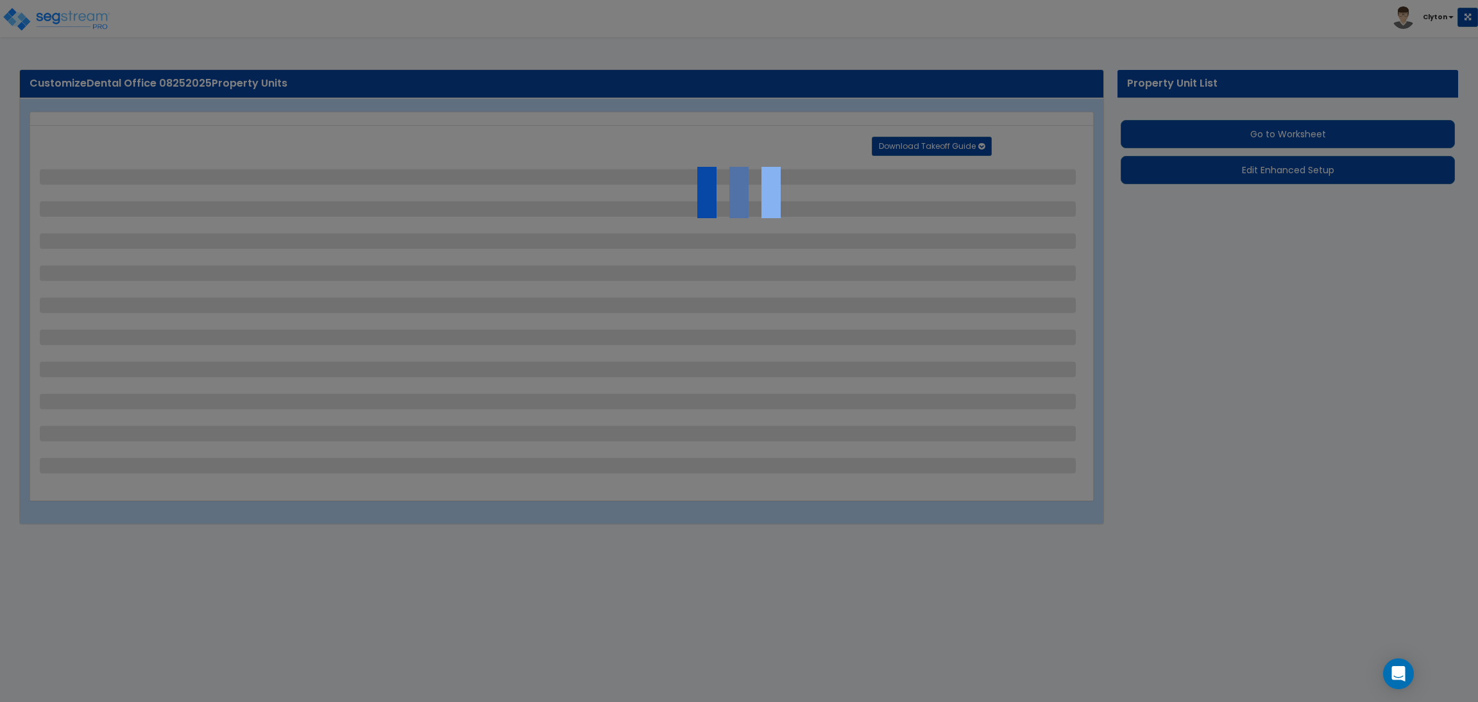
select select "1"
select select "2"
select select "3"
select select "1"
select select "3"
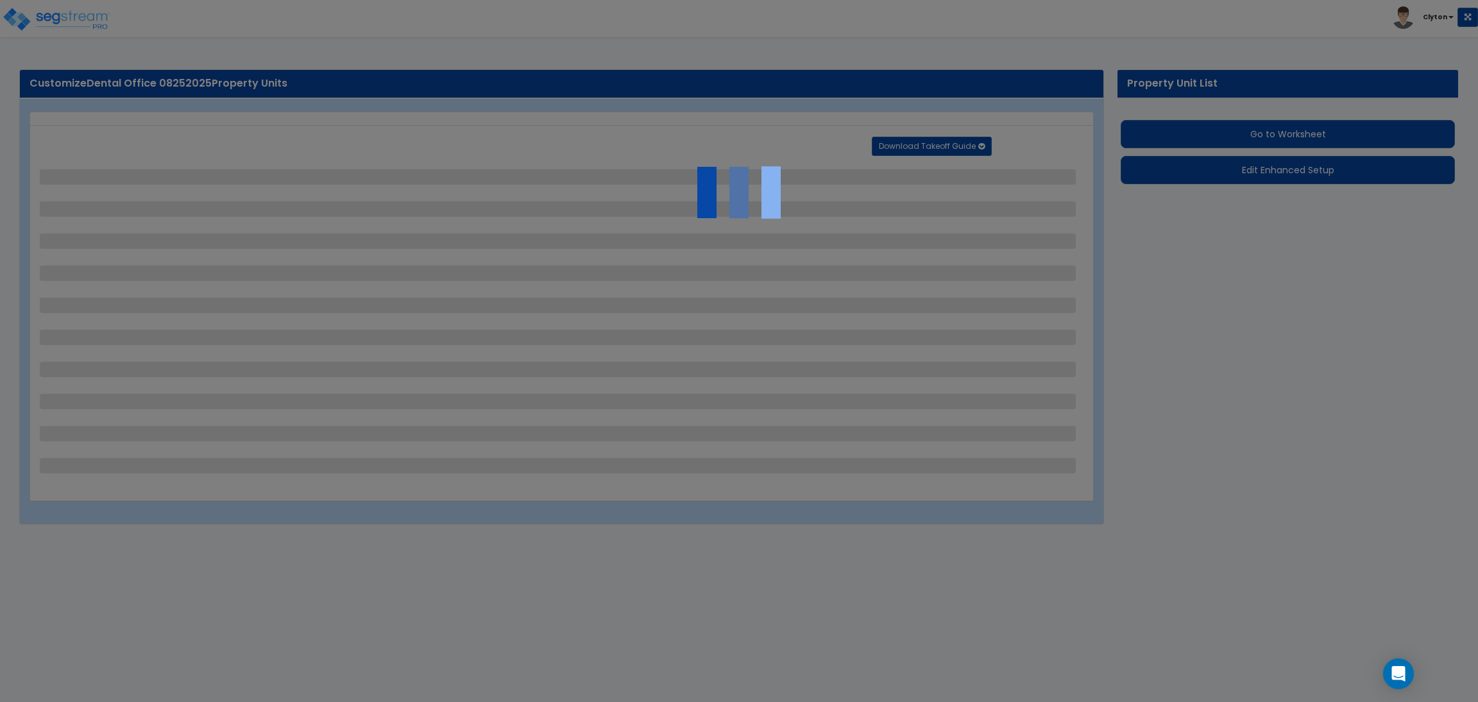
select select "2"
select select "1"
select select "2"
select select "7"
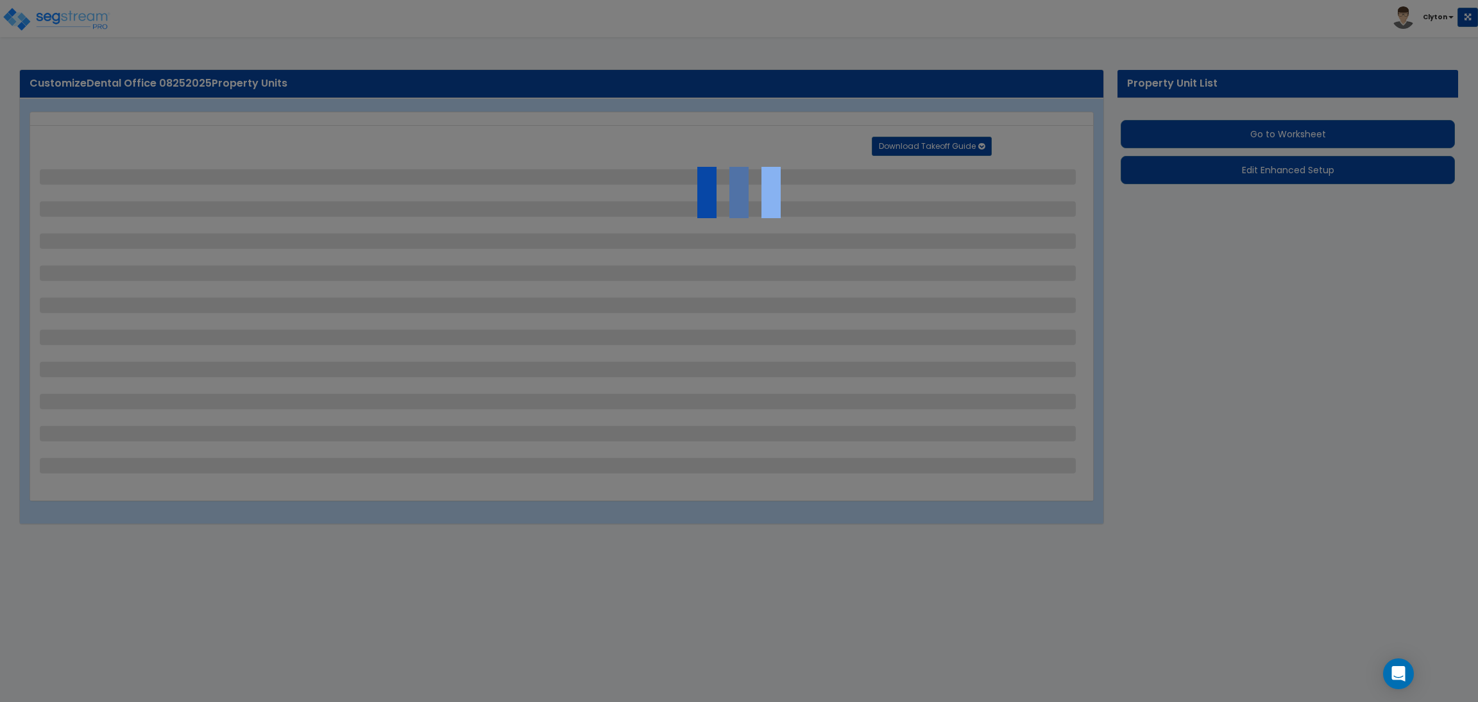
select select "1"
select select "2"
select select "4"
select select "1"
select select "13"
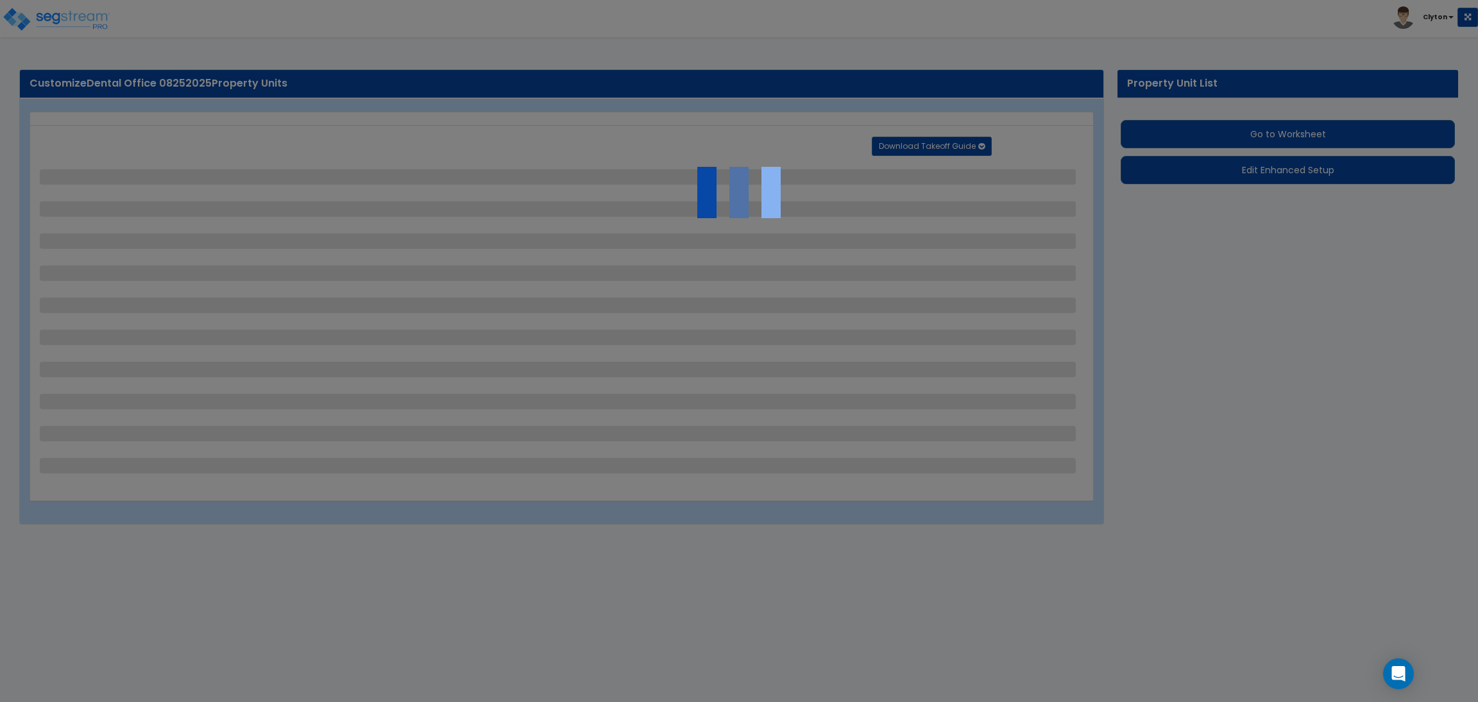
select select "2"
select select "1"
select select "4"
select select "1"
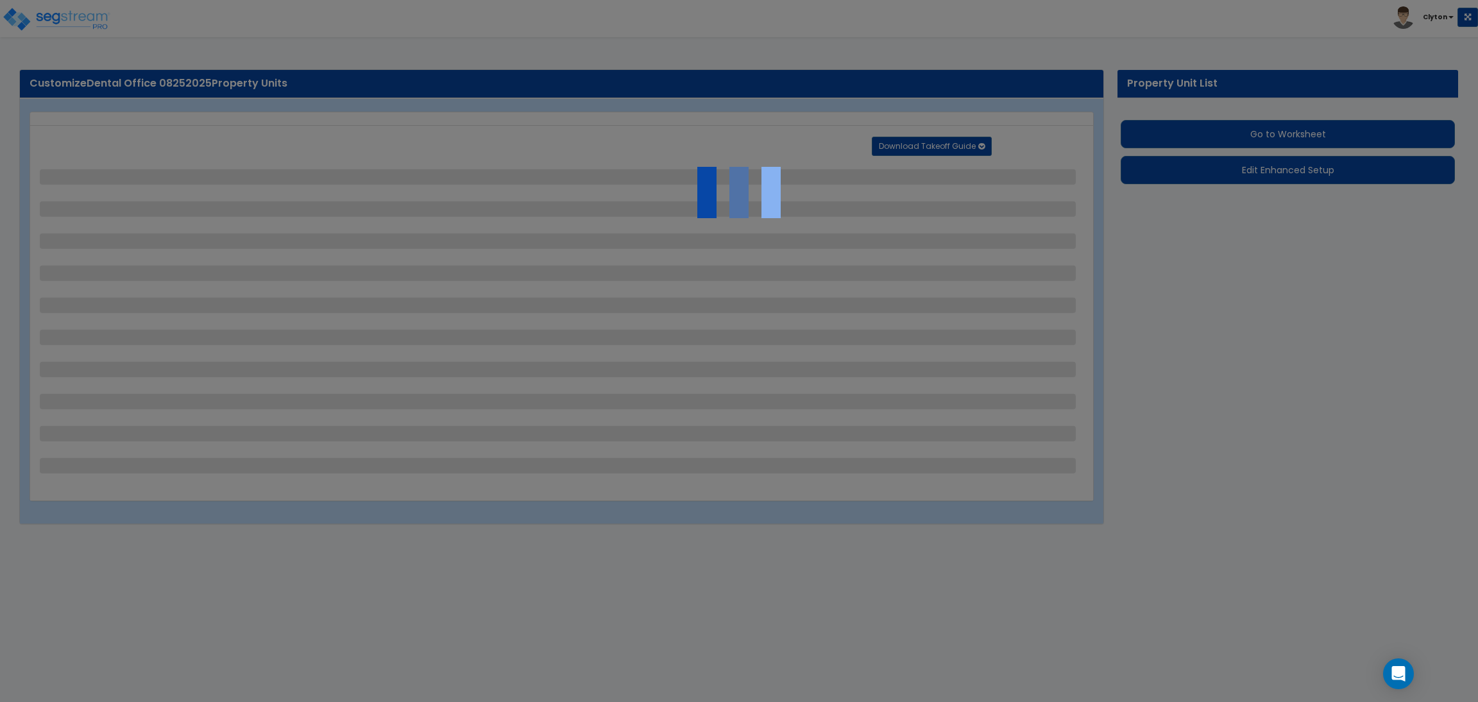
select select "1"
select select "2"
select select "3"
select select "2"
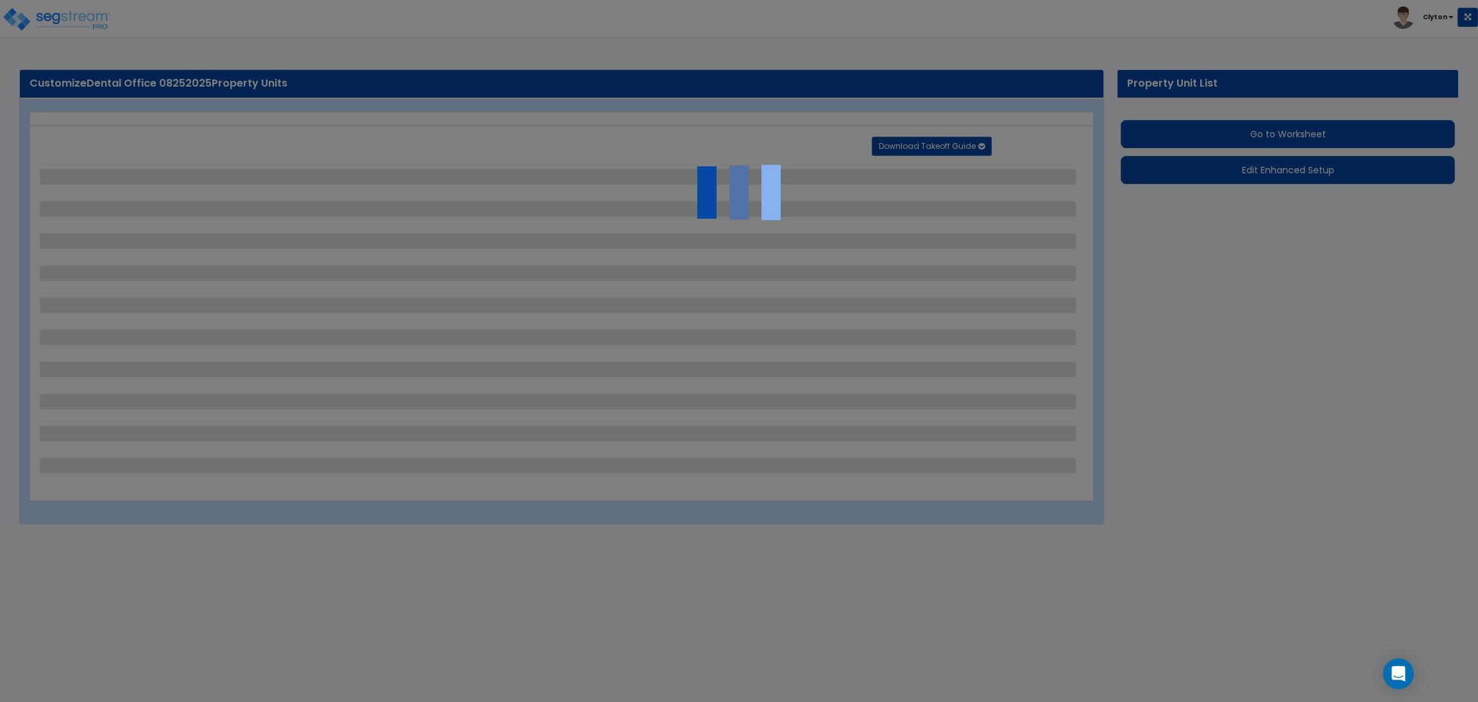
select select "1"
select select "2"
select select "1"
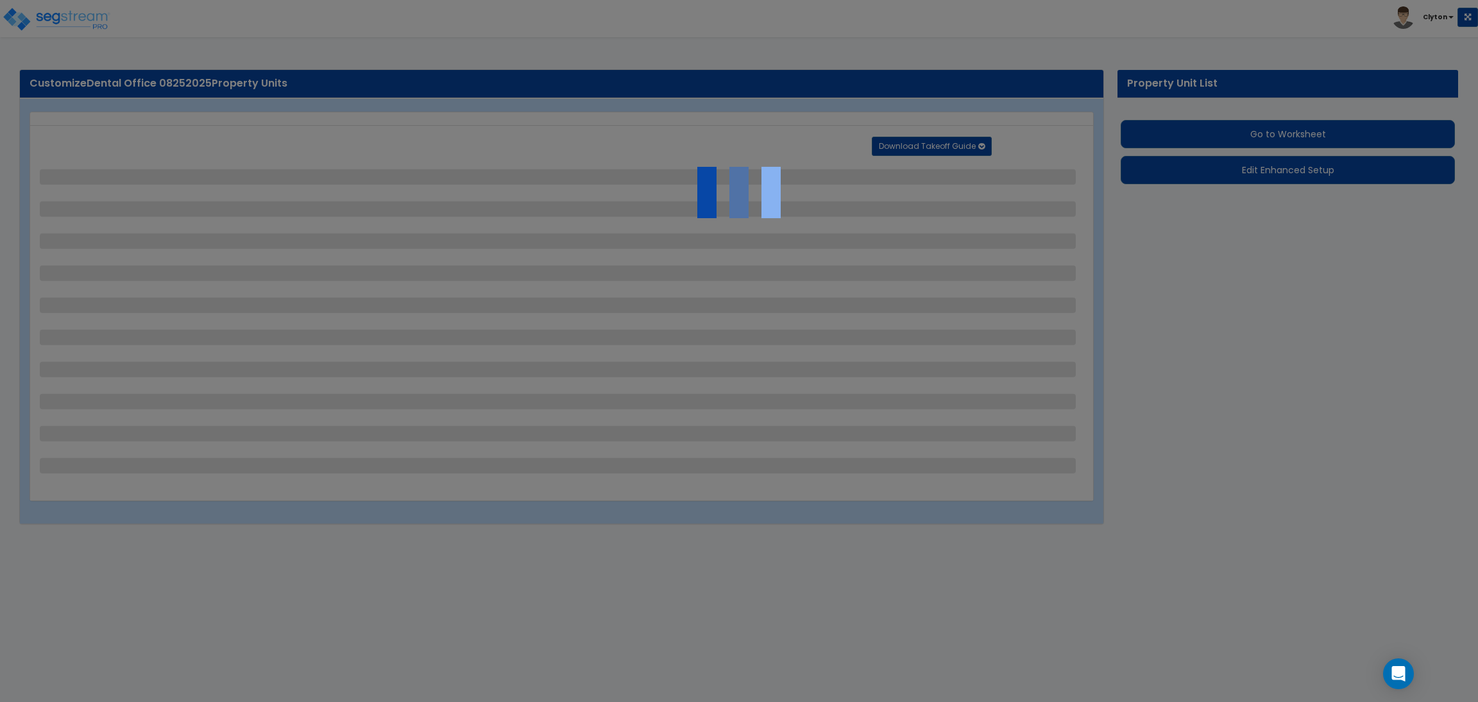
select select "2"
select select "3"
select select "11"
select select "8"
select select "5"
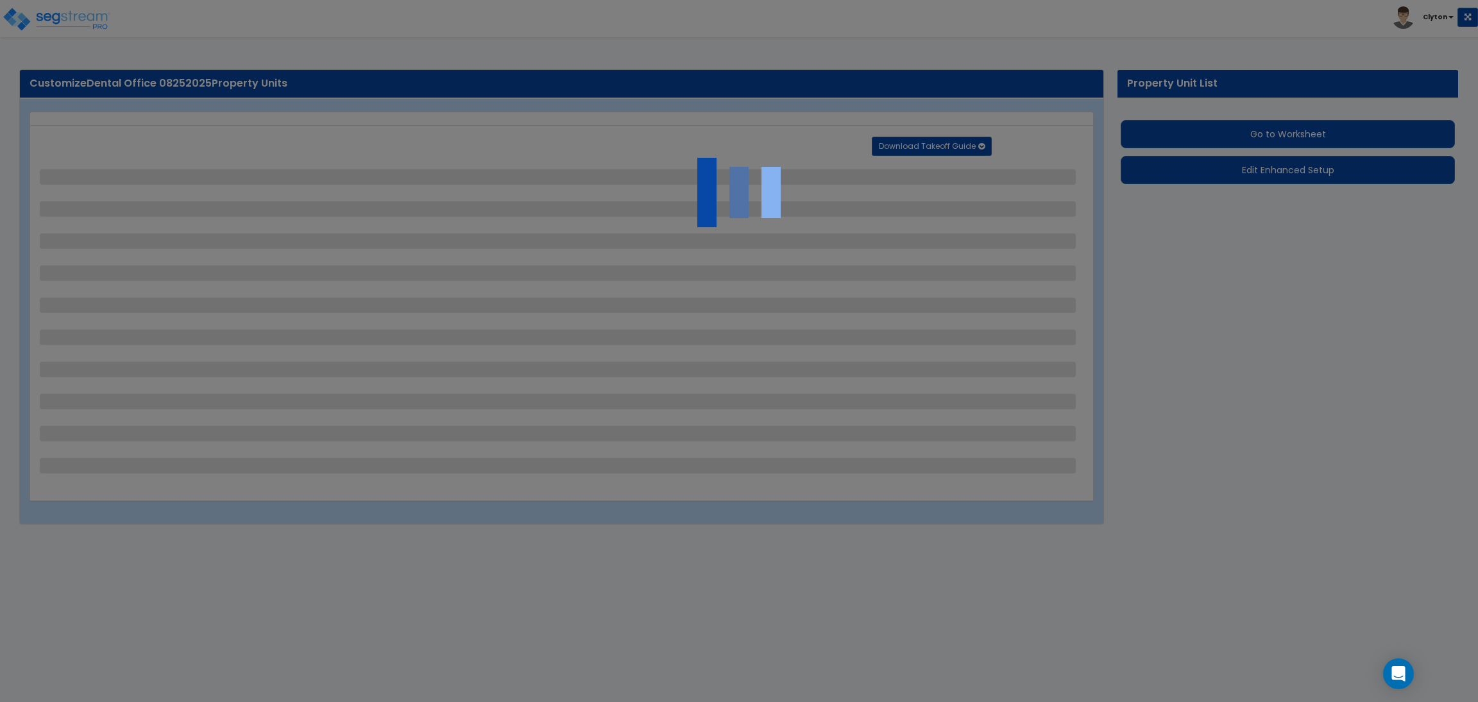
select select "3"
select select "1"
select select "5"
select select "7"
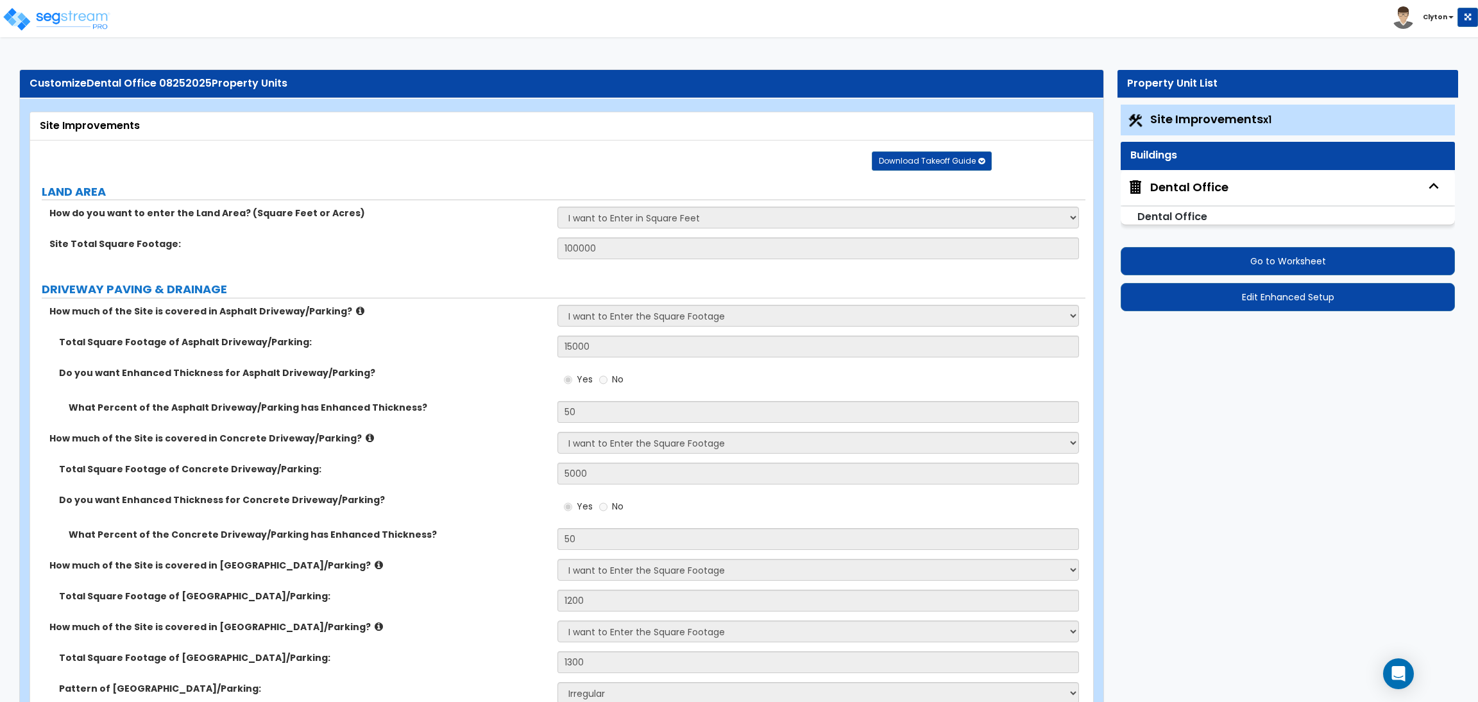
click at [1185, 198] on div "Dental Office" at bounding box center [1287, 187] width 334 height 35
click at [1184, 189] on div "Dental Office" at bounding box center [1189, 187] width 78 height 17
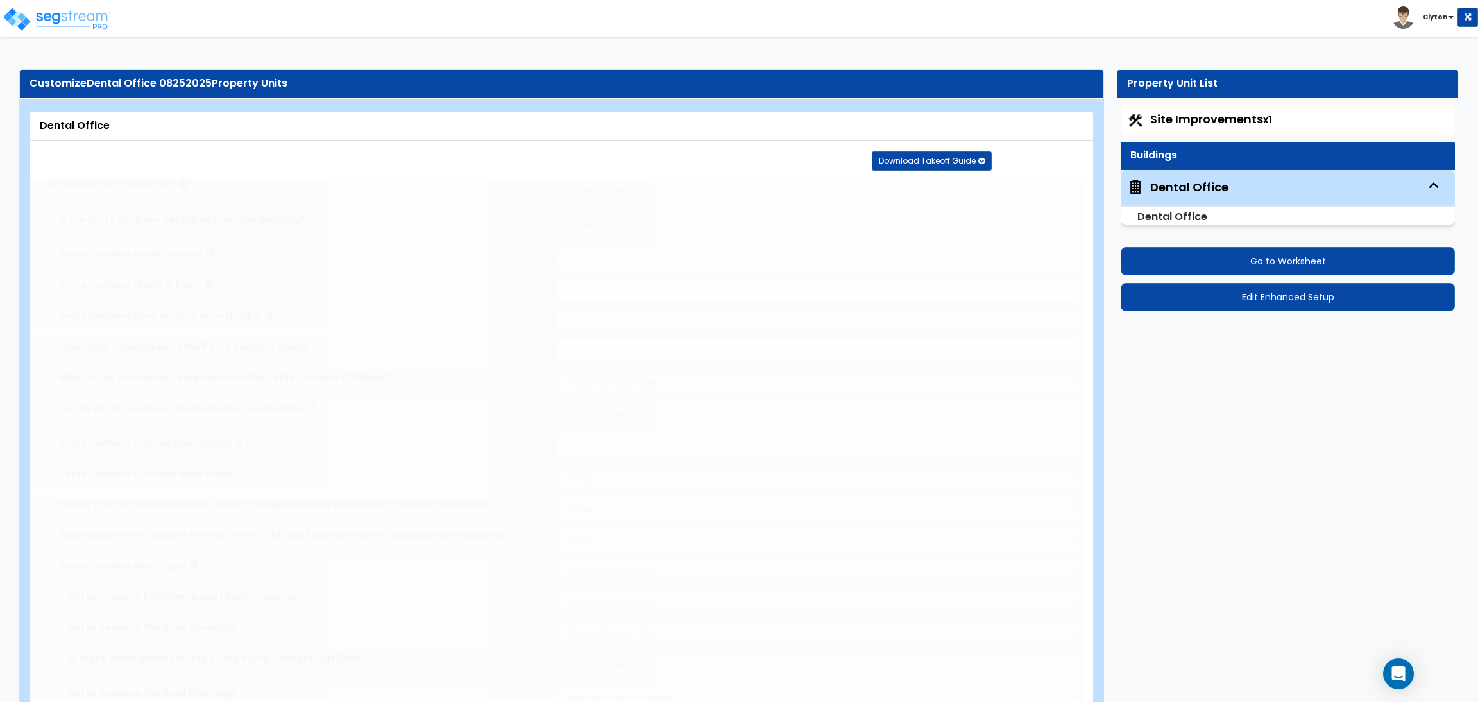
type input "25"
type input "100"
type input "5000"
radio input "true"
type input "800"
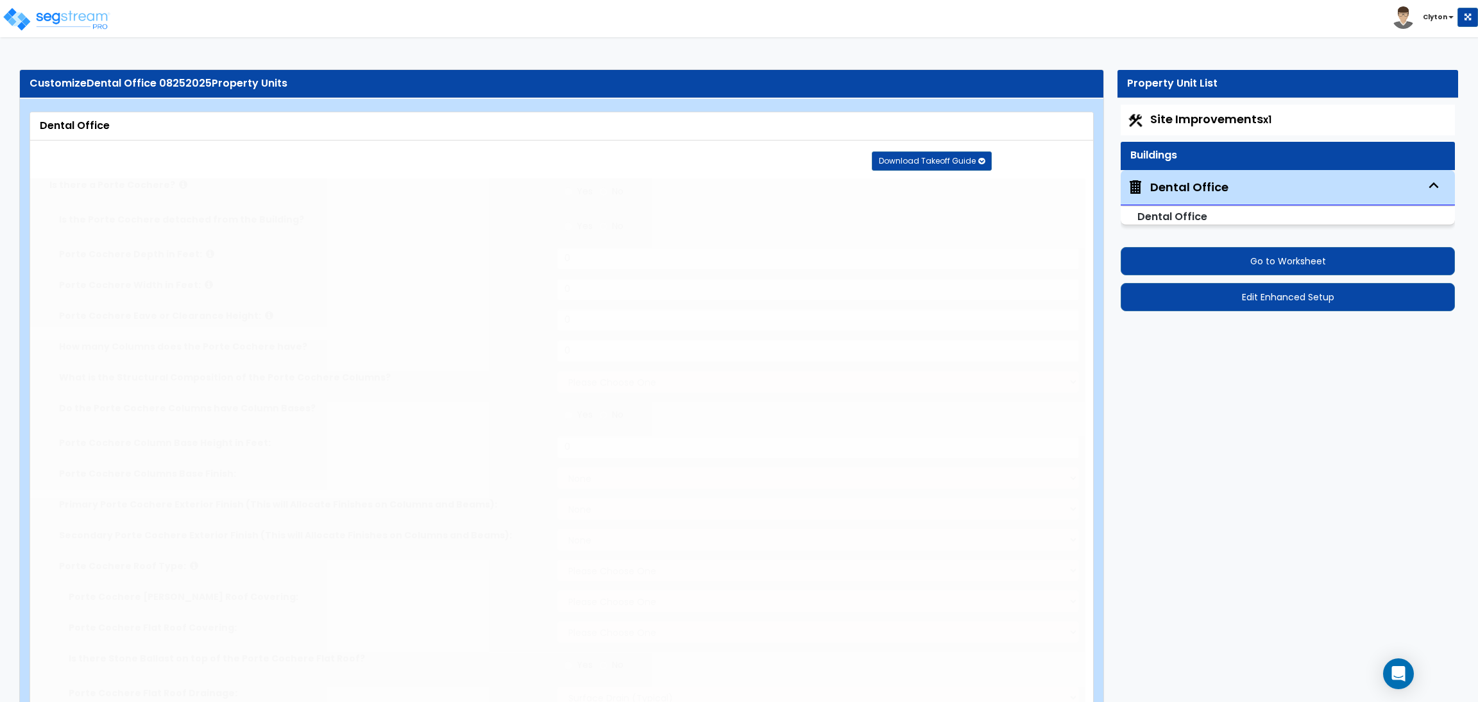
type input "1"
type input "8"
select select "3"
select select "1"
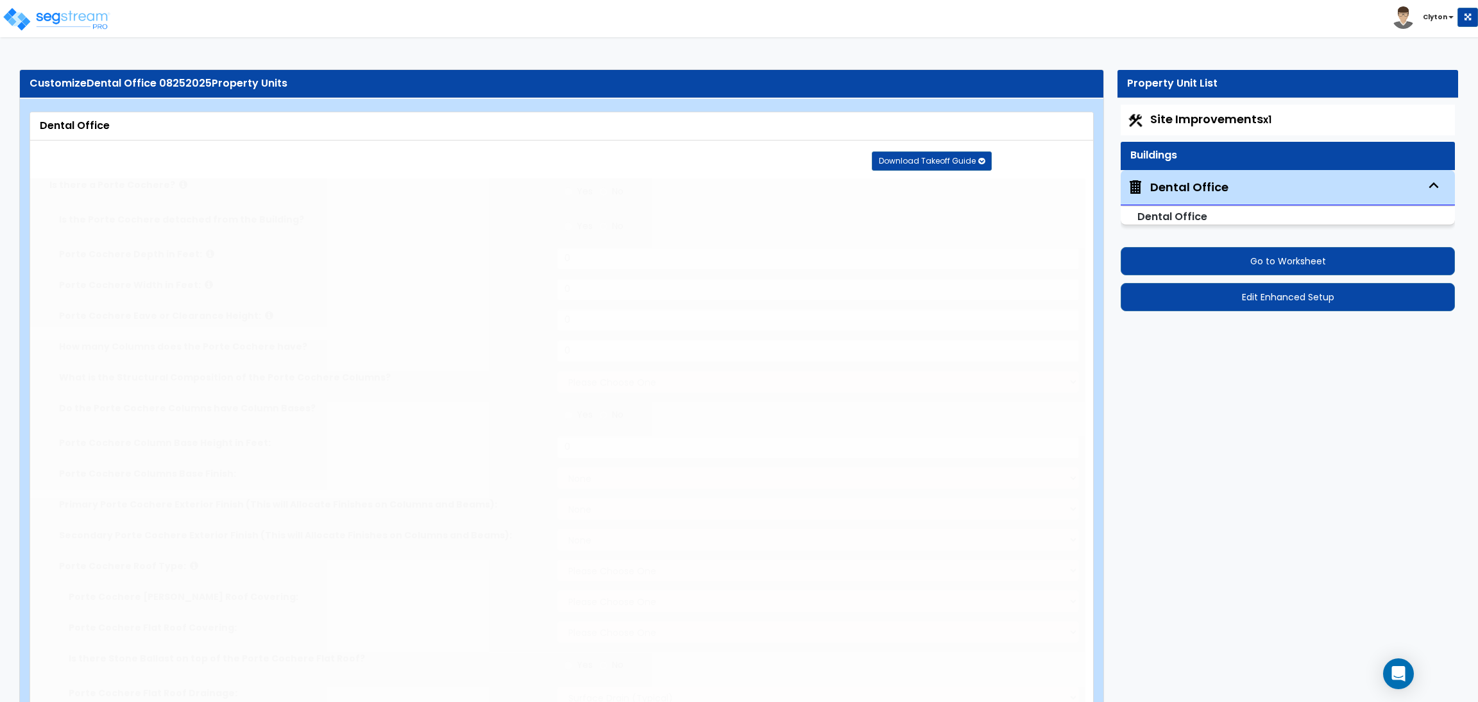
select select "1"
select select "7"
select select "2"
radio input "true"
select select "2"
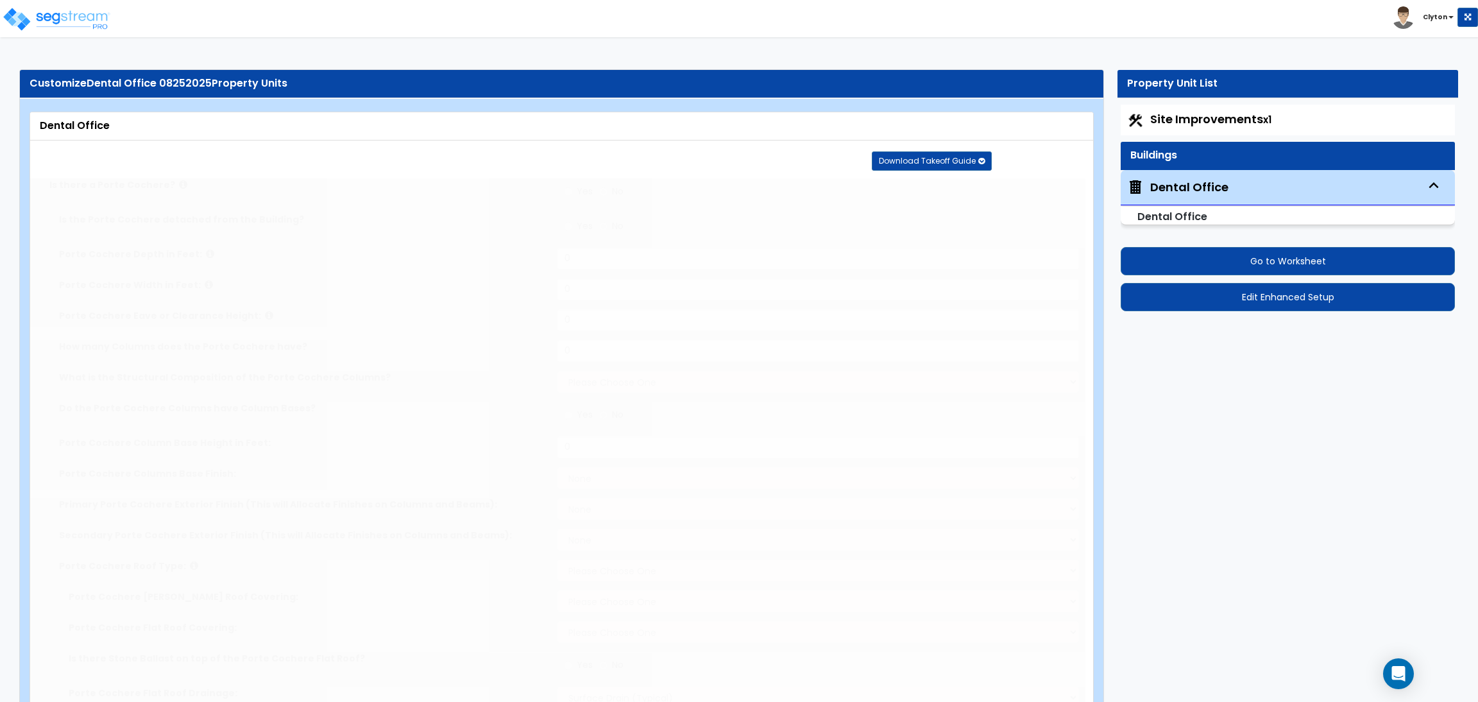
type input "100"
radio input "true"
select select "4"
type input "4"
radio input "true"
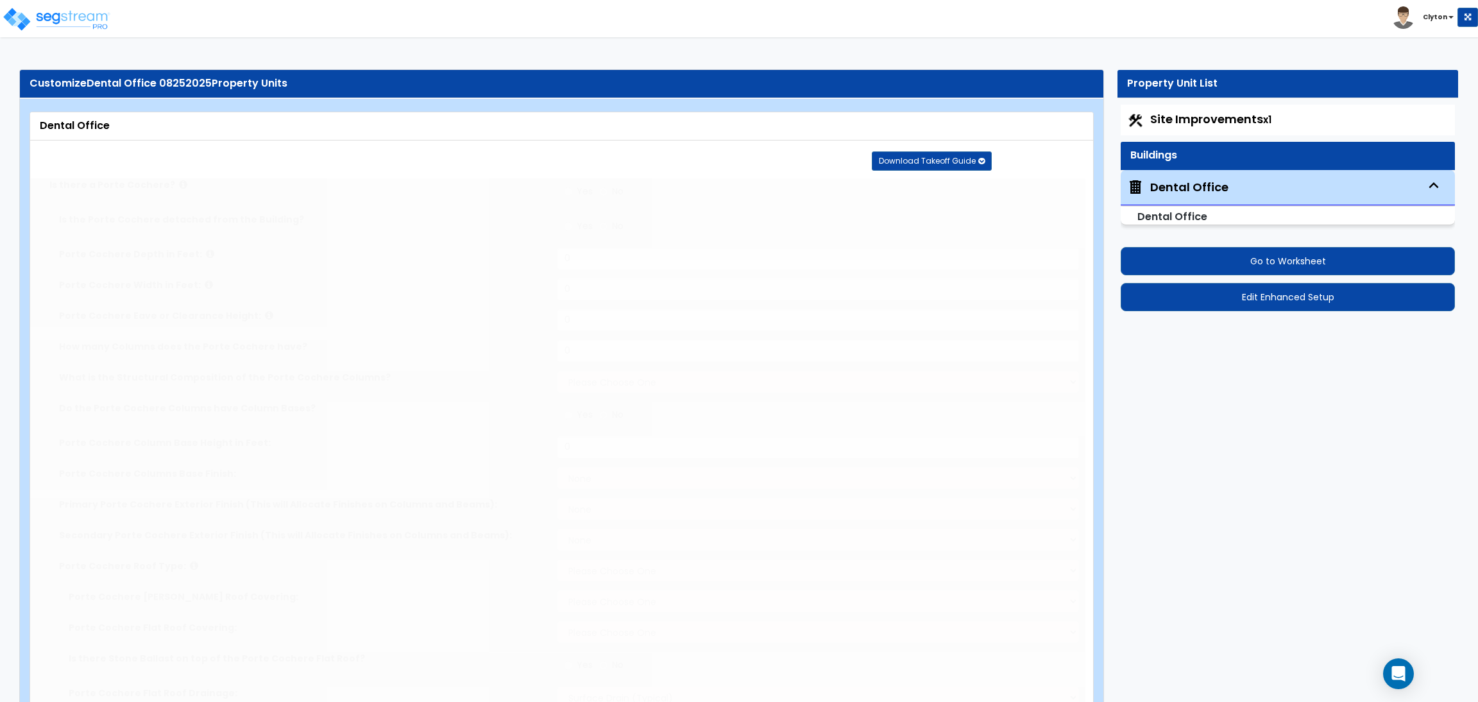
radio input "true"
select select "1"
type input "20"
radio input "true"
select select "2"
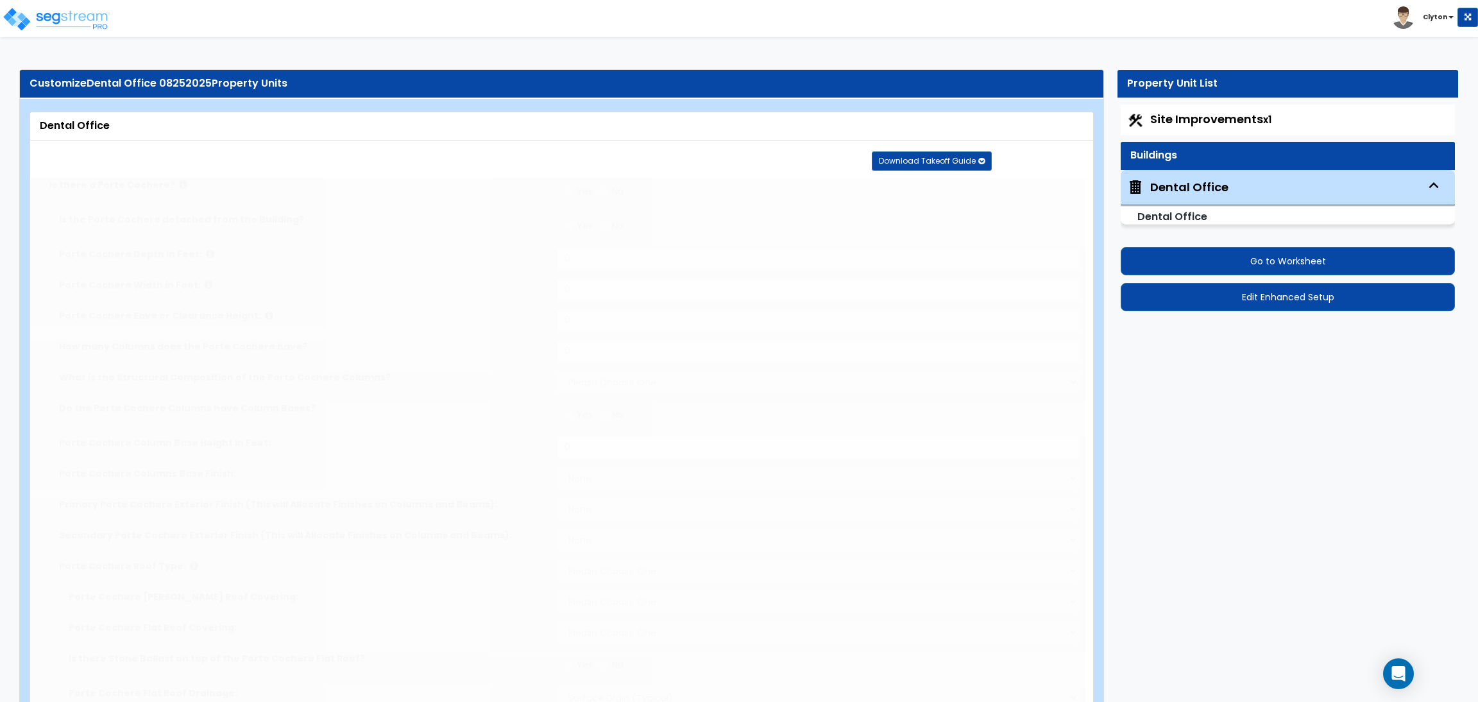
type input "153"
radio input "true"
type input "111"
radio input "true"
select select "2"
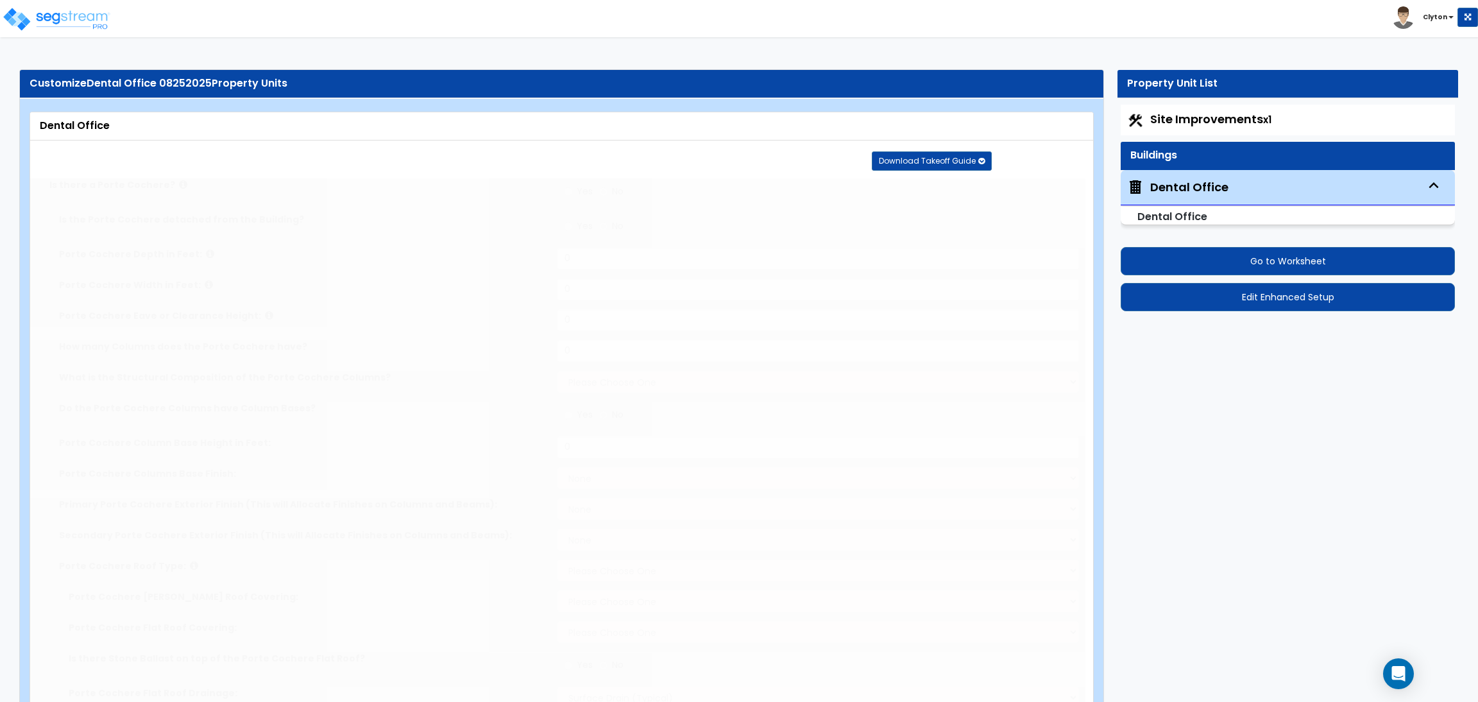
type input "50"
radio input "true"
type input "2"
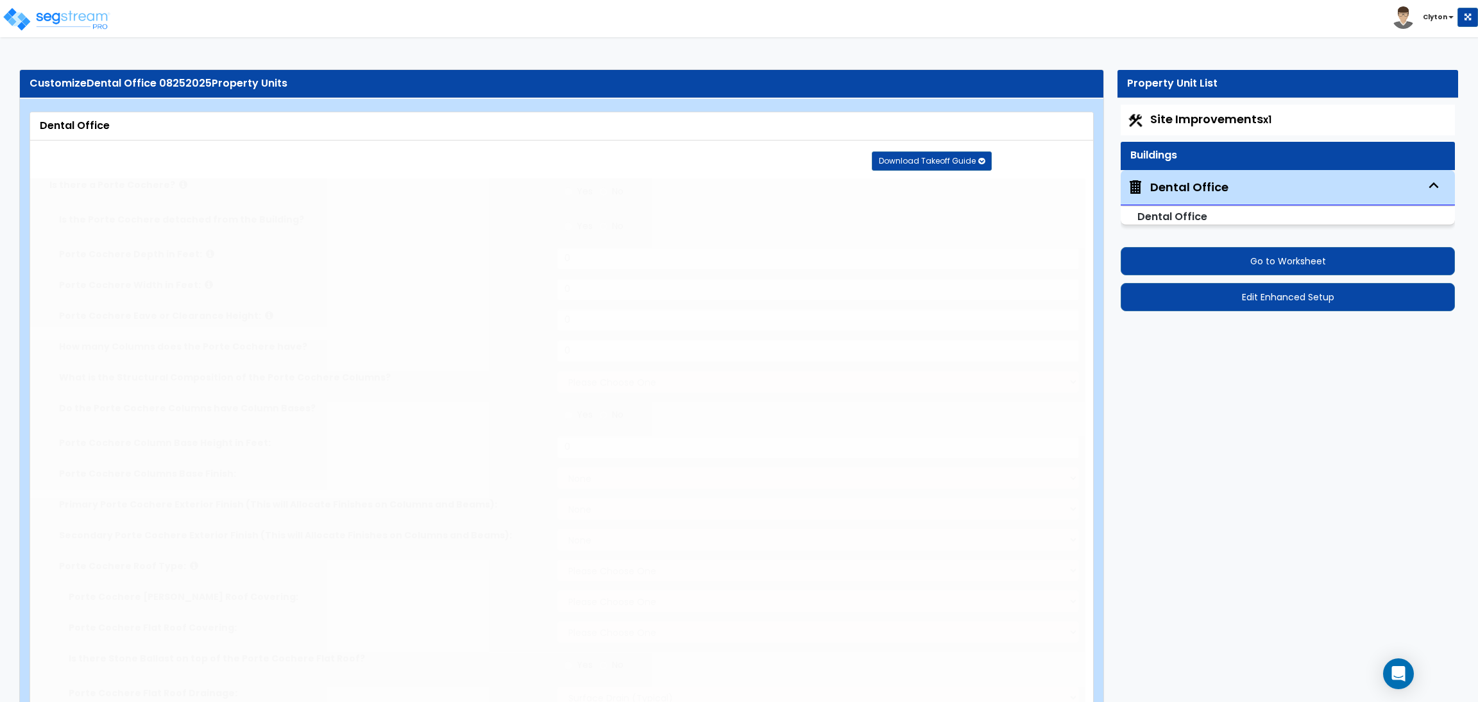
type input "2"
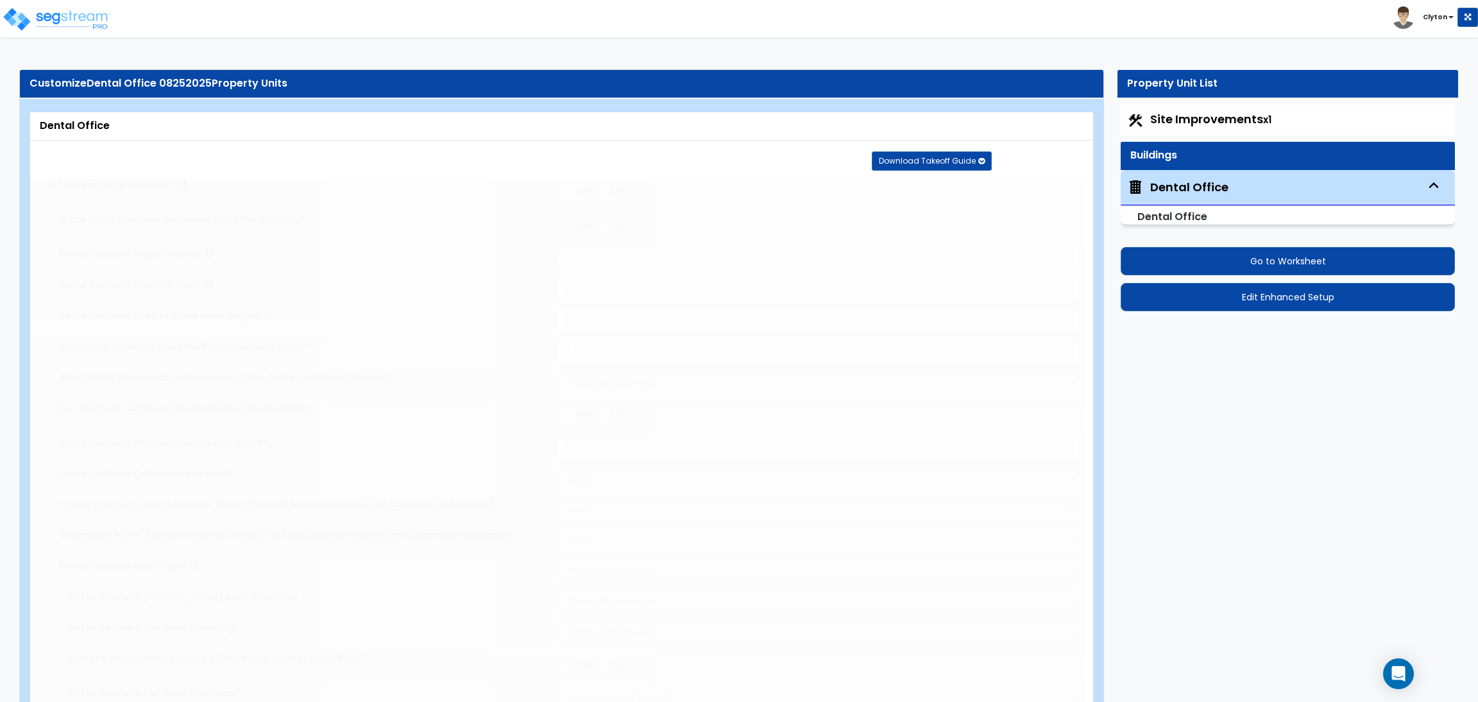
type input "2"
radio input "true"
select select "1"
type input "4"
radio input "true"
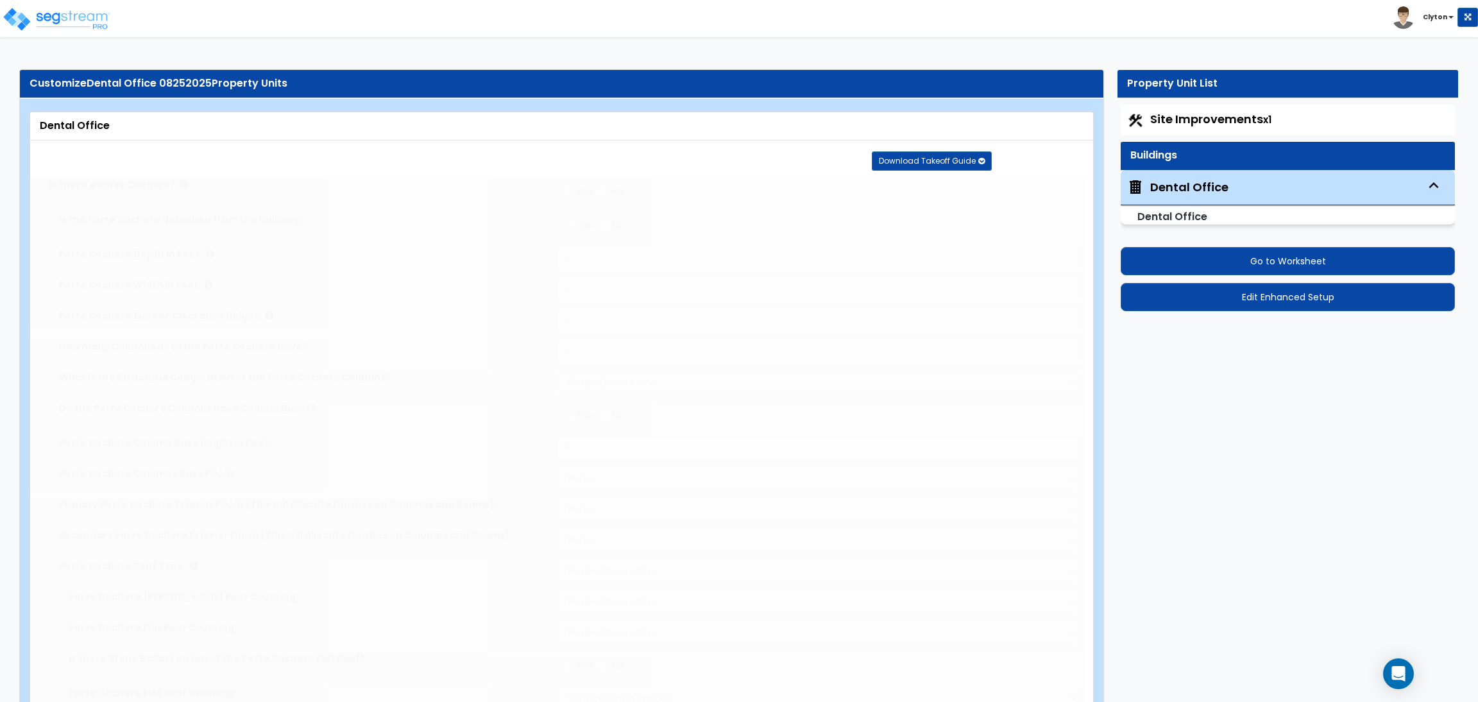
type input "3"
radio input "true"
type input "7"
radio input "true"
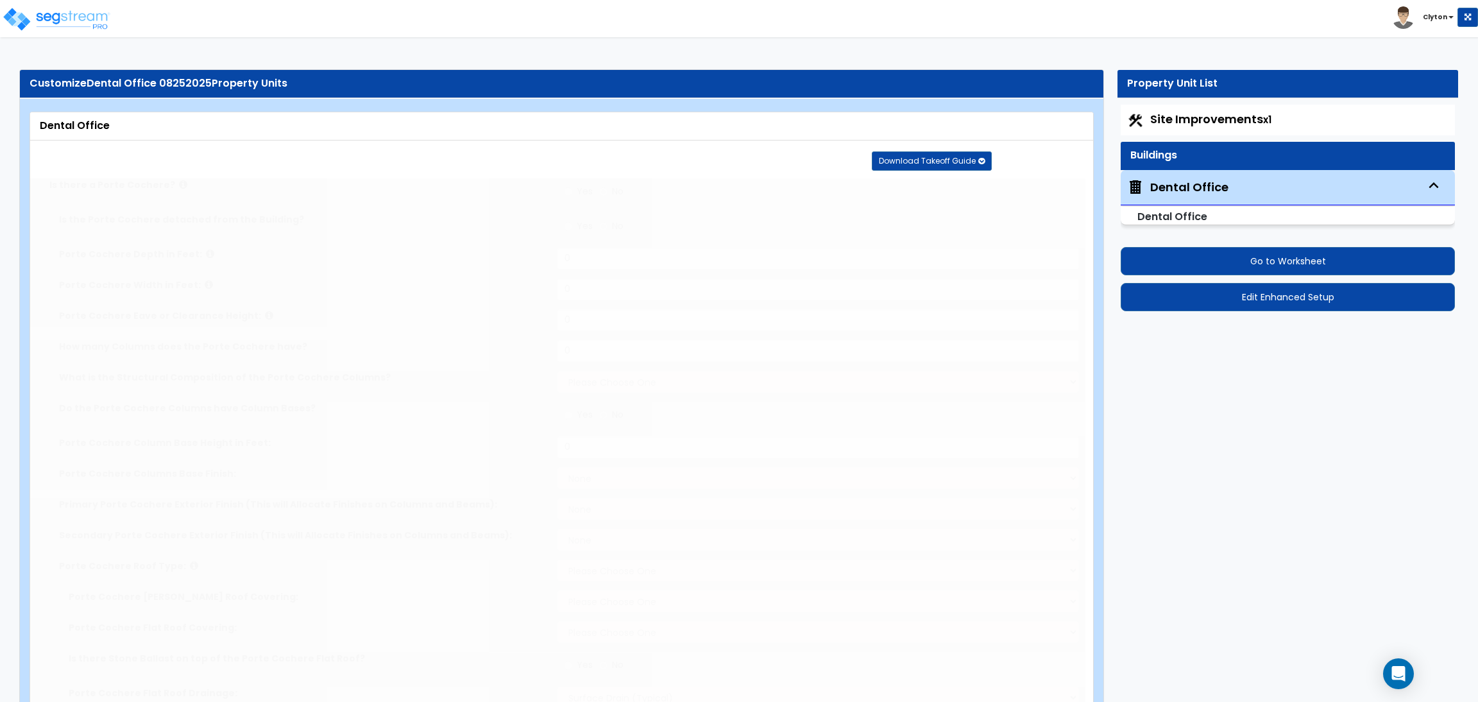
type input "1"
radio input "true"
type input "40"
radio input "true"
select select "2"
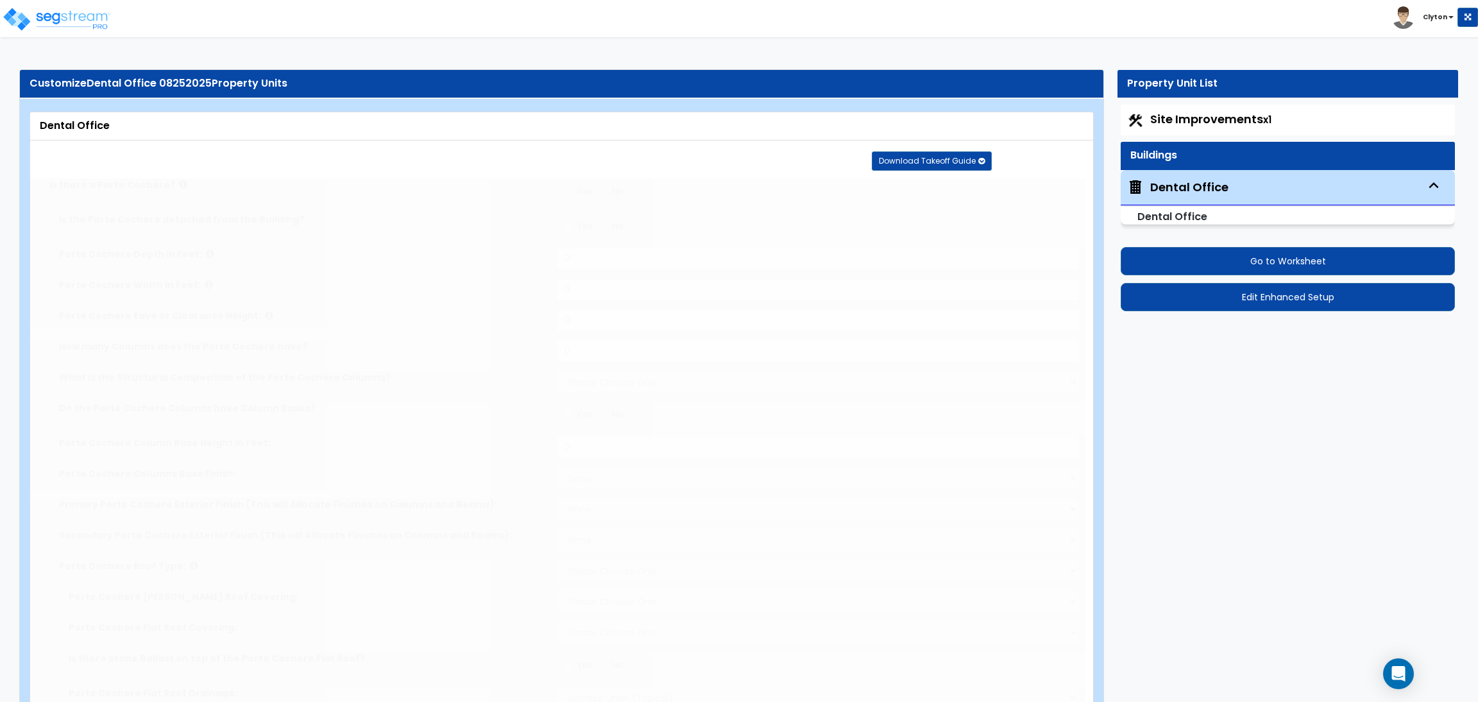
select select "1"
select select "2"
type input "6"
radio input "true"
type input "1"
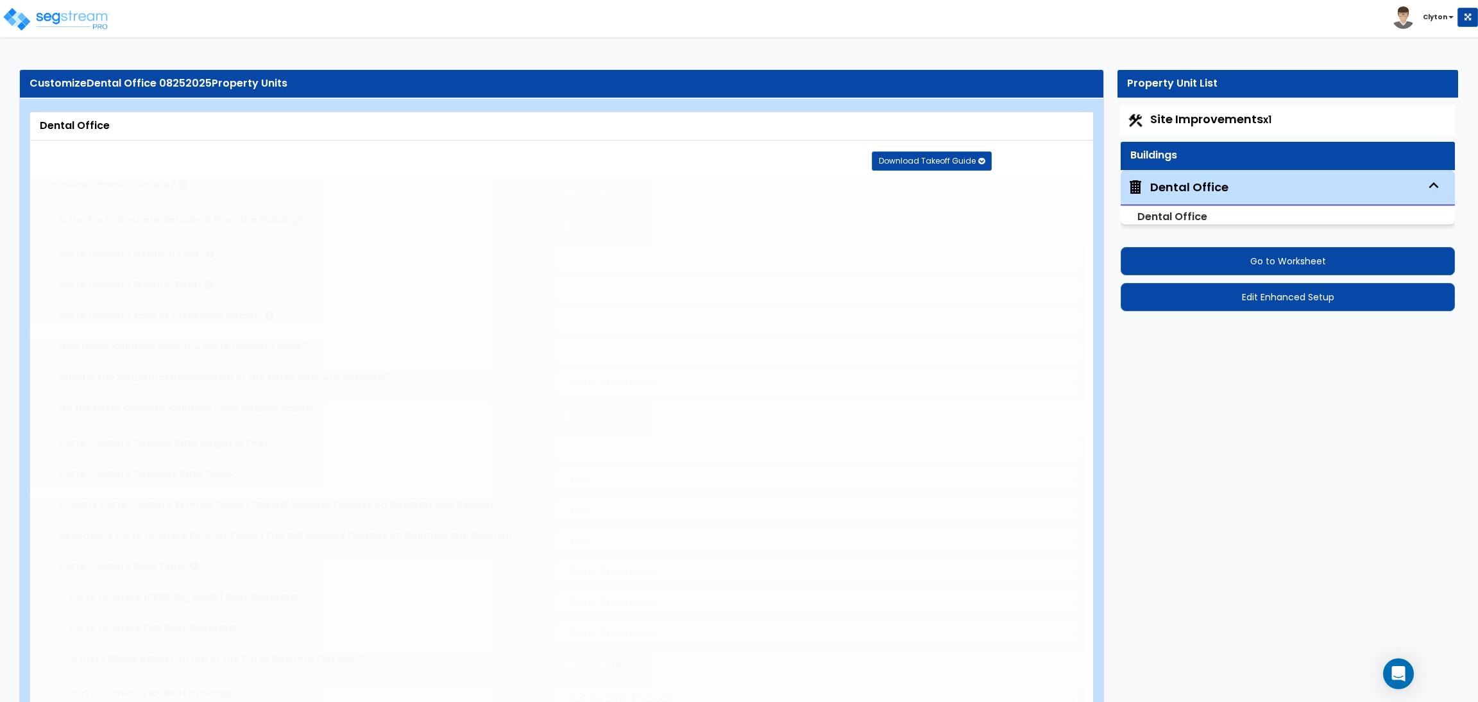
radio input "true"
select select "1"
select select "2"
type input "1"
radio input "true"
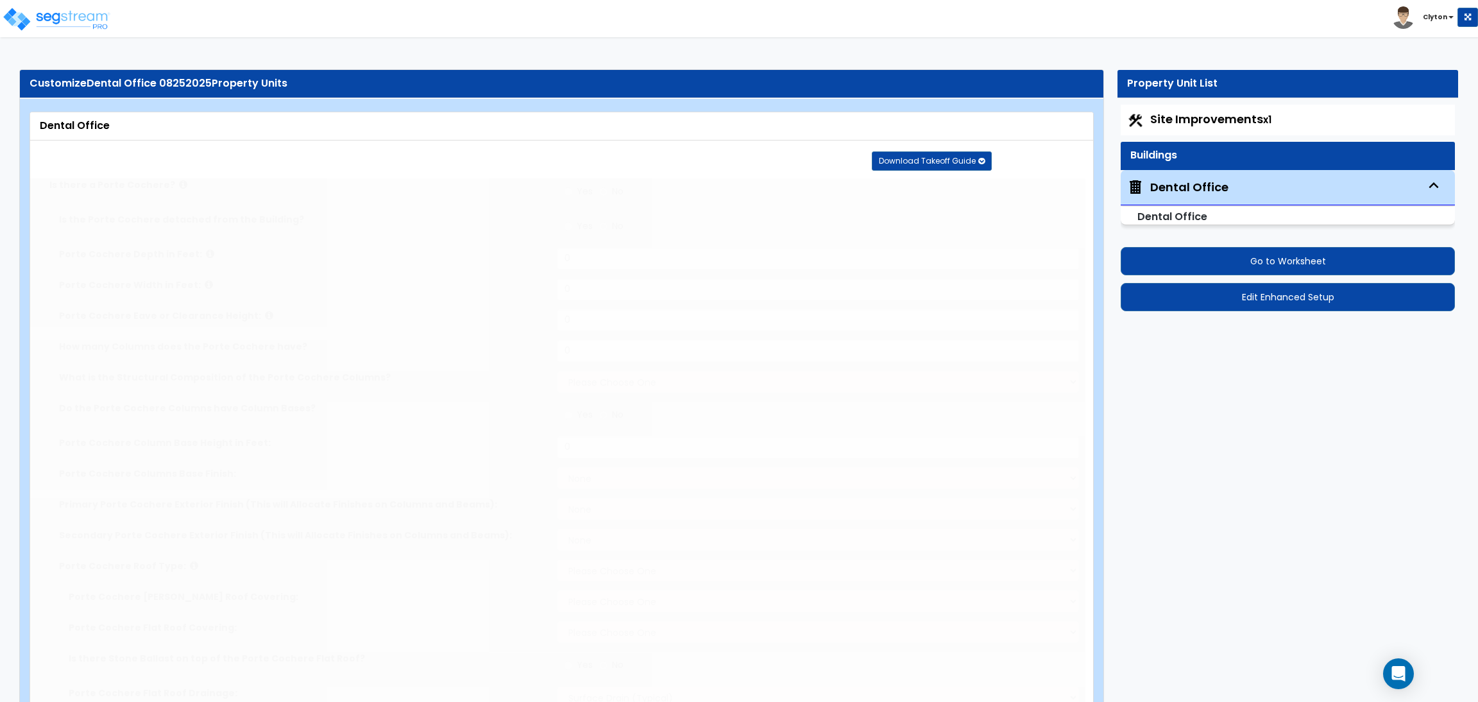
select select "1"
type input "3"
type input "1"
radio input "true"
type input "1"
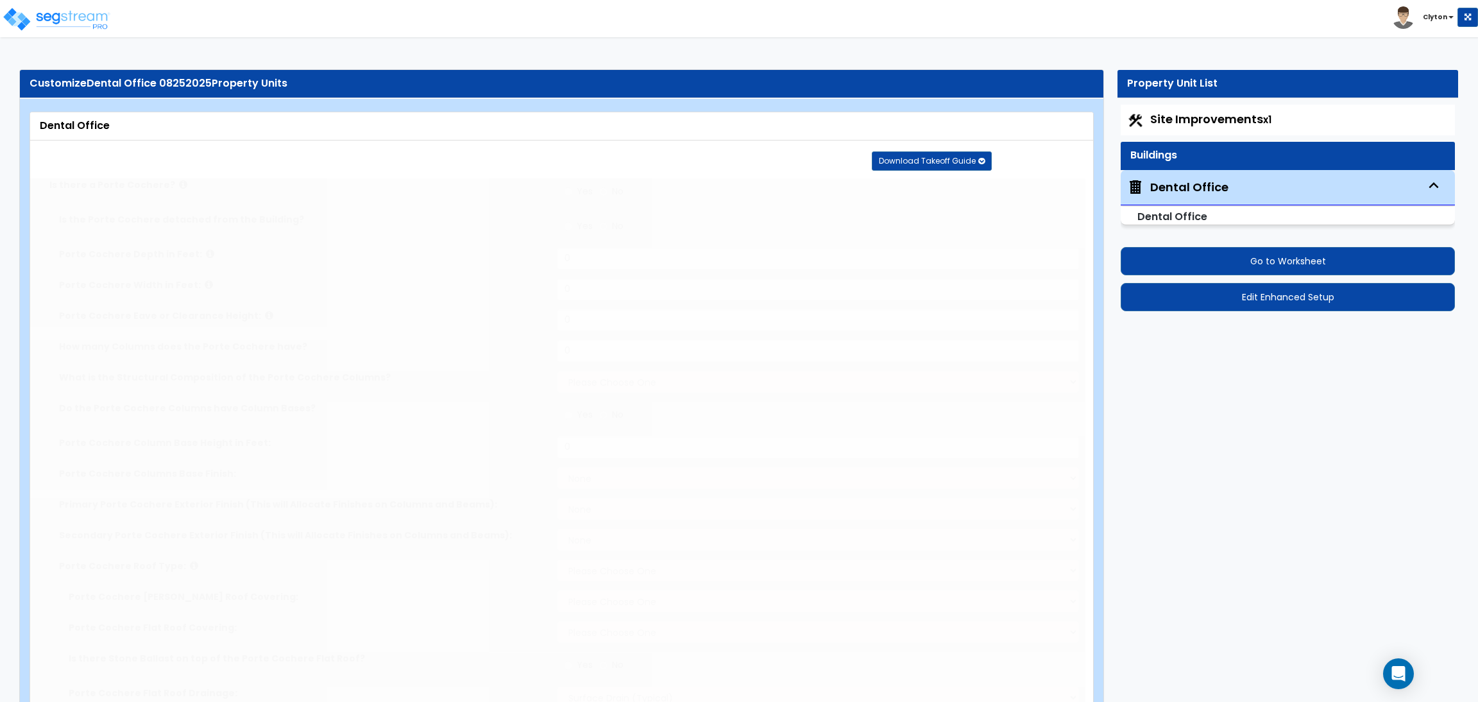
select select "1"
radio input "true"
type input "40"
select select "2"
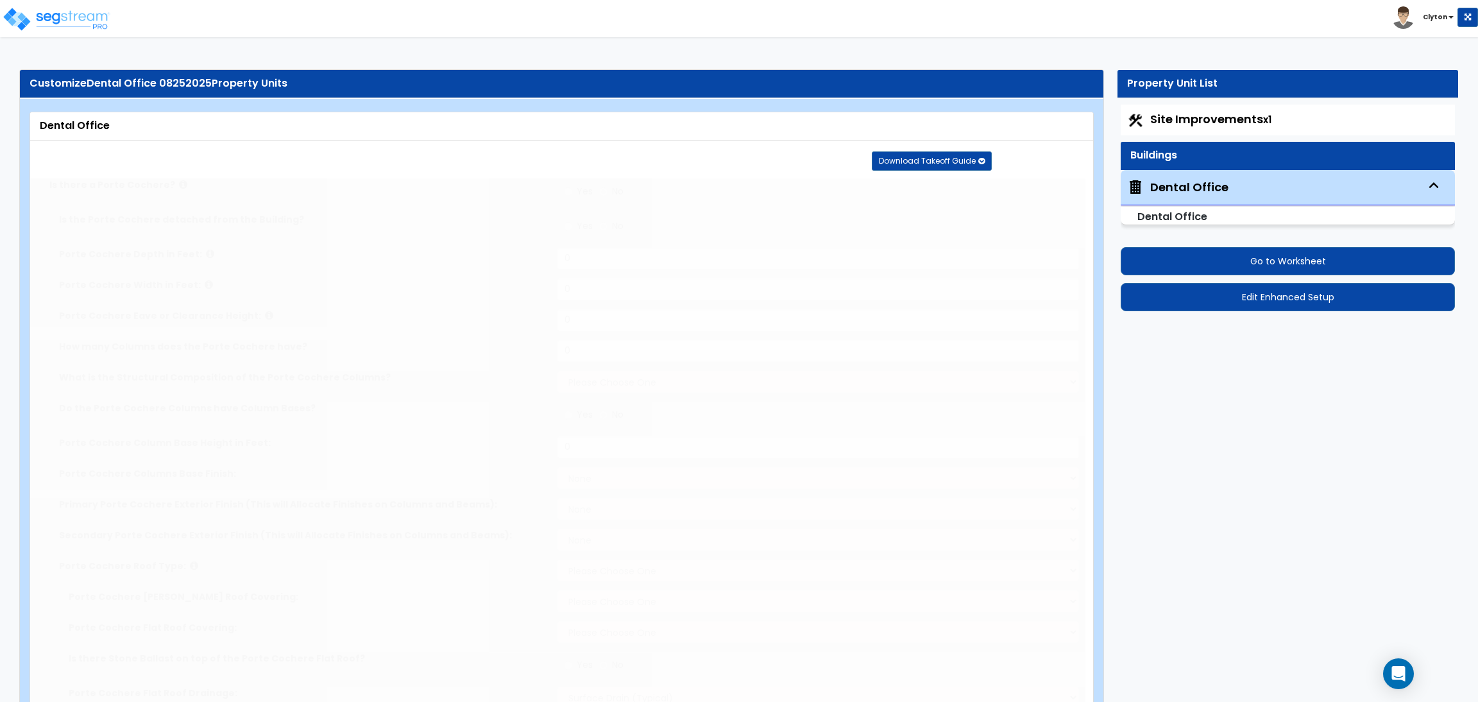
select select "1"
type input "50"
select select "3"
radio input "true"
type input "80"
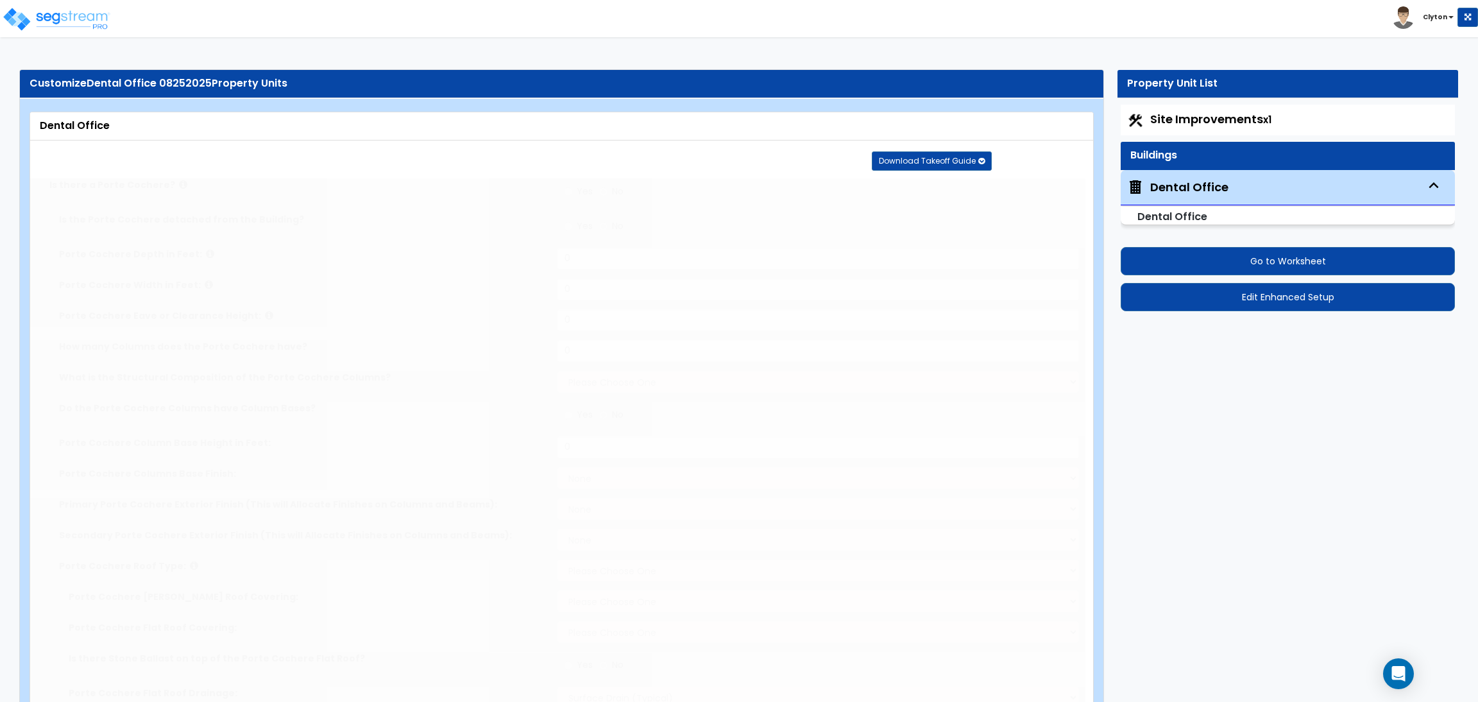
radio input "true"
select select "2"
type input "100"
radio input "true"
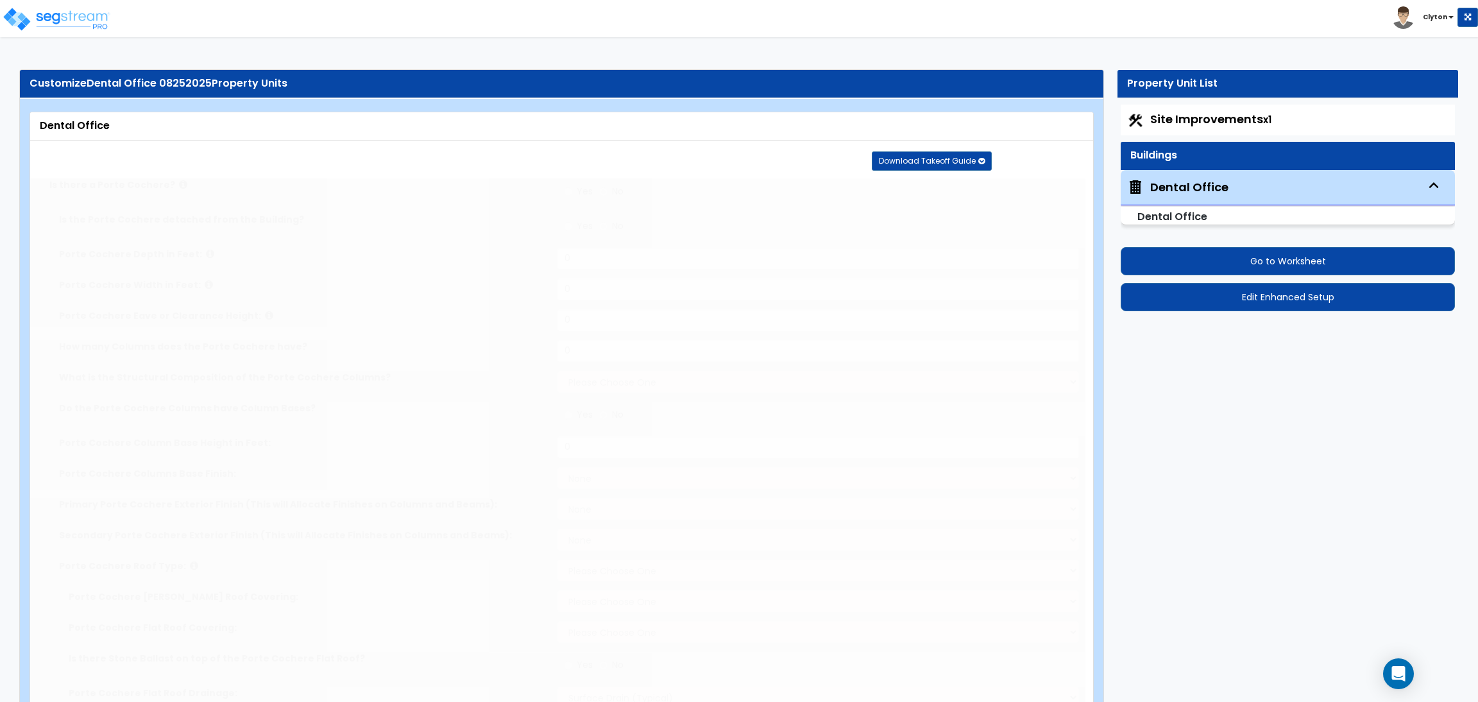
select select "5"
type input "40"
radio input "true"
select select "5"
type input "40"
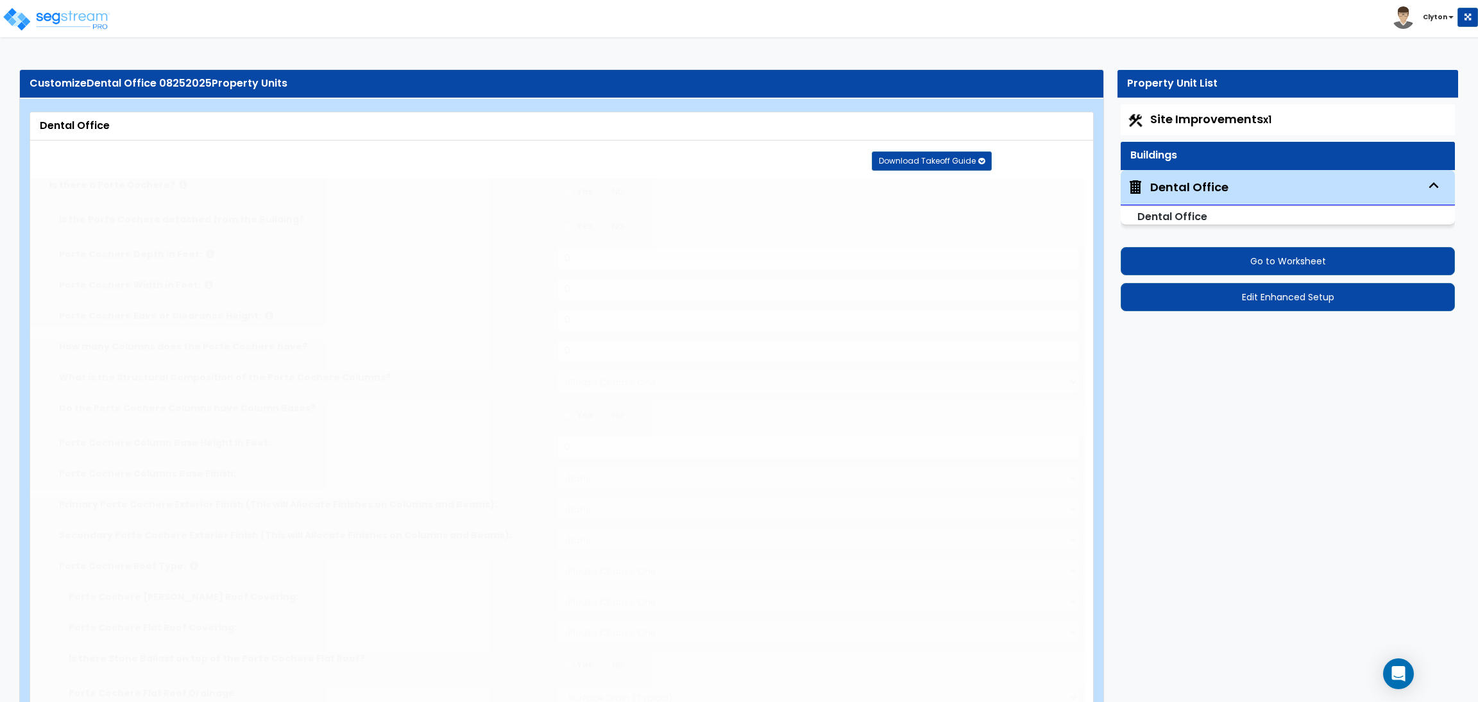
radio input "true"
type input "20"
radio input "true"
select select "2"
type input "20"
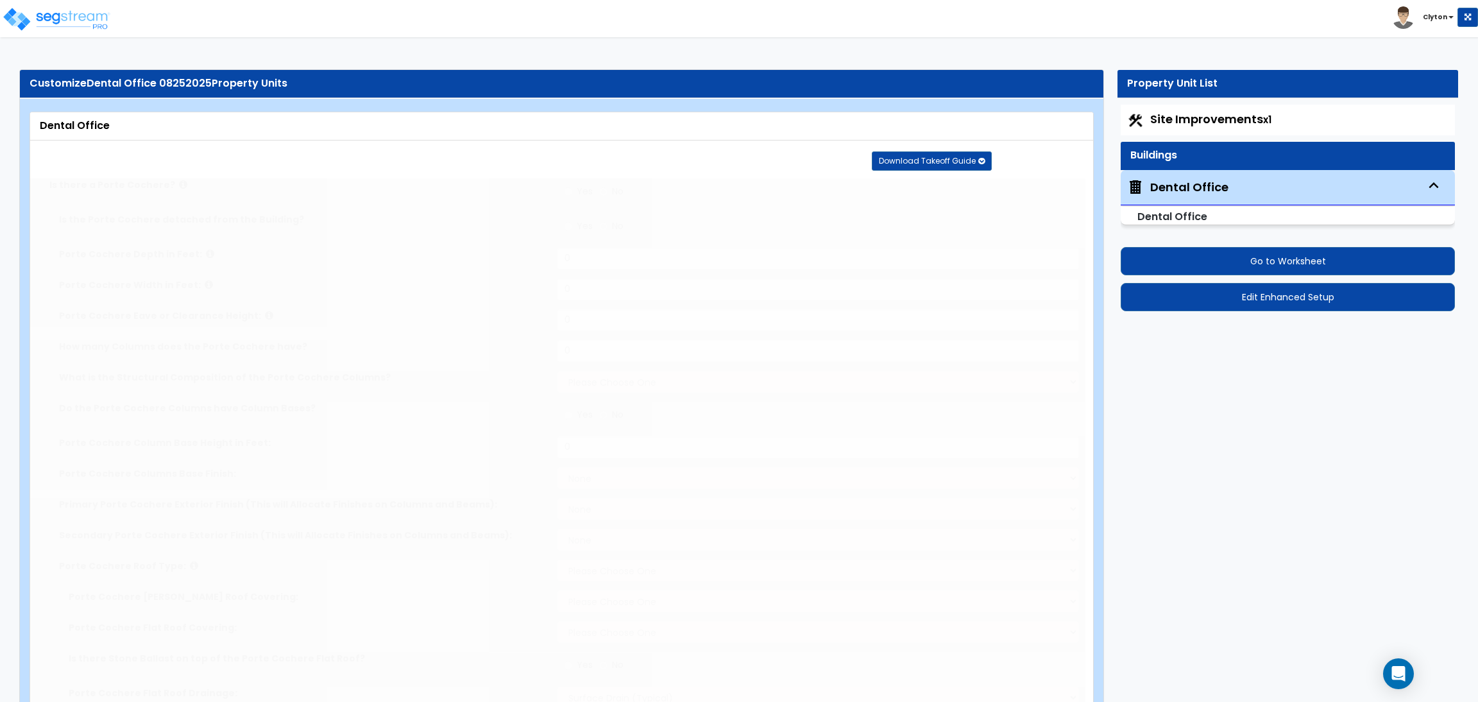
radio input "true"
select select "1"
radio input "true"
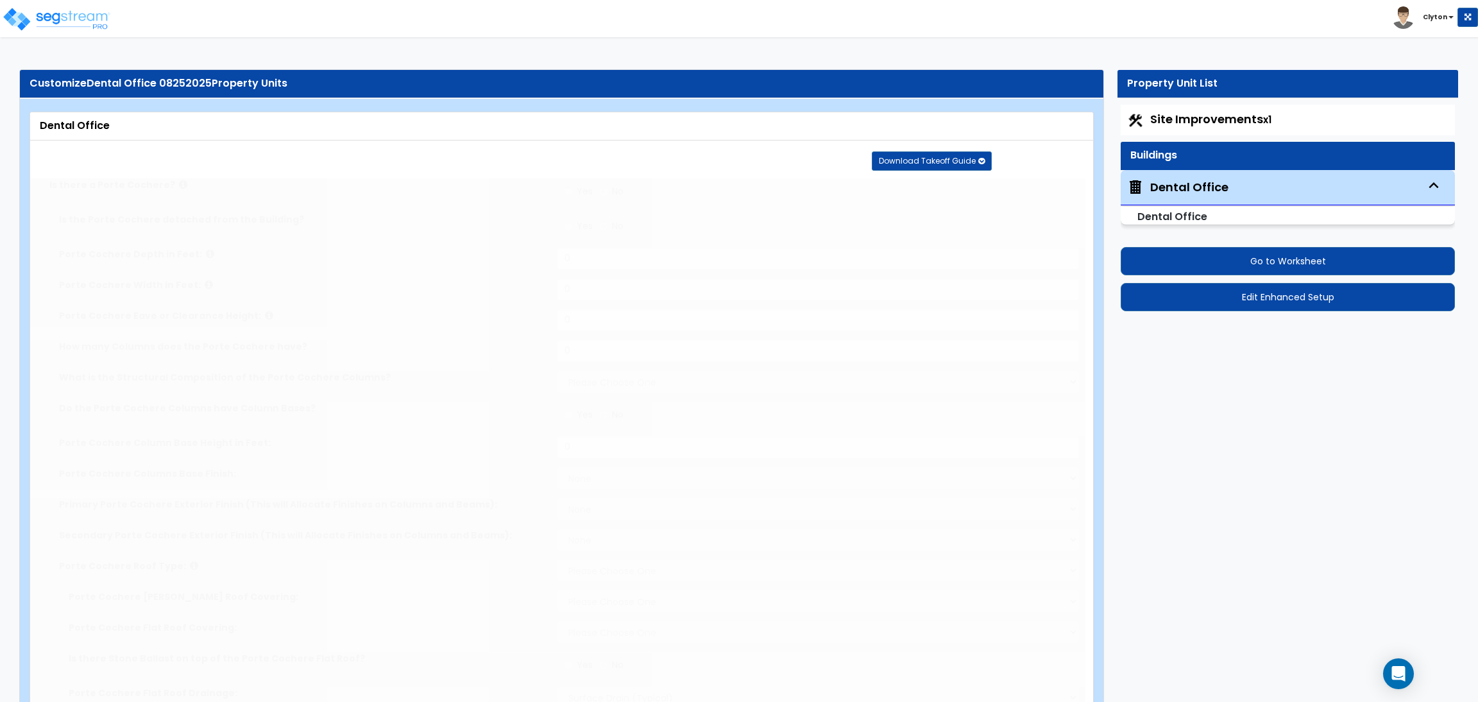
radio input "true"
type input "50"
select select "1"
select select "2"
radio input "true"
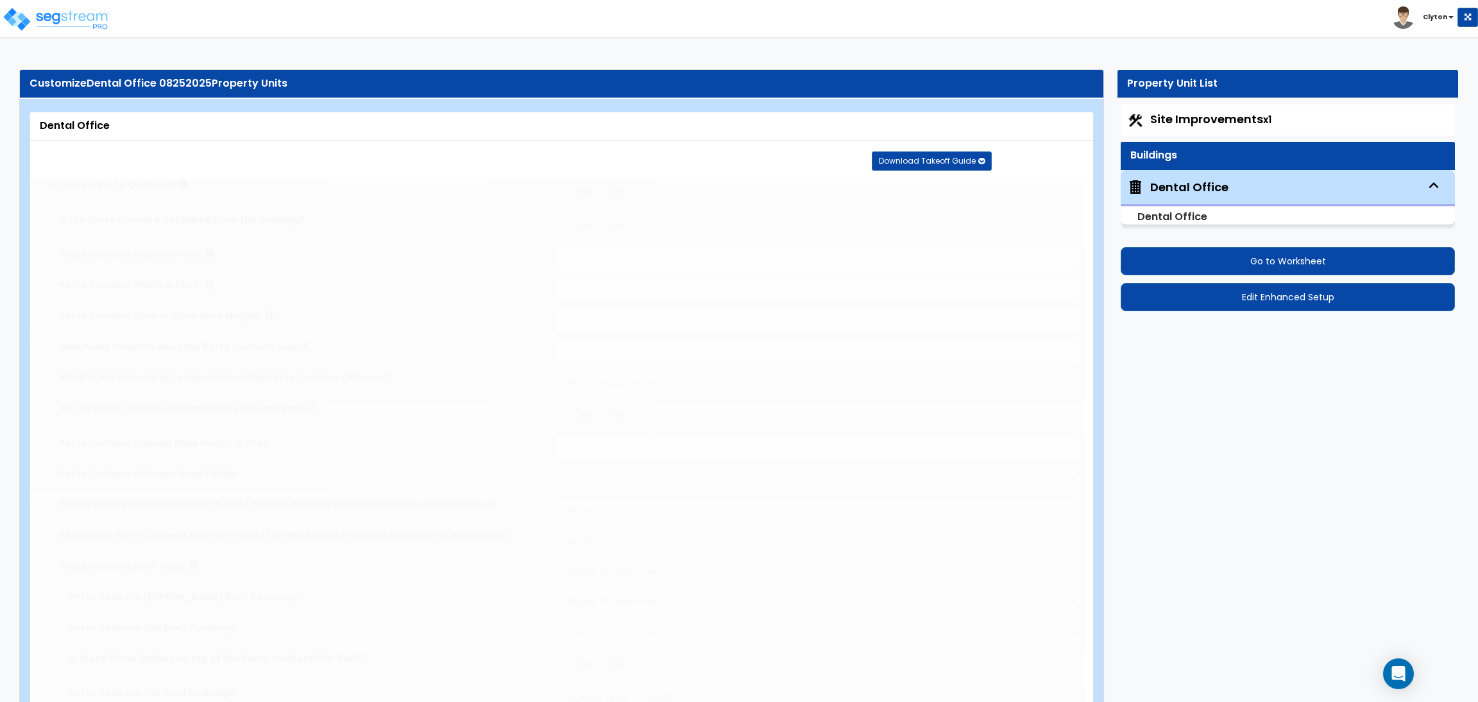
type input "10"
type input "2"
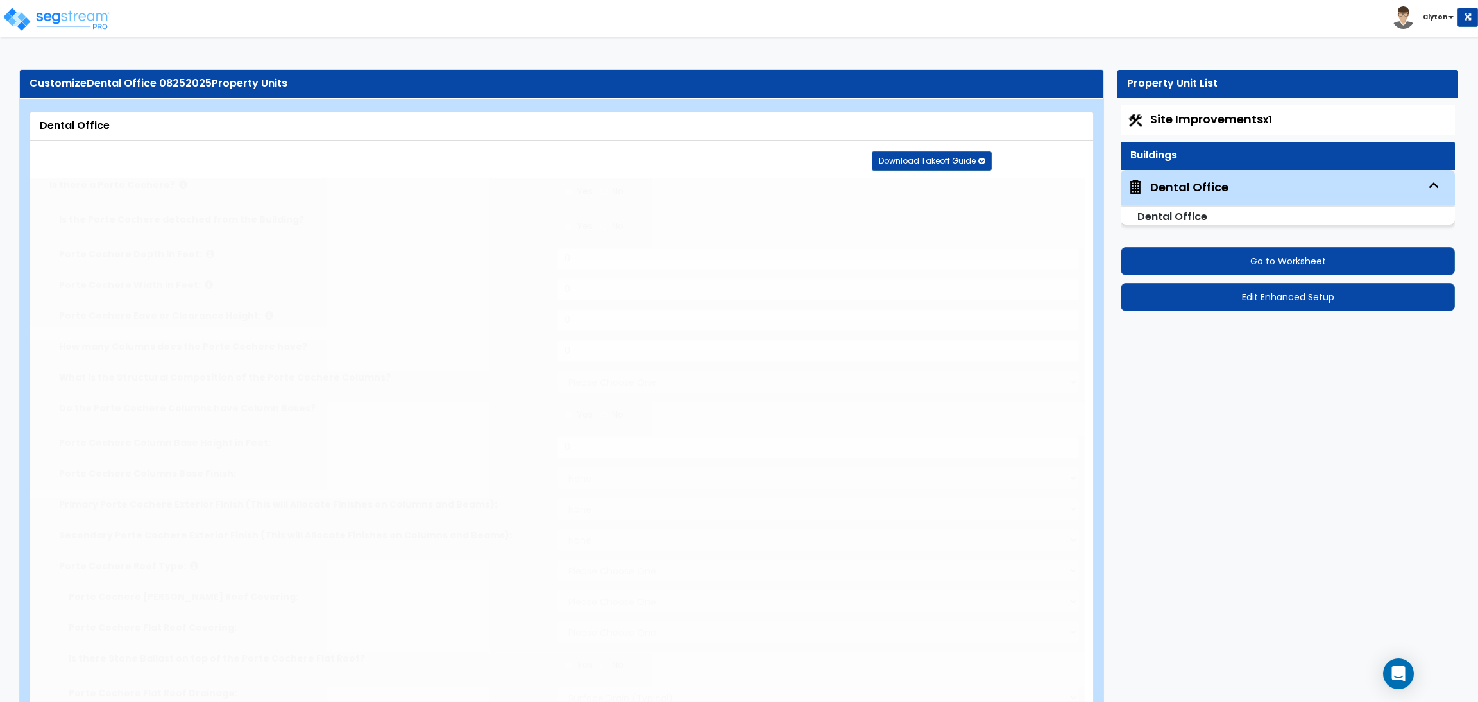
type input "1"
radio input "true"
type input "2"
type input "3"
radio input "true"
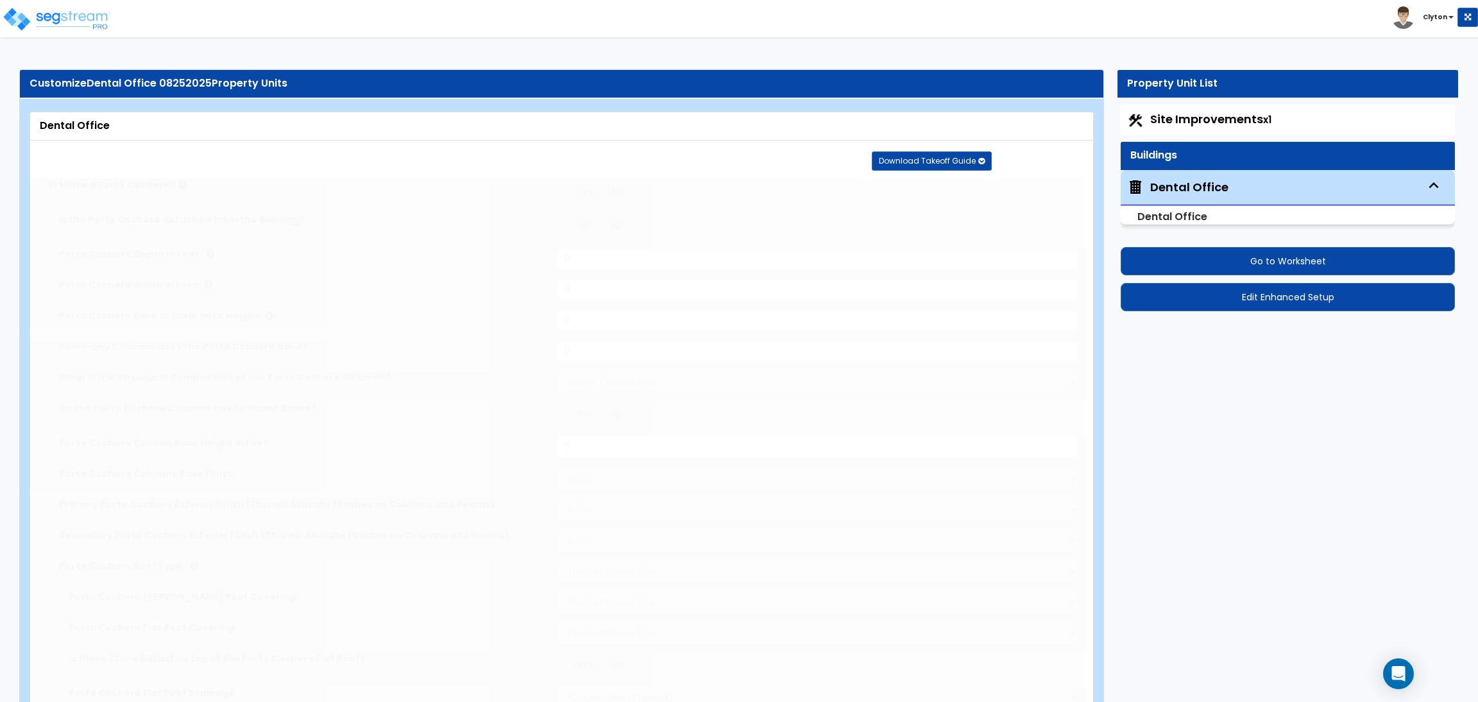
type input "2"
radio input "true"
type input "150"
select select "4"
type input "10"
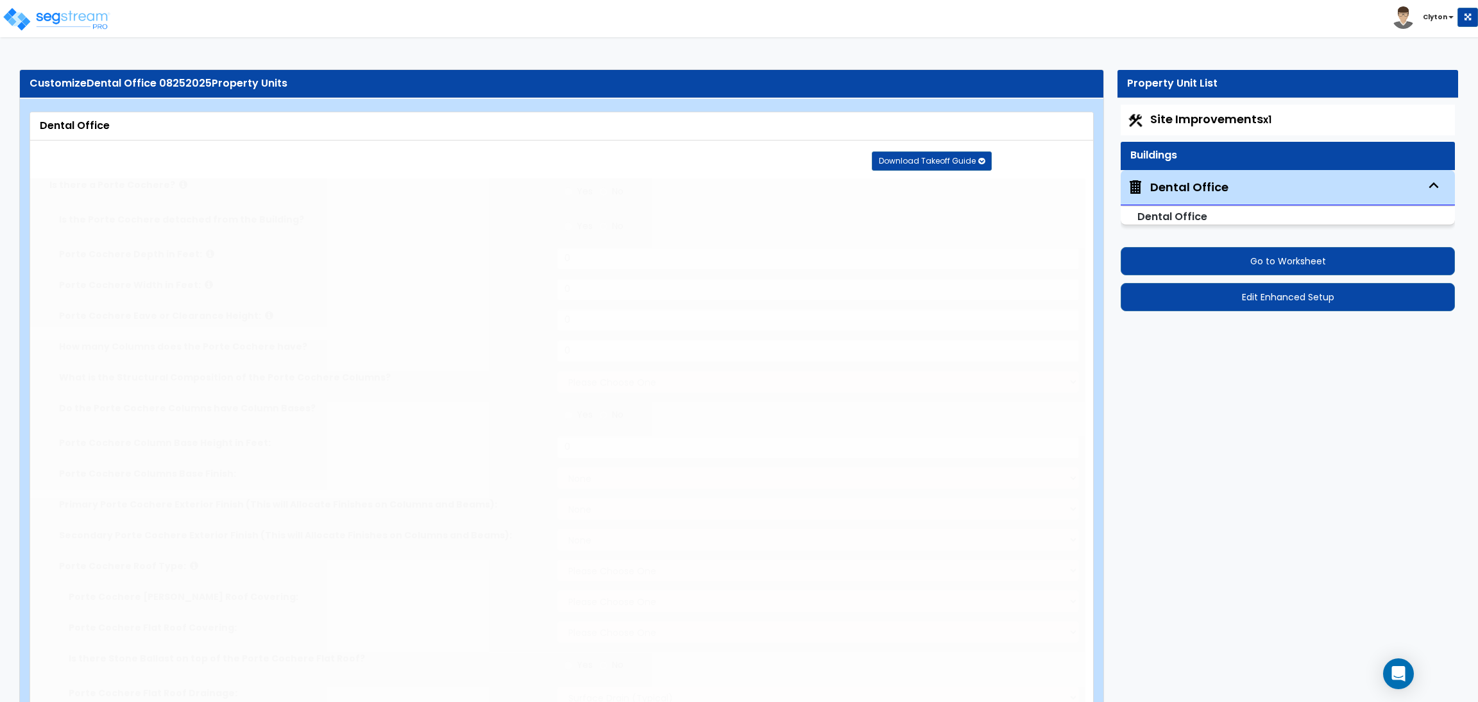
radio input "true"
type input "3"
radio input "true"
type input "2"
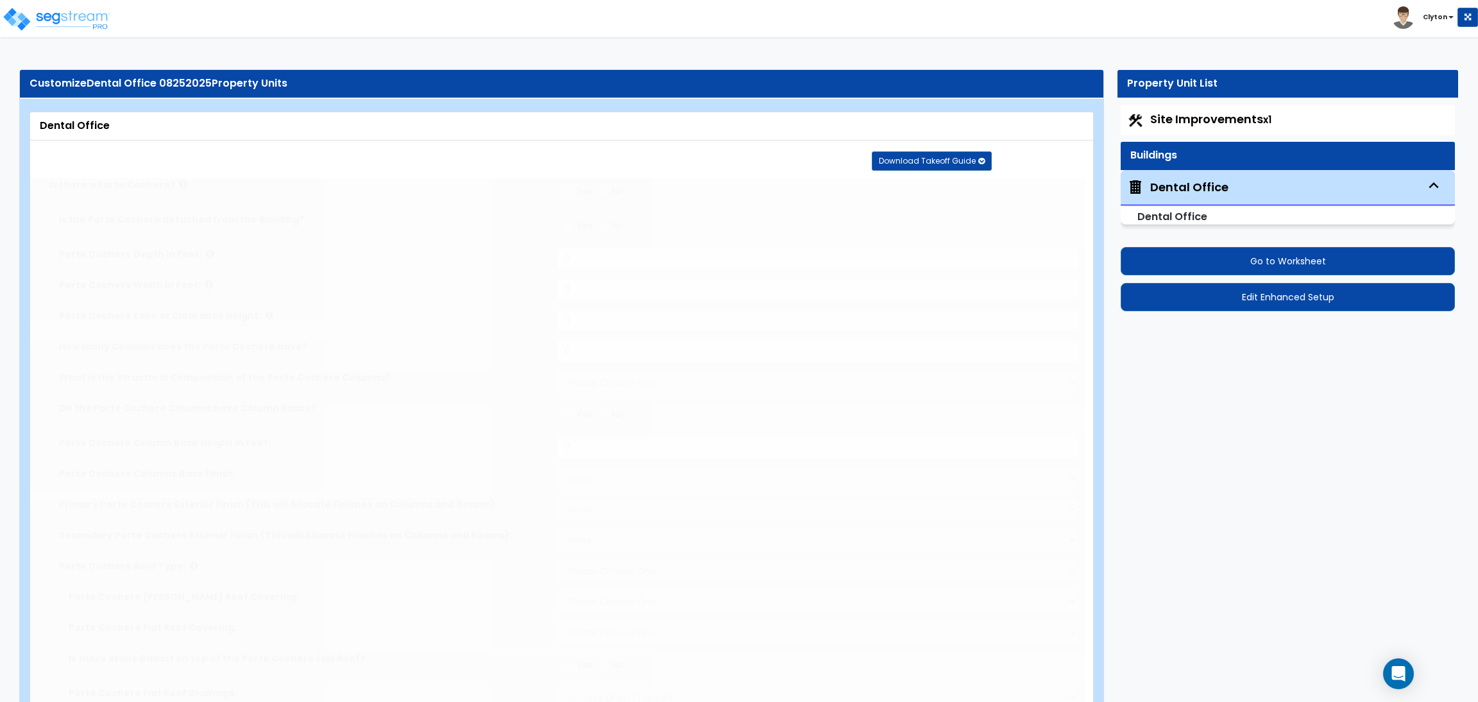
type input "15"
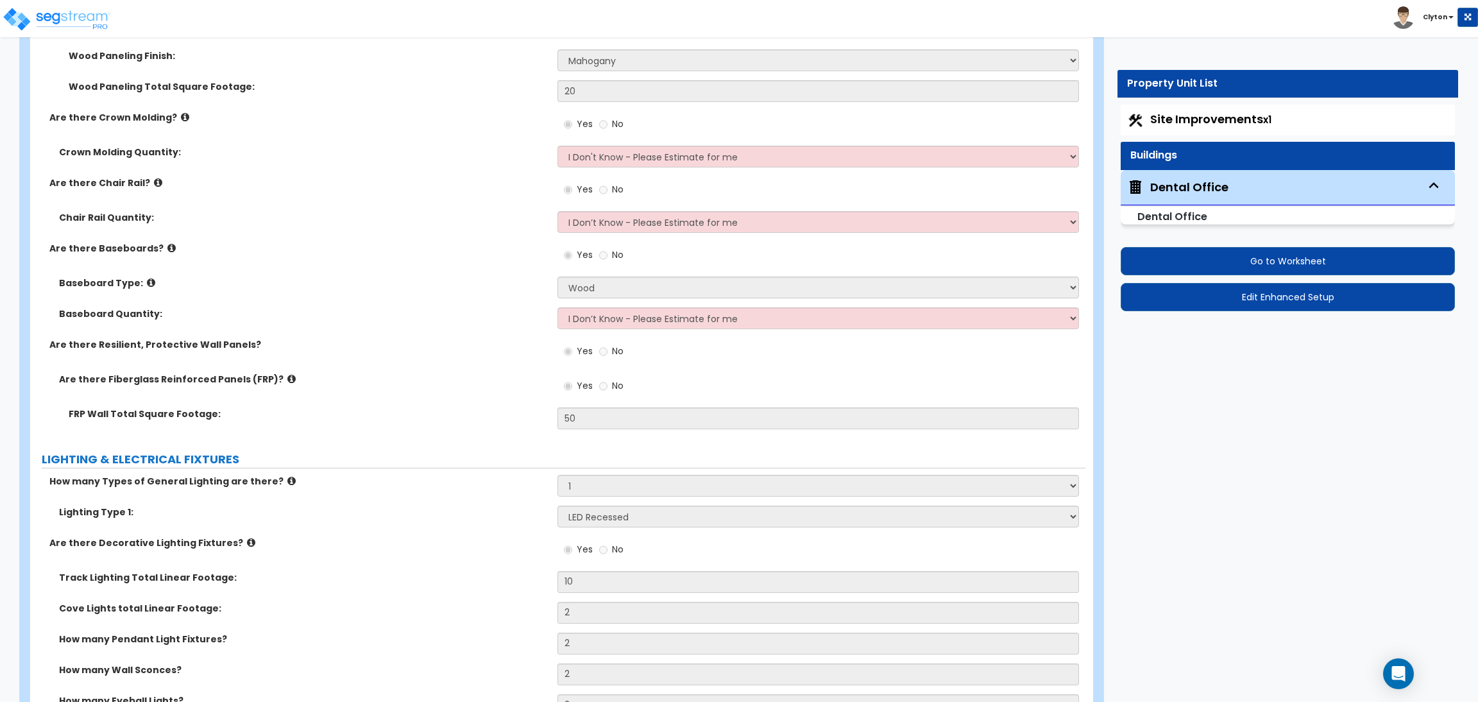
scroll to position [4232, 0]
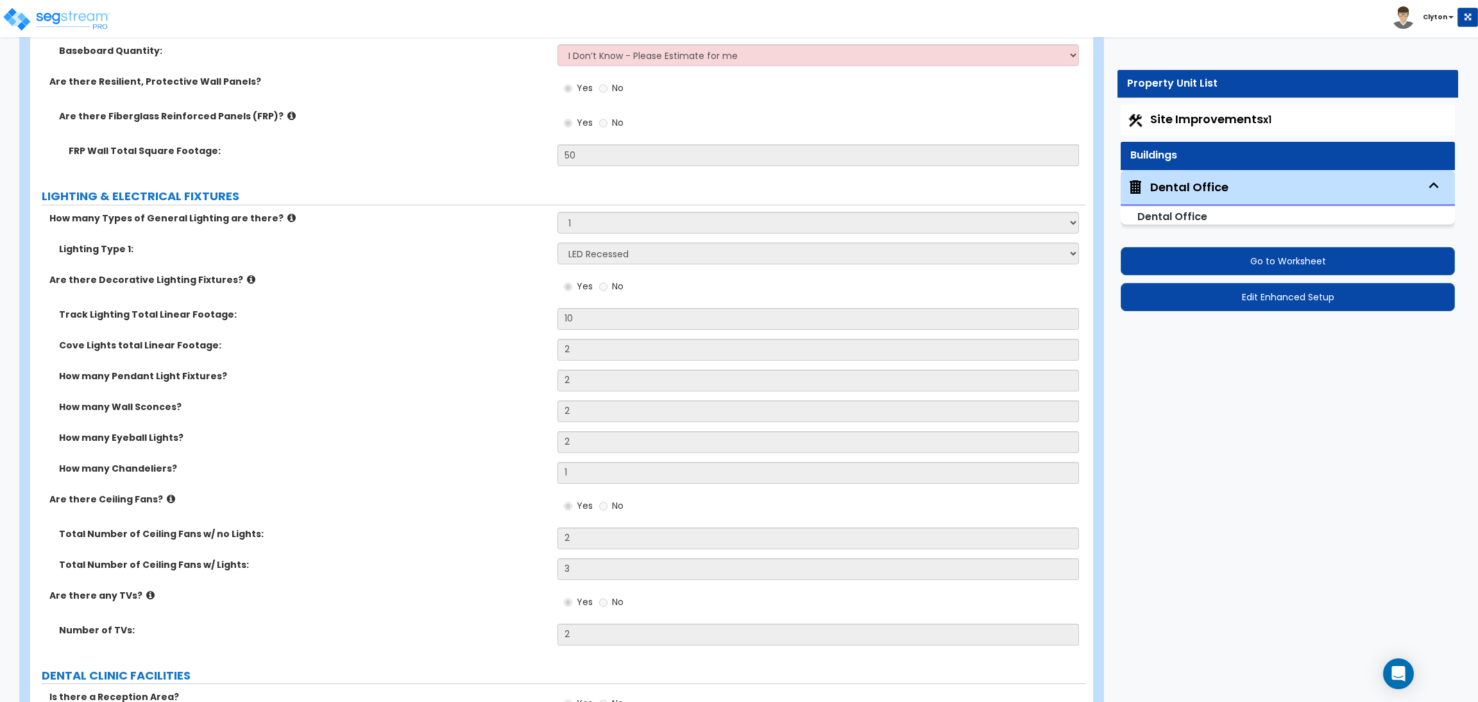
click at [247, 278] on icon at bounding box center [251, 280] width 8 height 10
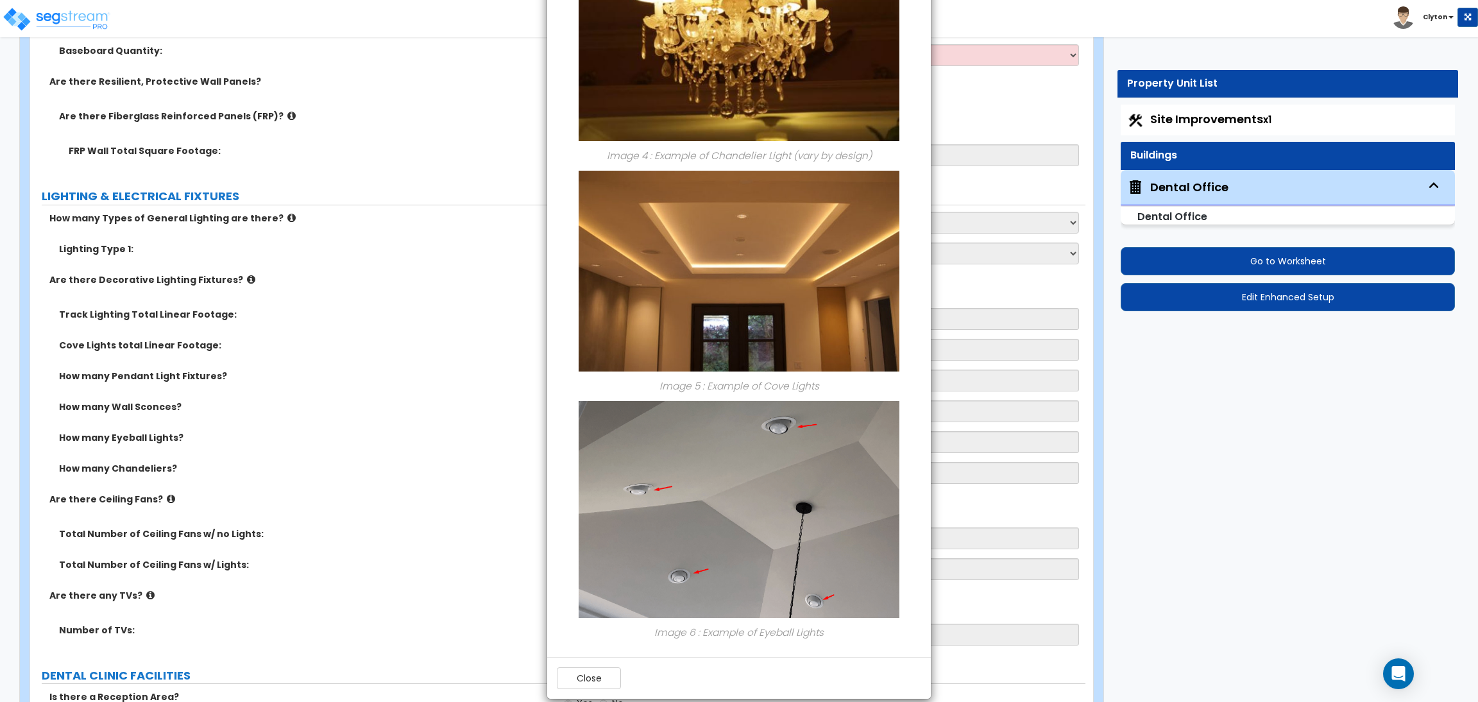
scroll to position [1058, 0]
click at [595, 677] on button "Close" at bounding box center [589, 677] width 64 height 22
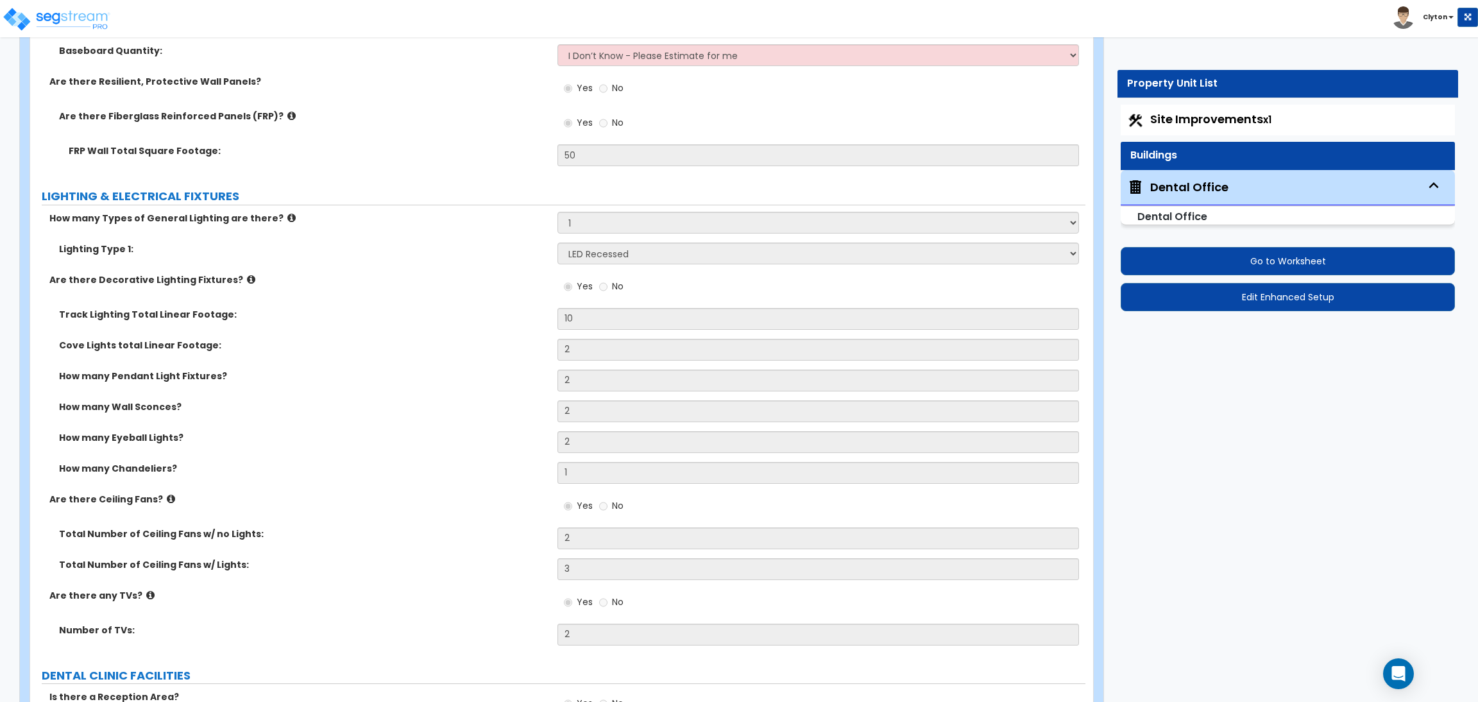
click at [424, 405] on label "How many Wall Sconces?" at bounding box center [303, 406] width 489 height 13
click at [434, 368] on div "Cove Lights total Linear Footage: 2" at bounding box center [557, 354] width 1055 height 31
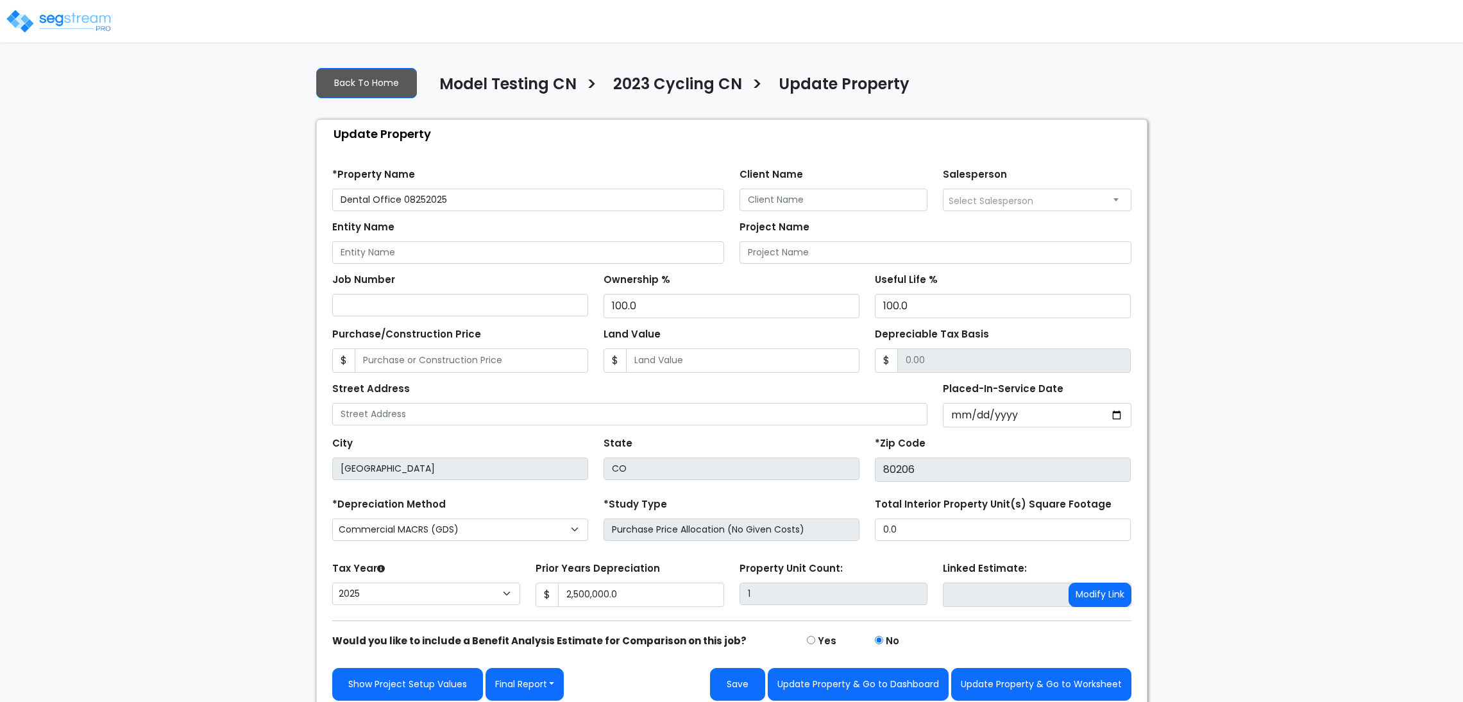
select select "2025"
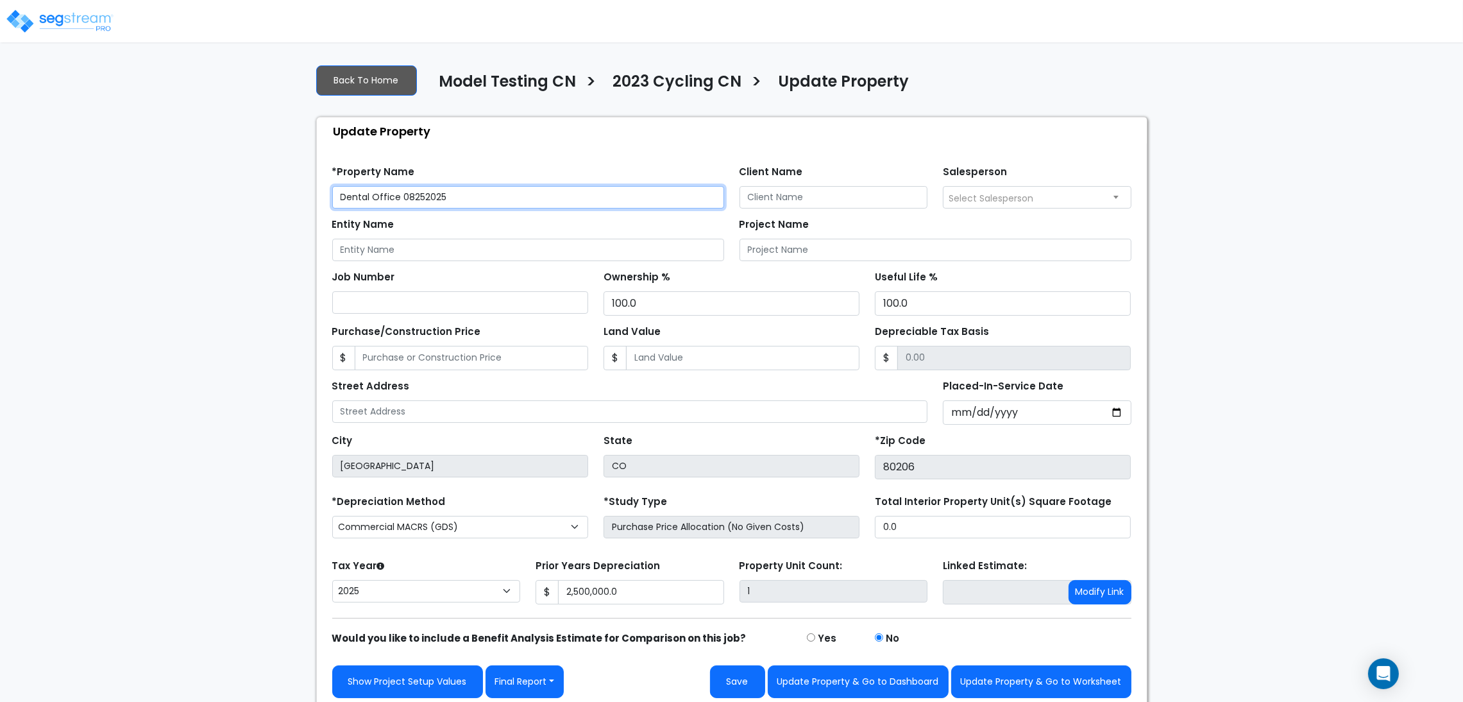
scroll to position [12, 0]
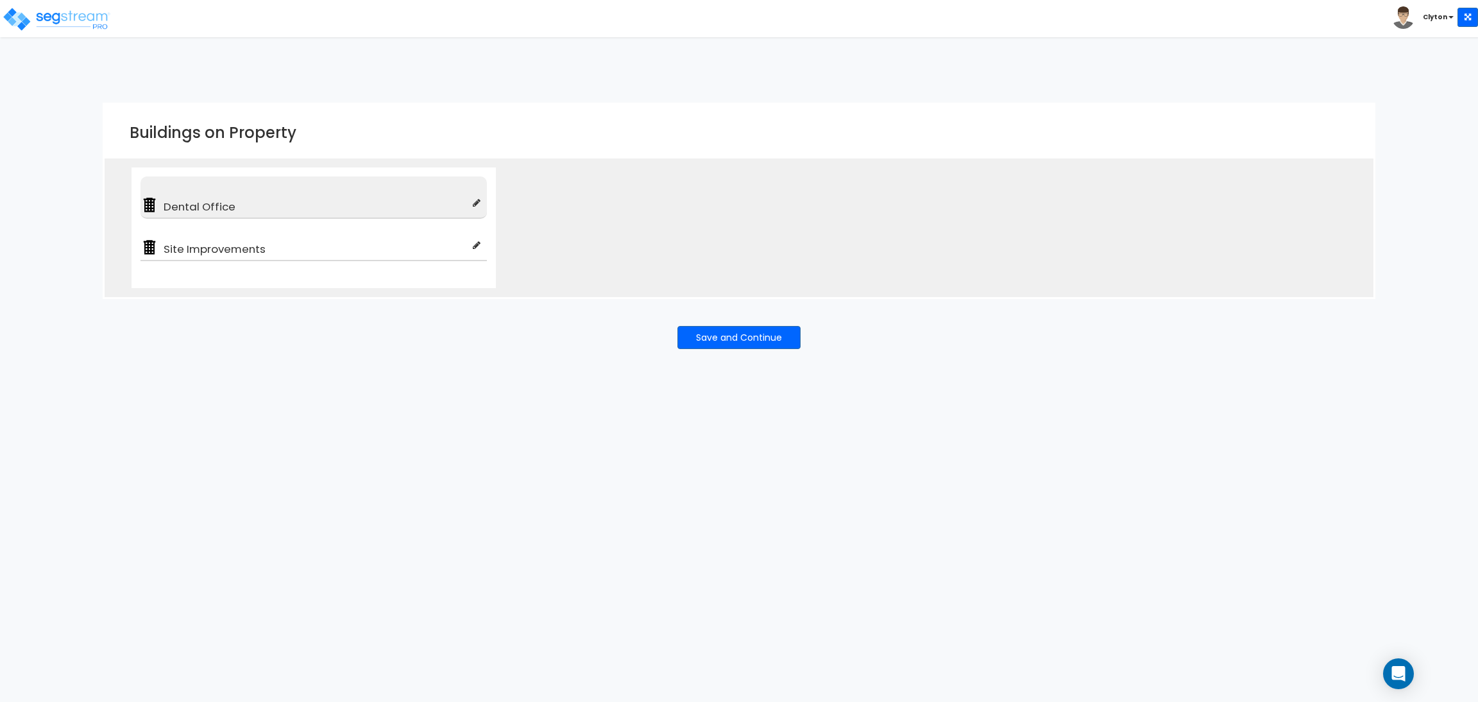
click at [276, 201] on span "Dental Office" at bounding box center [315, 206] width 314 height 15
click at [225, 205] on span "Dental Office" at bounding box center [315, 206] width 314 height 15
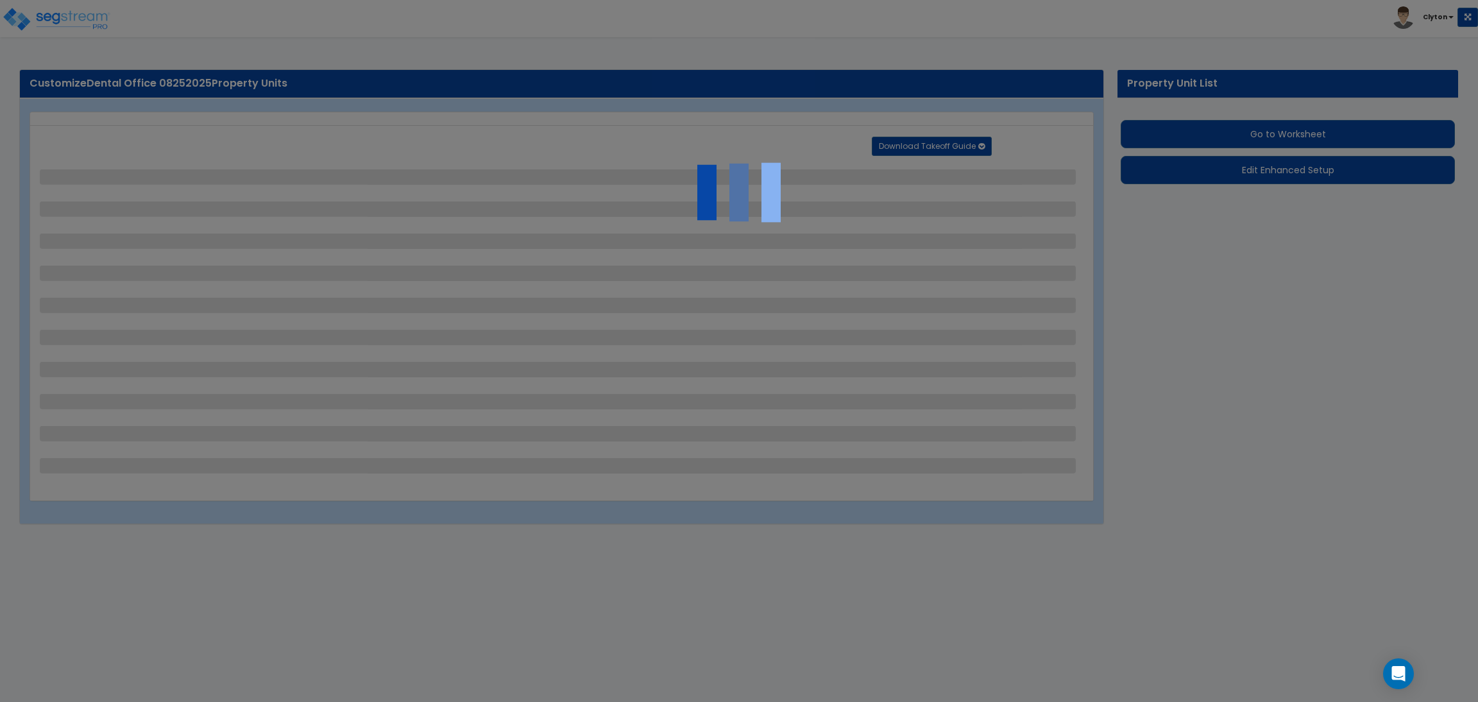
select select "2"
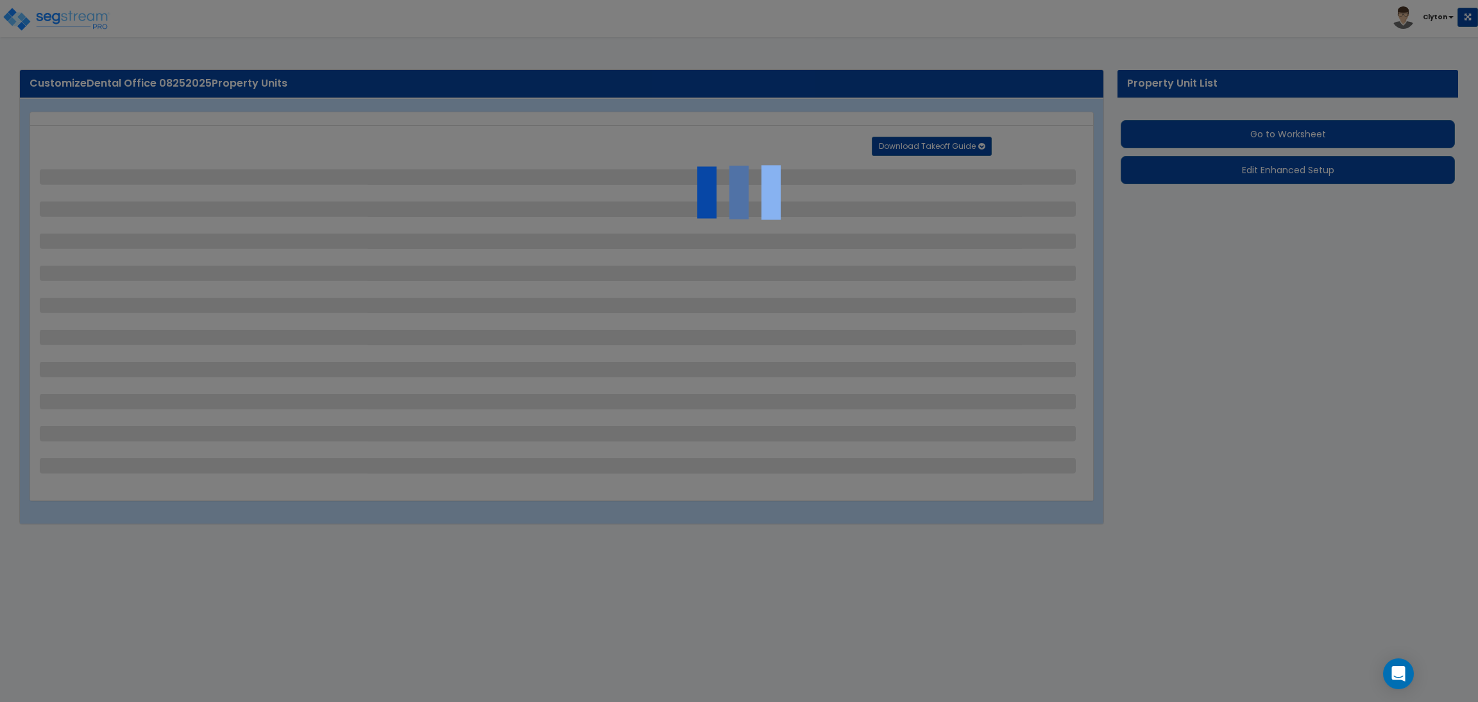
select select "1"
select select "2"
select select "3"
select select "1"
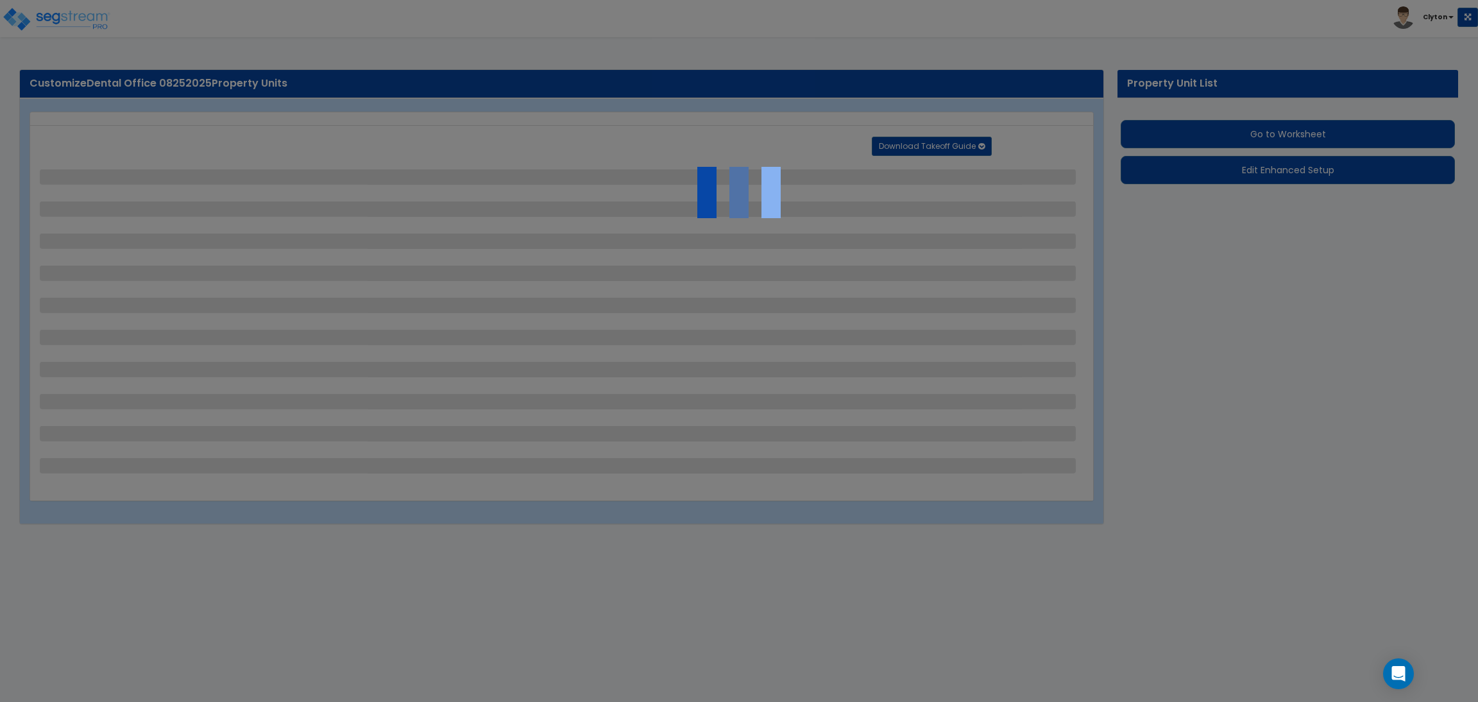
select select "1"
select select "2"
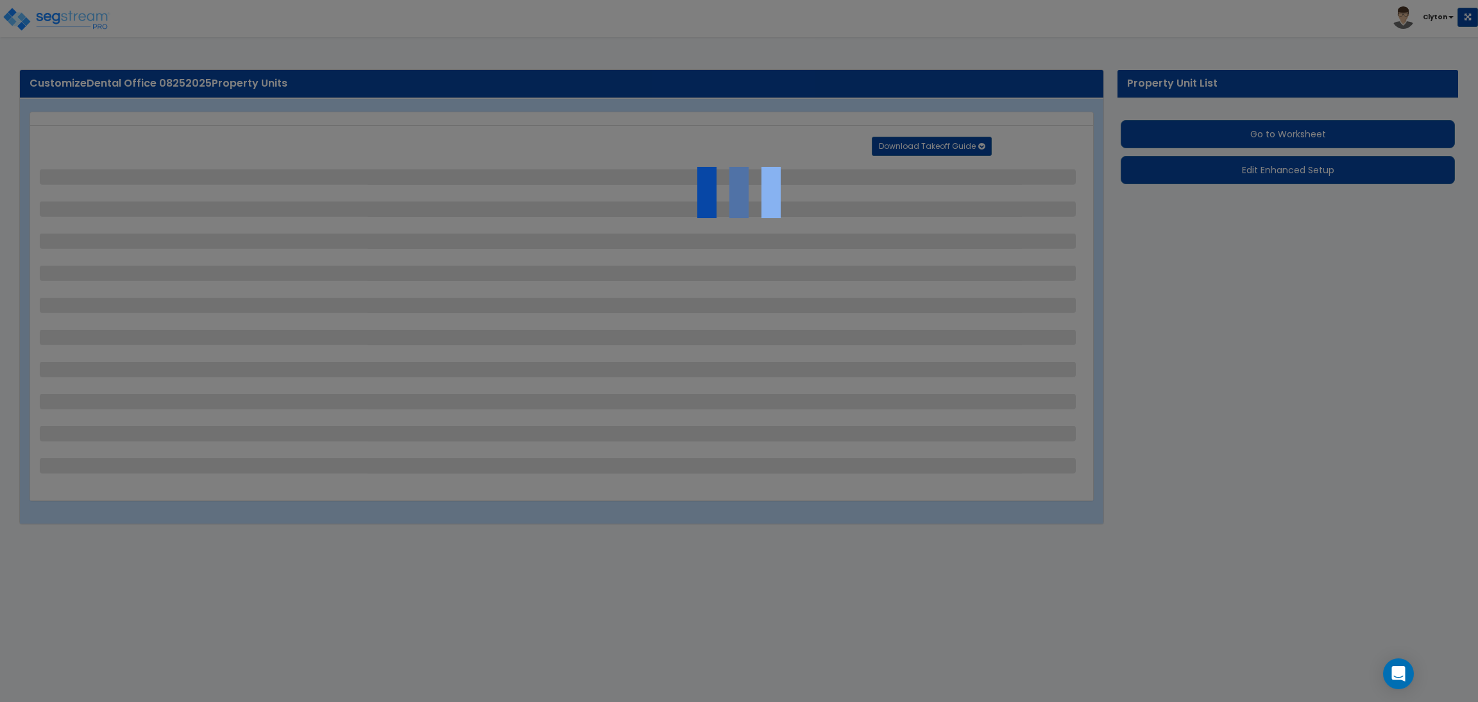
select select "1"
select select "2"
select select "1"
select select "2"
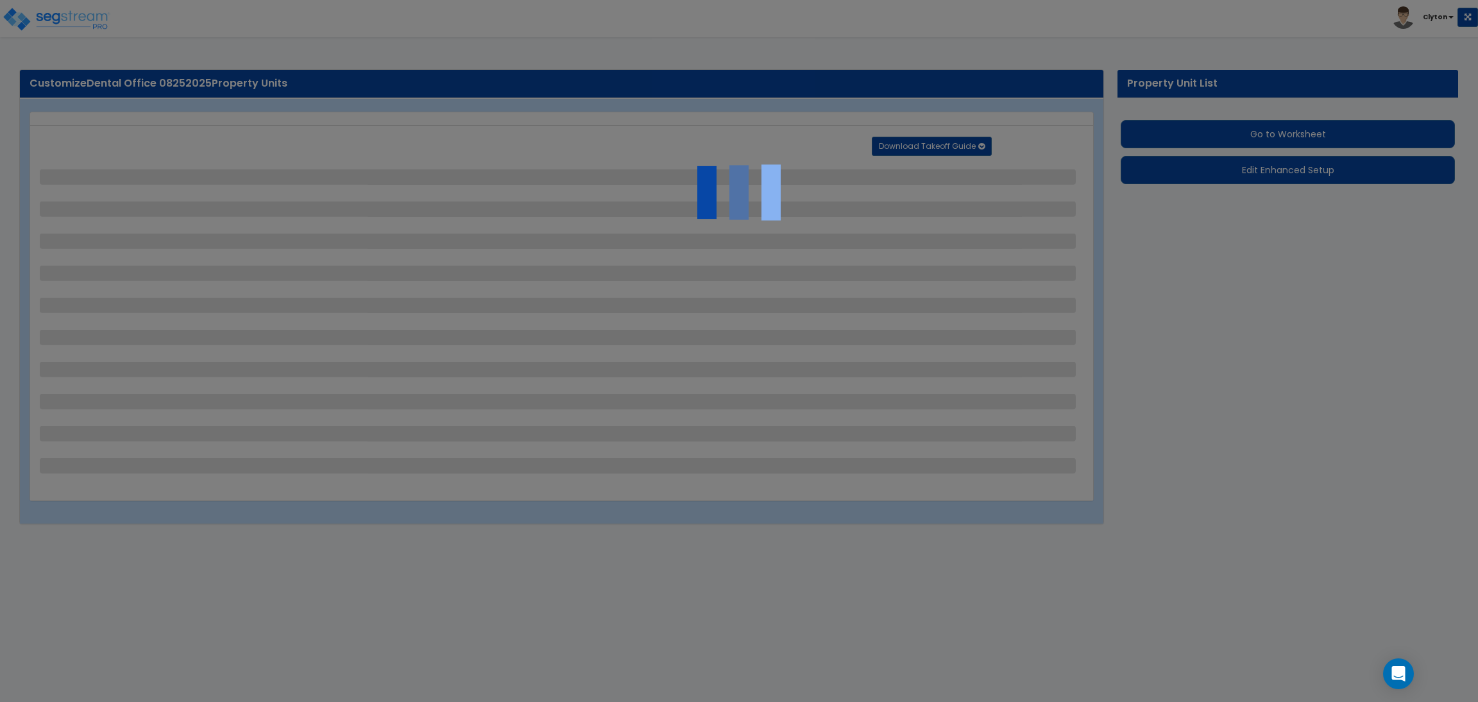
select select "2"
select select "4"
select select "1"
select select "2"
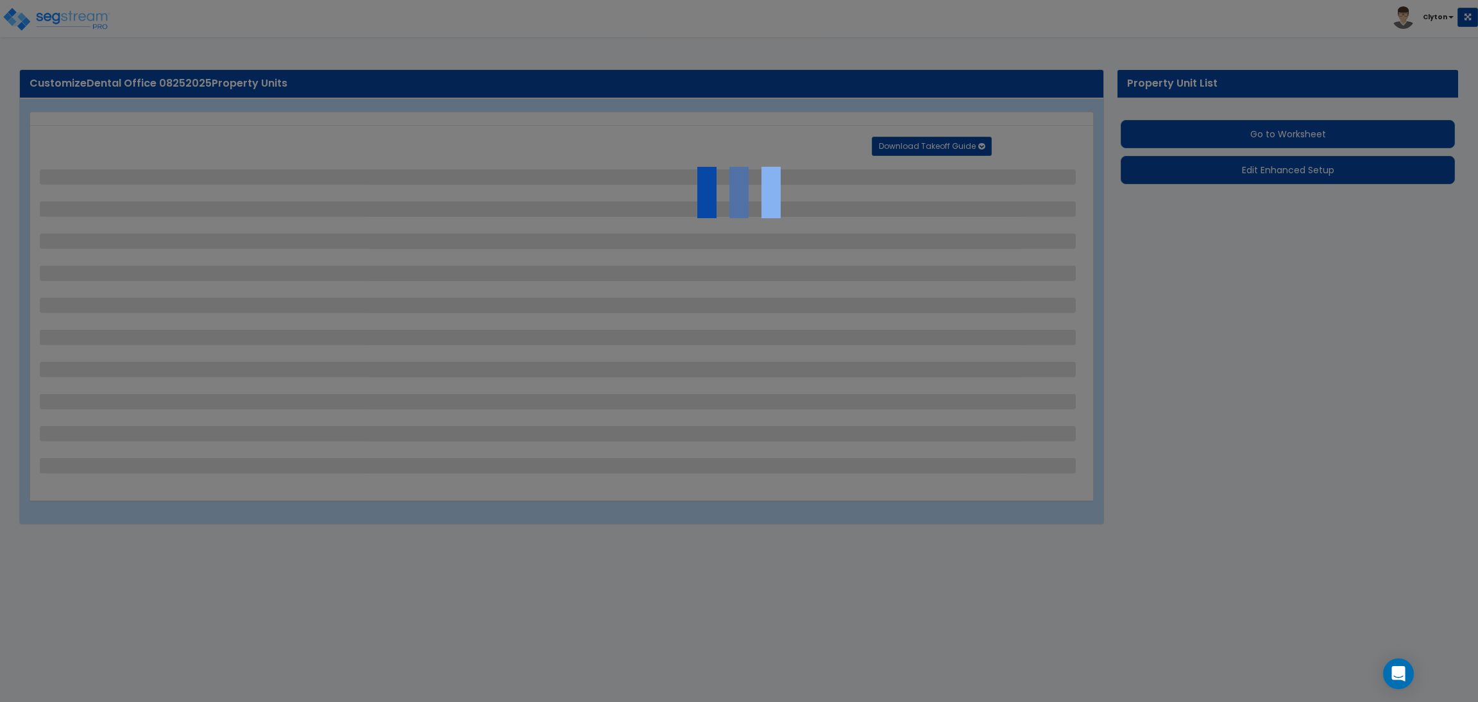
select select "3"
select select "2"
select select "1"
select select "2"
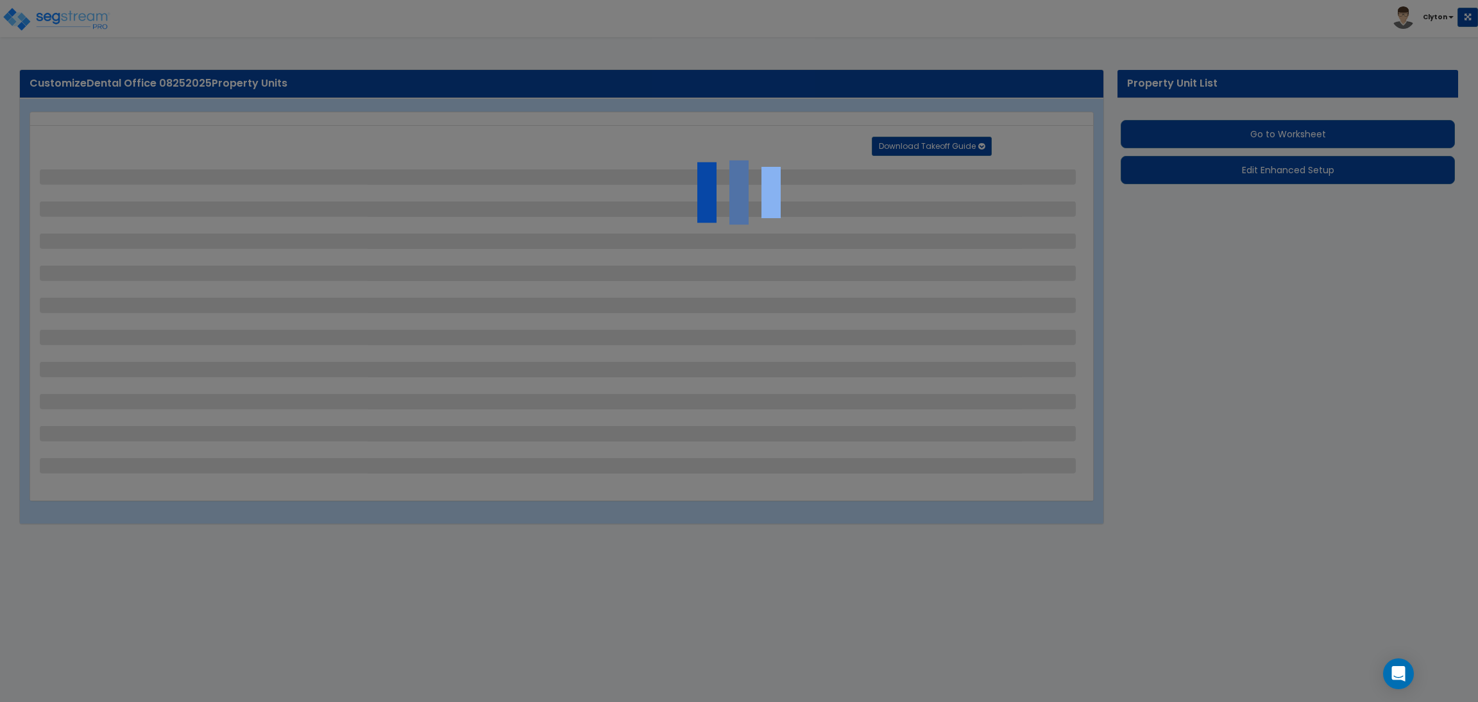
select select "3"
select select "6"
select select "10"
select select "8"
select select "3"
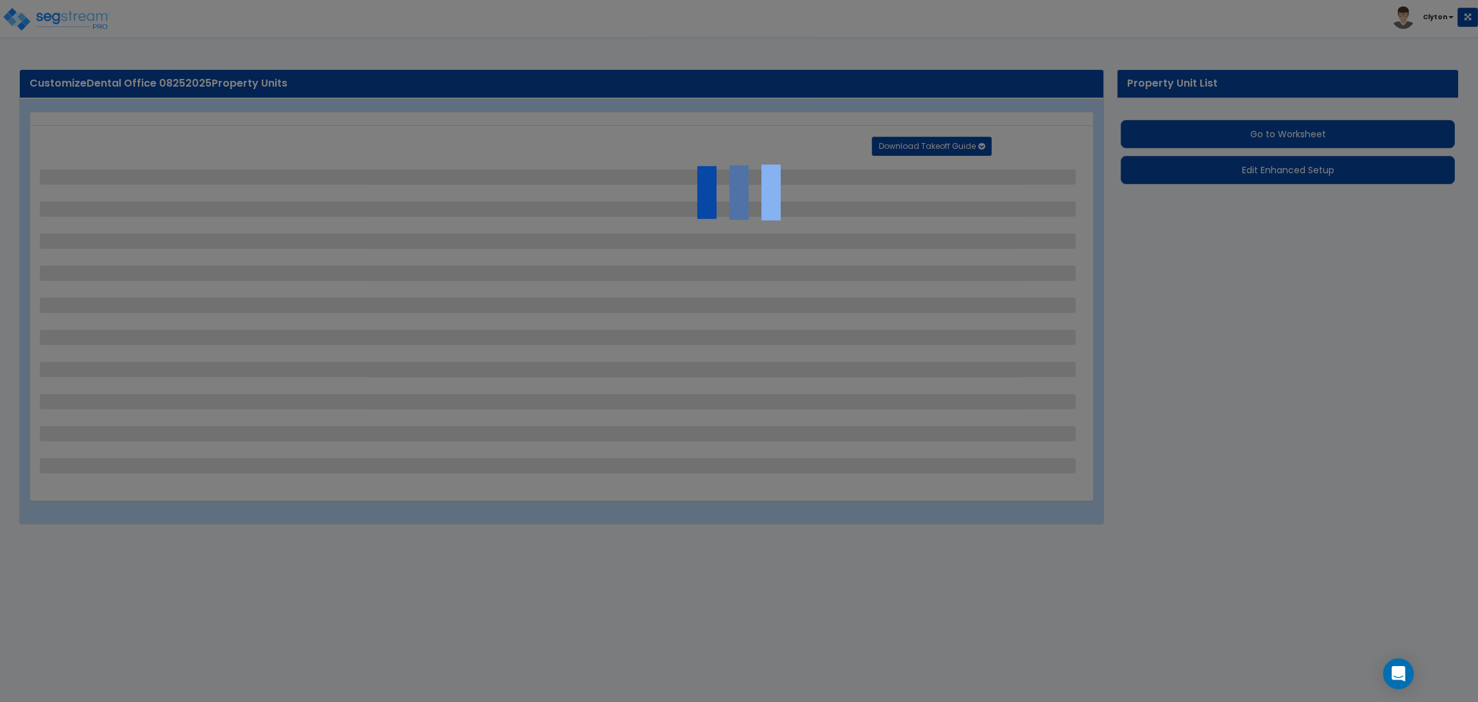
select select "1"
select select "2"
select select "3"
select select "1"
select select "3"
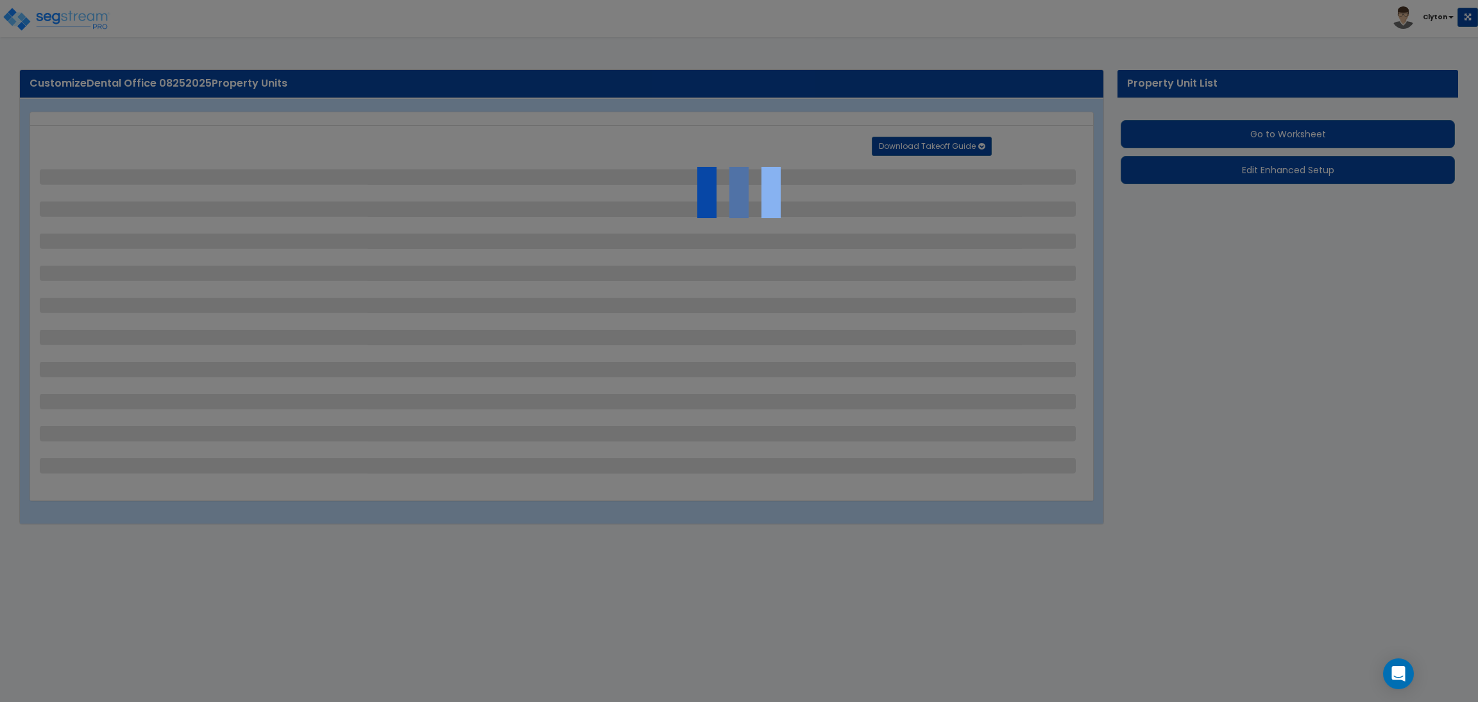
select select "2"
select select "1"
select select "2"
select select "7"
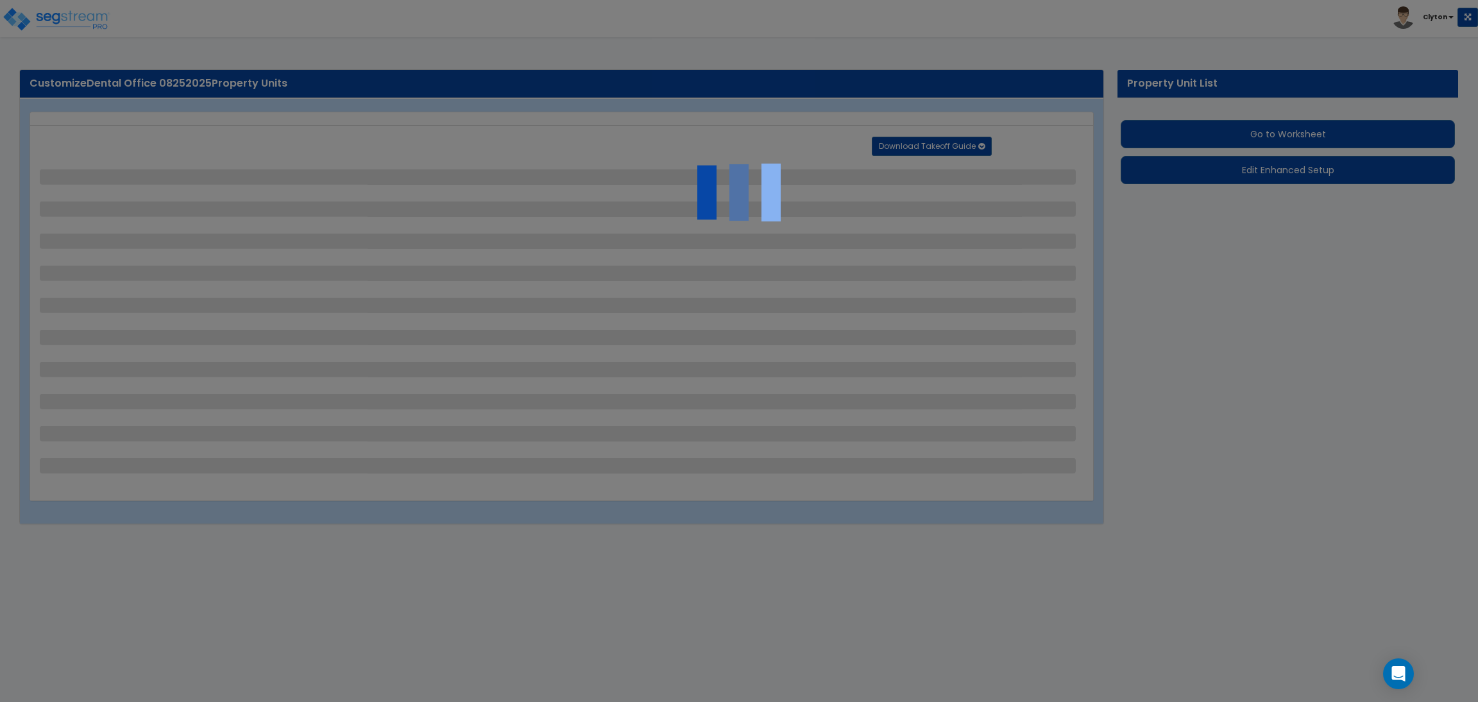
select select "1"
select select "2"
select select "4"
select select "1"
select select "13"
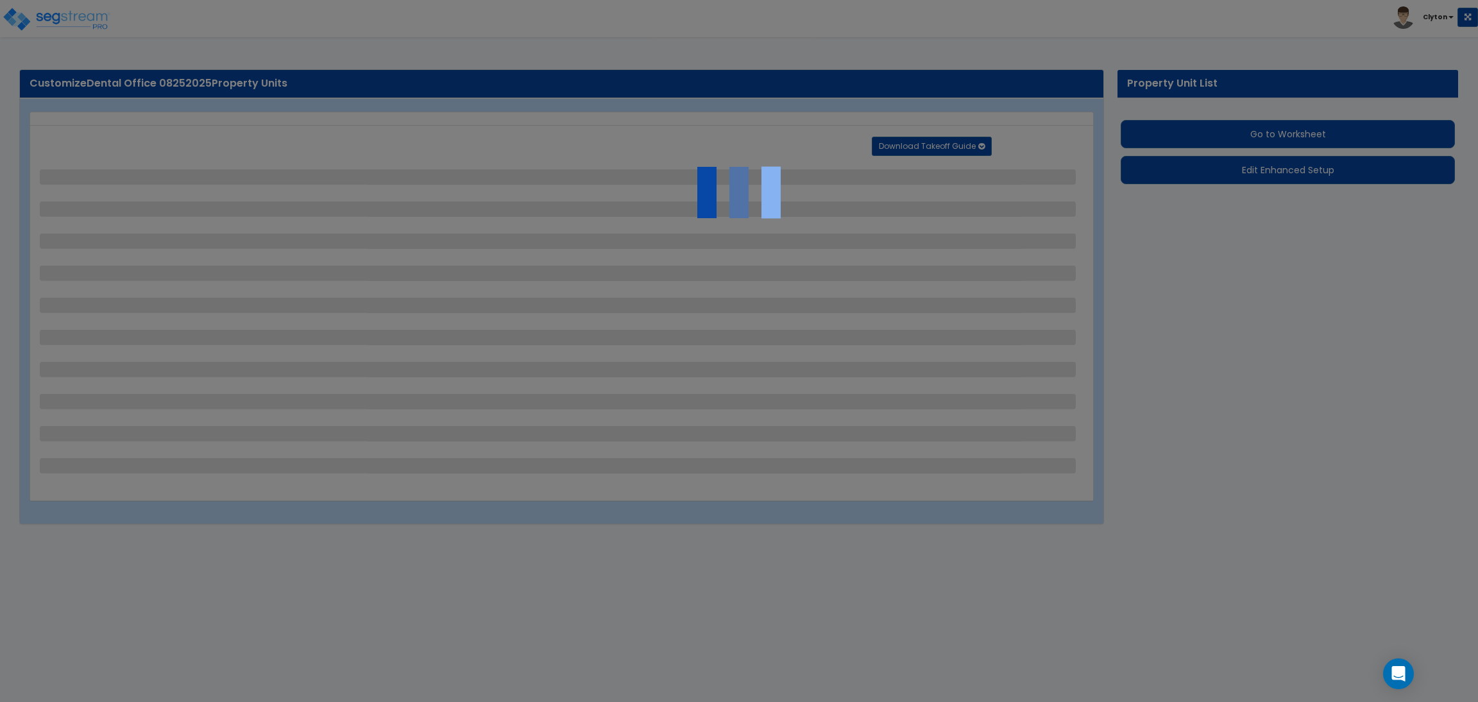
select select "2"
select select "1"
select select "4"
select select "1"
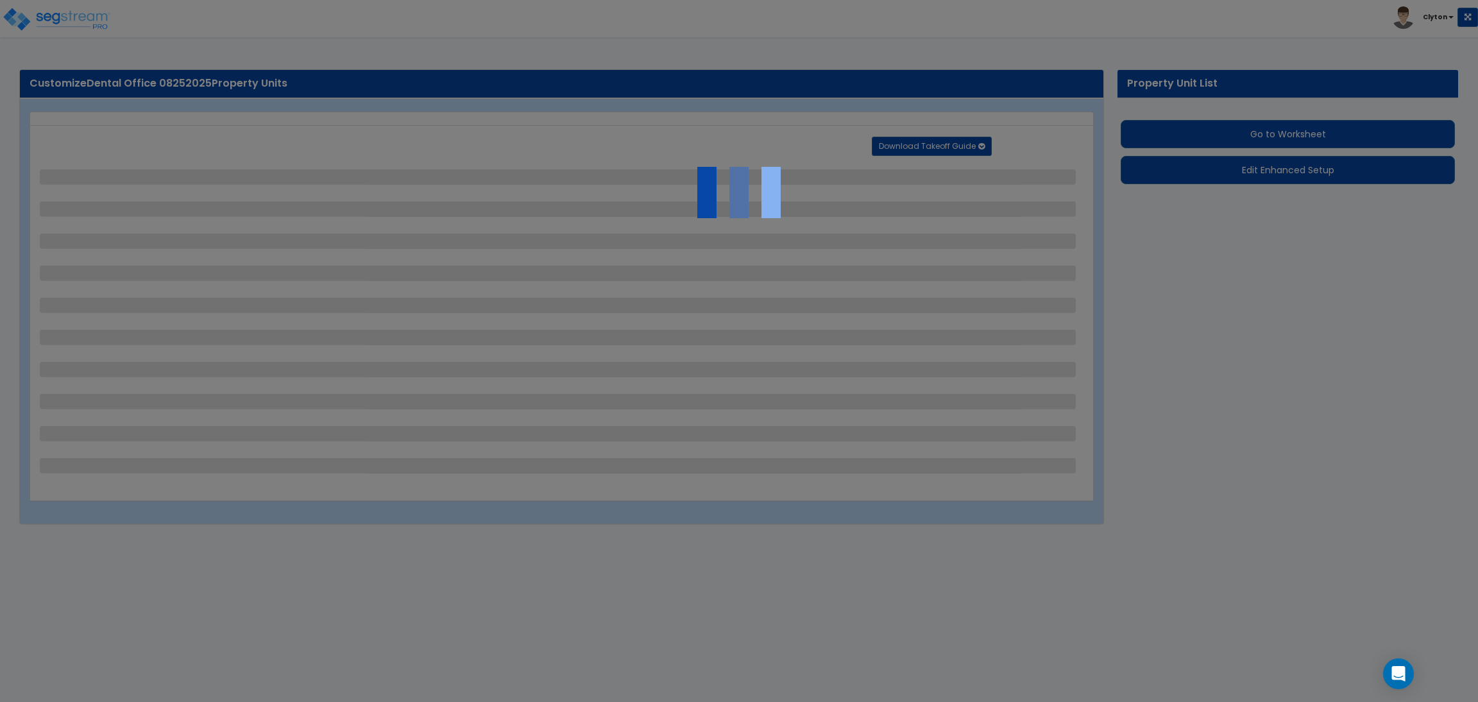
select select "1"
select select "2"
select select "3"
select select "2"
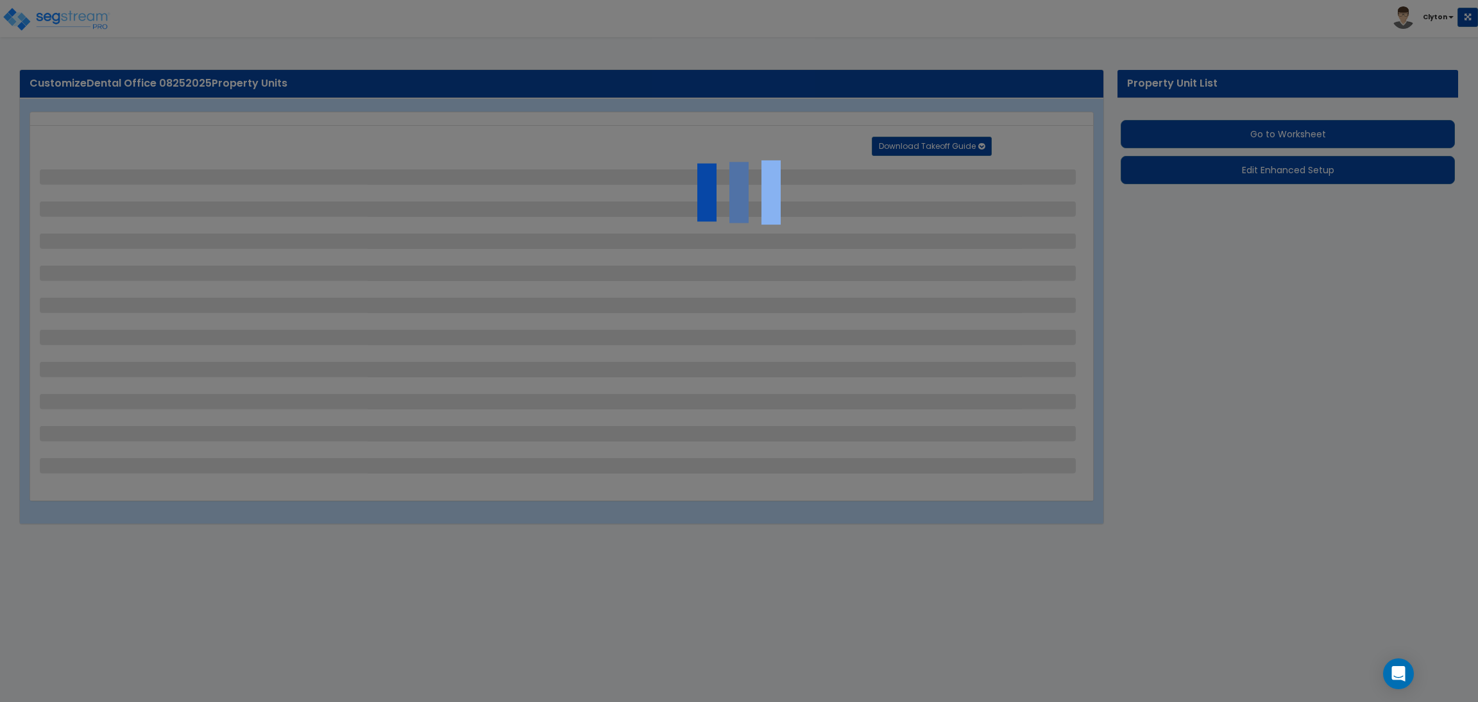
select select "1"
select select "2"
select select "1"
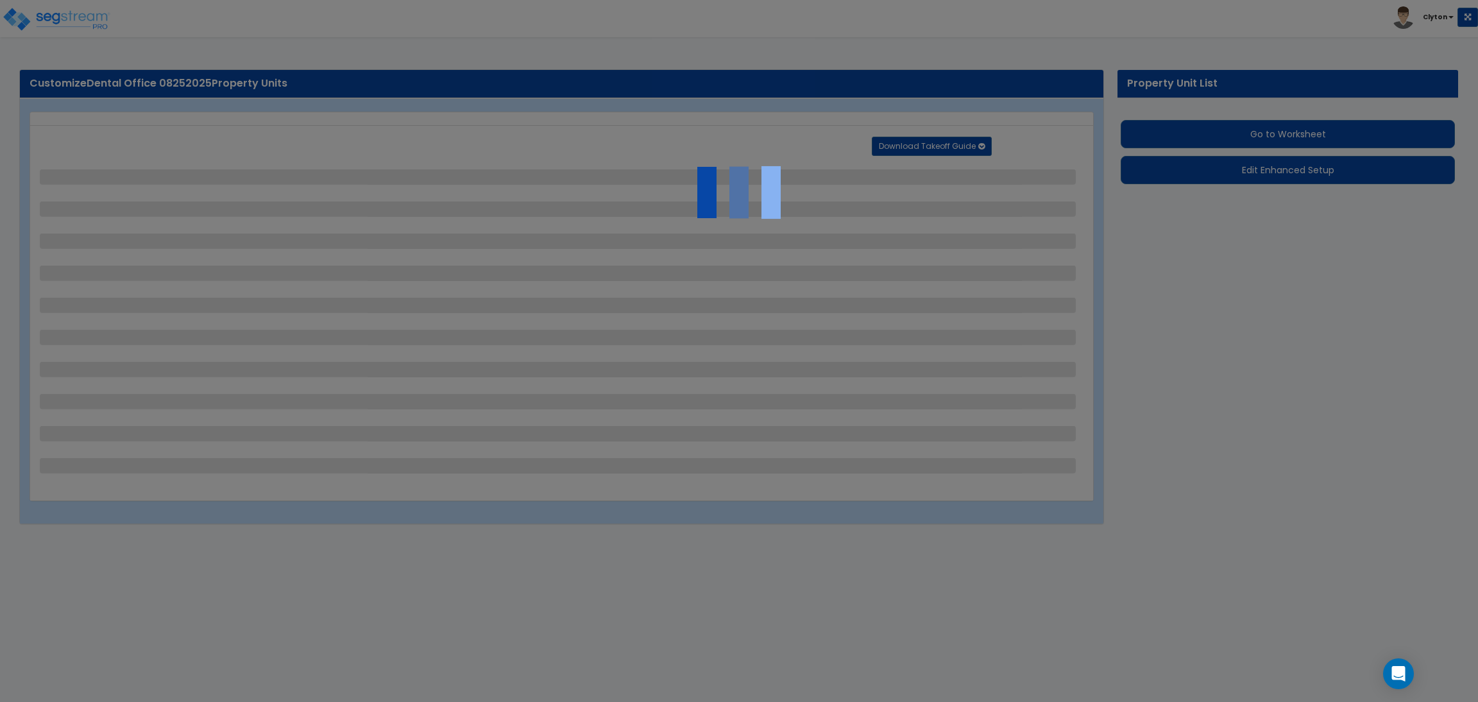
select select "2"
select select "3"
select select "11"
select select "8"
select select "5"
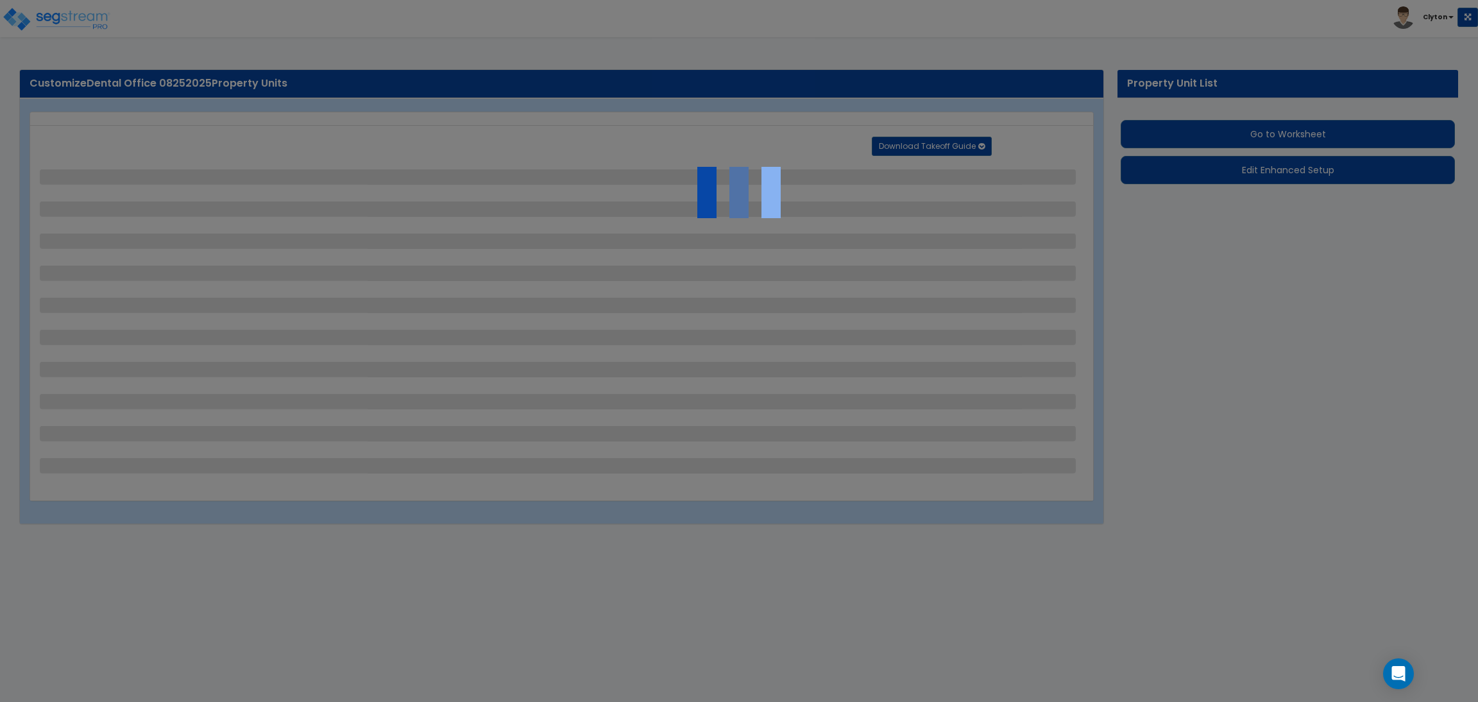
select select "3"
select select "1"
select select "5"
select select "7"
